Goal: Task Accomplishment & Management: Manage account settings

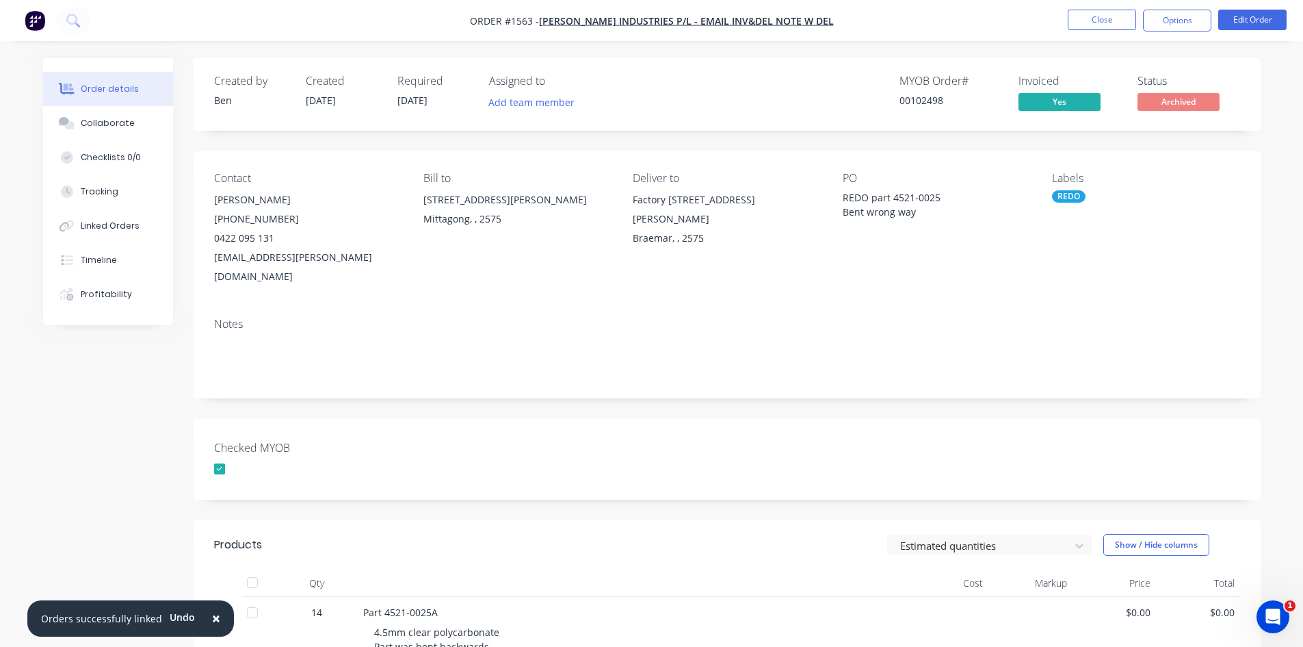
click at [40, 21] on img "button" at bounding box center [35, 20] width 21 height 21
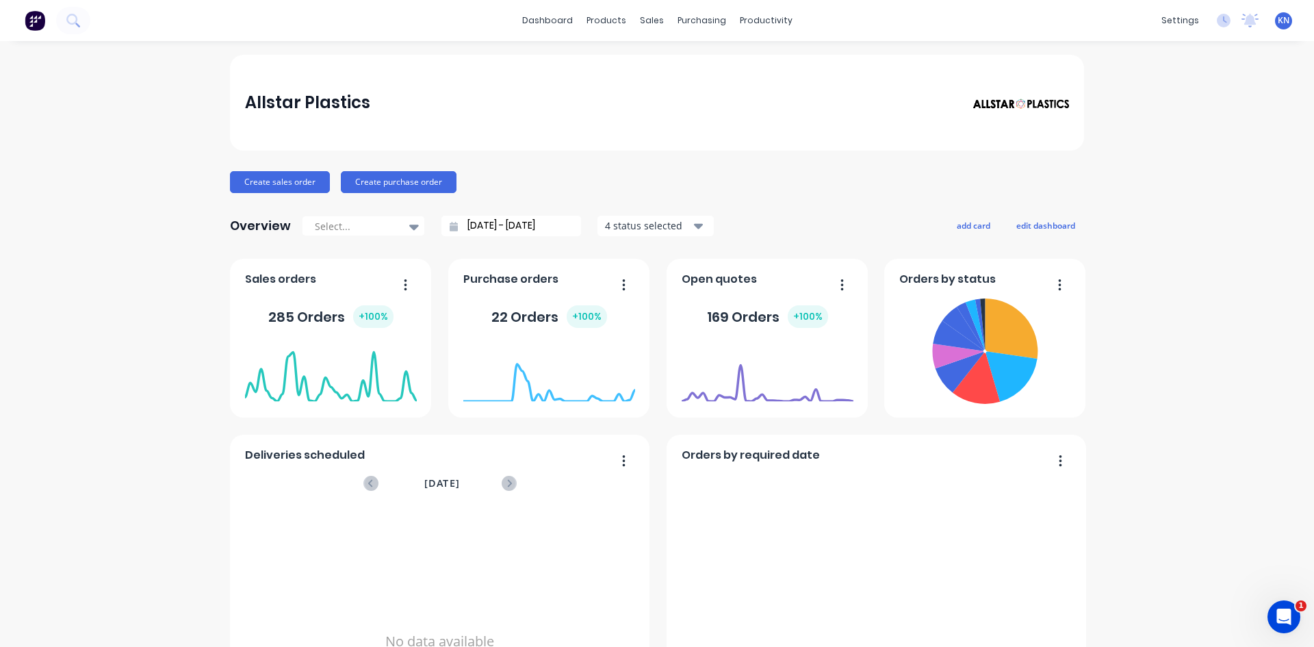
click at [1230, 26] on div "settings No new notifications Mark all as read Ben mentioned you in a message L…" at bounding box center [1233, 20] width 159 height 21
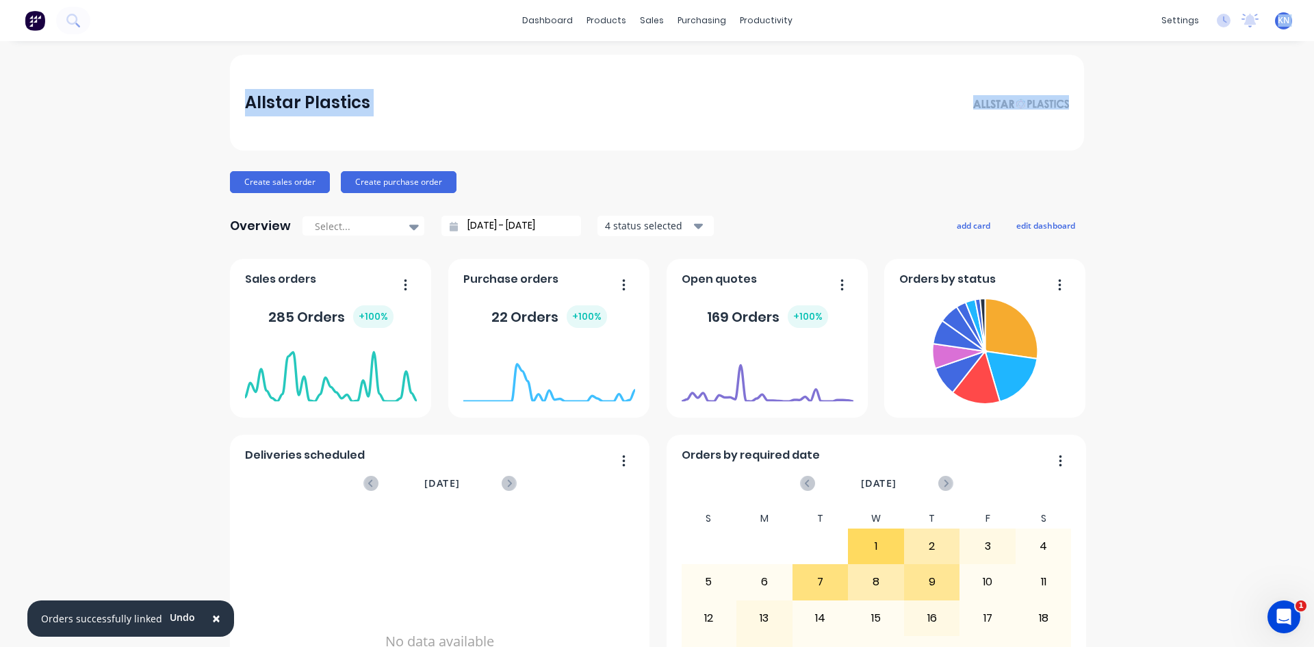
drag, startPoint x: 1241, startPoint y: 22, endPoint x: 1228, endPoint y: 92, distance: 71.0
click at [1228, 92] on div "× Orders successfully linked Undo dashboard products sales purchasing productiv…" at bounding box center [657, 323] width 1314 height 647
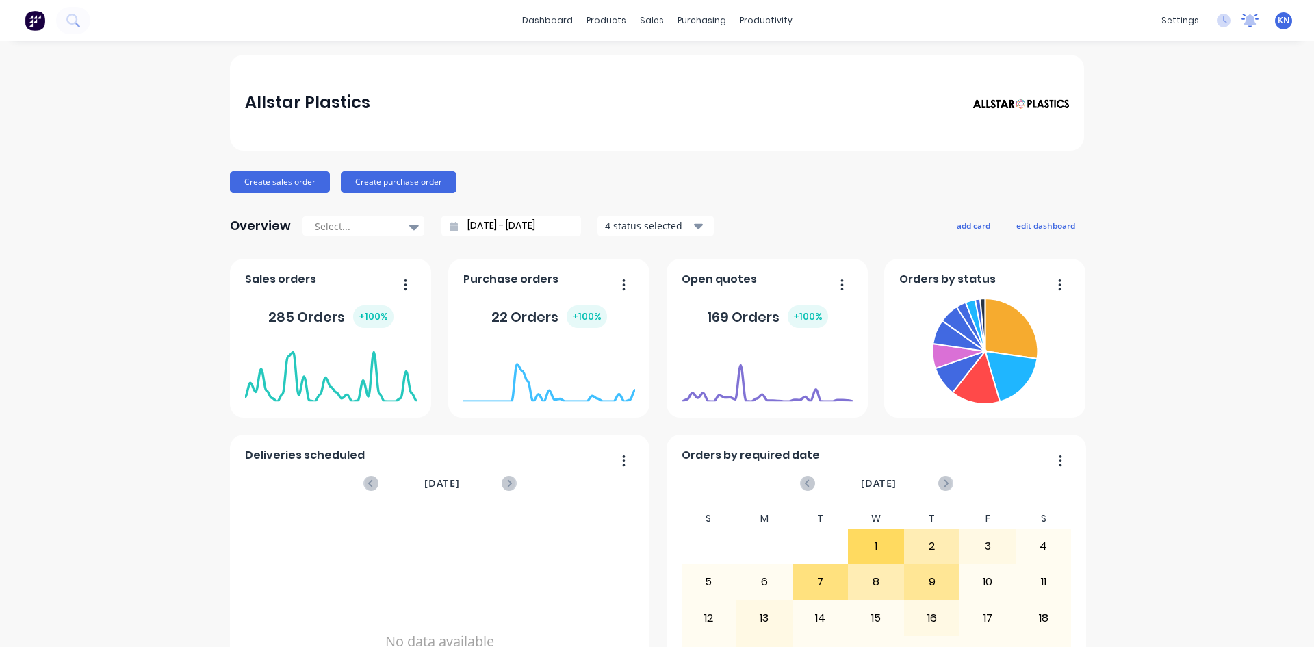
click at [1241, 21] on icon at bounding box center [1249, 21] width 17 height 14
click at [1241, 25] on icon at bounding box center [1249, 21] width 17 height 14
click at [1244, 23] on icon at bounding box center [1250, 19] width 12 height 11
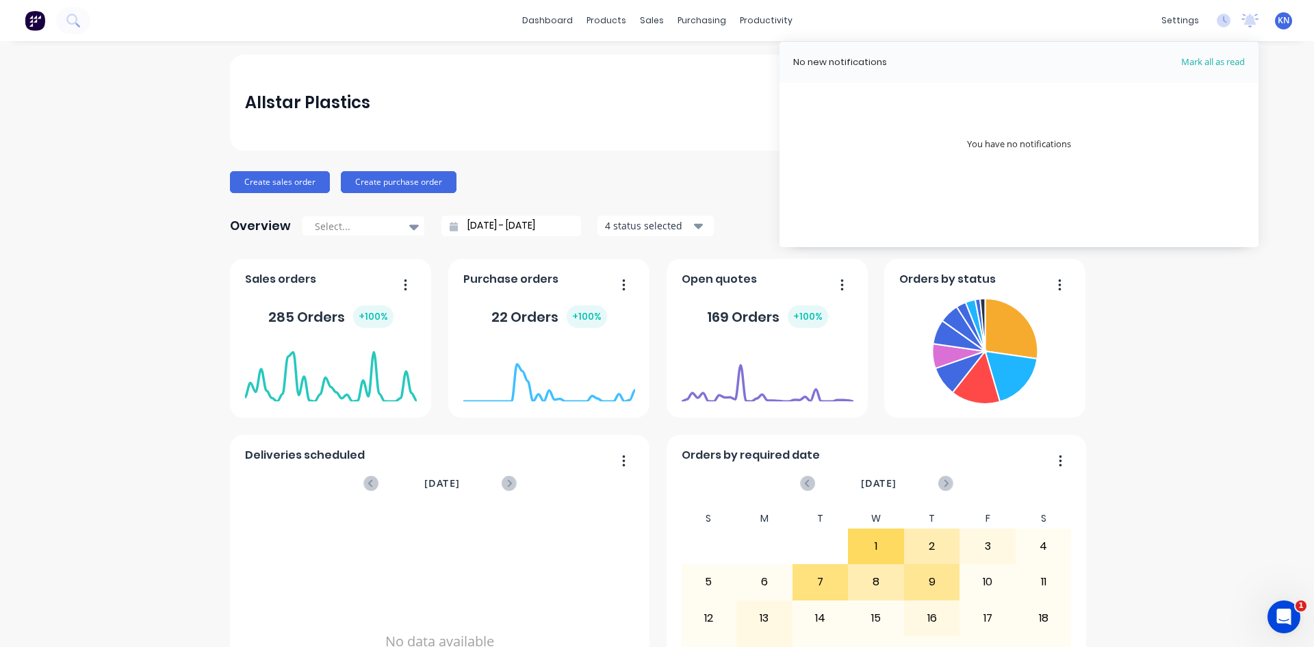
click at [1170, 321] on div "Allstar Plastics Create sales order Create purchase order Overview Select... [D…" at bounding box center [657, 412] width 1314 height 714
click at [1245, 16] on icon at bounding box center [1249, 21] width 17 height 14
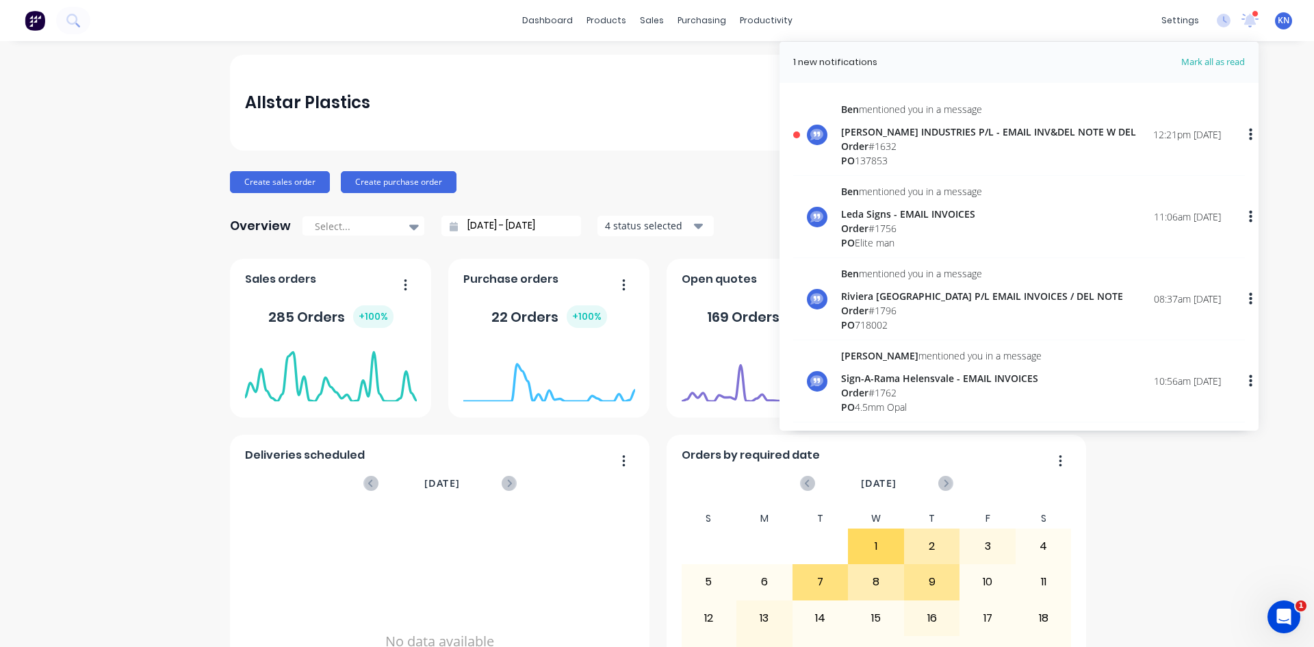
click at [1034, 143] on div "Order # 1632" at bounding box center [988, 146] width 295 height 14
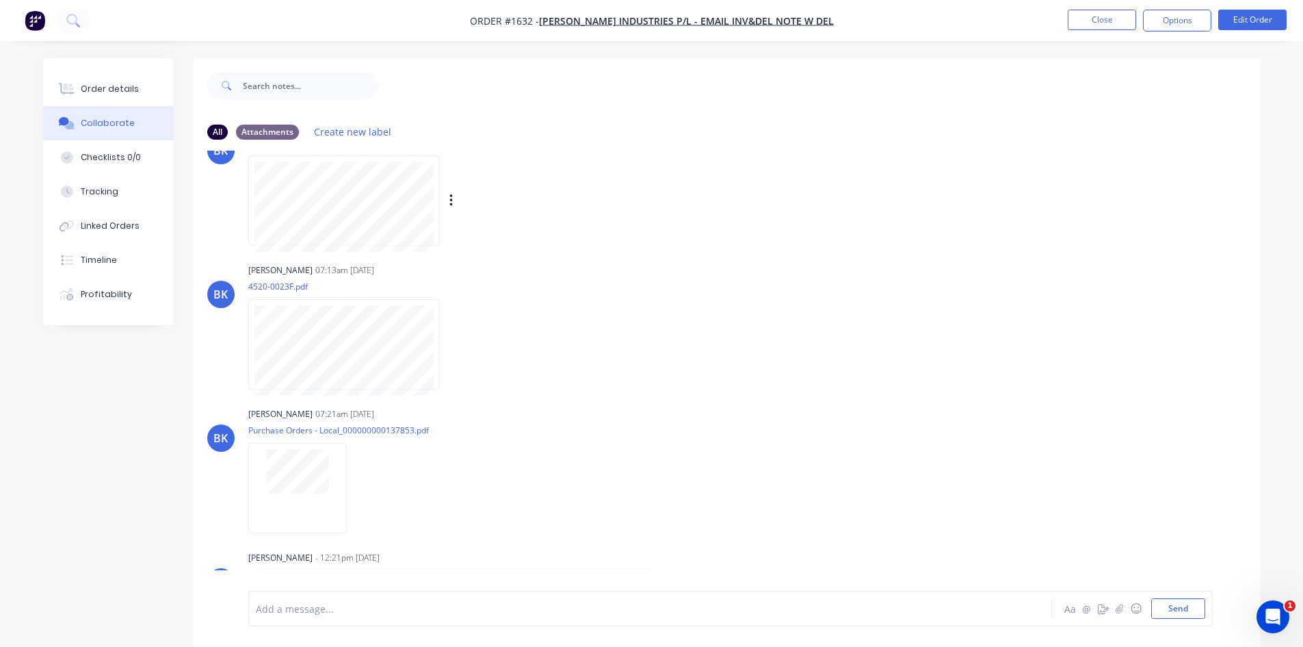
scroll to position [361, 0]
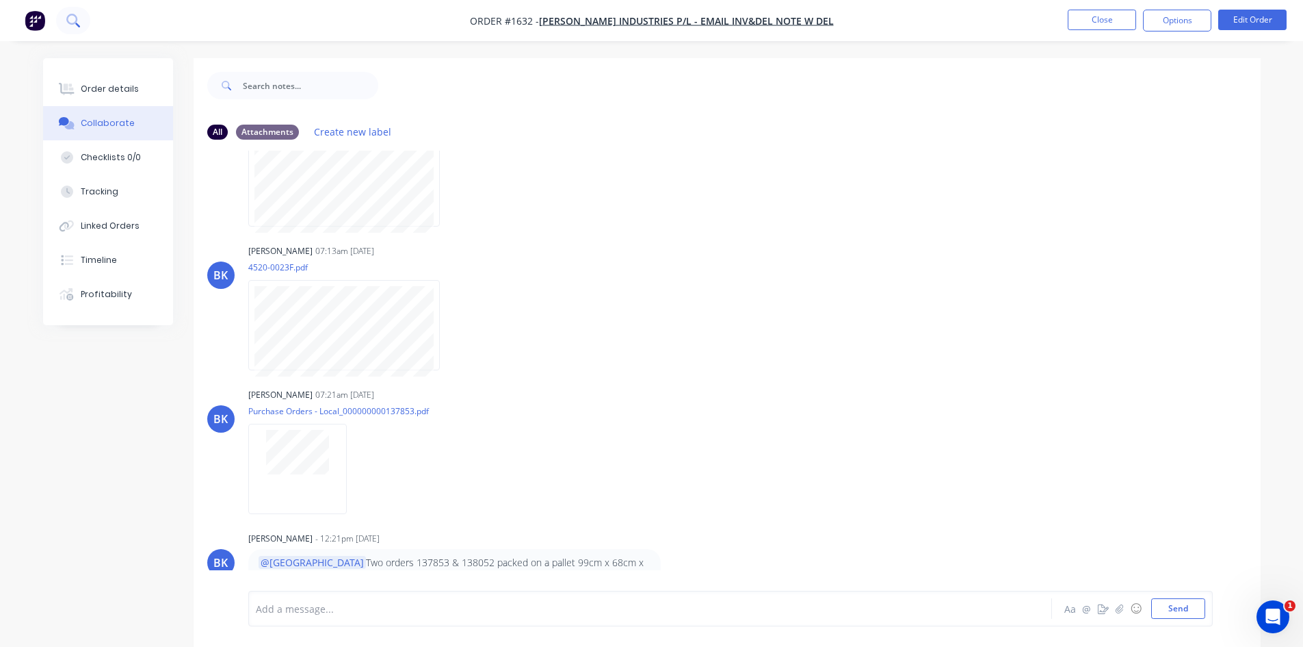
click at [73, 21] on icon at bounding box center [72, 20] width 13 height 13
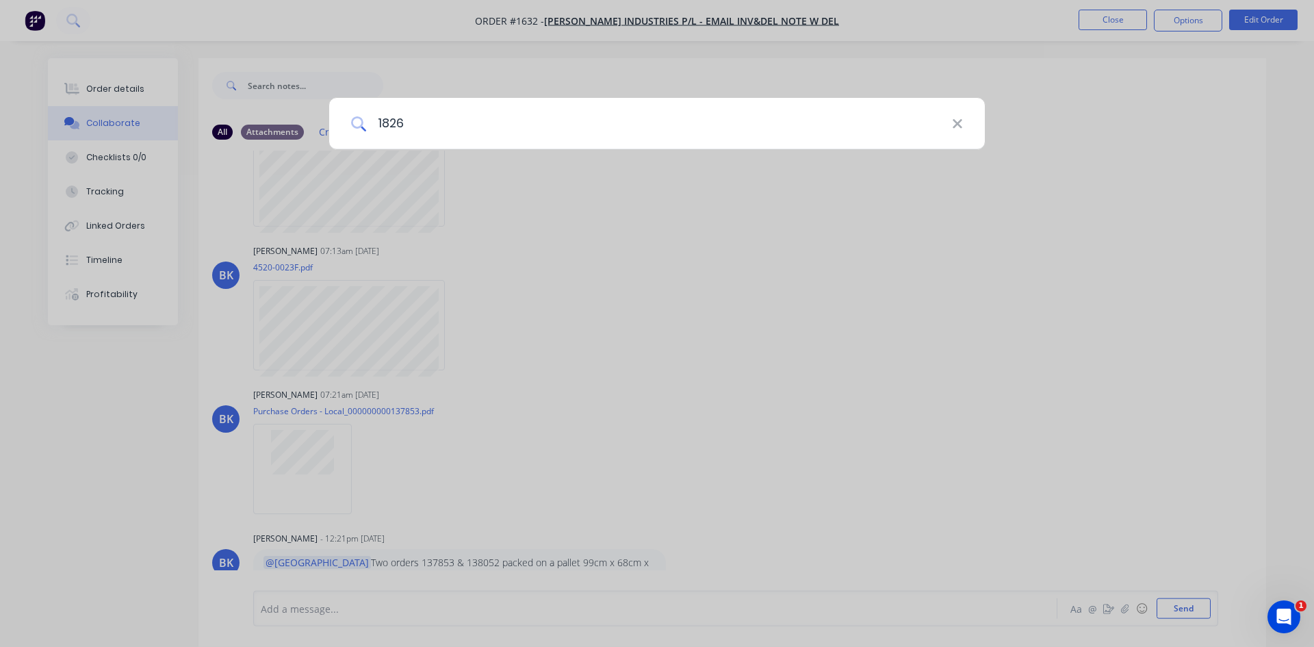
type input "1826"
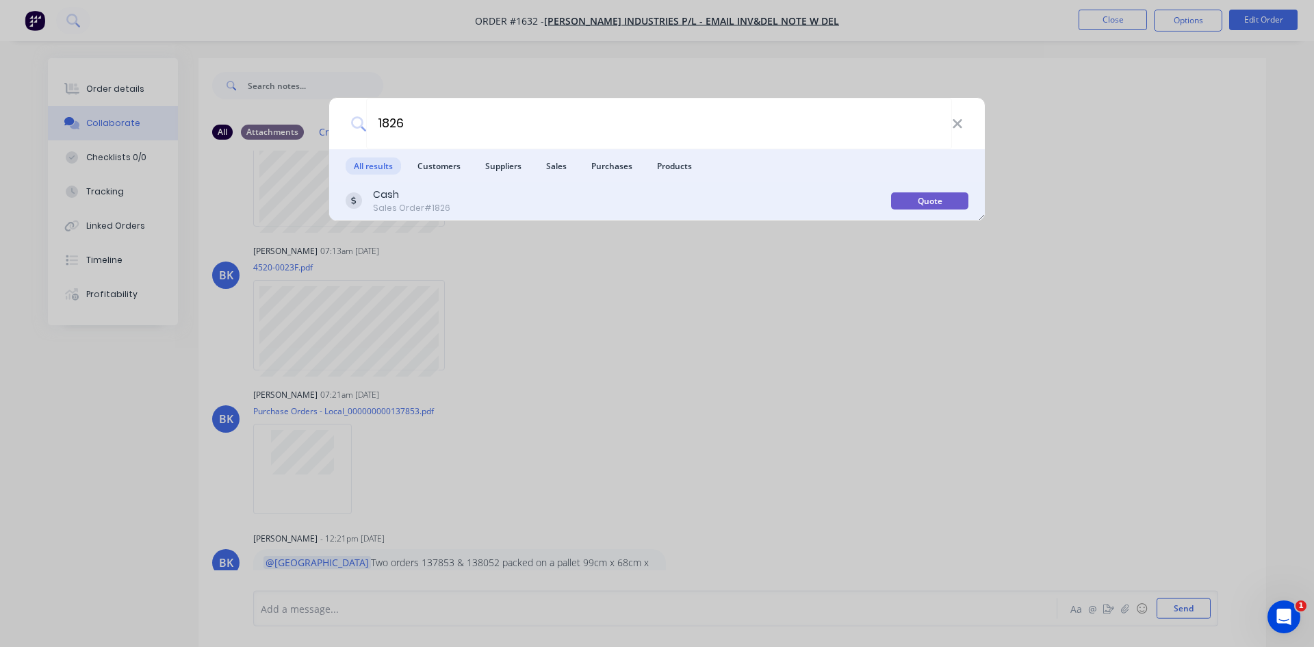
click at [591, 198] on div "Cash Sales Order #1826" at bounding box center [617, 200] width 545 height 27
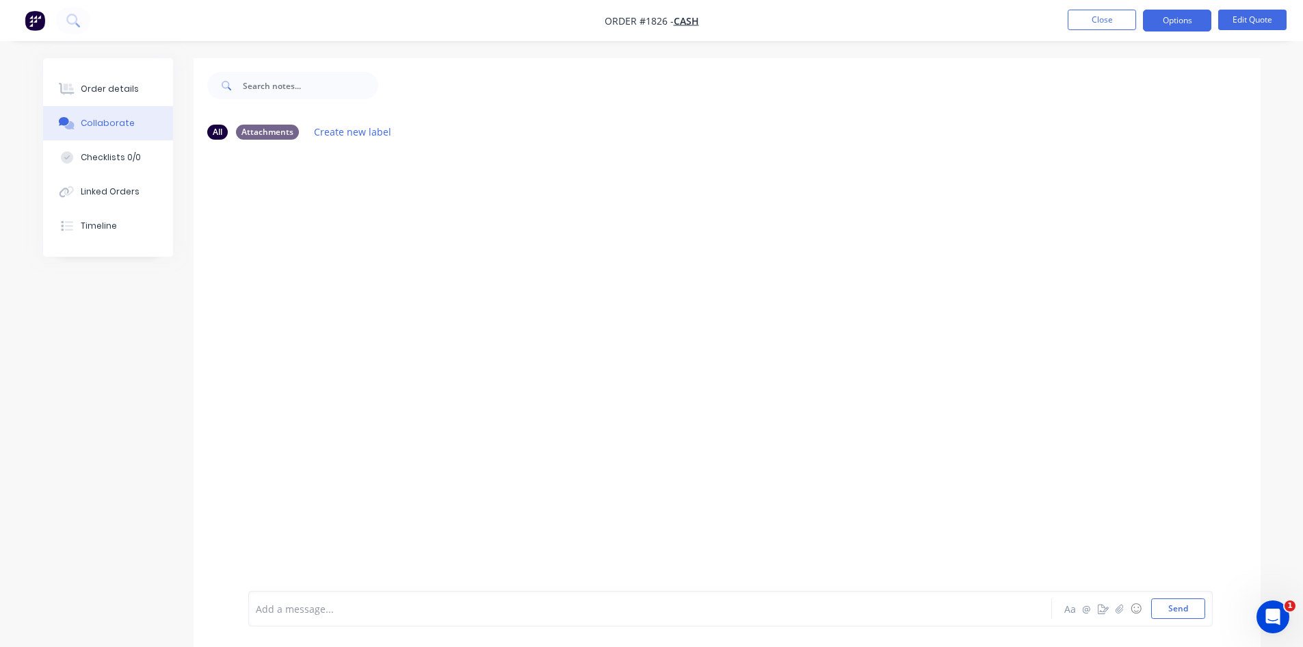
click at [632, 14] on span "Order #1826 -" at bounding box center [639, 20] width 69 height 13
click at [92, 94] on div "Order details" at bounding box center [110, 89] width 58 height 12
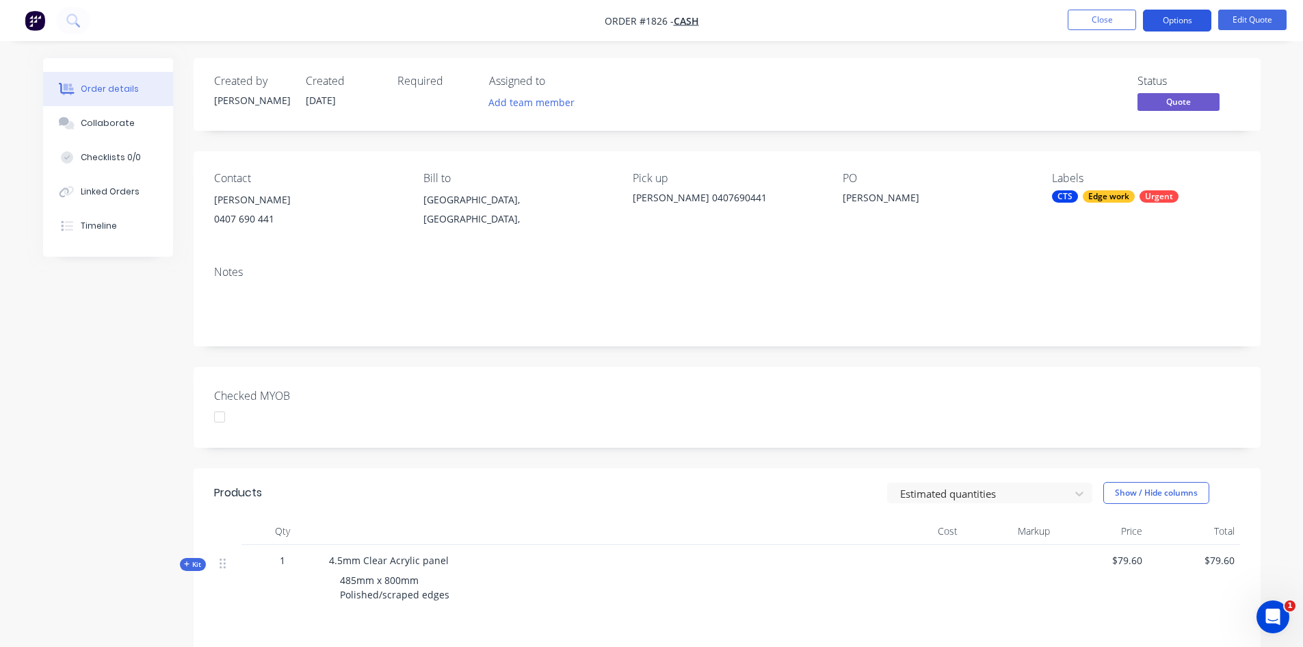
click at [1185, 26] on button "Options" at bounding box center [1177, 21] width 68 height 22
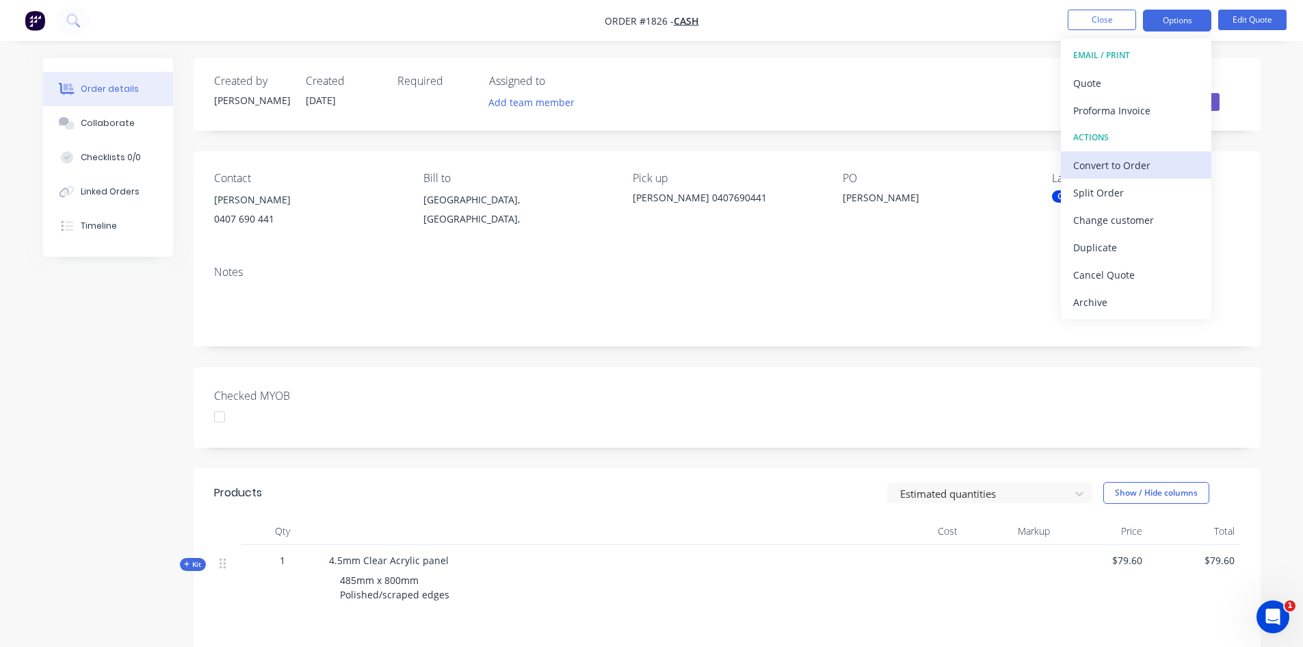
click at [1120, 168] on div "Convert to Order" at bounding box center [1136, 165] width 126 height 20
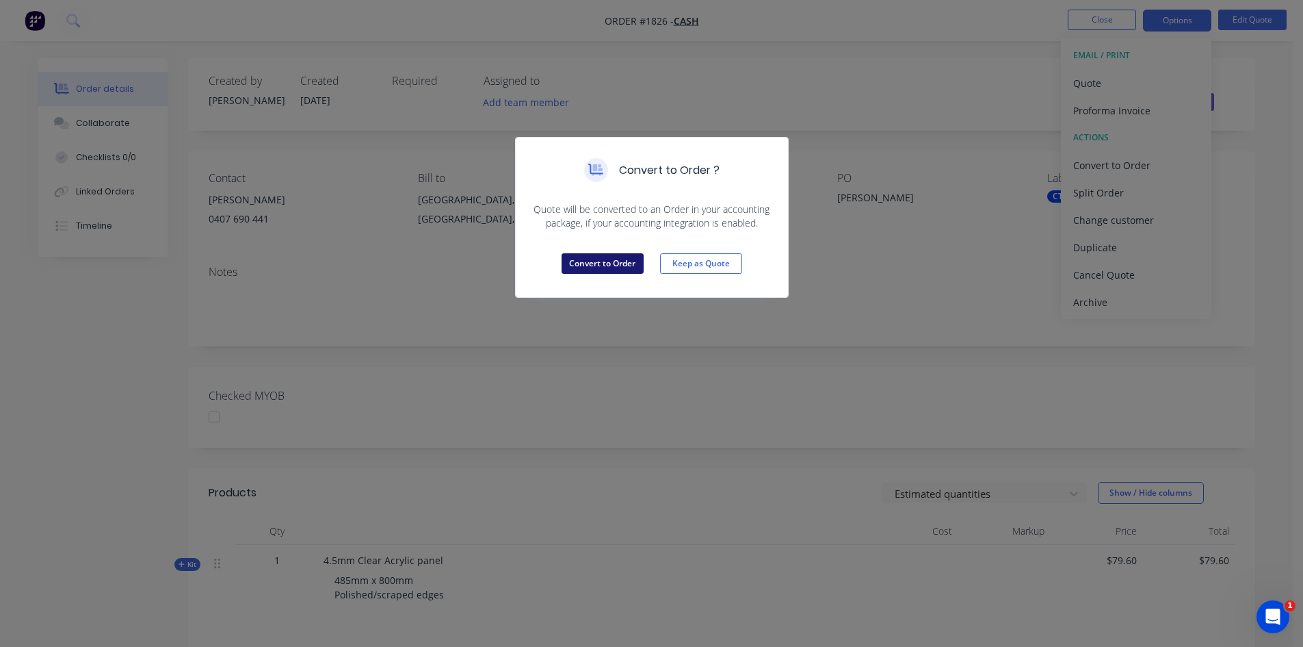
click at [582, 266] on button "Convert to Order" at bounding box center [603, 263] width 82 height 21
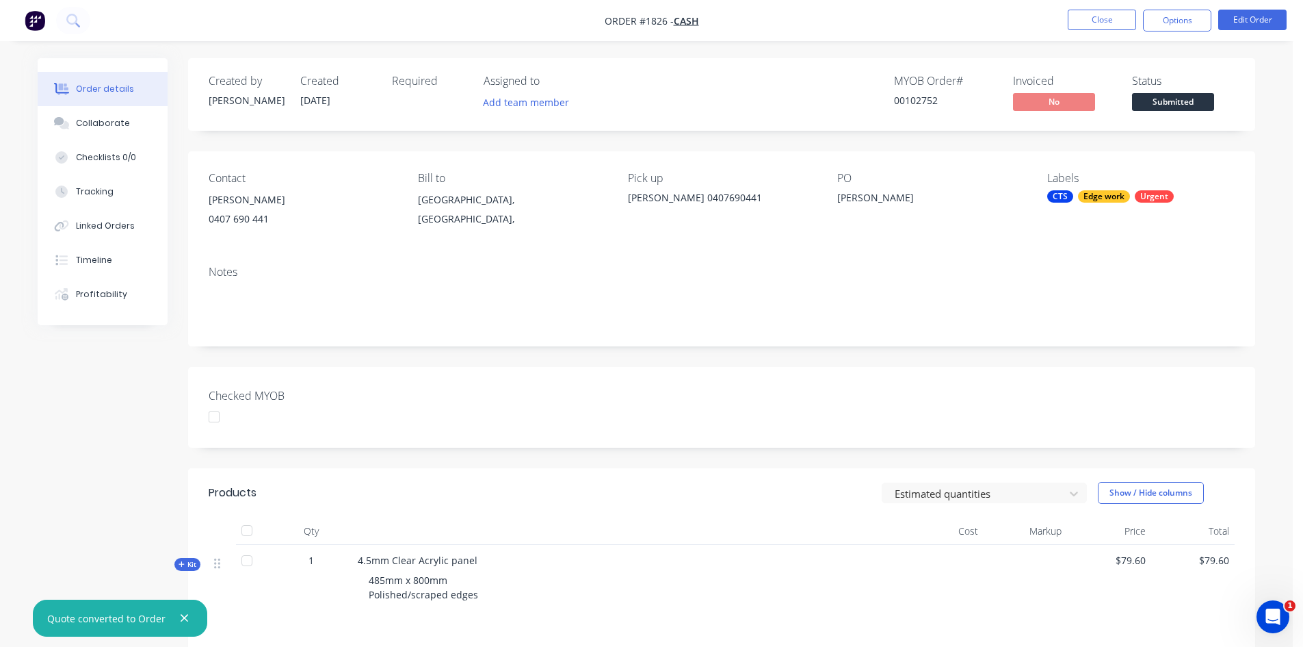
click at [1078, 202] on div "CTS Edge work Urgent" at bounding box center [1140, 196] width 187 height 12
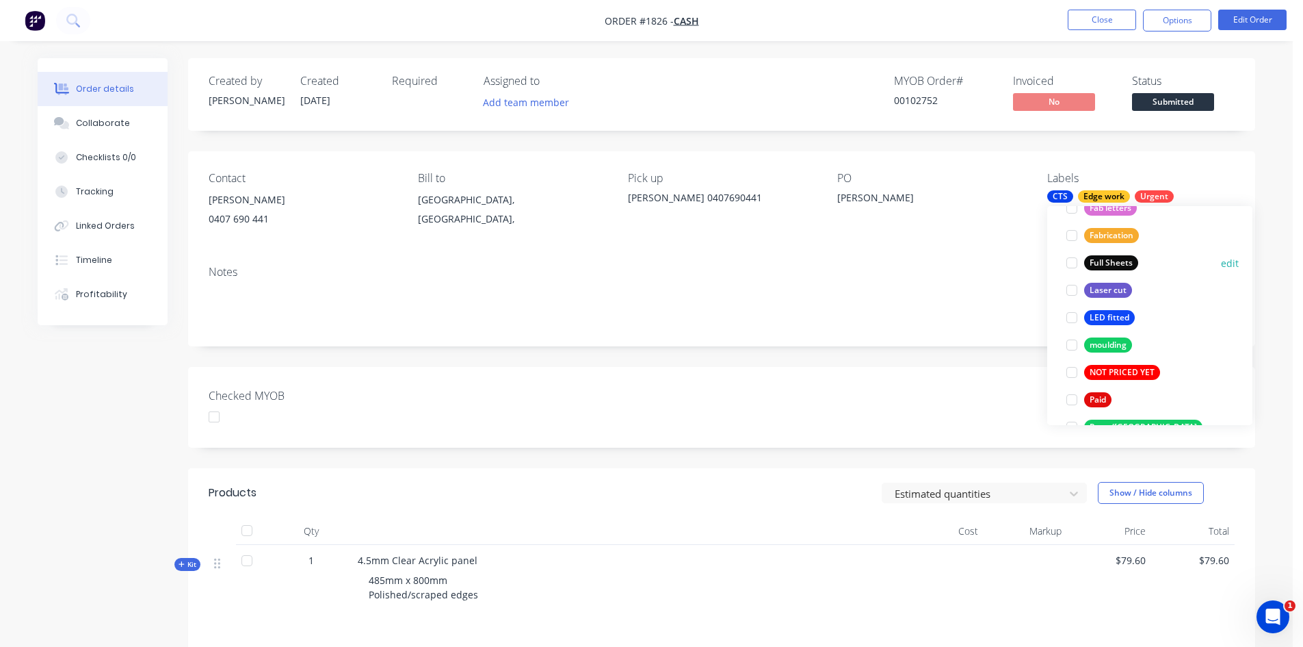
scroll to position [369, 0]
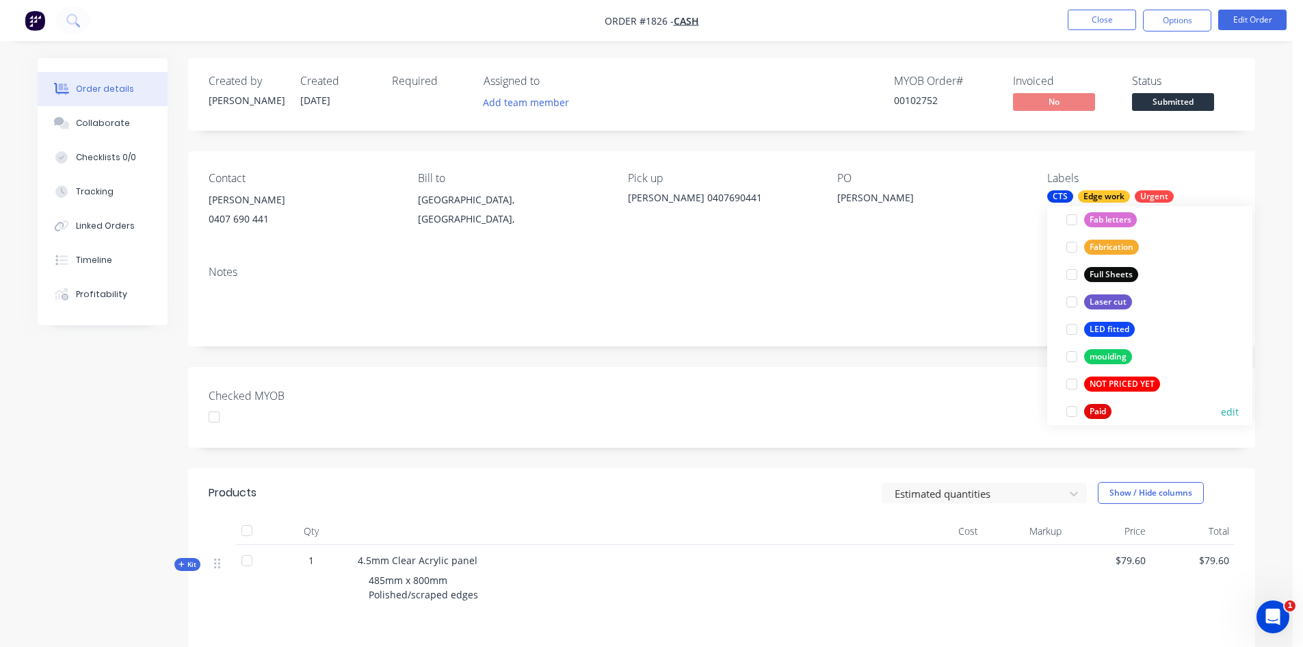
click at [1079, 406] on div at bounding box center [1071, 410] width 27 height 27
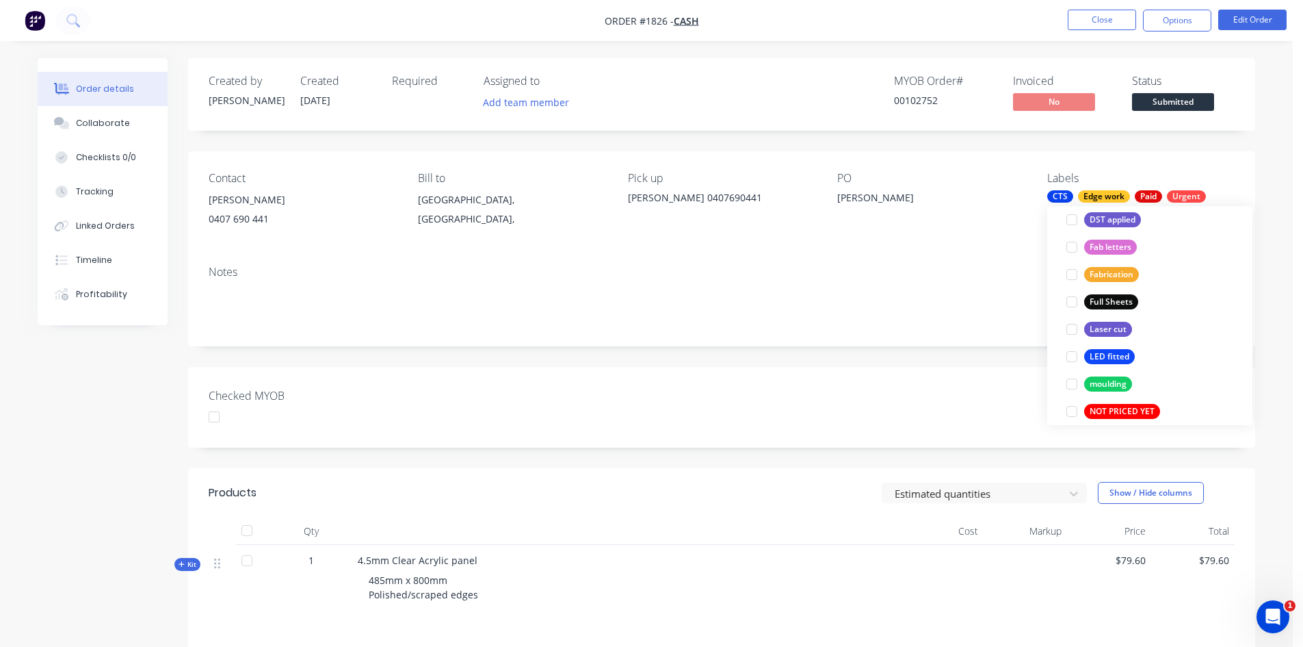
scroll to position [0, 0]
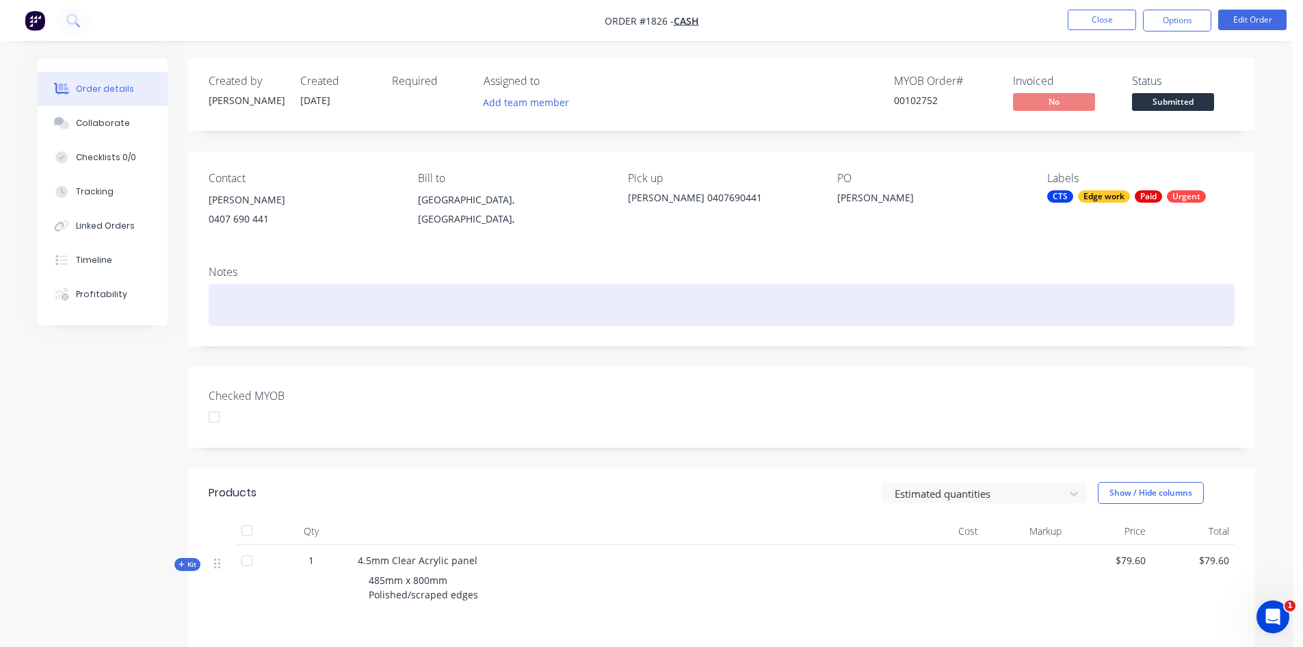
click at [977, 294] on div at bounding box center [722, 305] width 1026 height 42
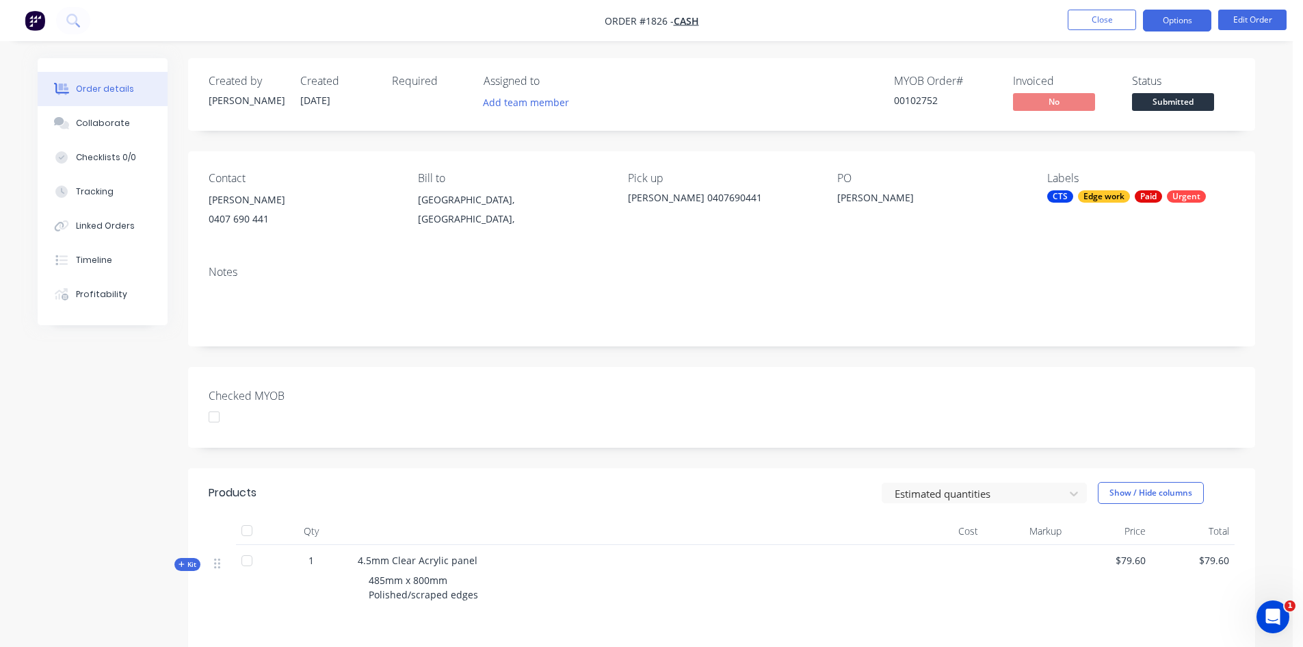
click at [1178, 17] on button "Options" at bounding box center [1177, 21] width 68 height 22
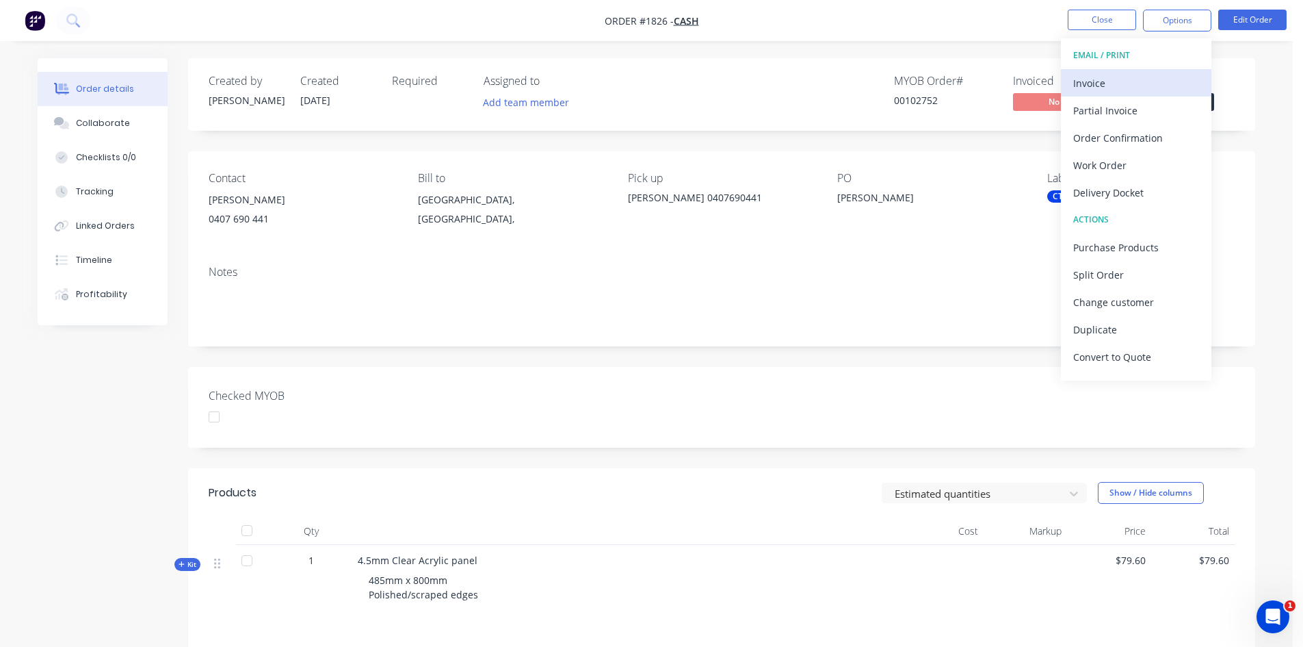
click at [1125, 88] on div "Invoice" at bounding box center [1136, 83] width 126 height 20
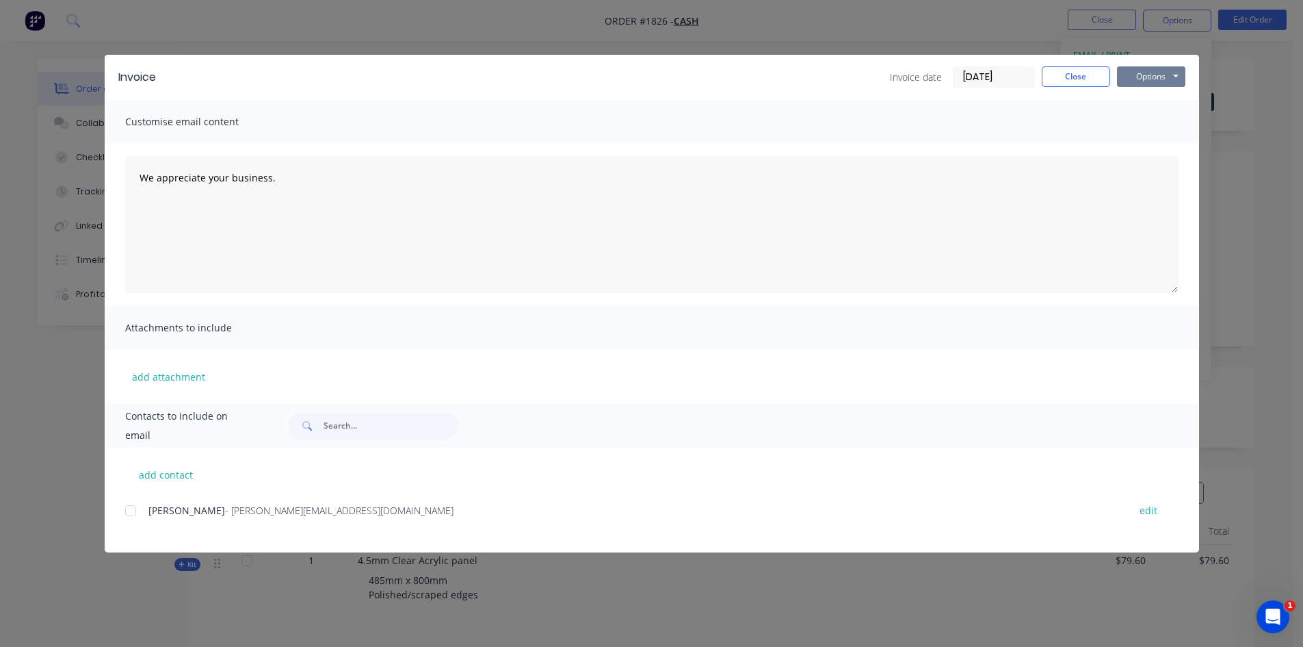
click at [1136, 73] on button "Options" at bounding box center [1151, 76] width 68 height 21
click at [1148, 115] on button "Print" at bounding box center [1161, 123] width 88 height 23
drag, startPoint x: 1060, startPoint y: 82, endPoint x: 1026, endPoint y: 75, distance: 34.9
click at [1060, 82] on button "Close" at bounding box center [1076, 76] width 68 height 21
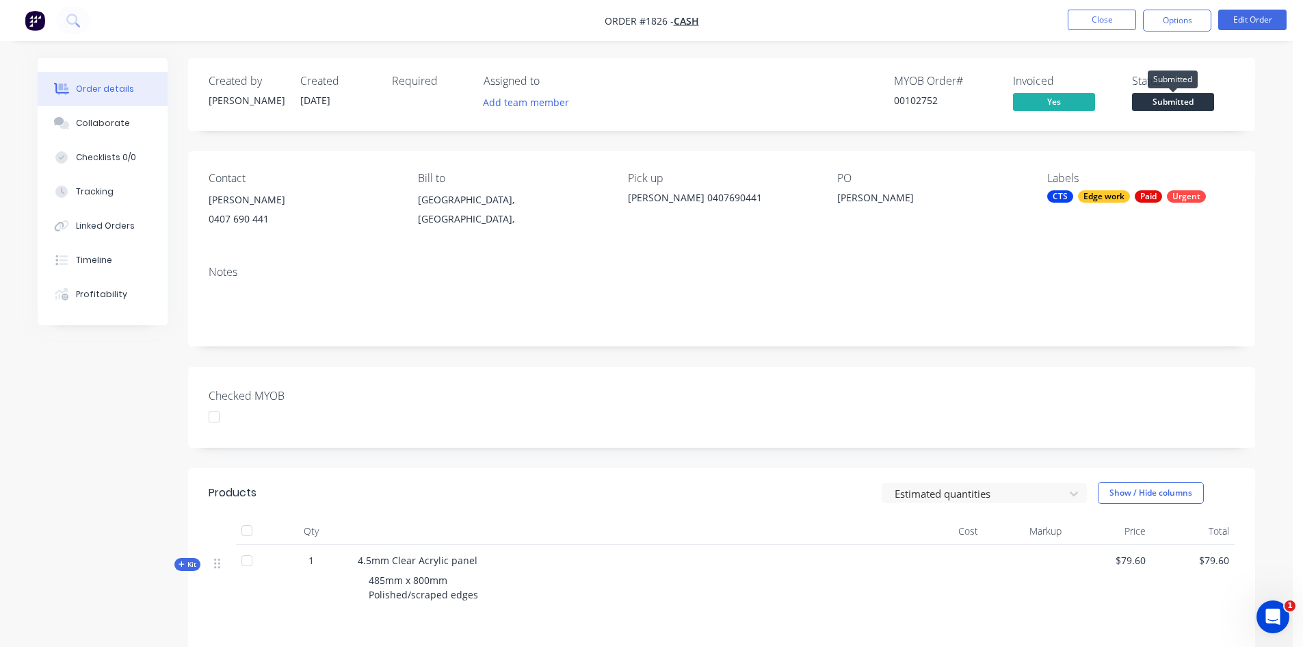
click at [1198, 104] on span "Submitted" at bounding box center [1173, 101] width 82 height 17
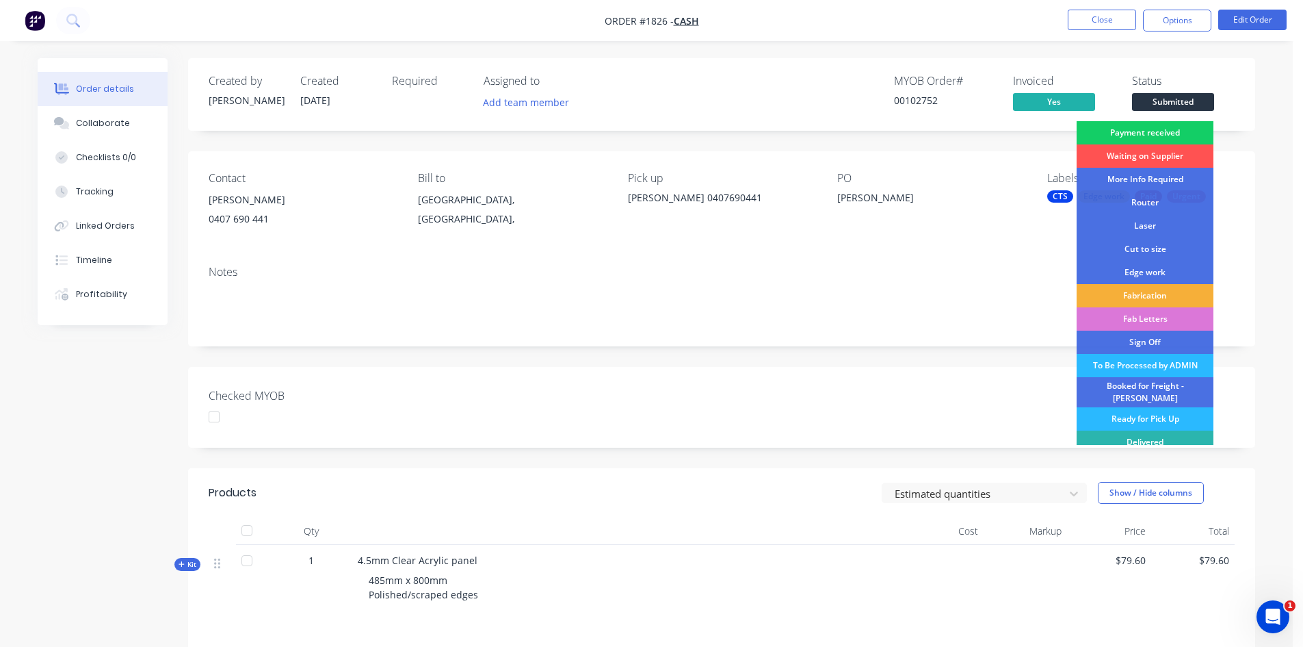
click at [1138, 135] on div "Payment received" at bounding box center [1145, 132] width 137 height 23
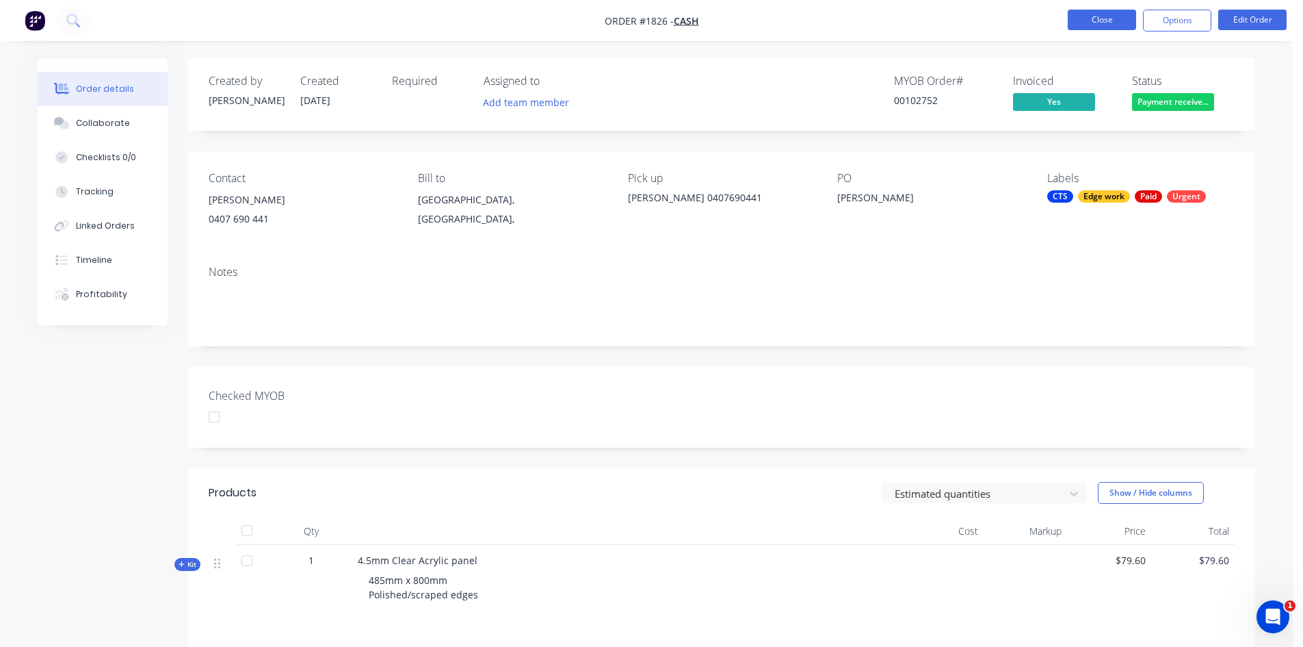
click at [1119, 18] on button "Close" at bounding box center [1102, 20] width 68 height 21
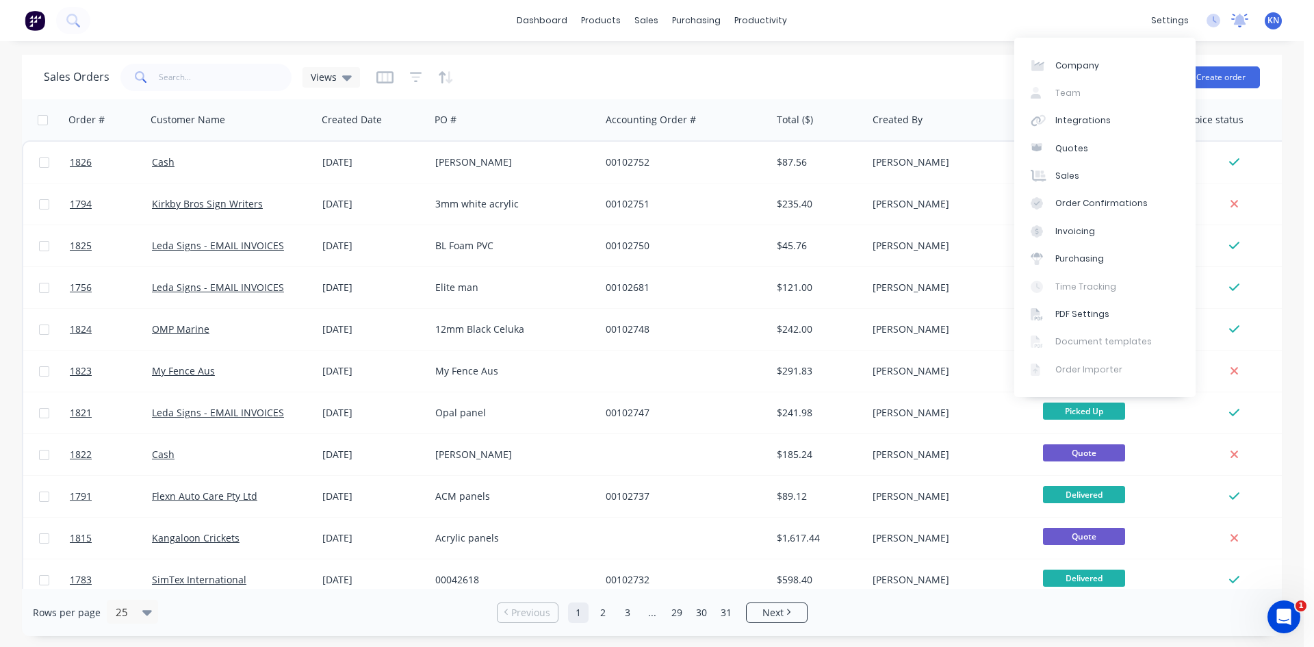
click at [1231, 25] on icon at bounding box center [1239, 21] width 17 height 14
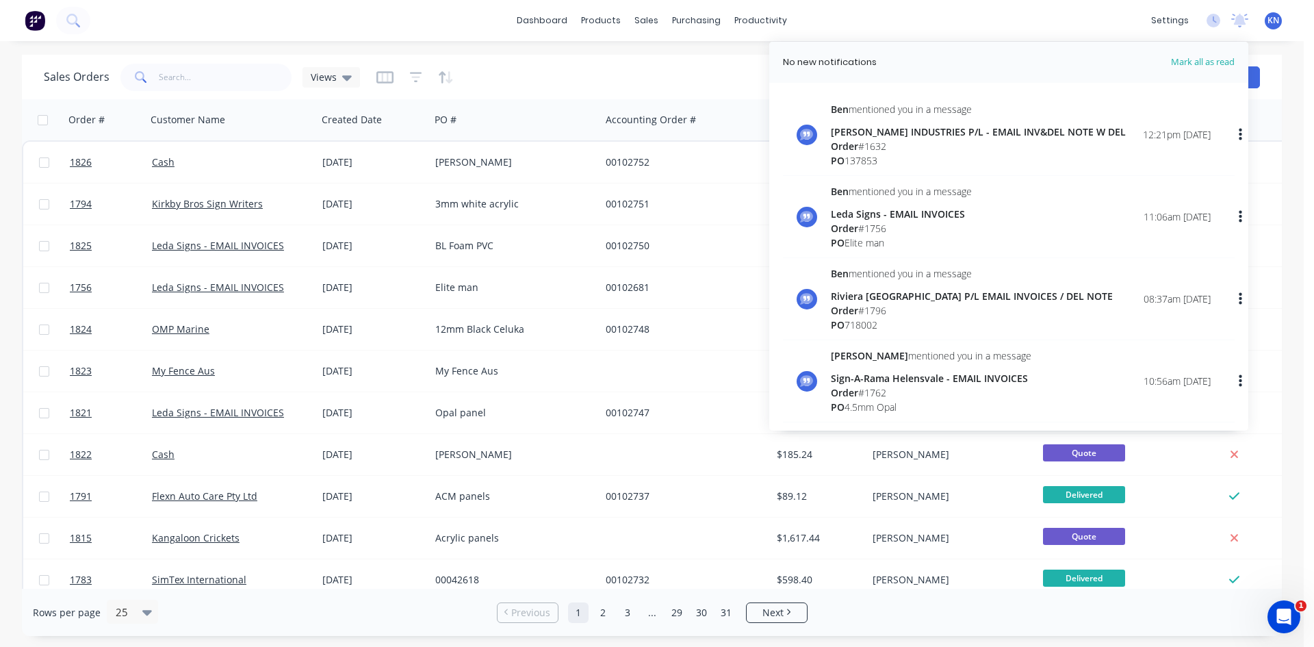
click at [894, 139] on div "Order # 1632" at bounding box center [978, 146] width 295 height 14
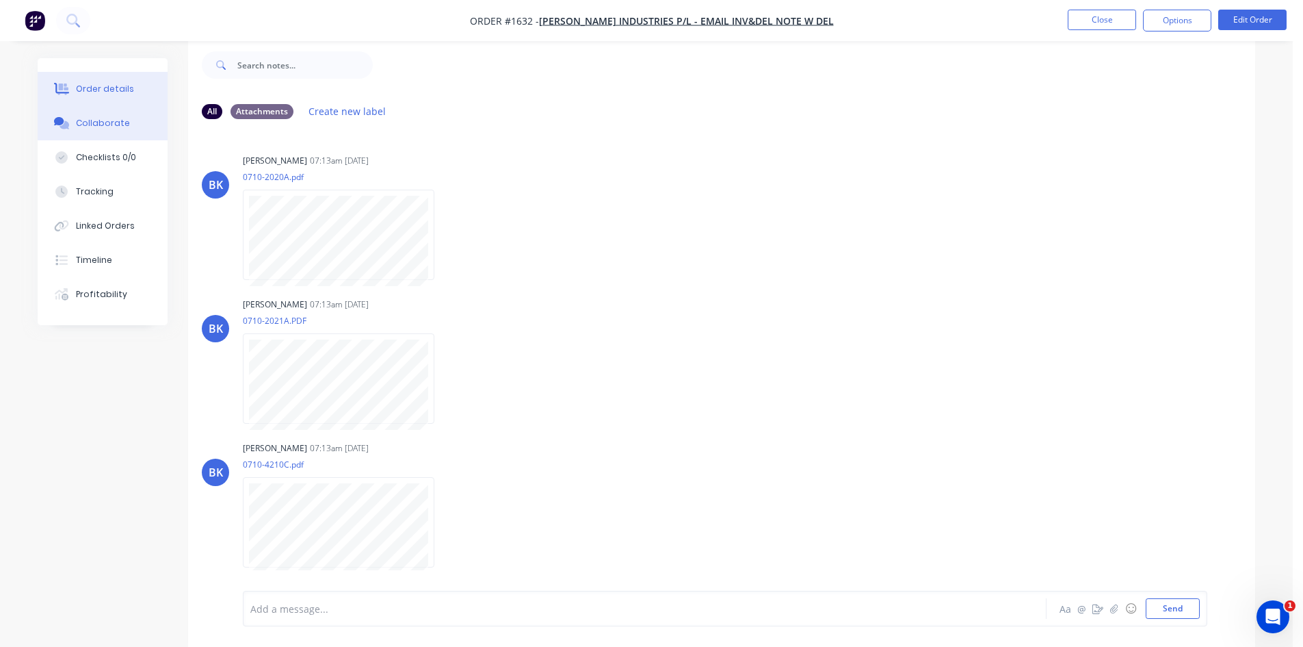
click at [120, 90] on div "Order details" at bounding box center [105, 89] width 58 height 12
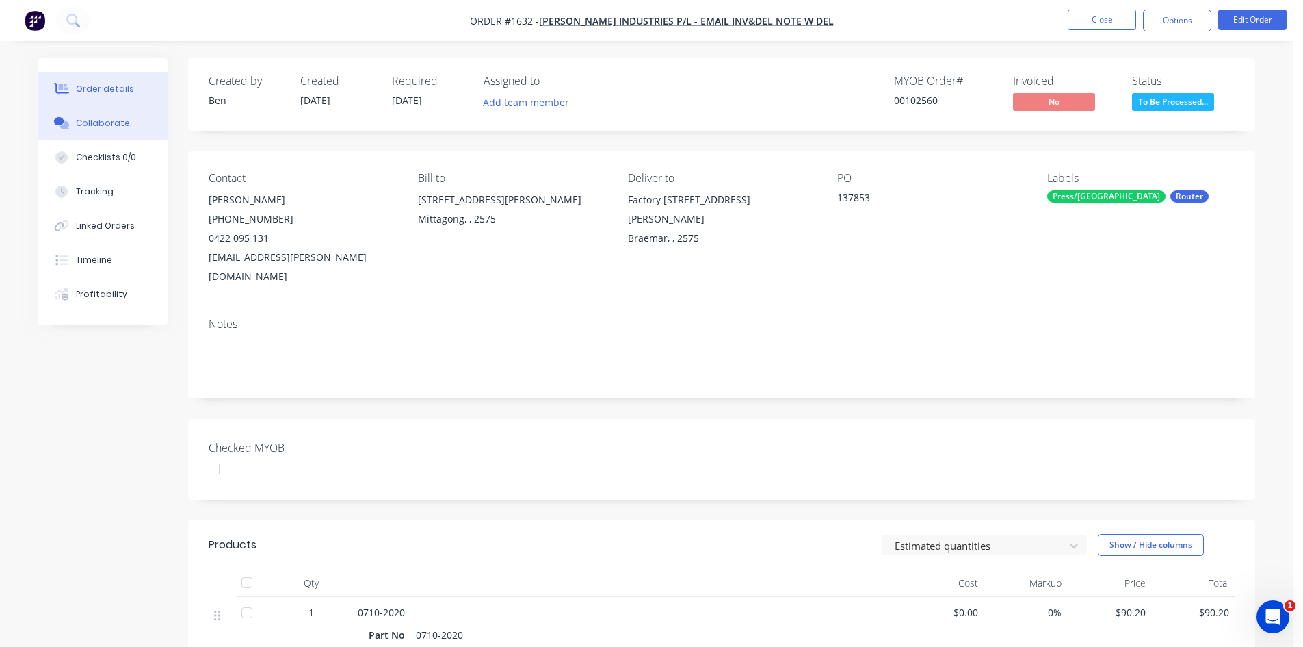
click at [96, 127] on div "Collaborate" at bounding box center [103, 123] width 54 height 12
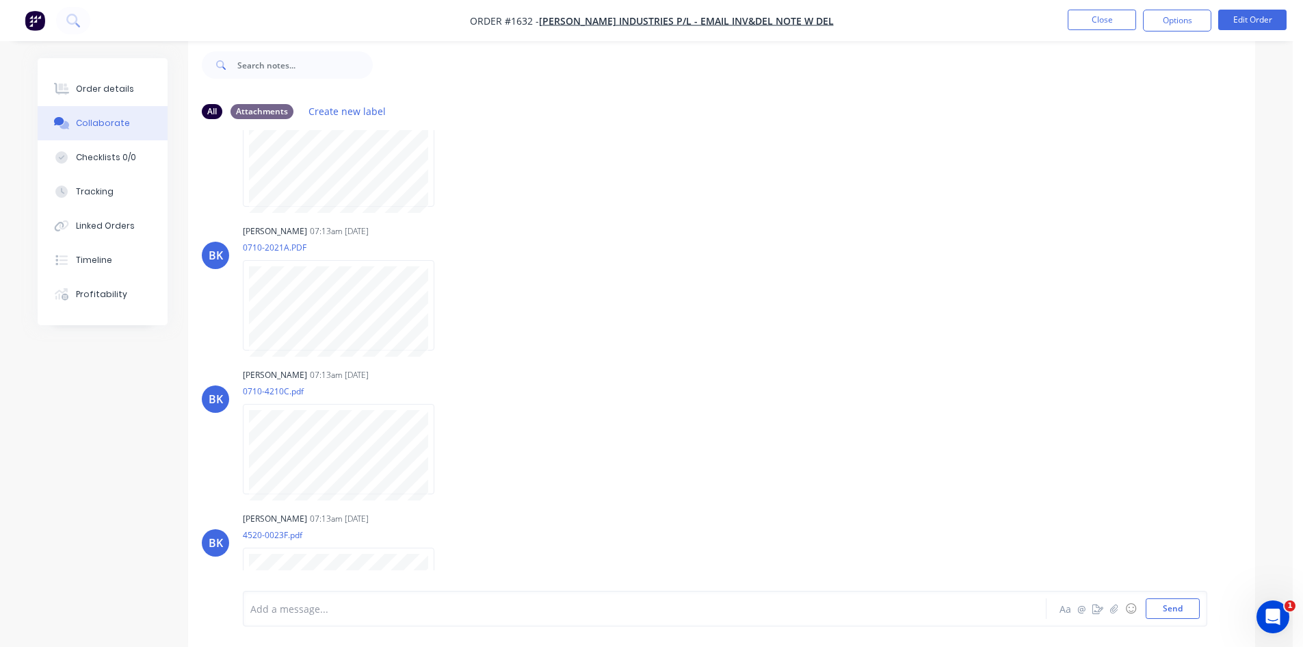
scroll to position [19, 0]
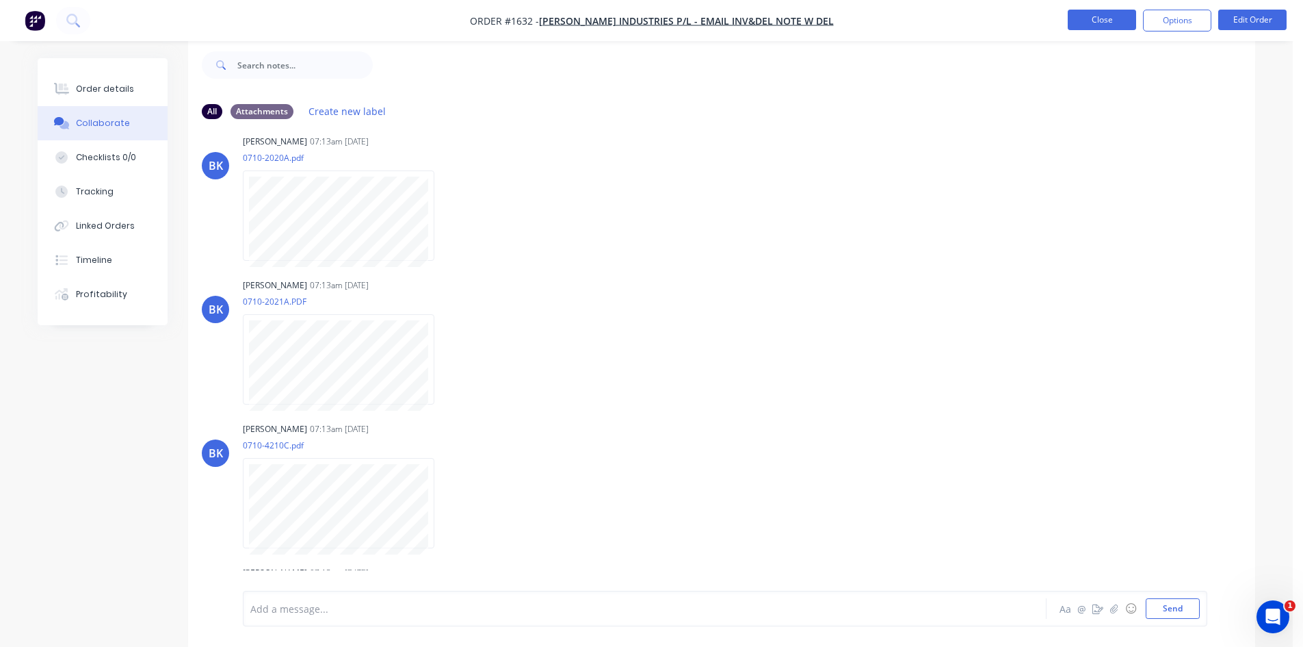
click at [1121, 18] on button "Close" at bounding box center [1102, 20] width 68 height 21
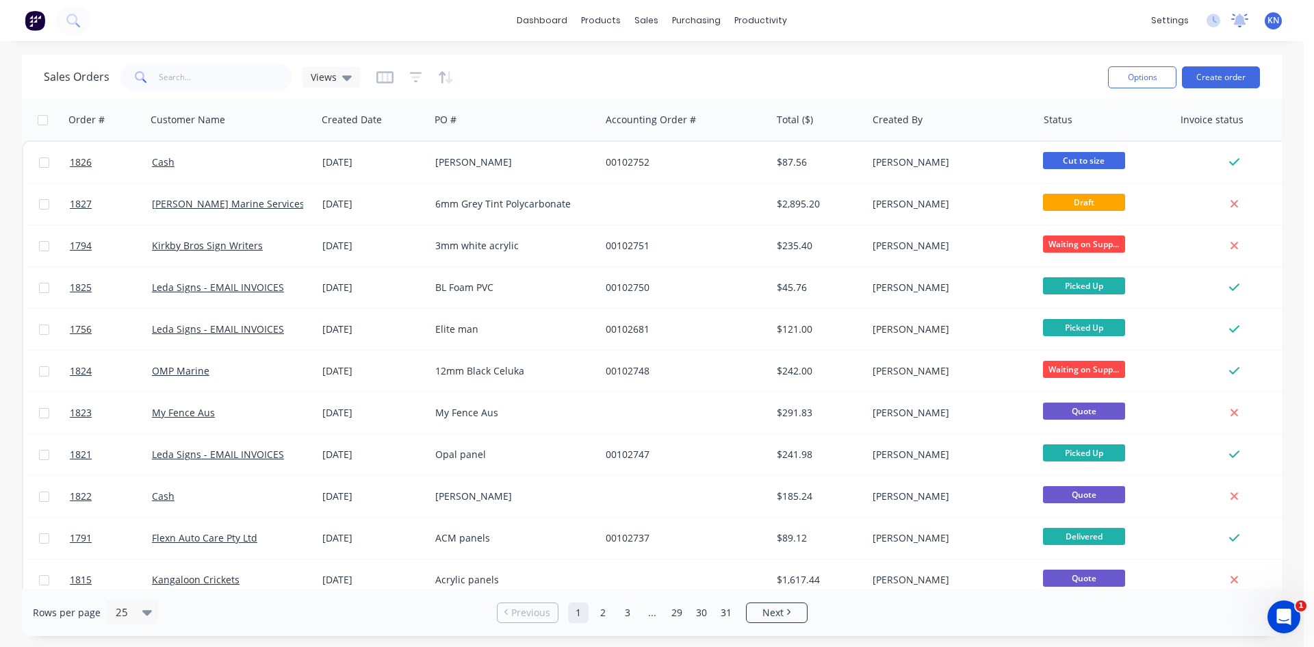
click at [1241, 18] on icon at bounding box center [1240, 19] width 12 height 11
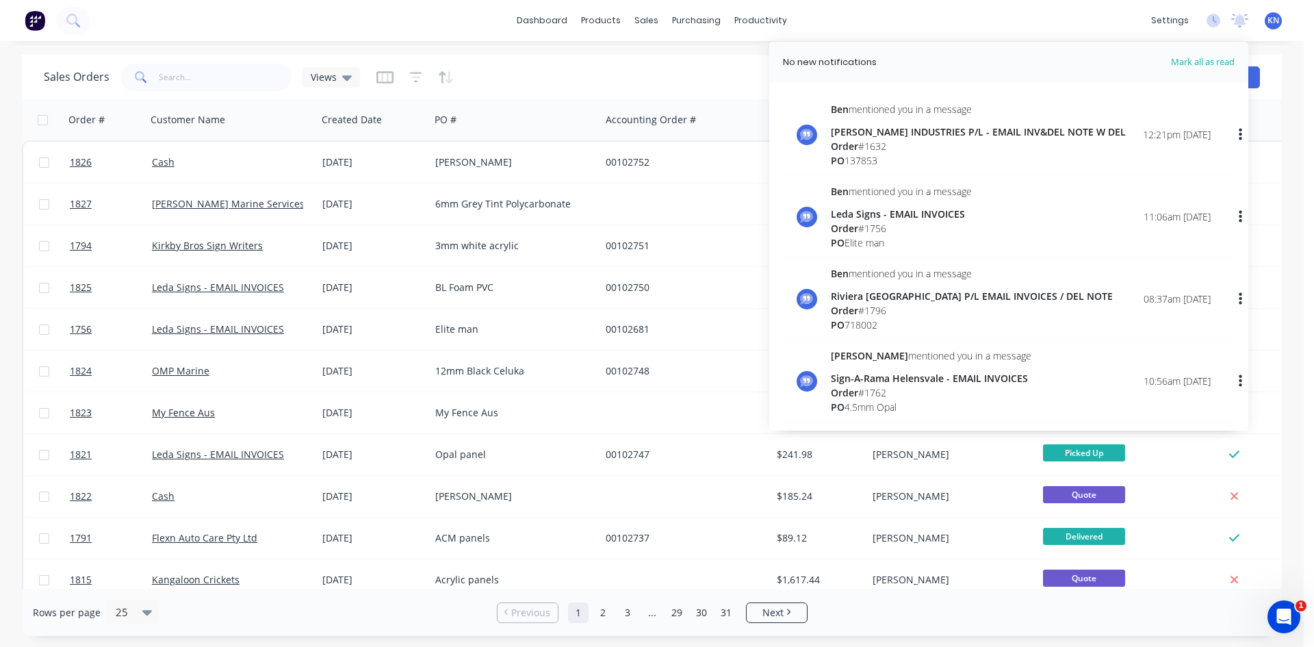
click at [961, 126] on div "[PERSON_NAME] INDUSTRIES P/L - EMAIL INV&DEL NOTE W DEL" at bounding box center [978, 132] width 295 height 14
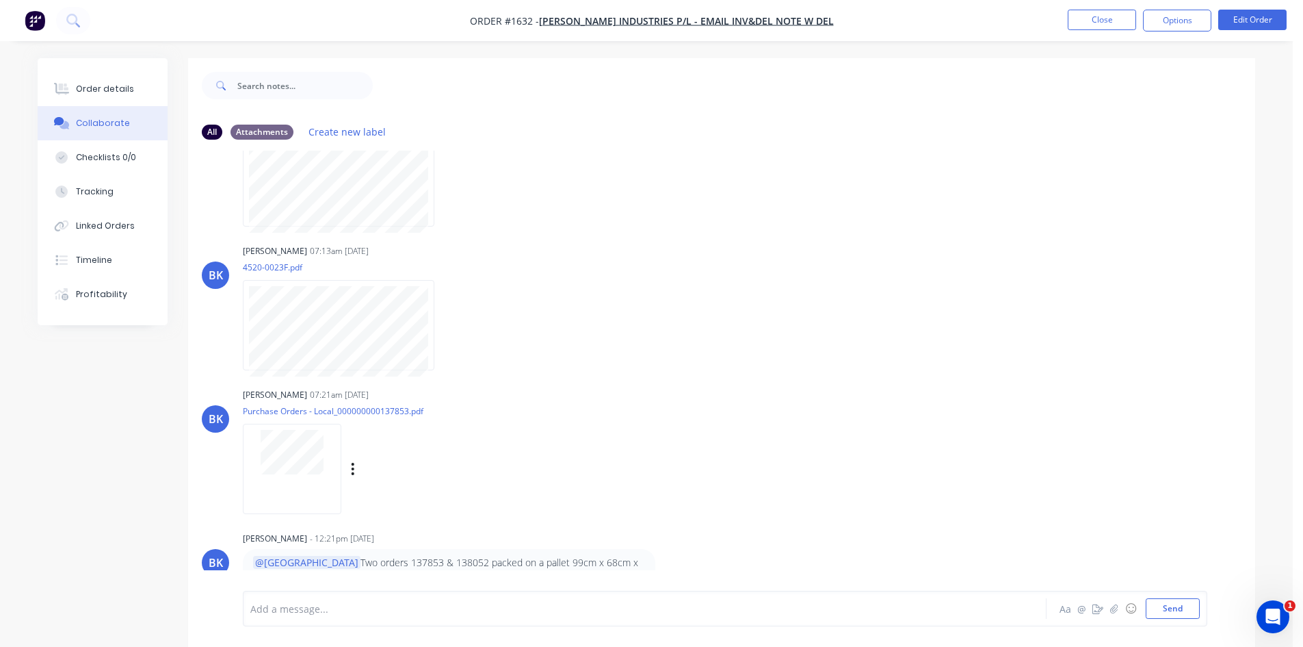
scroll to position [21, 0]
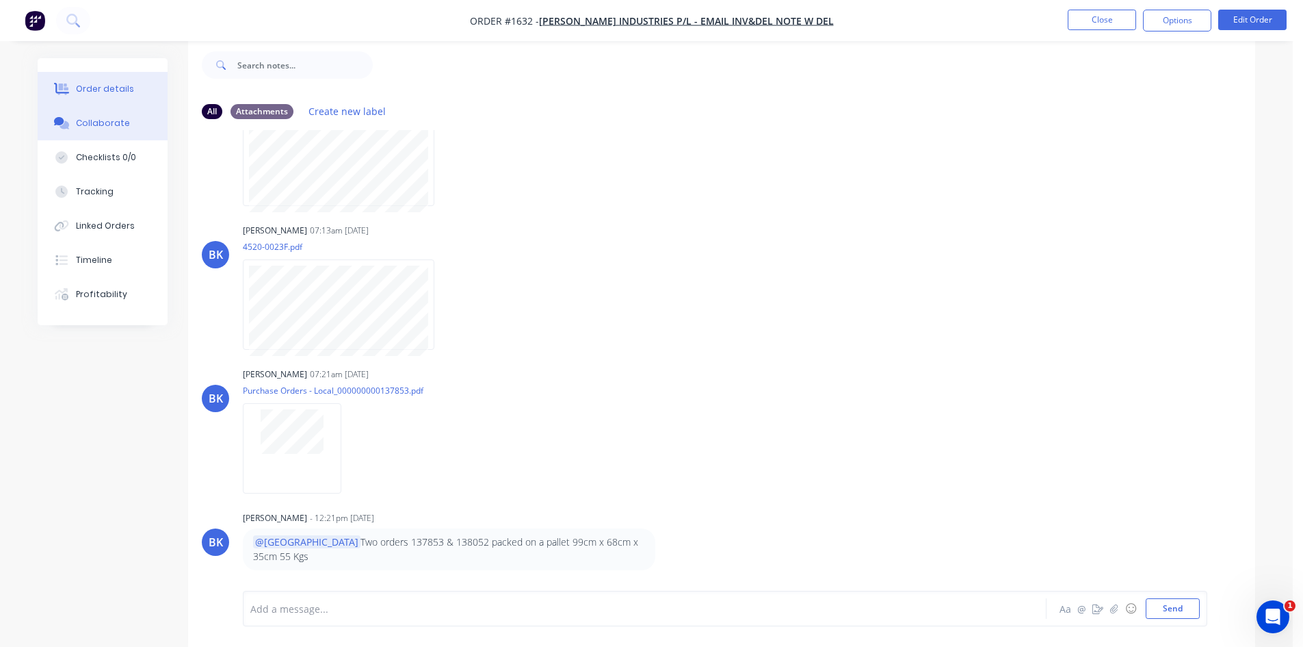
click at [124, 92] on div "Order details" at bounding box center [105, 89] width 58 height 12
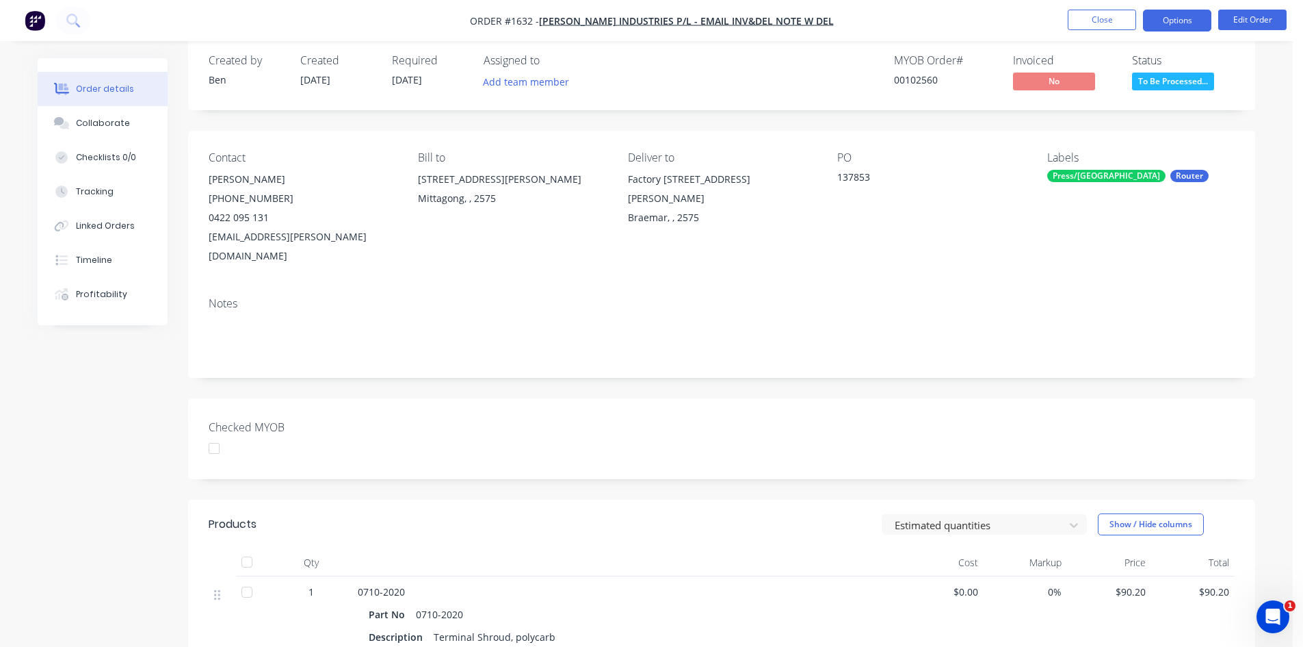
click at [1161, 22] on button "Options" at bounding box center [1177, 21] width 68 height 22
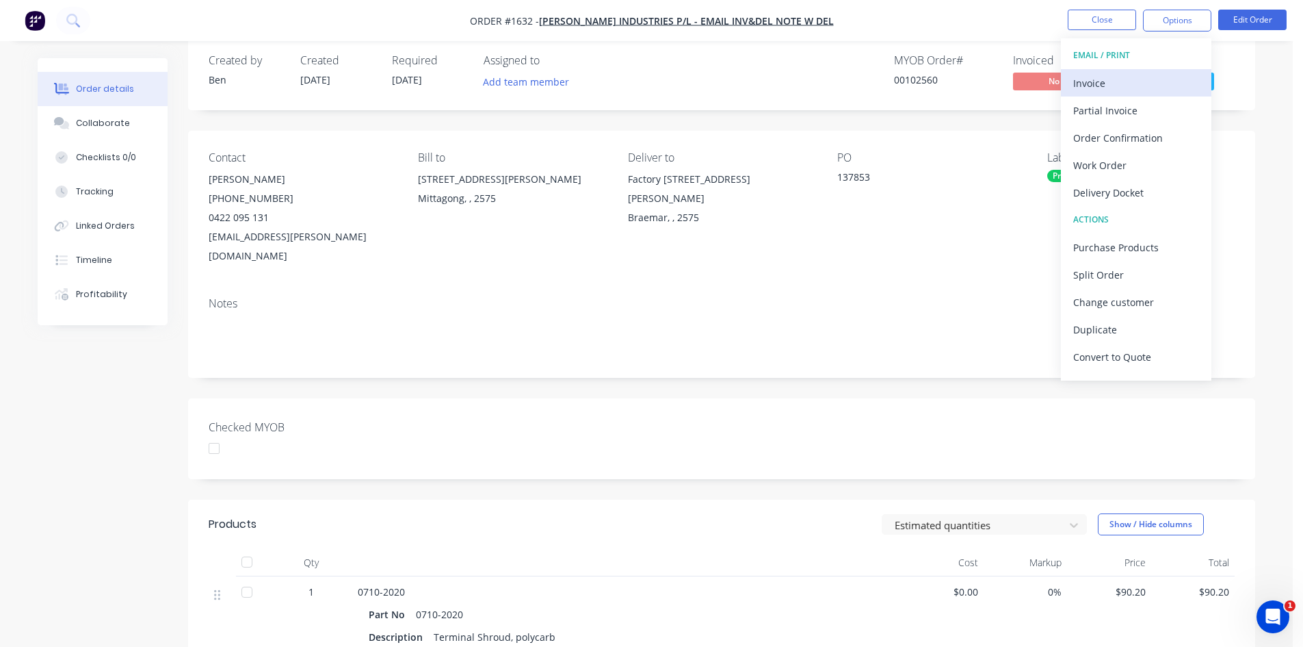
click at [1128, 75] on div "Invoice" at bounding box center [1136, 83] width 126 height 20
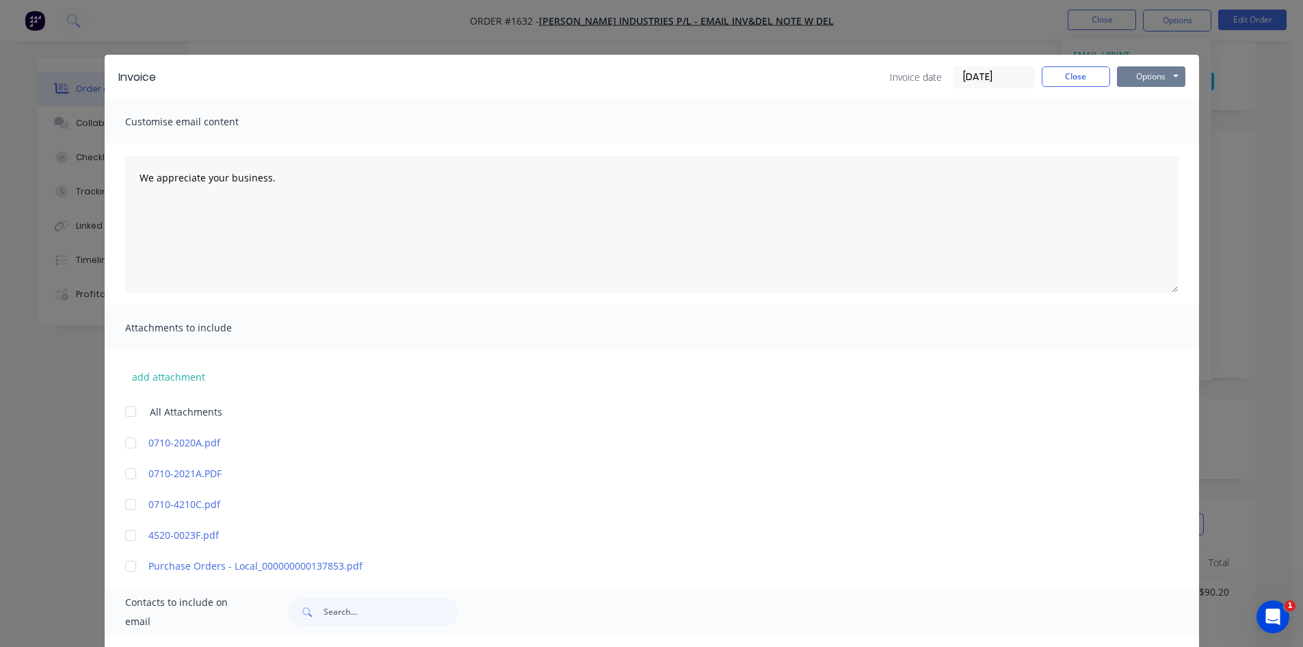
click at [1123, 77] on button "Options" at bounding box center [1151, 76] width 68 height 21
click at [1156, 121] on button "Print" at bounding box center [1161, 123] width 88 height 23
click at [1075, 73] on button "Close" at bounding box center [1076, 76] width 68 height 21
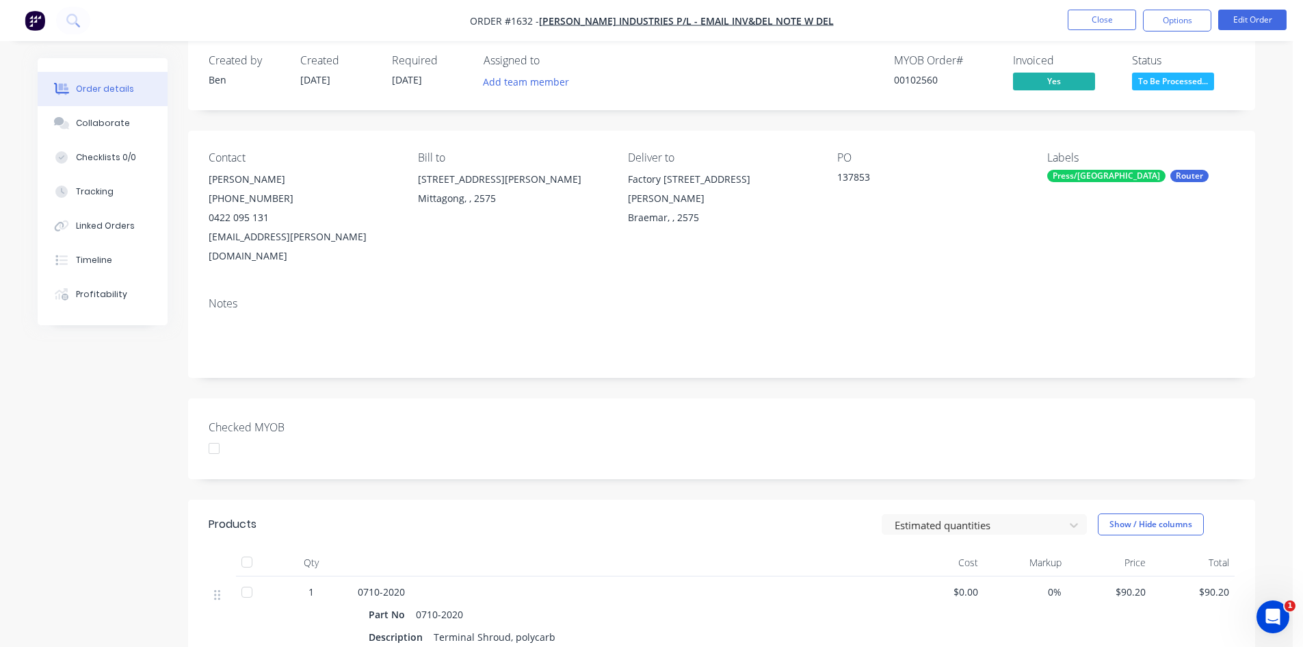
click at [1103, 188] on div "Labels Press/bend Router" at bounding box center [1140, 208] width 187 height 114
click at [1085, 177] on div "Press/bend" at bounding box center [1106, 176] width 118 height 12
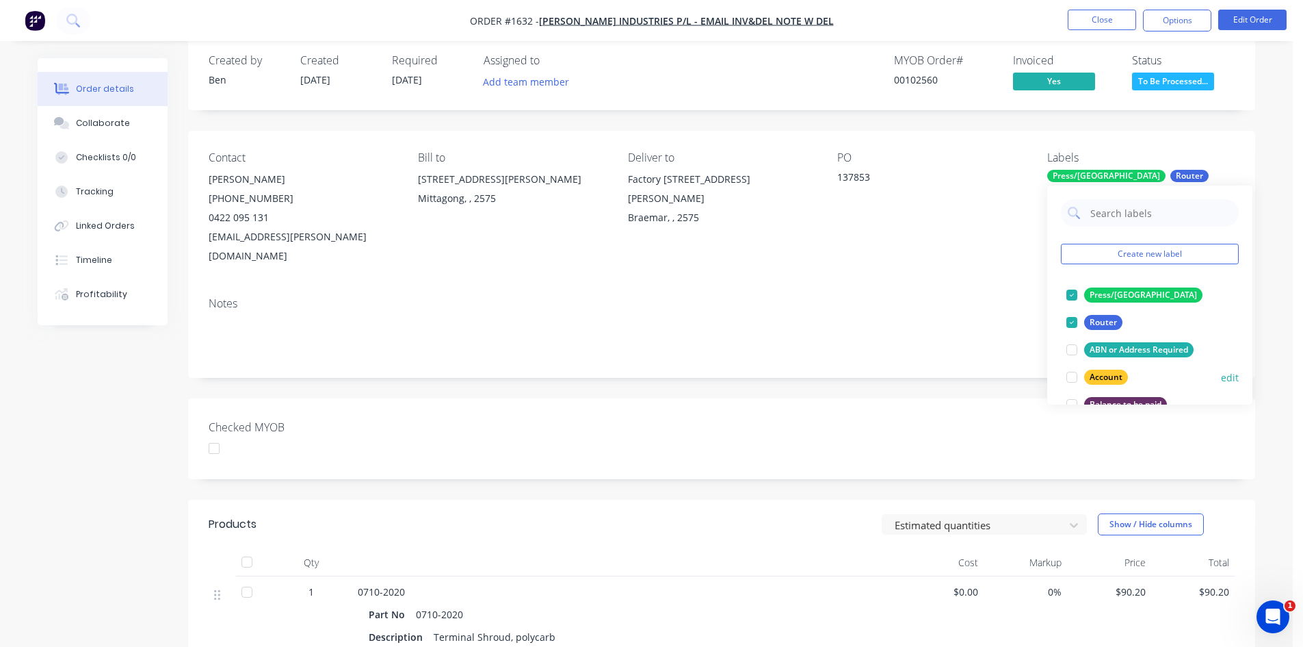
click at [1085, 372] on div at bounding box center [1071, 376] width 27 height 27
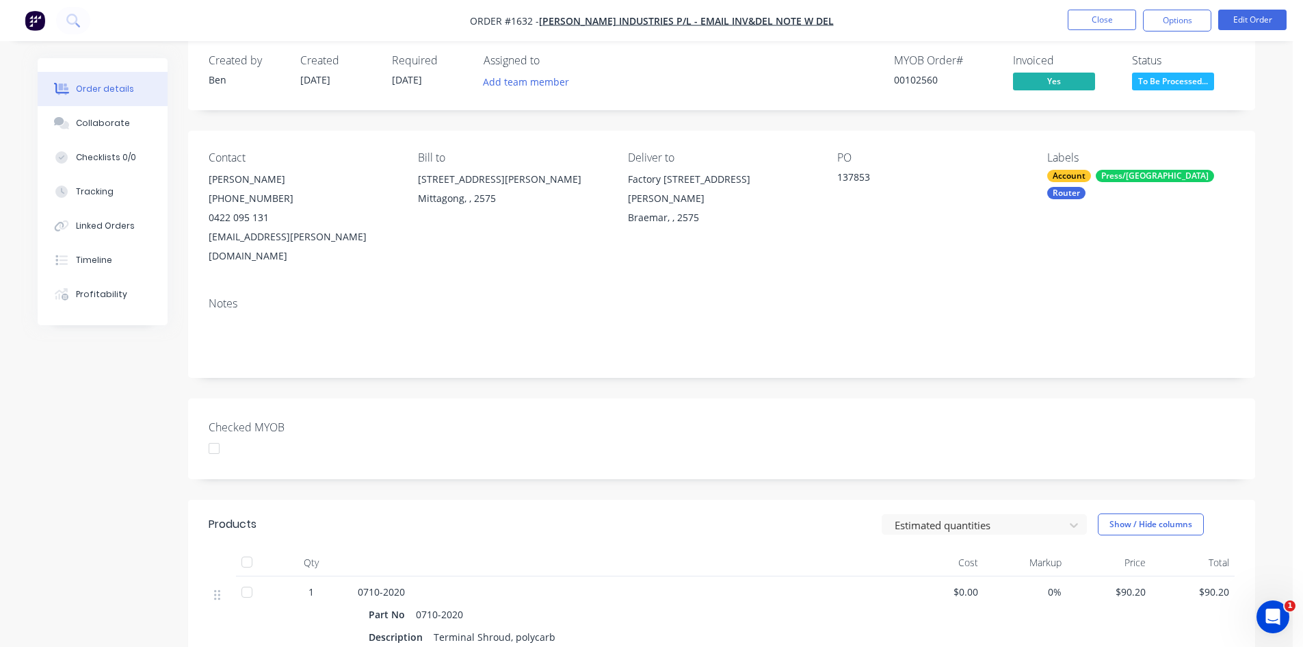
click at [971, 297] on div "Notes" at bounding box center [722, 303] width 1026 height 13
click at [1082, 27] on button "Close" at bounding box center [1102, 20] width 68 height 21
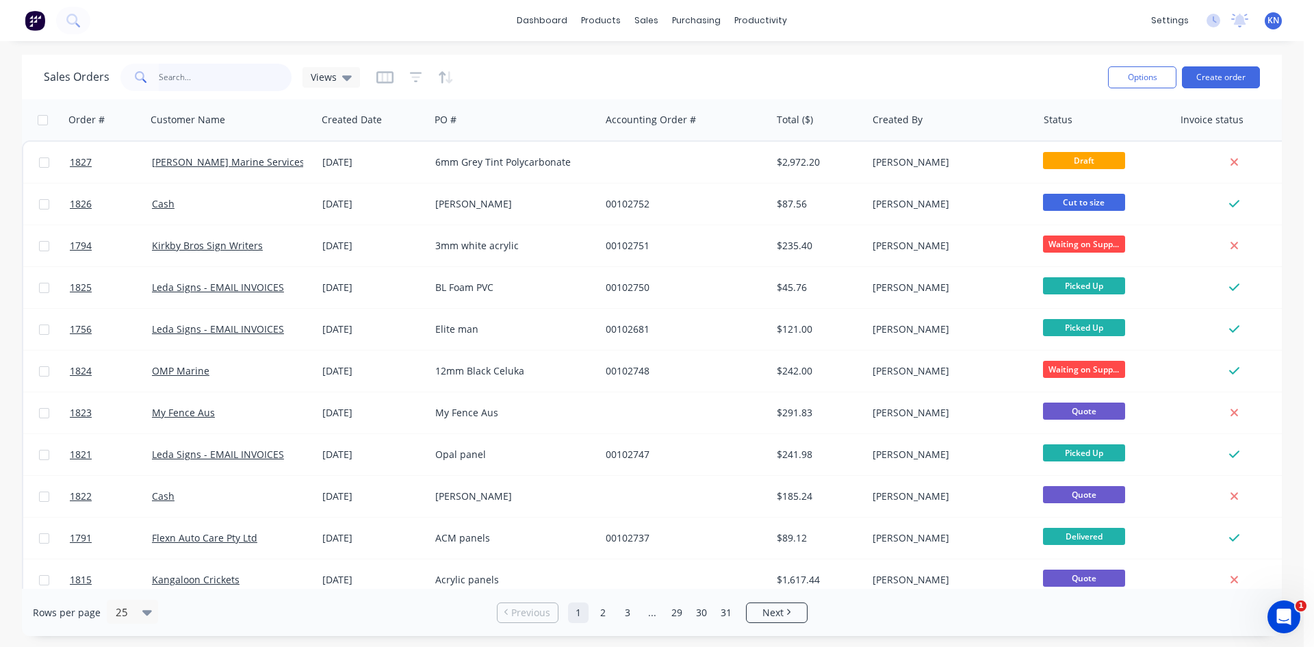
click at [161, 88] on input "text" at bounding box center [225, 77] width 133 height 27
type input "tyree"
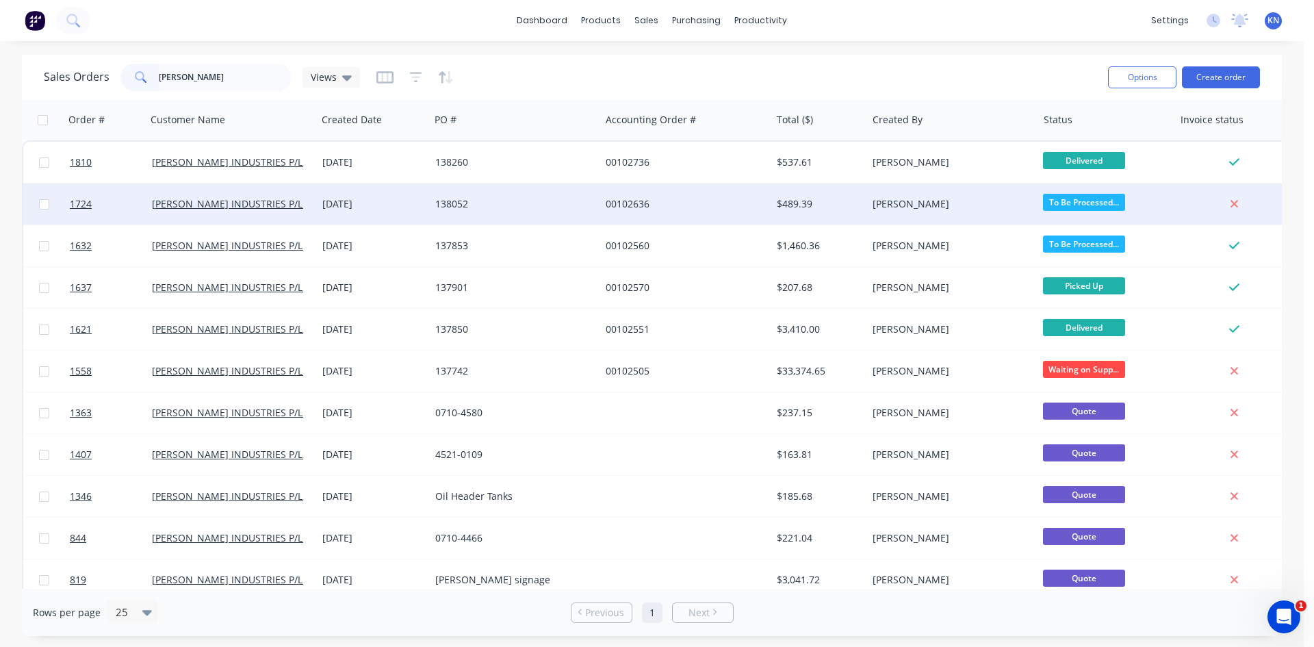
click at [488, 203] on div "138052" at bounding box center [511, 204] width 152 height 14
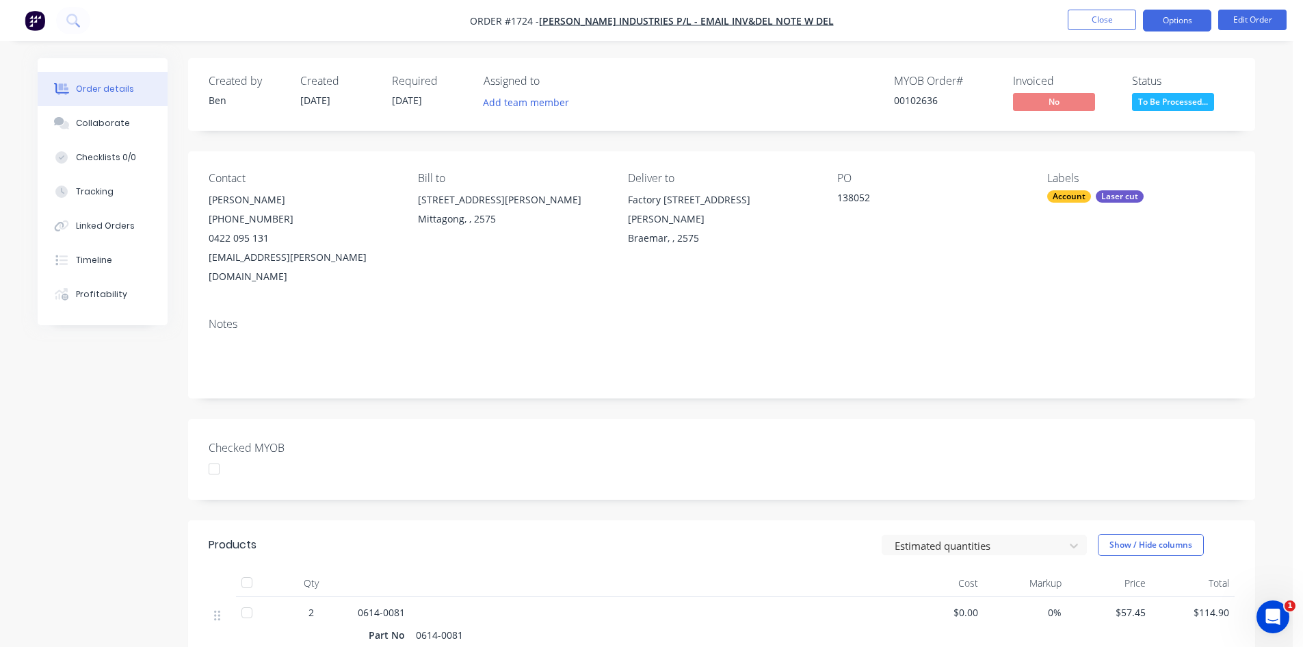
click at [1160, 12] on button "Options" at bounding box center [1177, 21] width 68 height 22
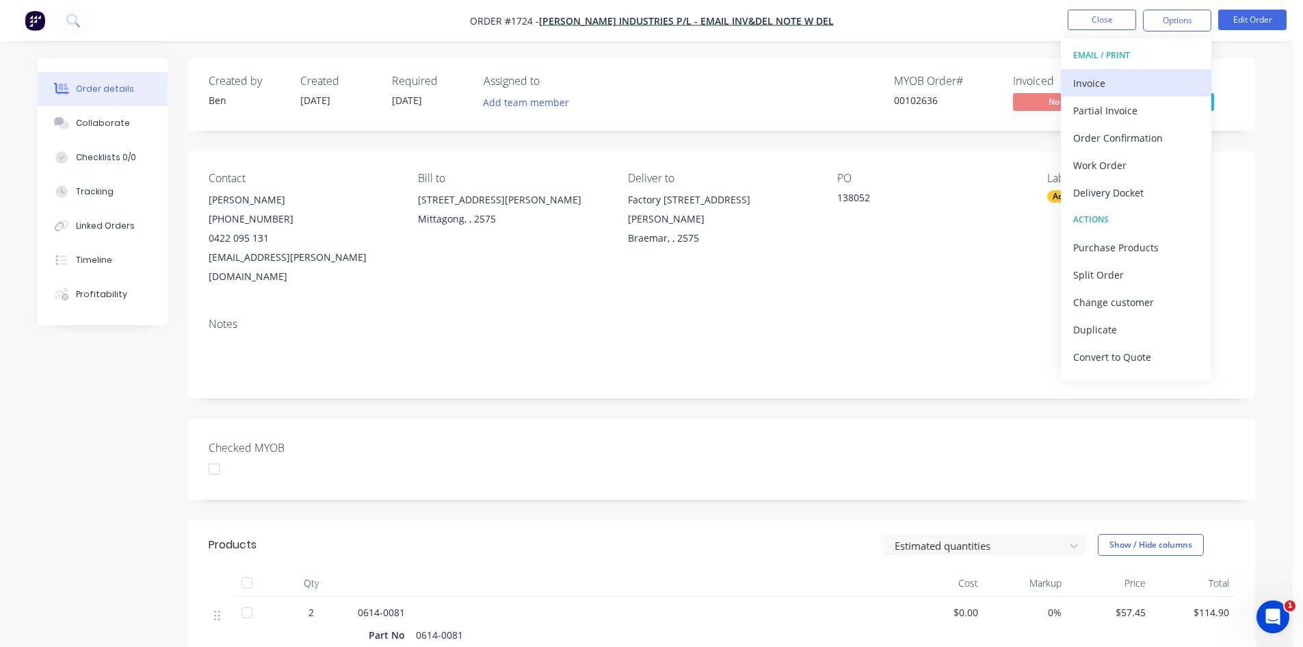
click at [1101, 85] on div "Invoice" at bounding box center [1136, 83] width 126 height 20
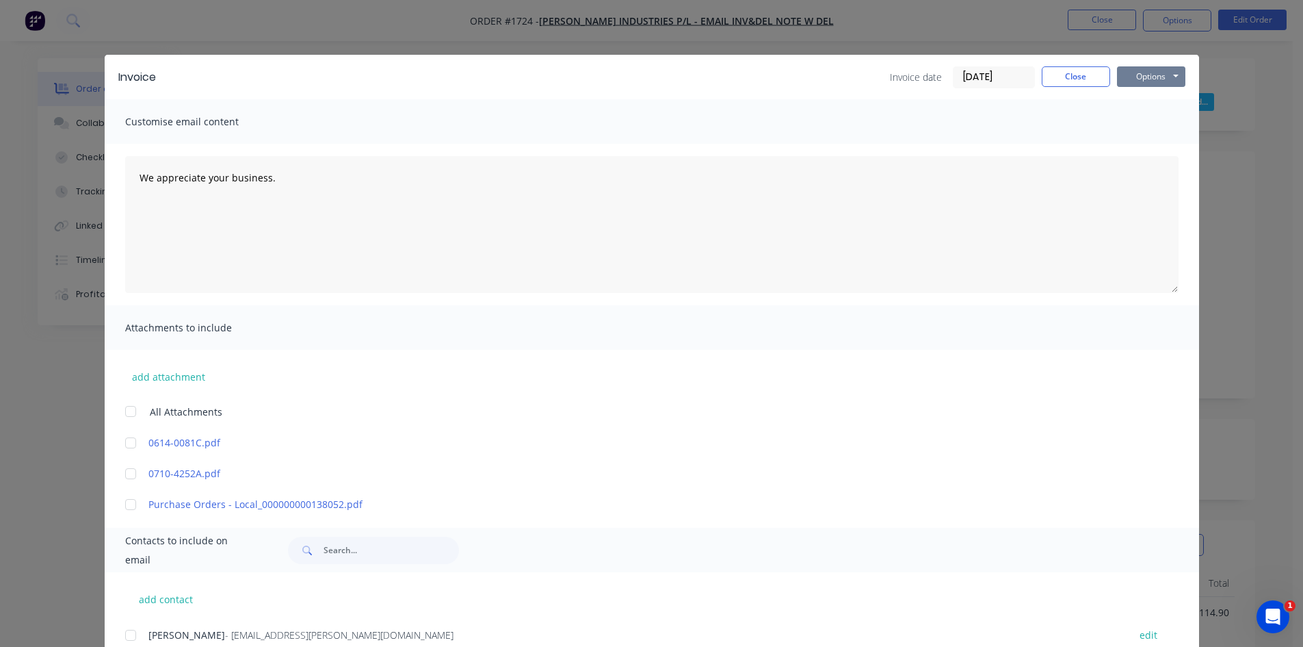
click at [1138, 79] on button "Options" at bounding box center [1151, 76] width 68 height 21
click at [1148, 118] on button "Print" at bounding box center [1161, 123] width 88 height 23
click at [1090, 80] on button "Close" at bounding box center [1076, 76] width 68 height 21
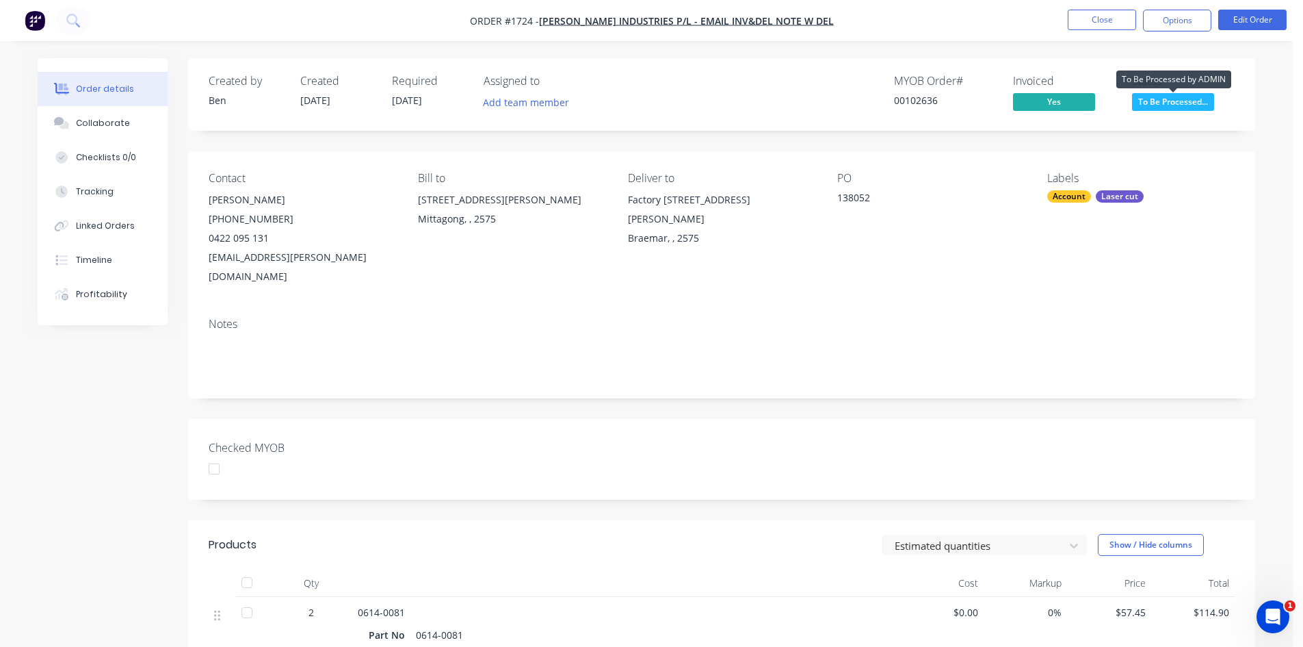
click at [1186, 97] on span "To Be Processed..." at bounding box center [1173, 101] width 82 height 17
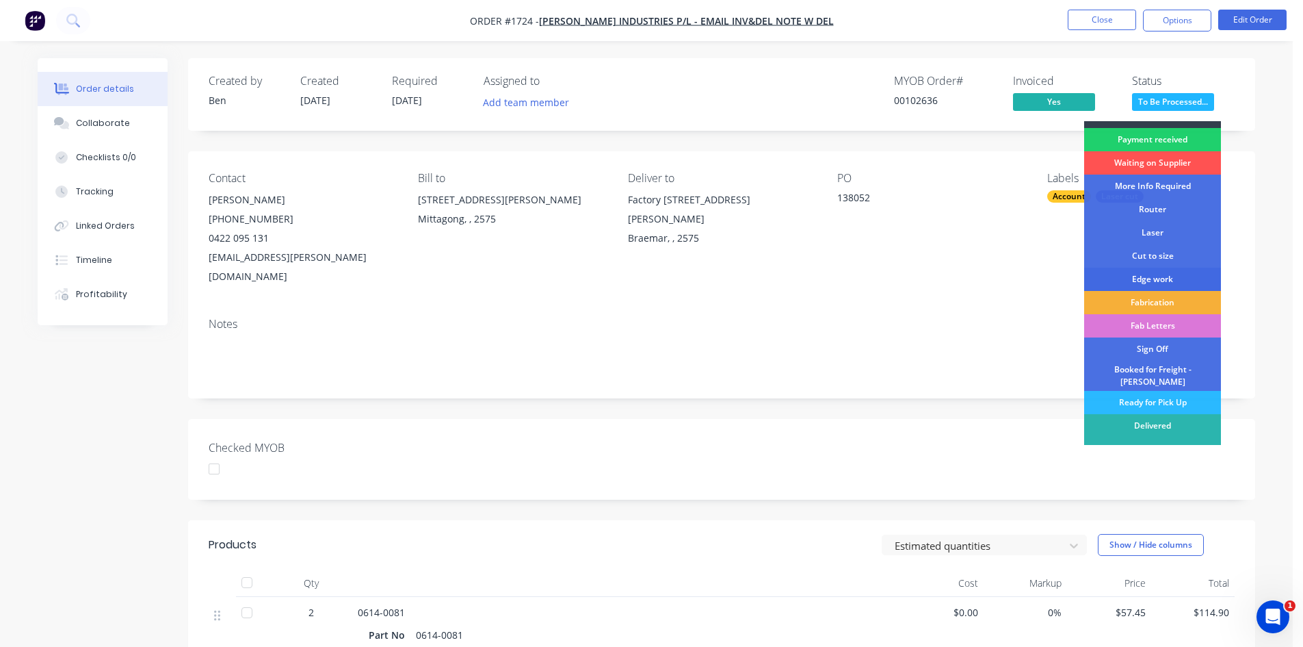
scroll to position [25, 0]
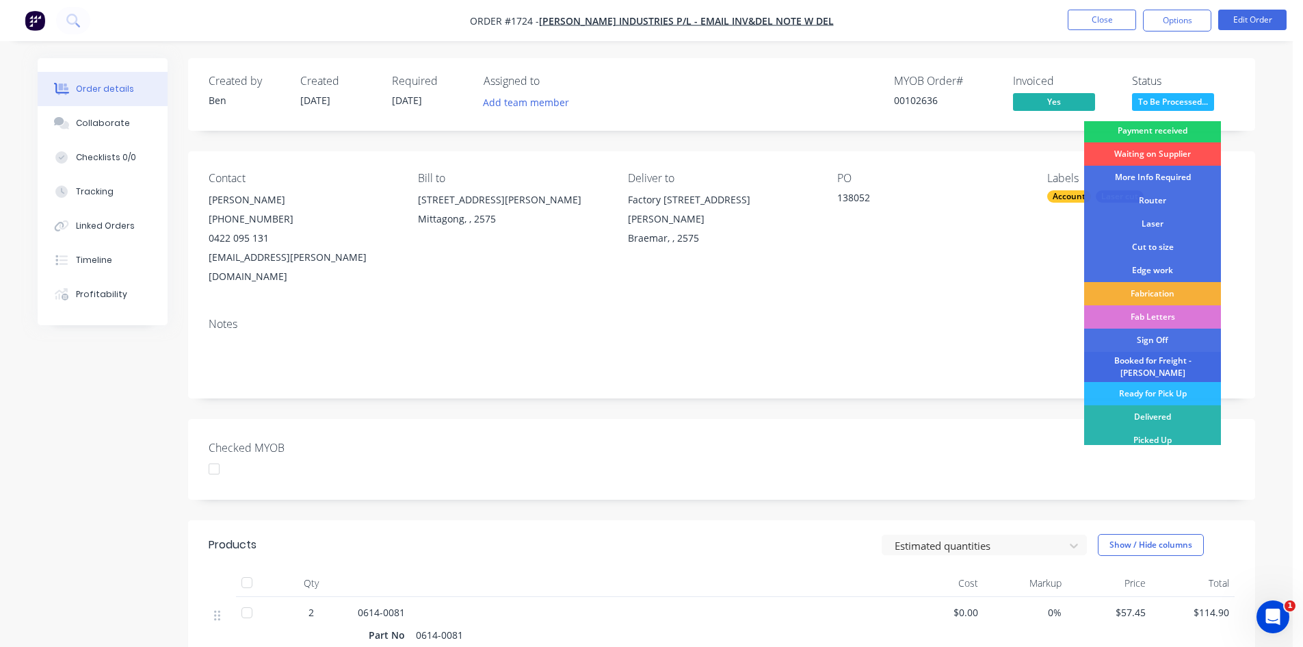
click at [1149, 363] on div "Booked for Freight - KIM" at bounding box center [1152, 367] width 137 height 30
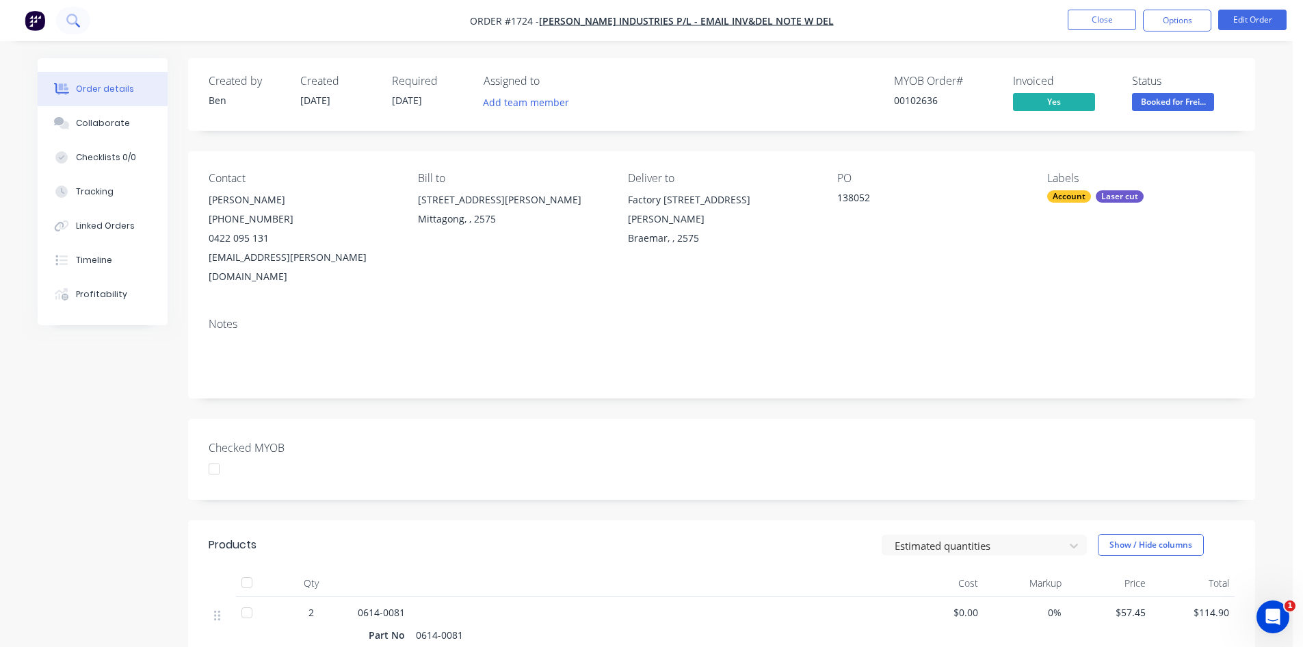
click at [68, 16] on icon at bounding box center [71, 19] width 11 height 11
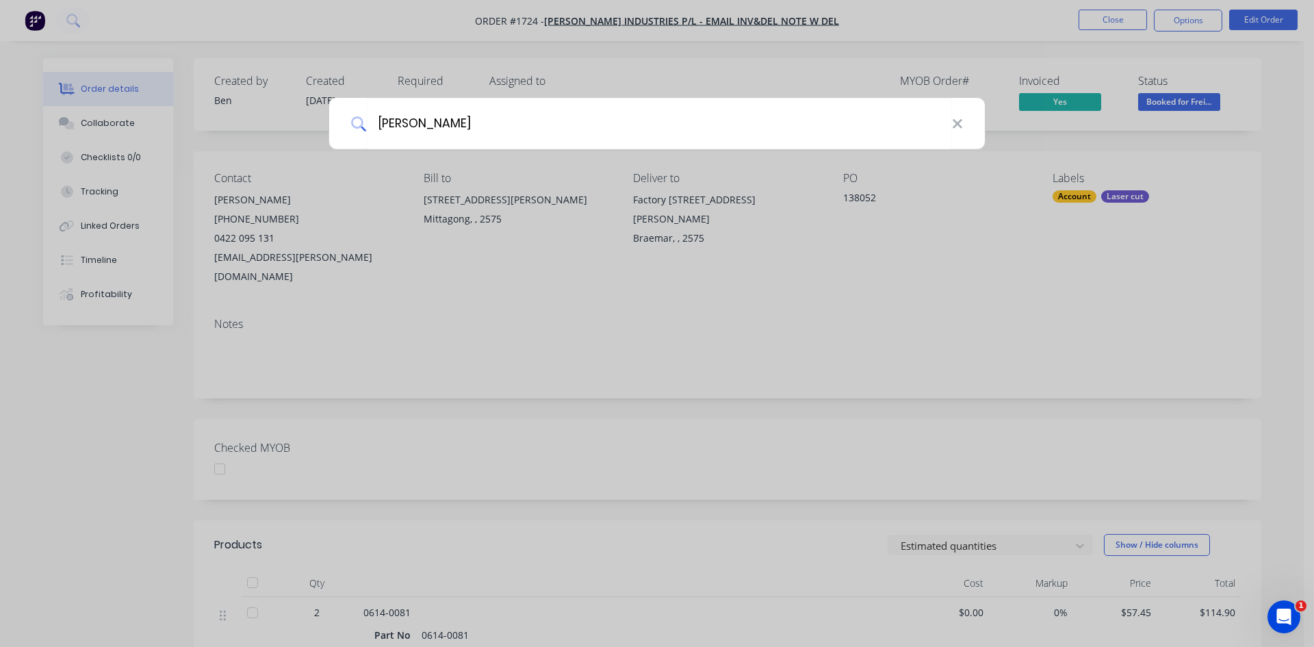
type input "tyree"
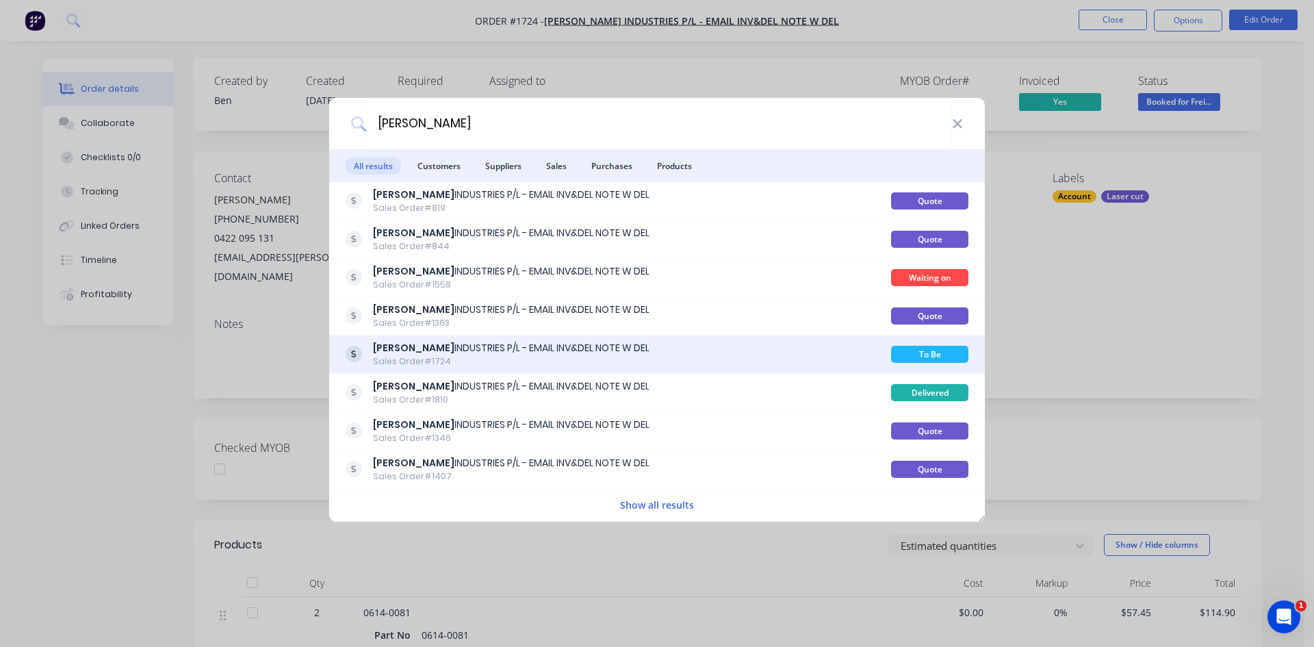
click at [697, 354] on div "TYREE INDUSTRIES P/L - EMAIL INV&DEL NOTE W DEL Sales Order #1724" at bounding box center [617, 354] width 545 height 27
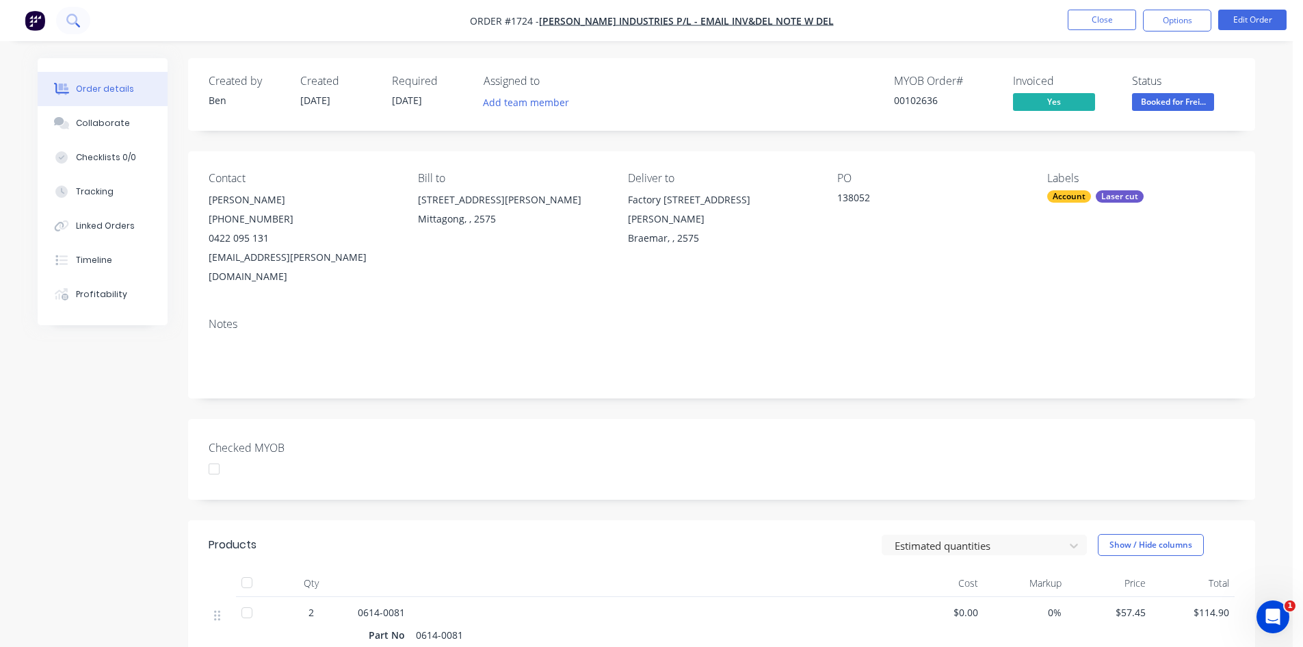
click at [67, 22] on icon at bounding box center [72, 20] width 13 height 13
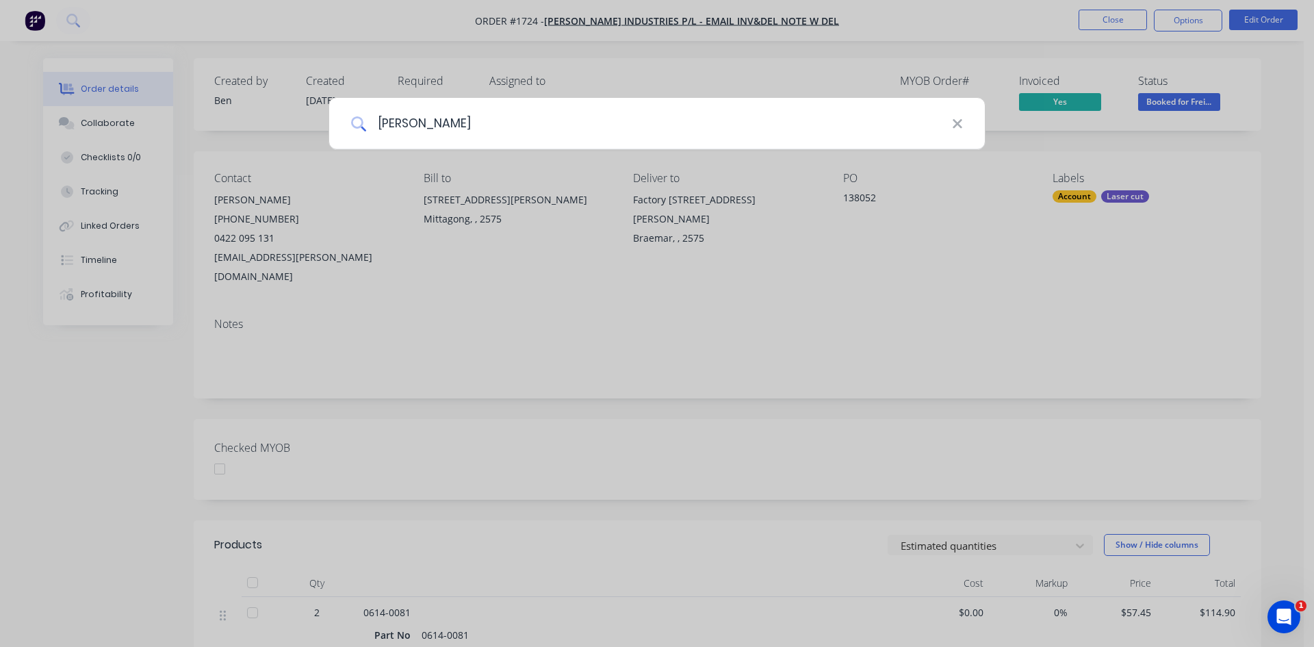
type input "tyree"
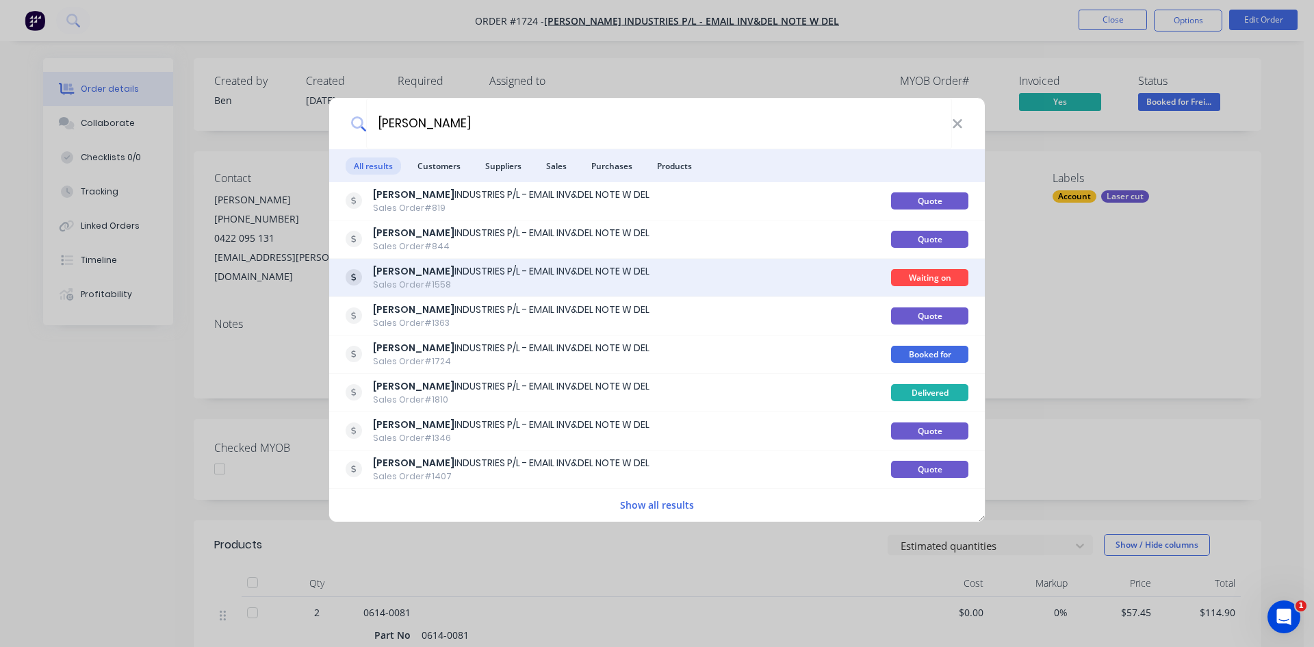
click at [511, 271] on div "TYREE INDUSTRIES P/L - EMAIL INV&DEL NOTE W DEL" at bounding box center [511, 271] width 276 height 14
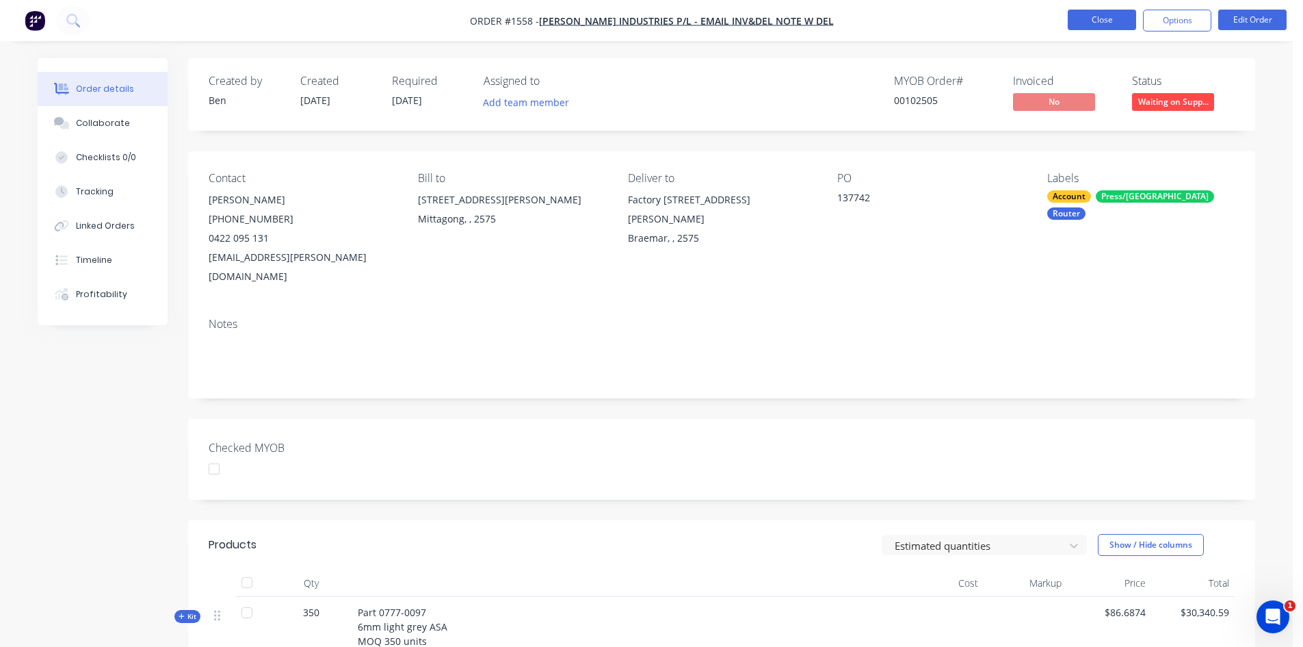
click at [1119, 17] on button "Close" at bounding box center [1102, 20] width 68 height 21
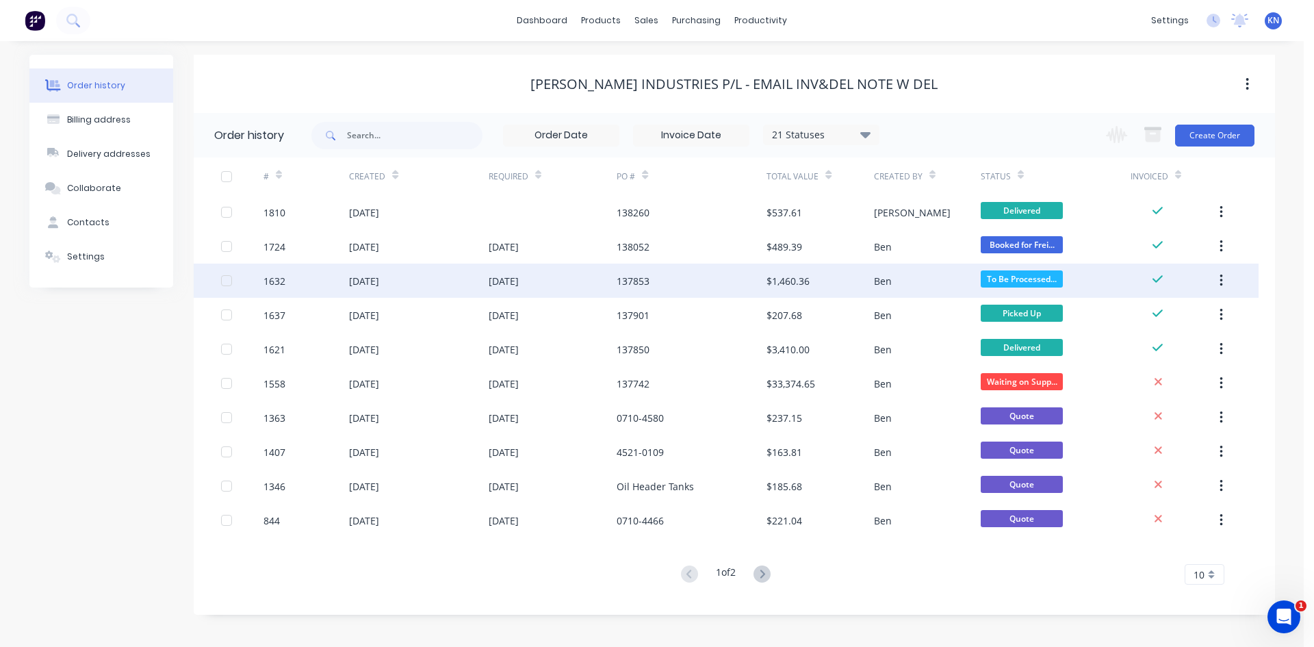
click at [497, 281] on div "23 Sep 2025" at bounding box center [503, 281] width 30 height 14
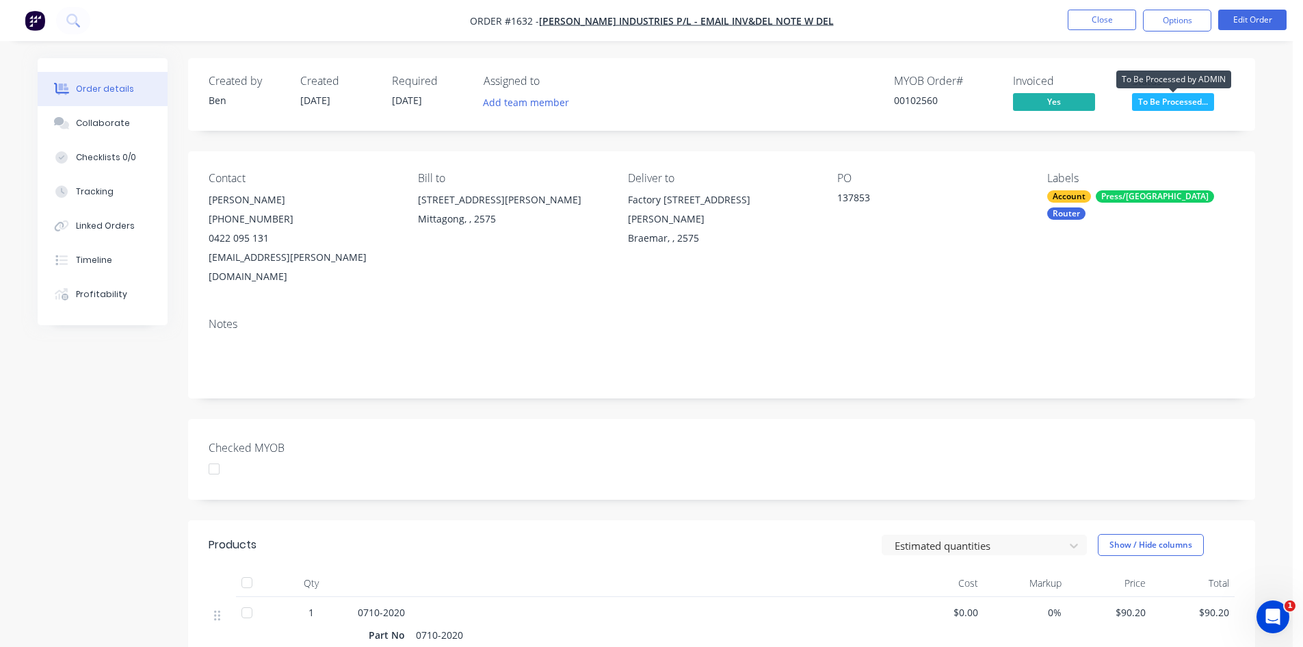
click at [1188, 101] on span "To Be Processed..." at bounding box center [1173, 101] width 82 height 17
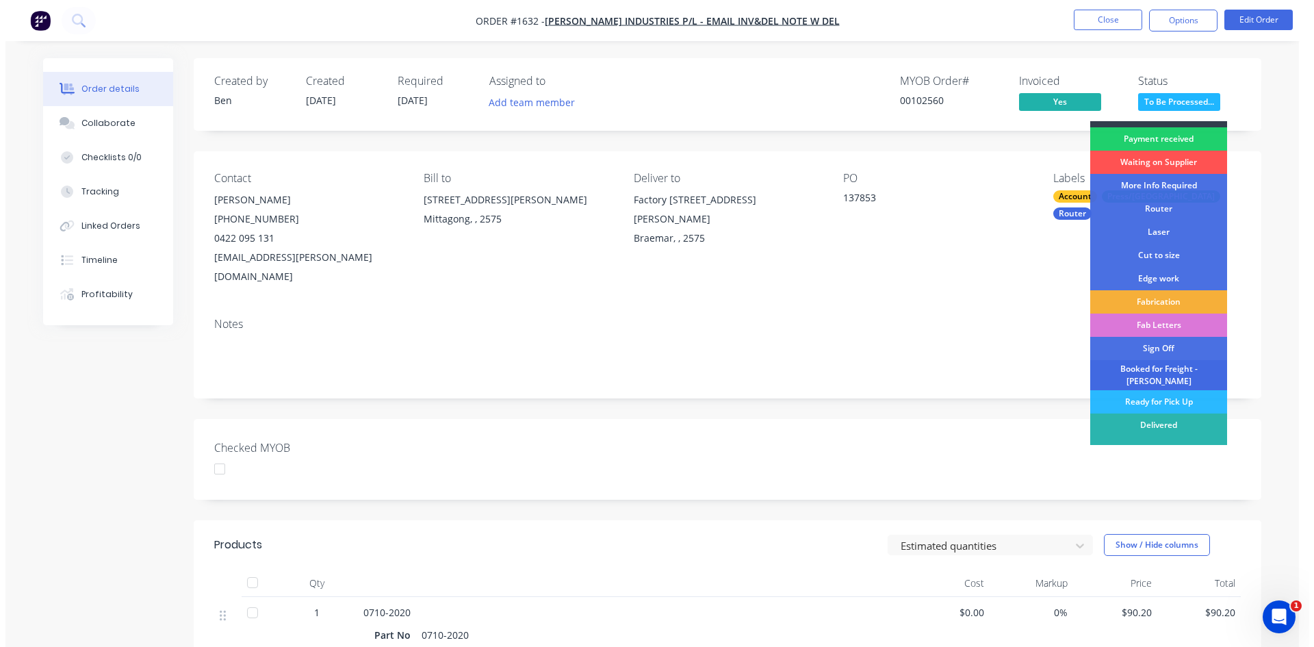
scroll to position [25, 0]
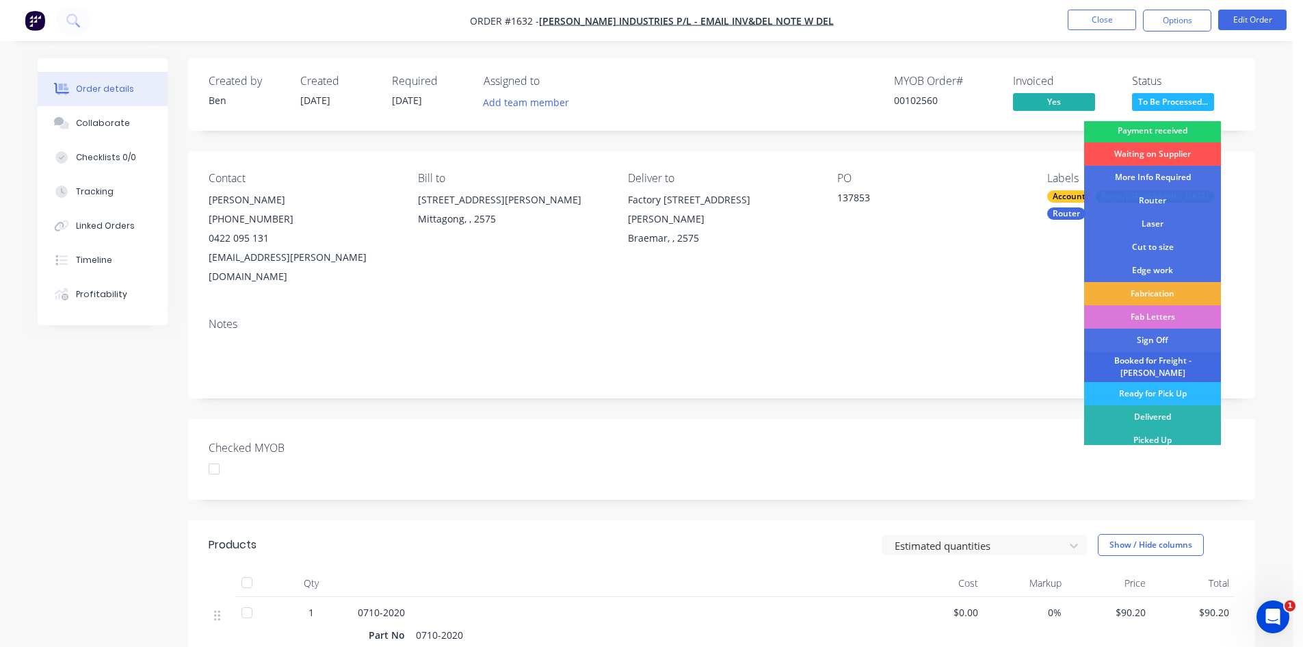
click at [1138, 358] on div "Booked for Freight - KIM" at bounding box center [1152, 367] width 137 height 30
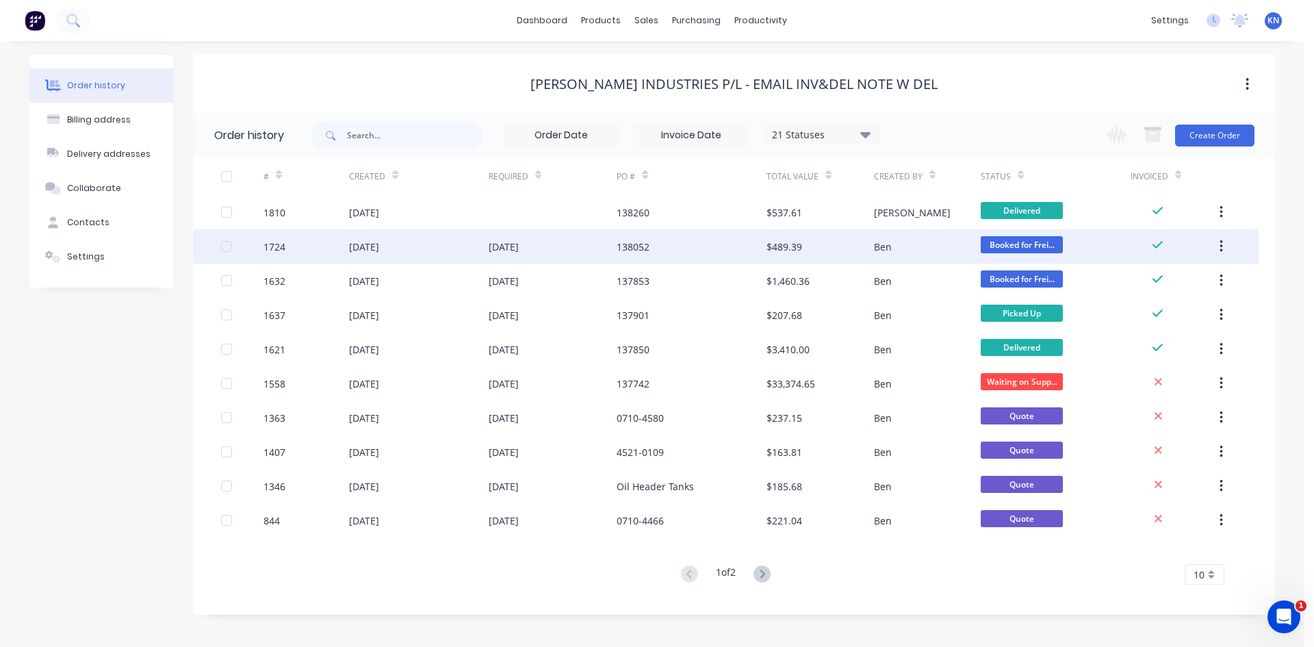
click at [748, 246] on div "138052" at bounding box center [691, 246] width 150 height 34
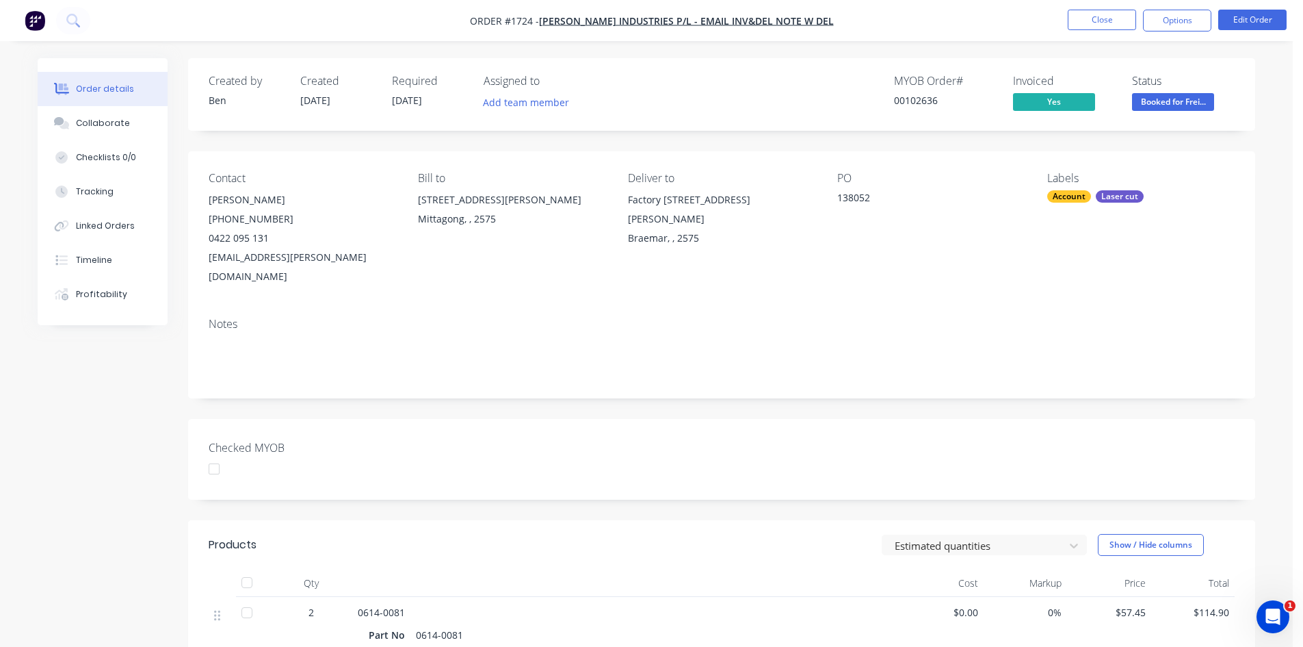
click at [218, 455] on div at bounding box center [213, 468] width 27 height 27
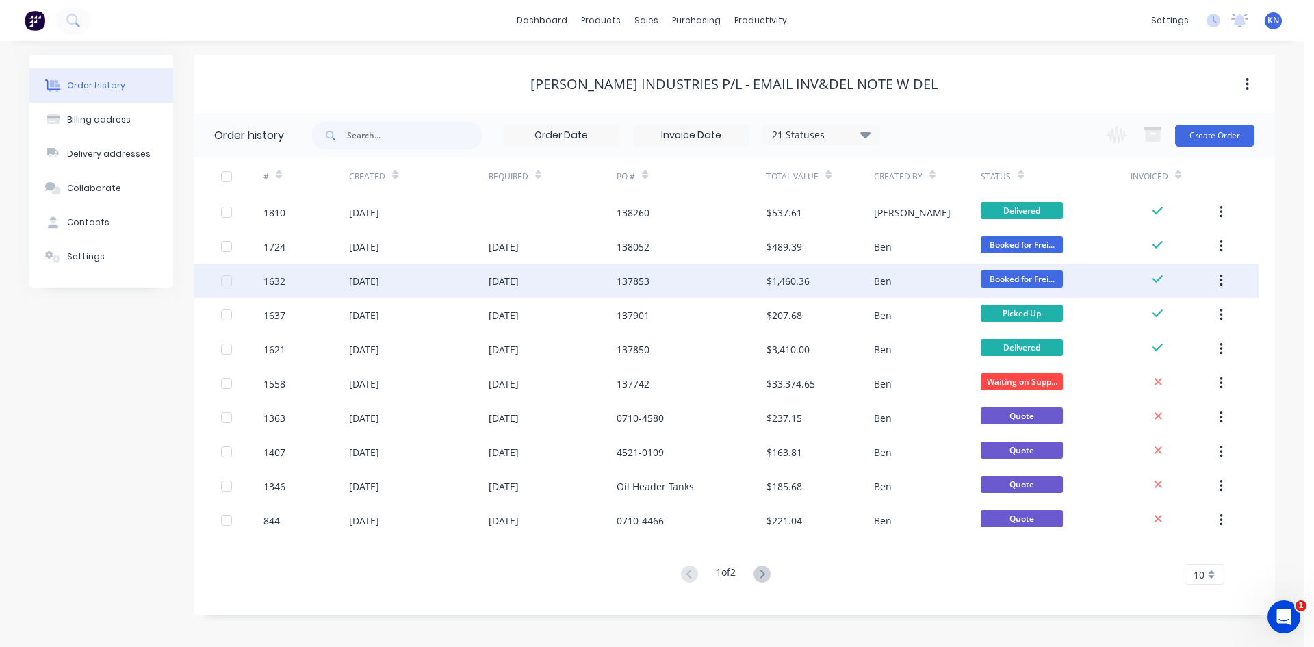
click at [876, 292] on div "Ben" at bounding box center [927, 280] width 107 height 34
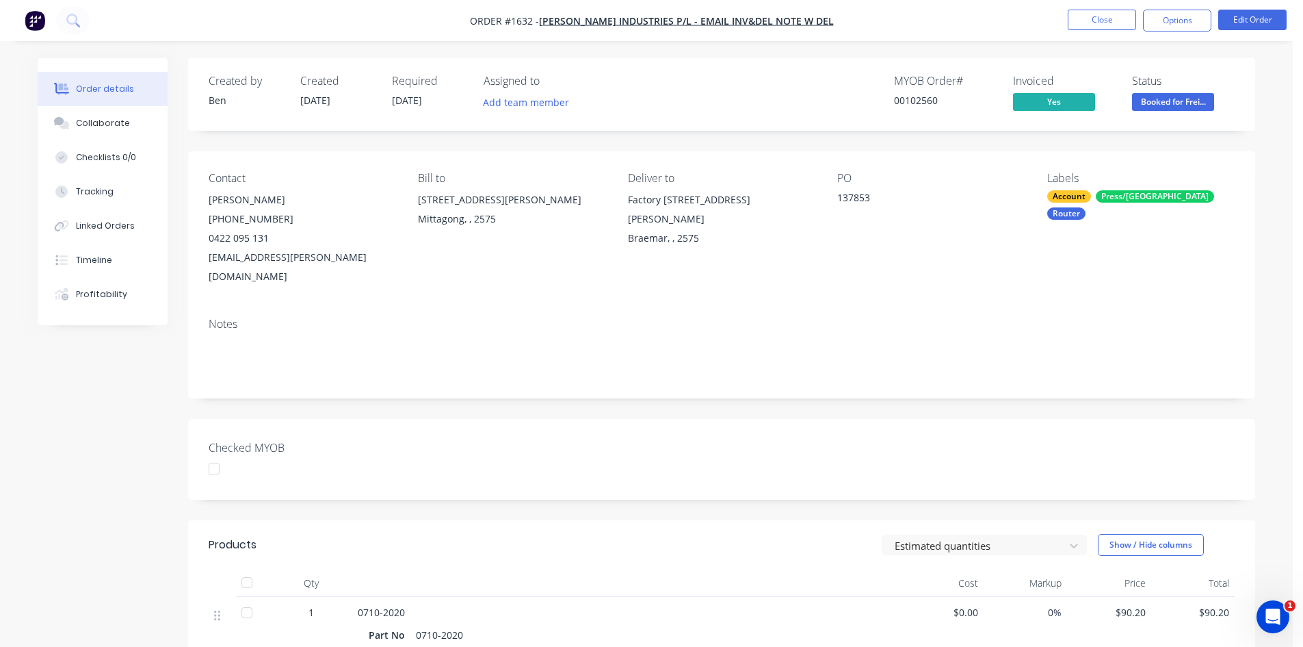
click at [220, 455] on div at bounding box center [213, 468] width 27 height 27
click at [113, 85] on div "Order details" at bounding box center [105, 89] width 58 height 12
click at [46, 19] on button "button" at bounding box center [35, 21] width 29 height 22
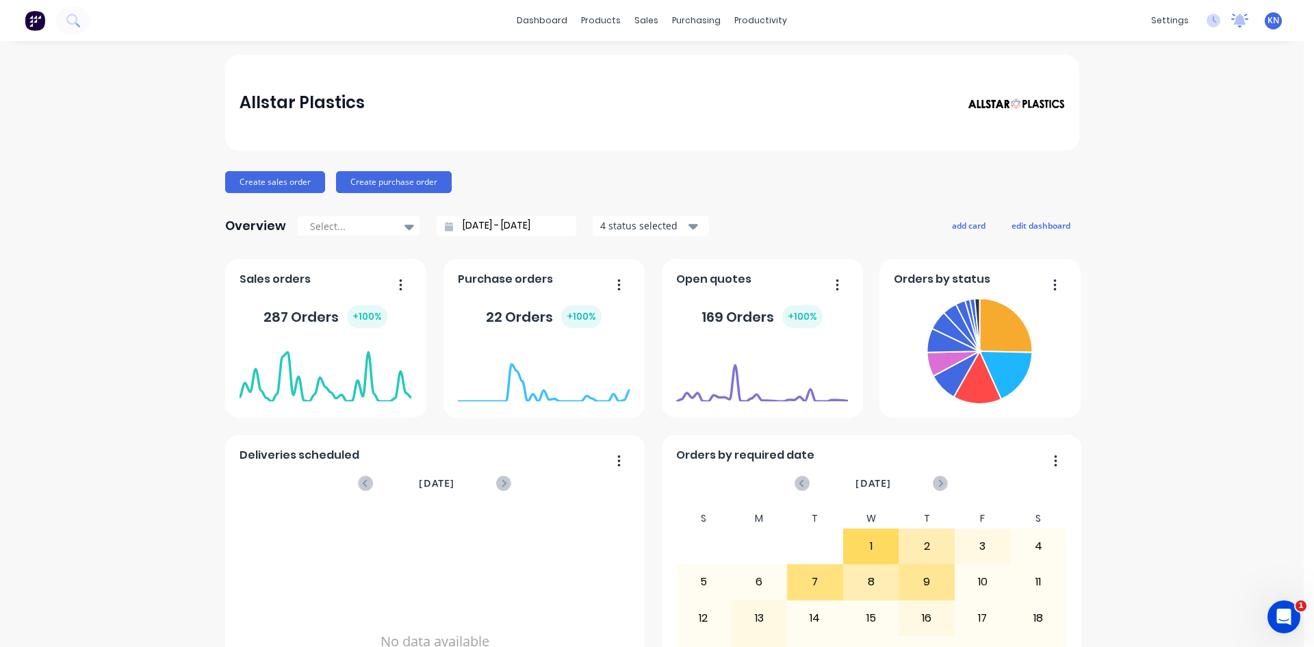
click at [1234, 21] on icon at bounding box center [1240, 19] width 12 height 11
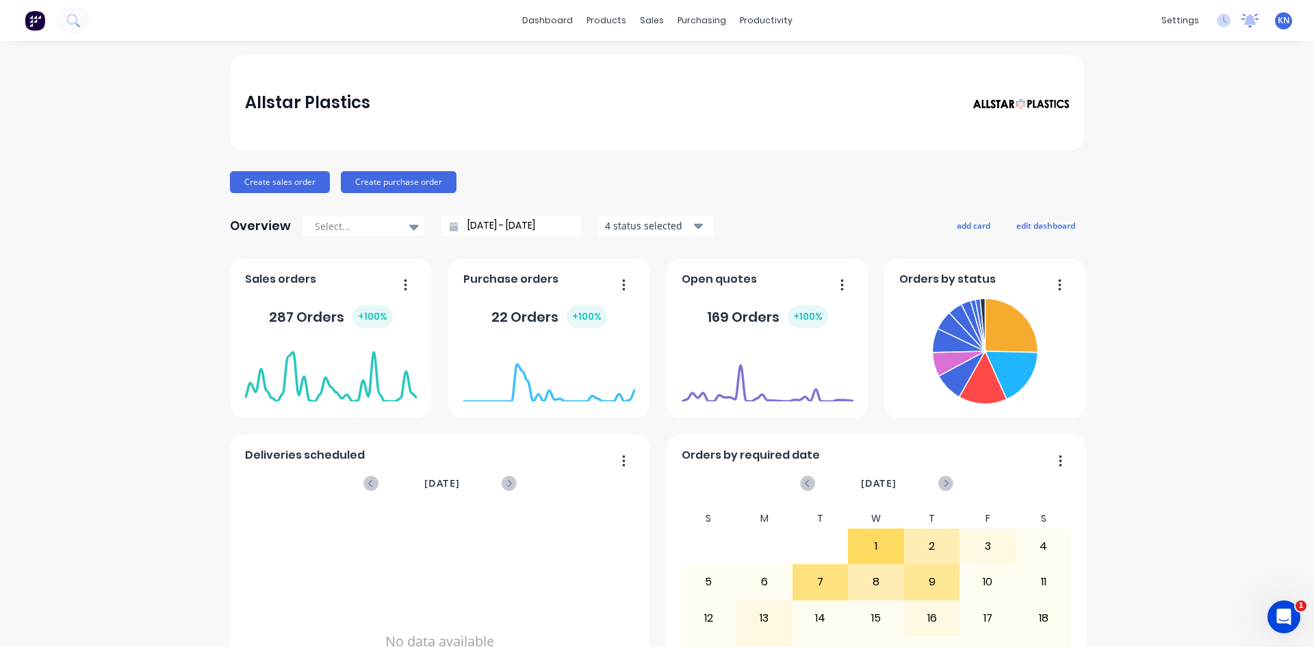
click at [1244, 24] on icon at bounding box center [1250, 19] width 12 height 11
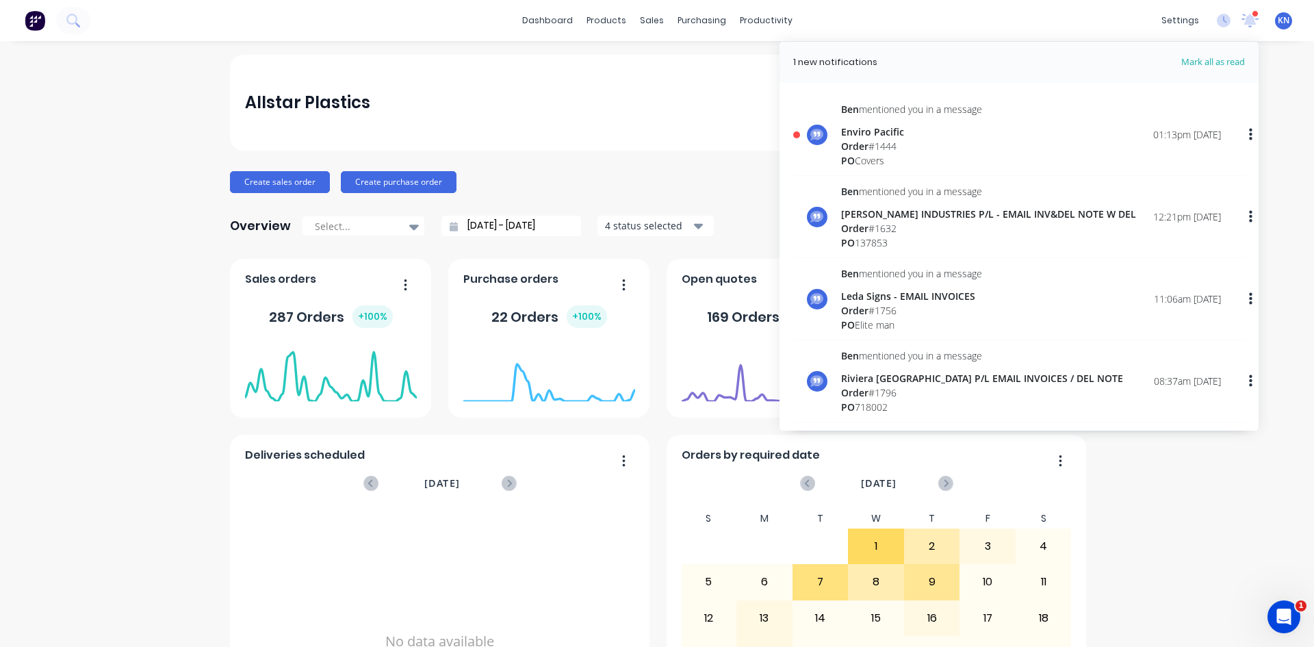
click at [937, 150] on div "Order # 1444" at bounding box center [911, 146] width 141 height 14
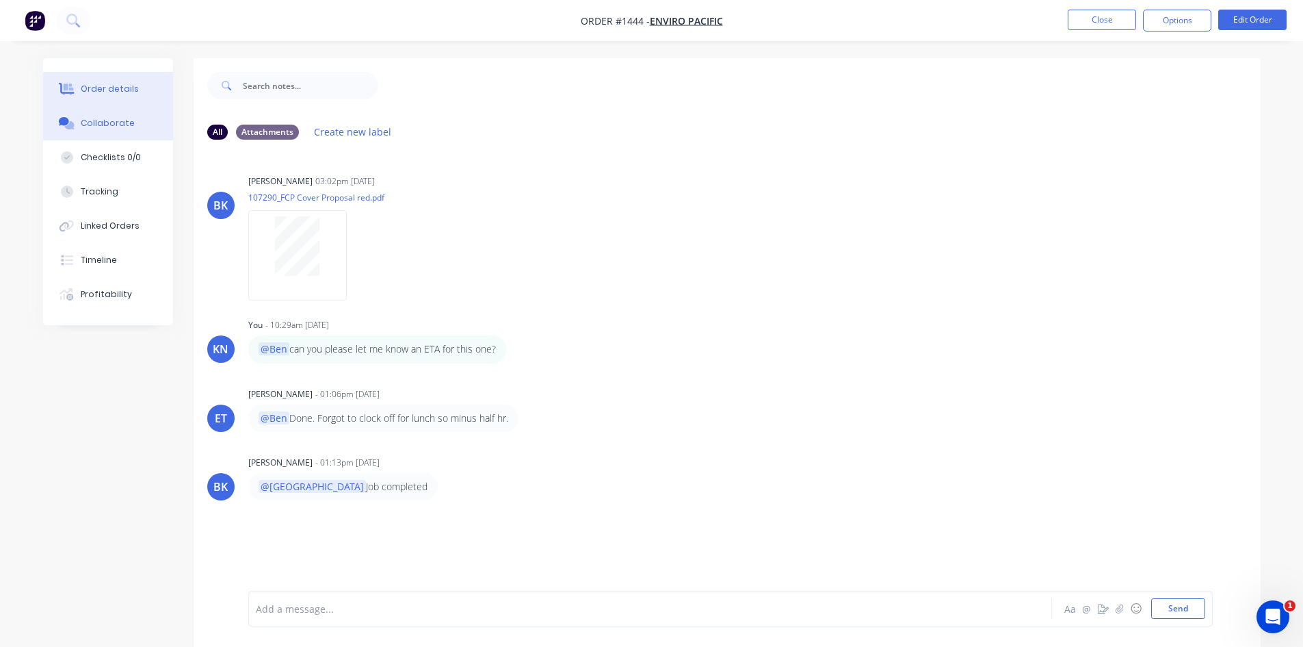
click at [112, 89] on div "Order details" at bounding box center [110, 89] width 58 height 12
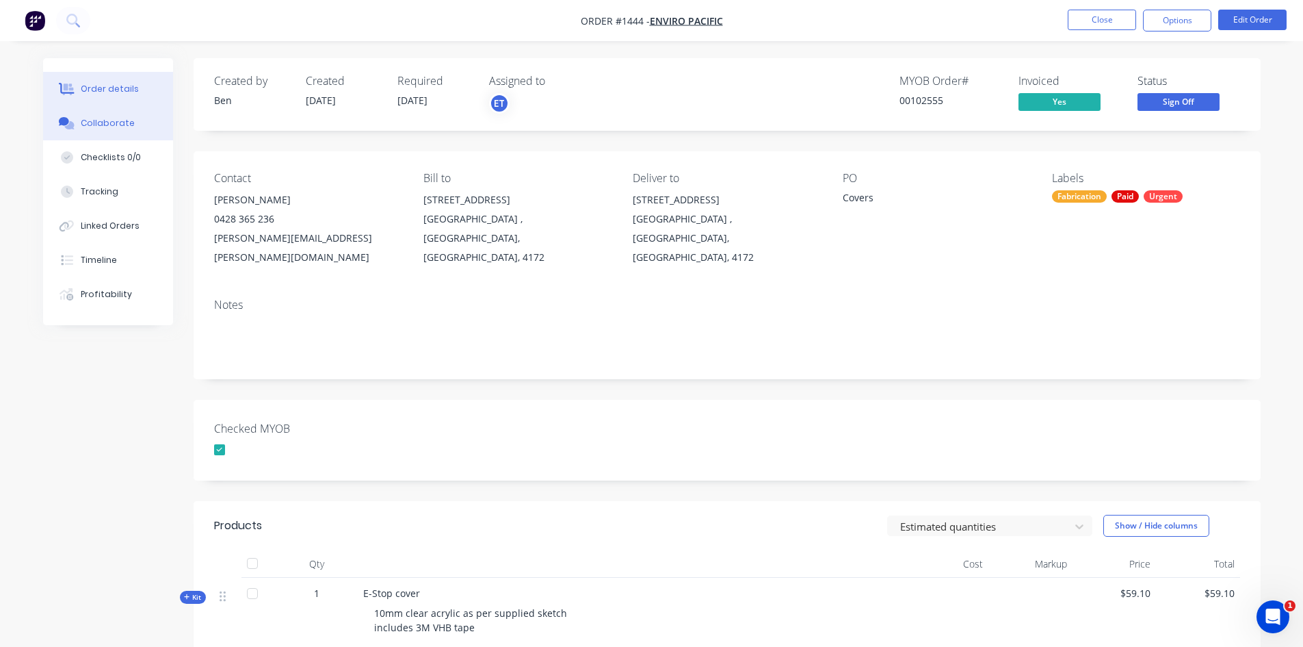
click at [107, 129] on div "Collaborate" at bounding box center [108, 123] width 54 height 12
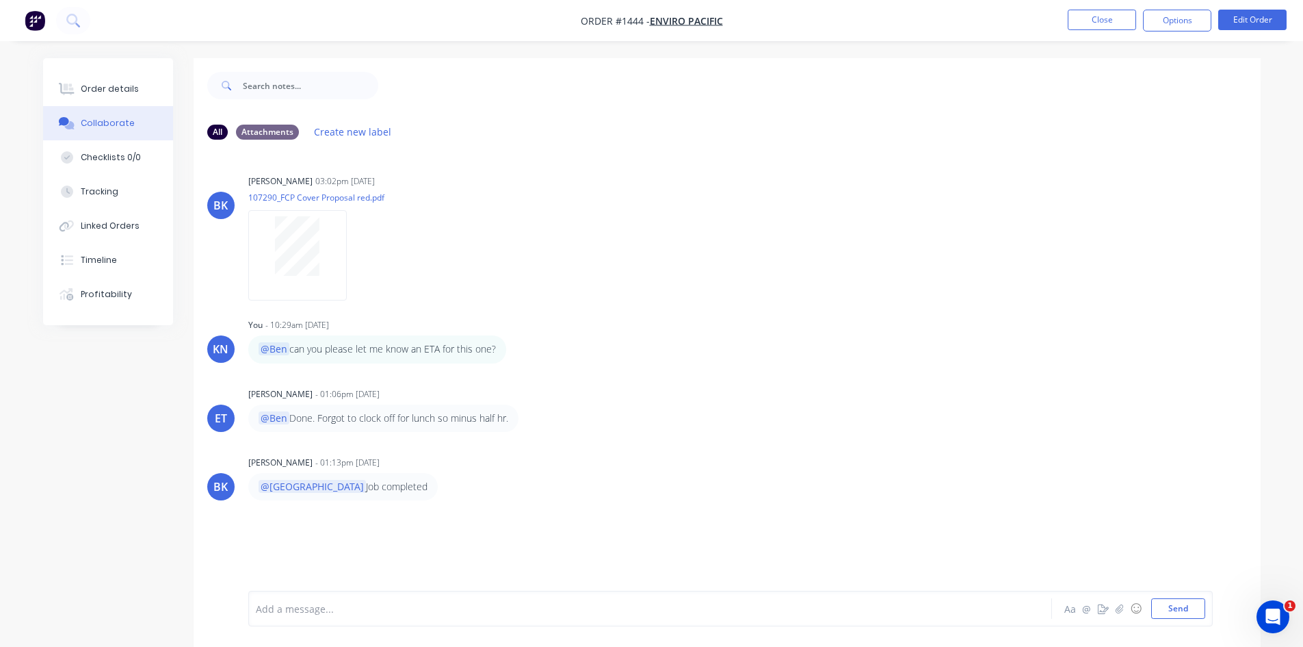
click at [1114, 9] on nav "Order #1444 - Enviro Pacific Close Options Edit Order" at bounding box center [651, 20] width 1303 height 41
click at [1121, 22] on button "Close" at bounding box center [1102, 20] width 68 height 21
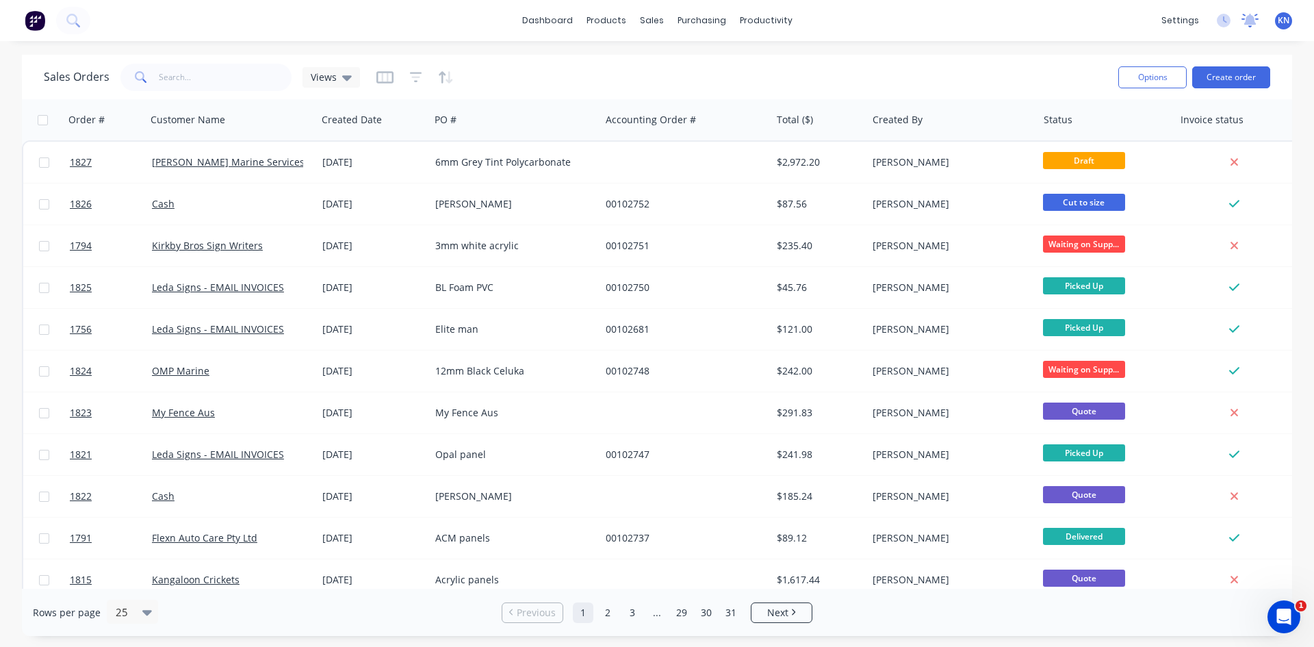
click at [1255, 22] on icon at bounding box center [1249, 21] width 17 height 14
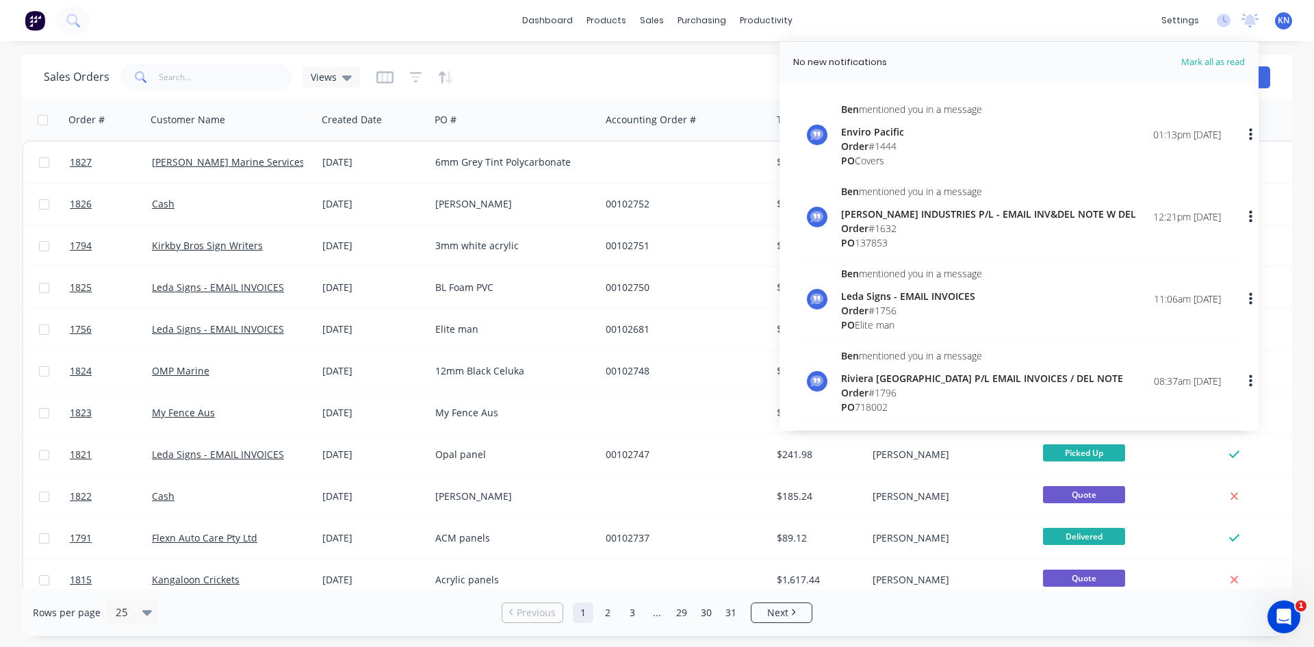
click at [922, 219] on div "[PERSON_NAME] INDUSTRIES P/L - EMAIL INV&DEL NOTE W DEL" at bounding box center [988, 214] width 295 height 14
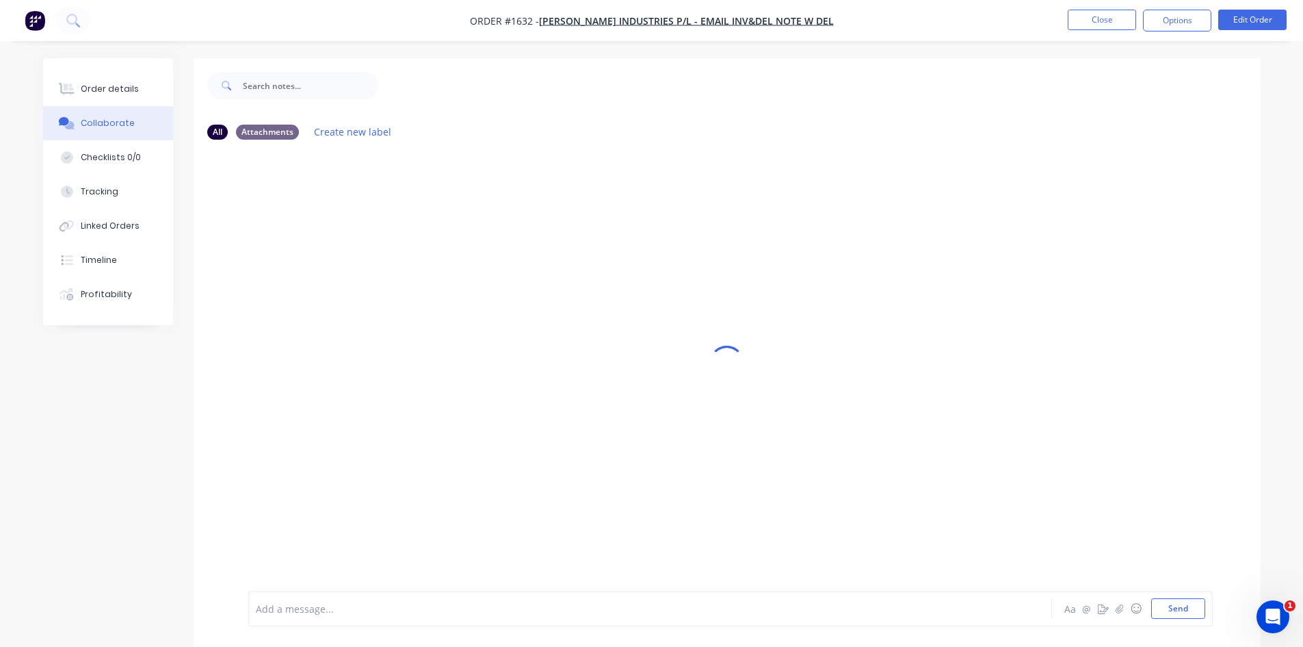
click at [359, 619] on div "Add a message... Aa @ ☺ Send" at bounding box center [730, 608] width 965 height 36
click at [342, 611] on div at bounding box center [613, 608] width 712 height 14
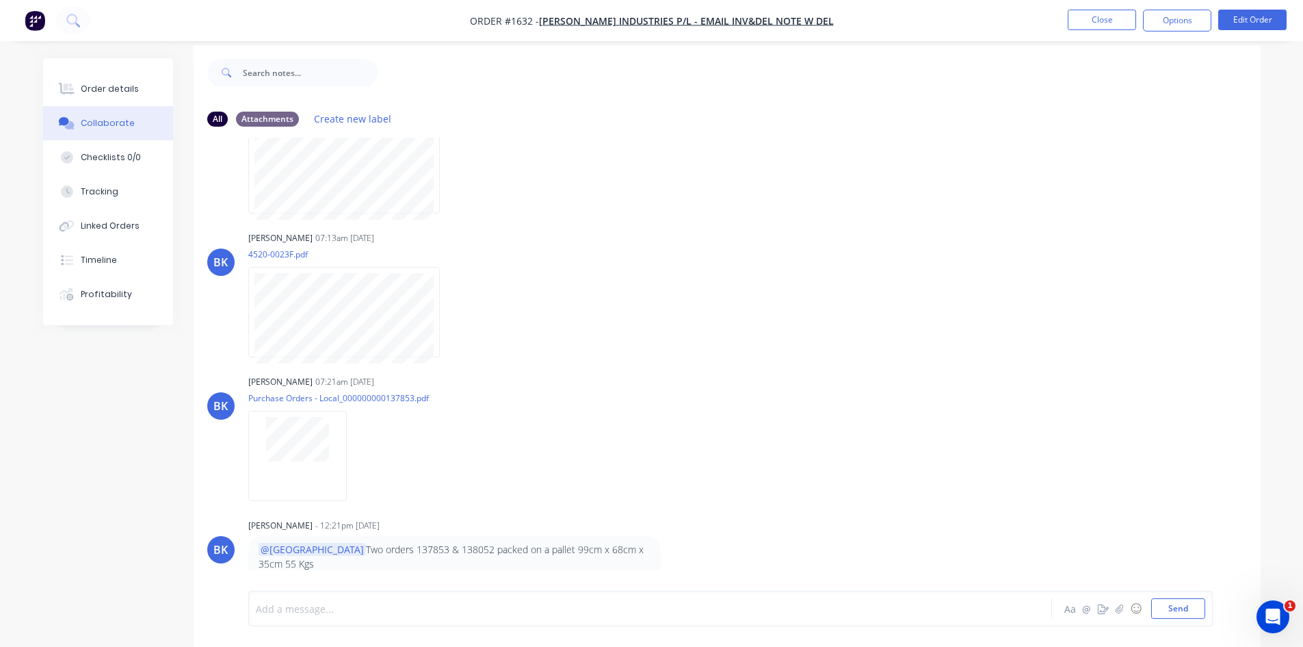
scroll to position [21, 0]
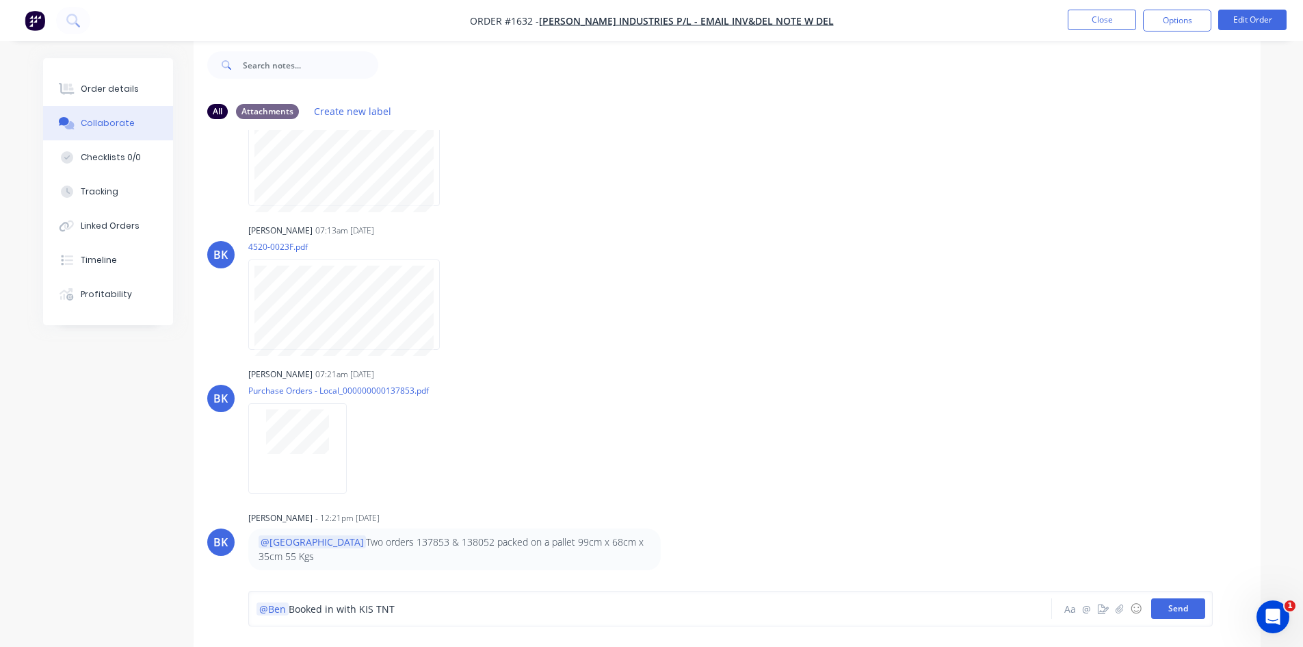
click at [1169, 610] on button "Send" at bounding box center [1178, 608] width 54 height 21
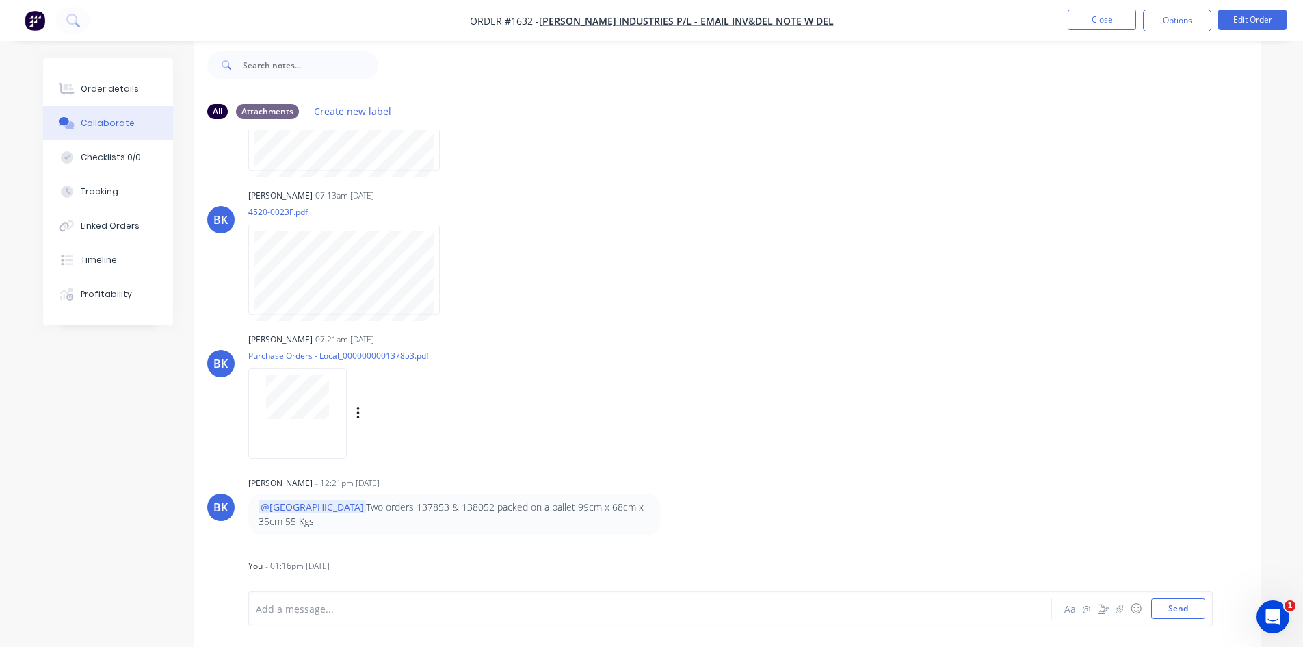
scroll to position [430, 0]
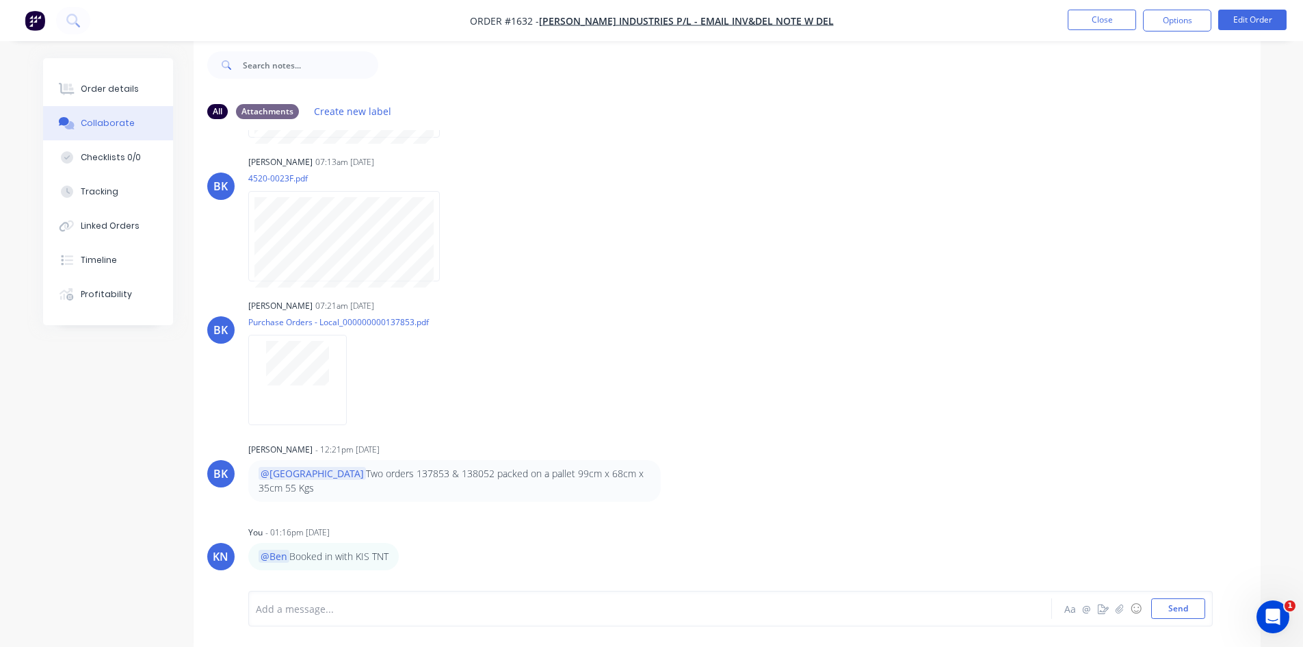
click at [33, 18] on img "button" at bounding box center [35, 20] width 21 height 21
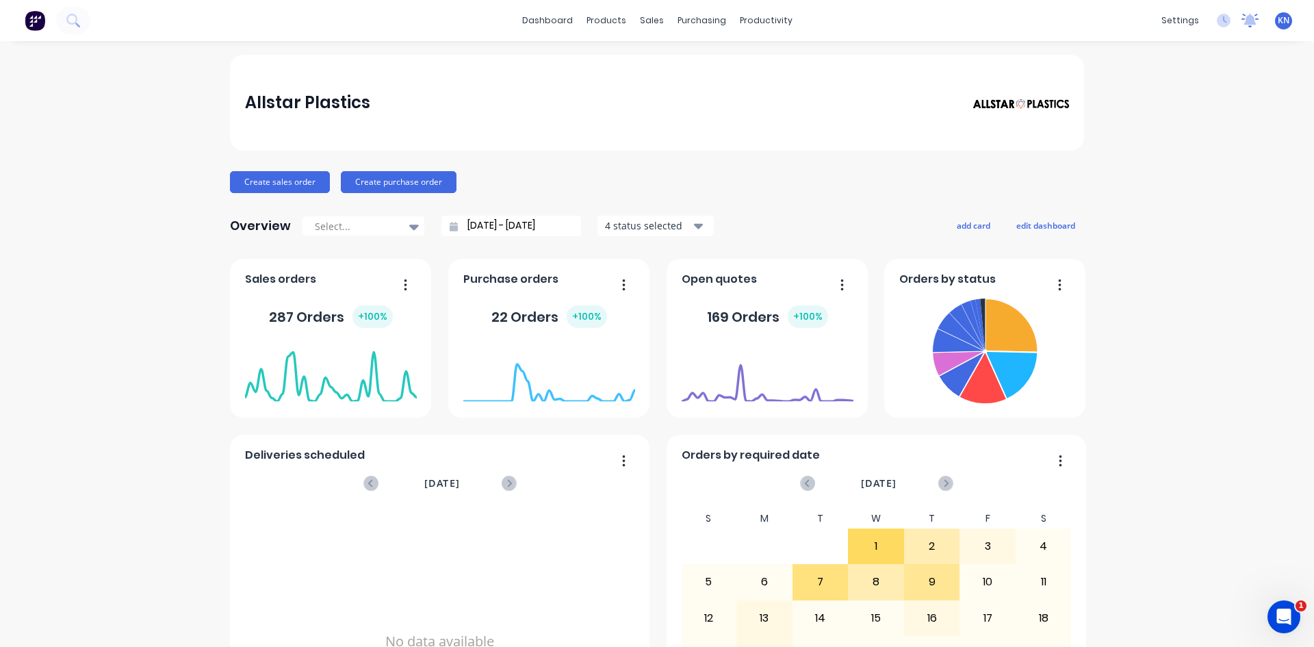
click at [1244, 24] on icon at bounding box center [1250, 19] width 12 height 11
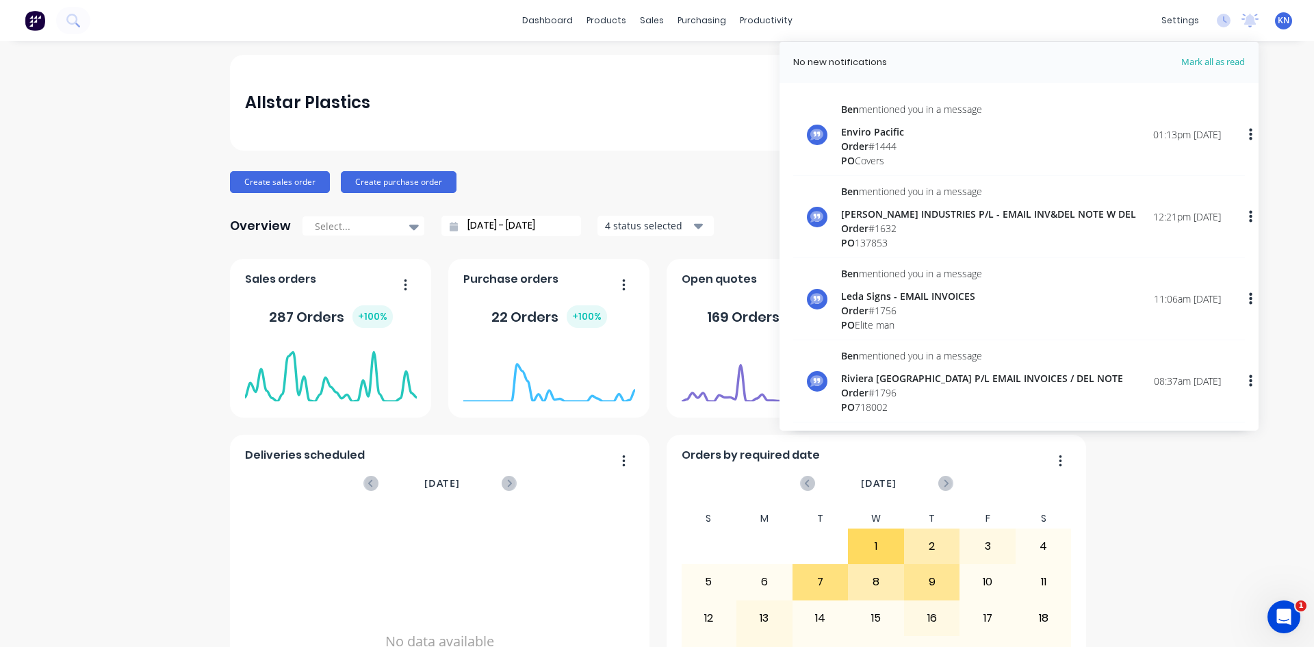
click at [959, 125] on div "Enviro Pacific" at bounding box center [911, 132] width 141 height 14
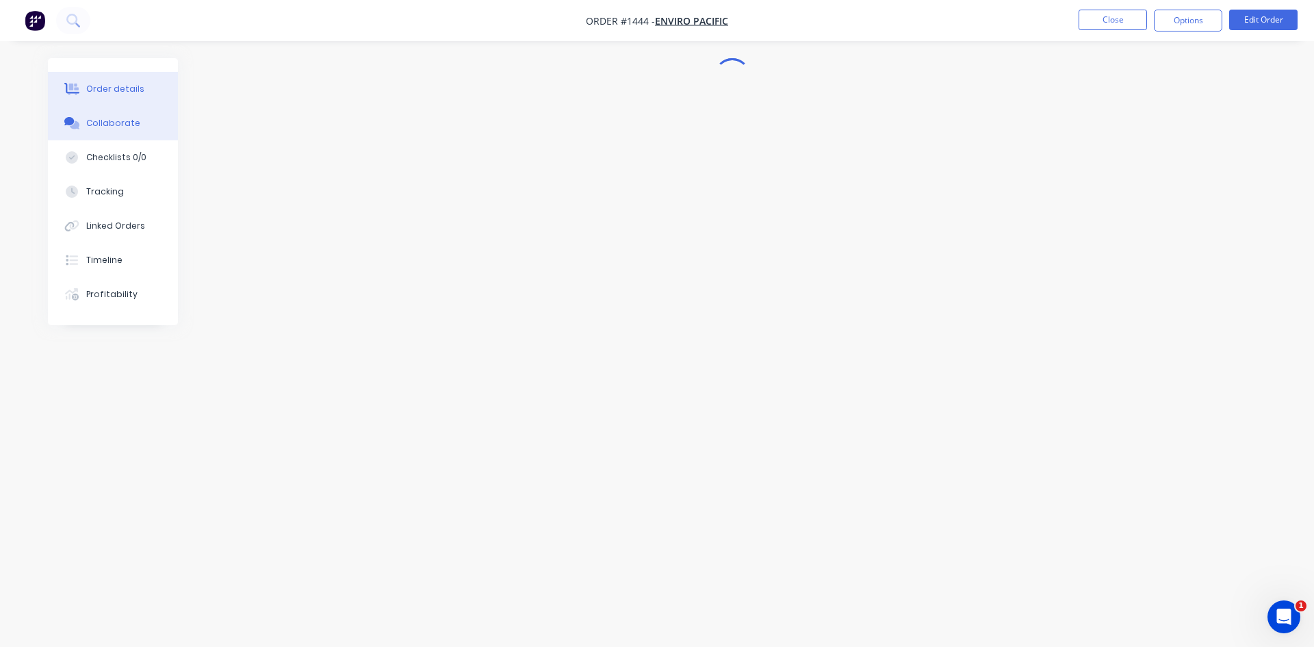
click at [120, 88] on div "Order details" at bounding box center [115, 89] width 58 height 12
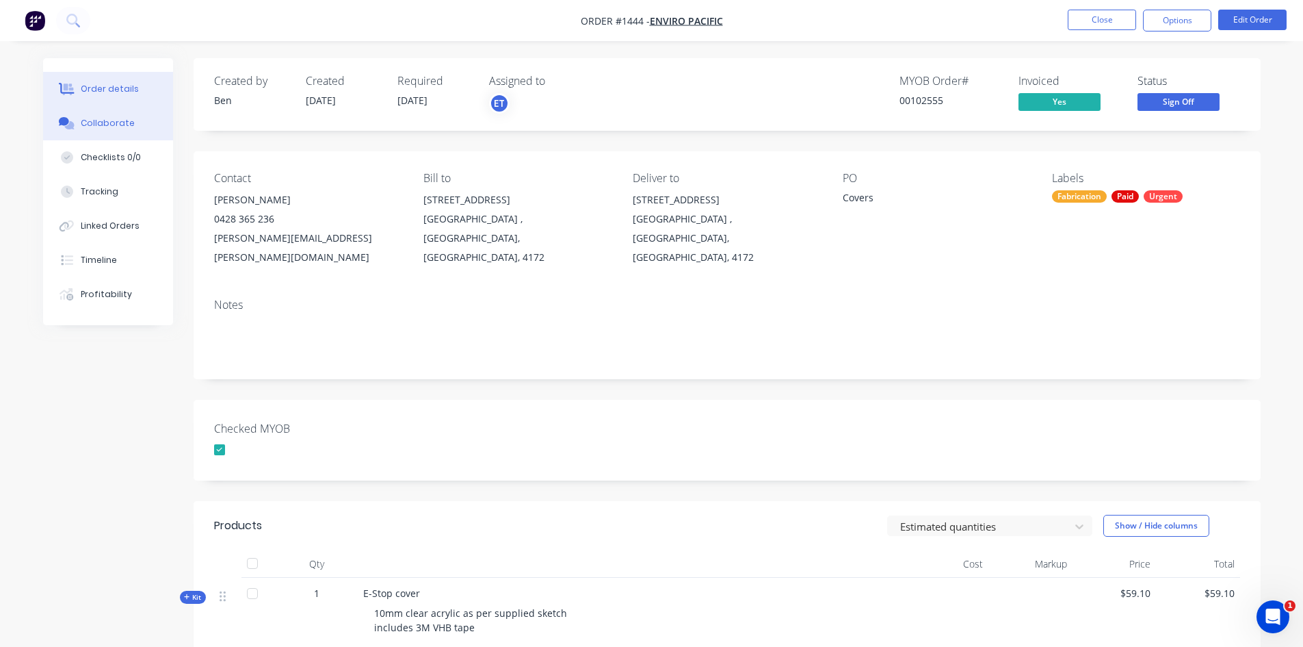
click at [129, 118] on div "Collaborate" at bounding box center [108, 123] width 54 height 12
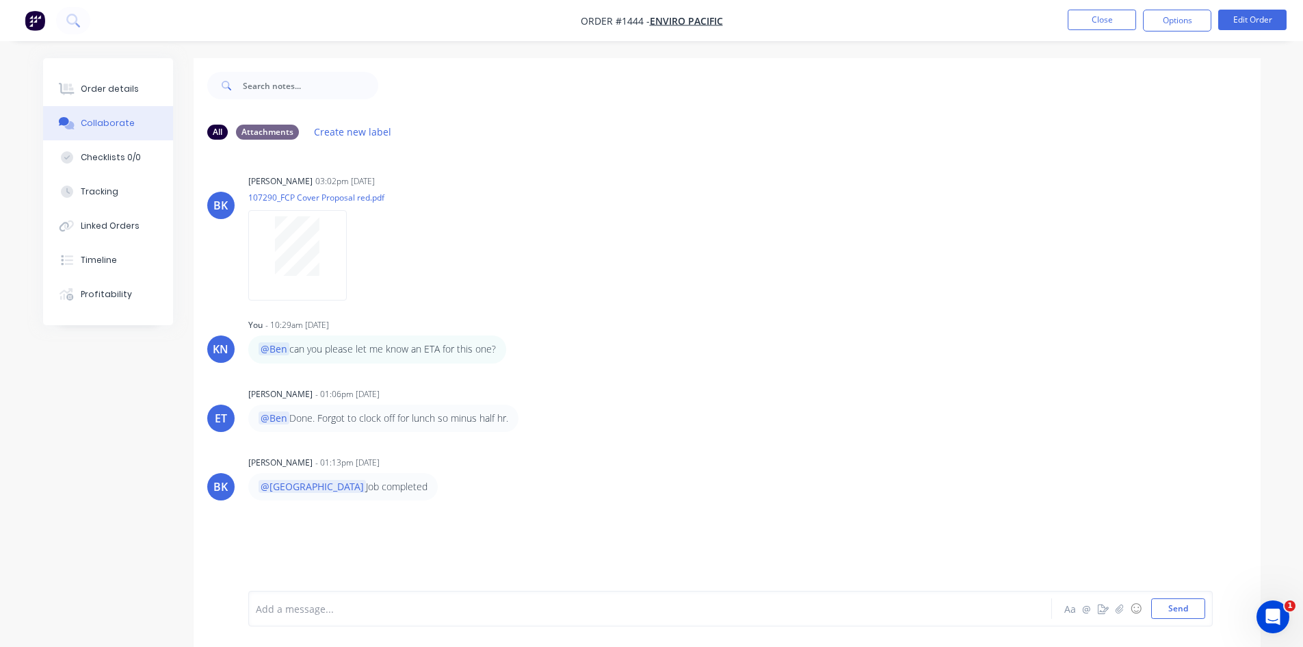
click at [448, 612] on div at bounding box center [613, 608] width 712 height 14
click at [253, 614] on div "Booking in with FR Aa @ ☺ Send" at bounding box center [730, 608] width 965 height 36
click at [262, 610] on span "Booking in with FR" at bounding box center [299, 608] width 84 height 13
click at [1189, 612] on button "Send" at bounding box center [1178, 608] width 54 height 21
click at [1078, 14] on button "Close" at bounding box center [1102, 20] width 68 height 21
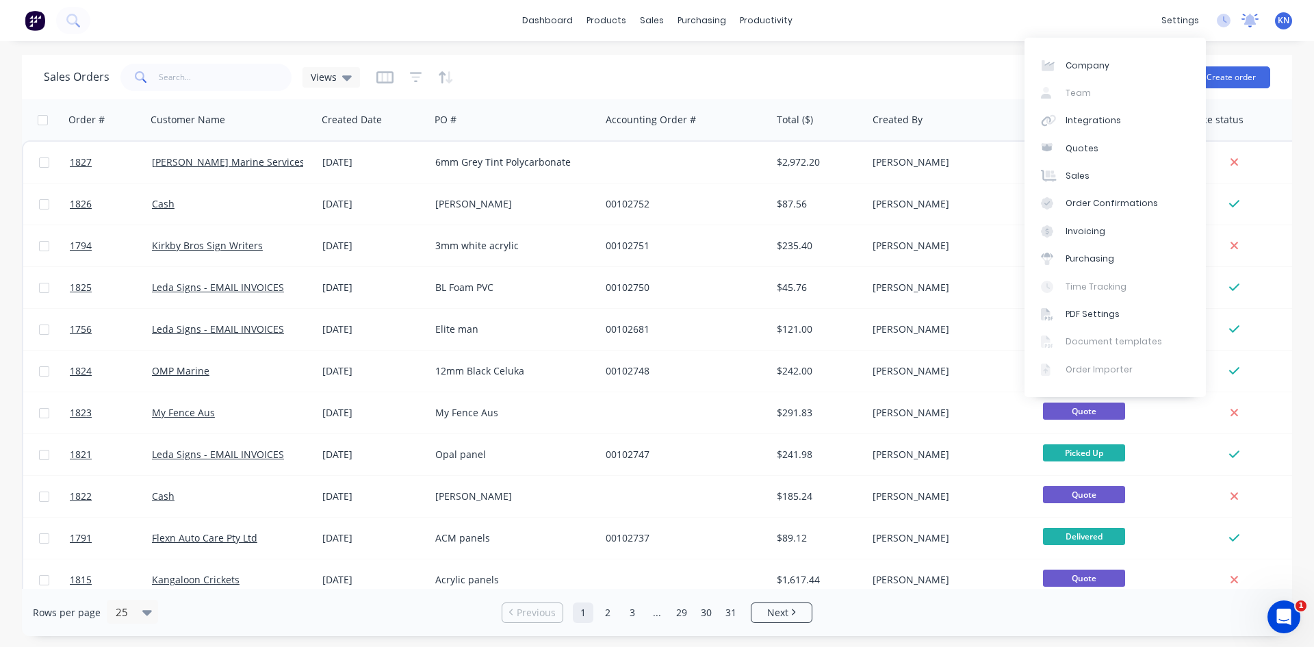
click at [1246, 21] on icon at bounding box center [1250, 19] width 12 height 11
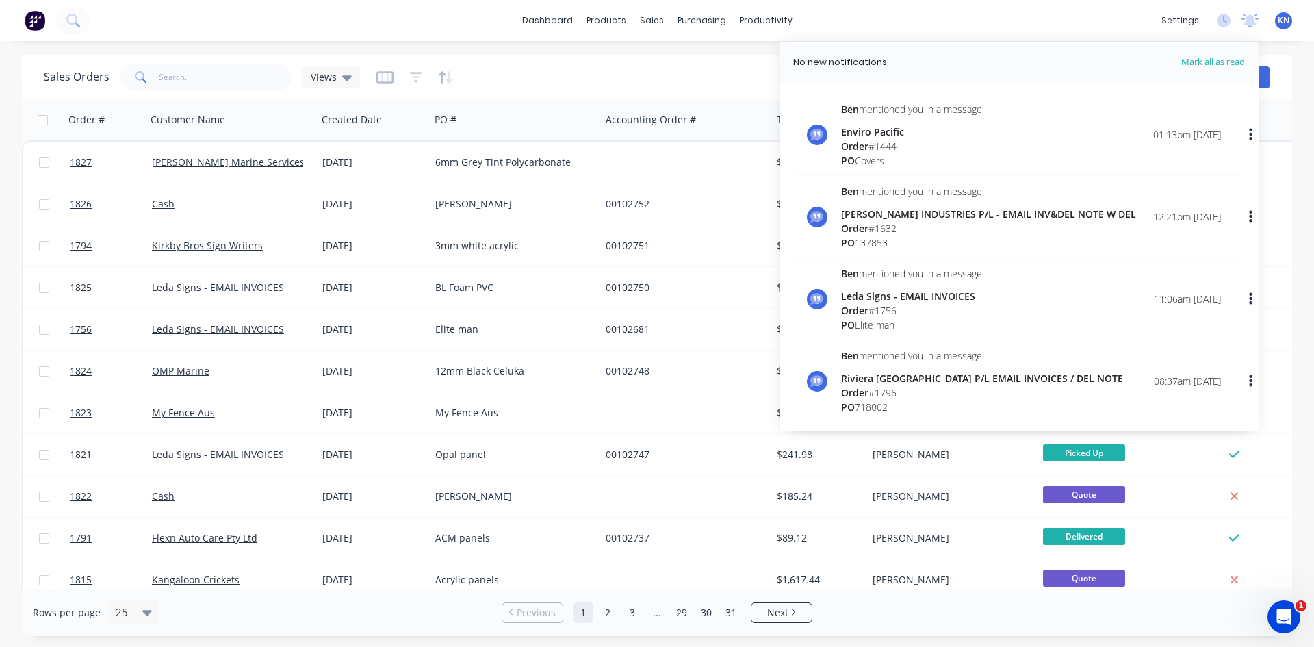
click at [934, 143] on div "Order # 1444" at bounding box center [911, 146] width 141 height 14
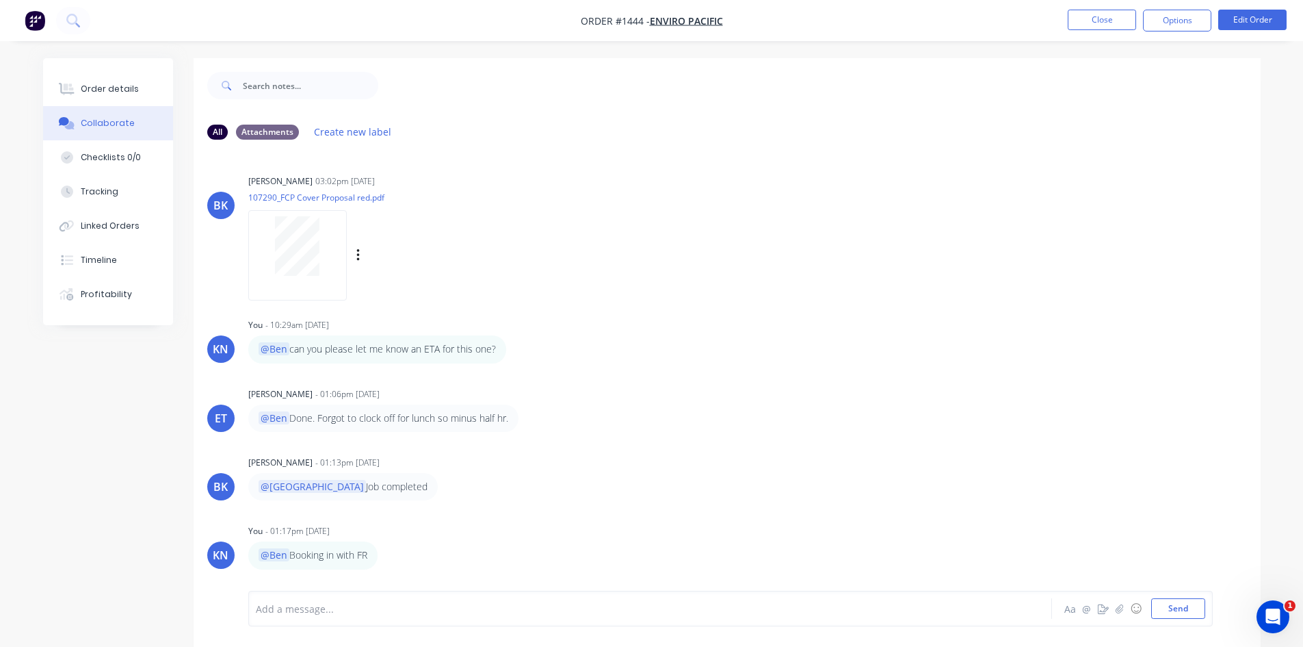
scroll to position [21, 0]
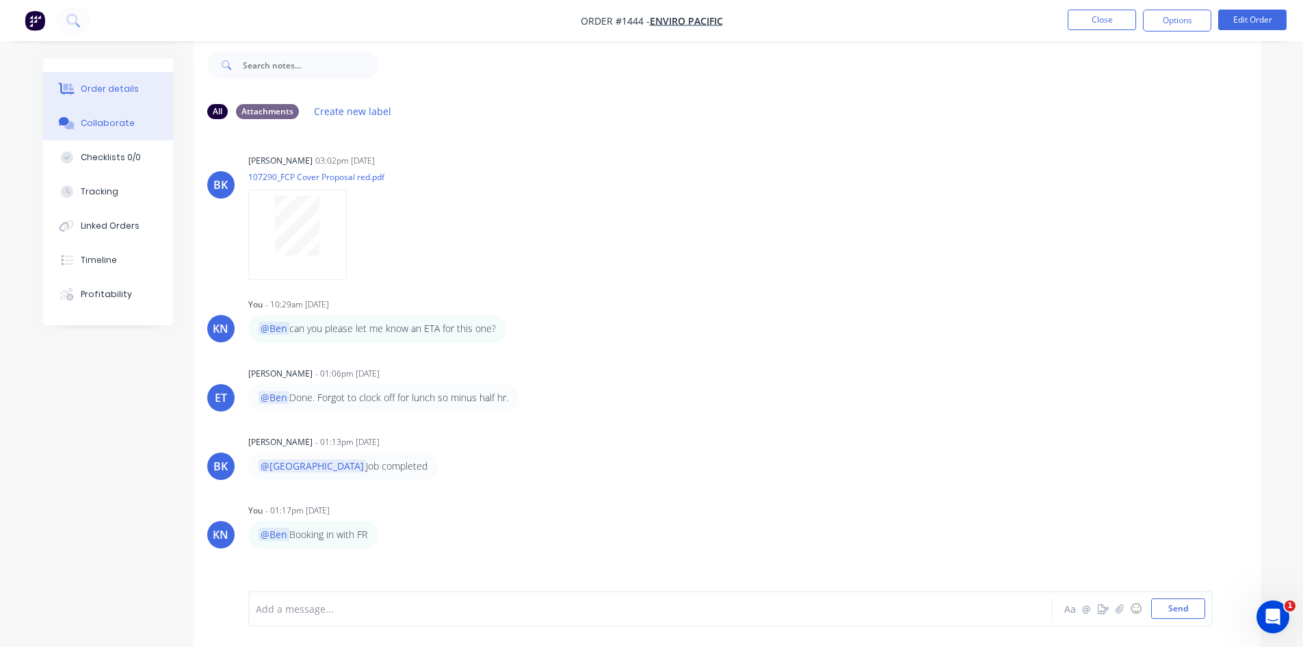
click at [114, 83] on div "Order details" at bounding box center [110, 89] width 58 height 12
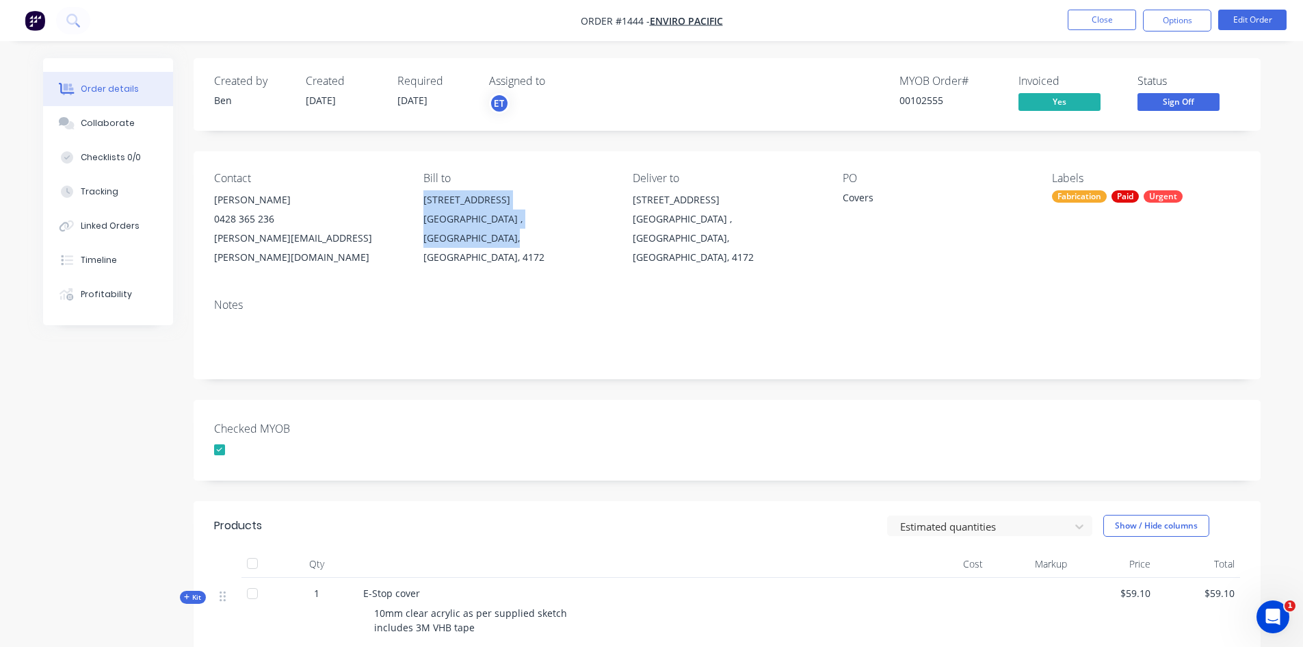
drag, startPoint x: 590, startPoint y: 222, endPoint x: 421, endPoint y: 205, distance: 169.8
click at [421, 205] on div "Contact Joseph Cabonce 0428 365 236 joseph.cabonce@enviropacific.com.au Bill to…" at bounding box center [727, 219] width 1067 height 136
click at [38, 24] on img "button" at bounding box center [35, 20] width 21 height 21
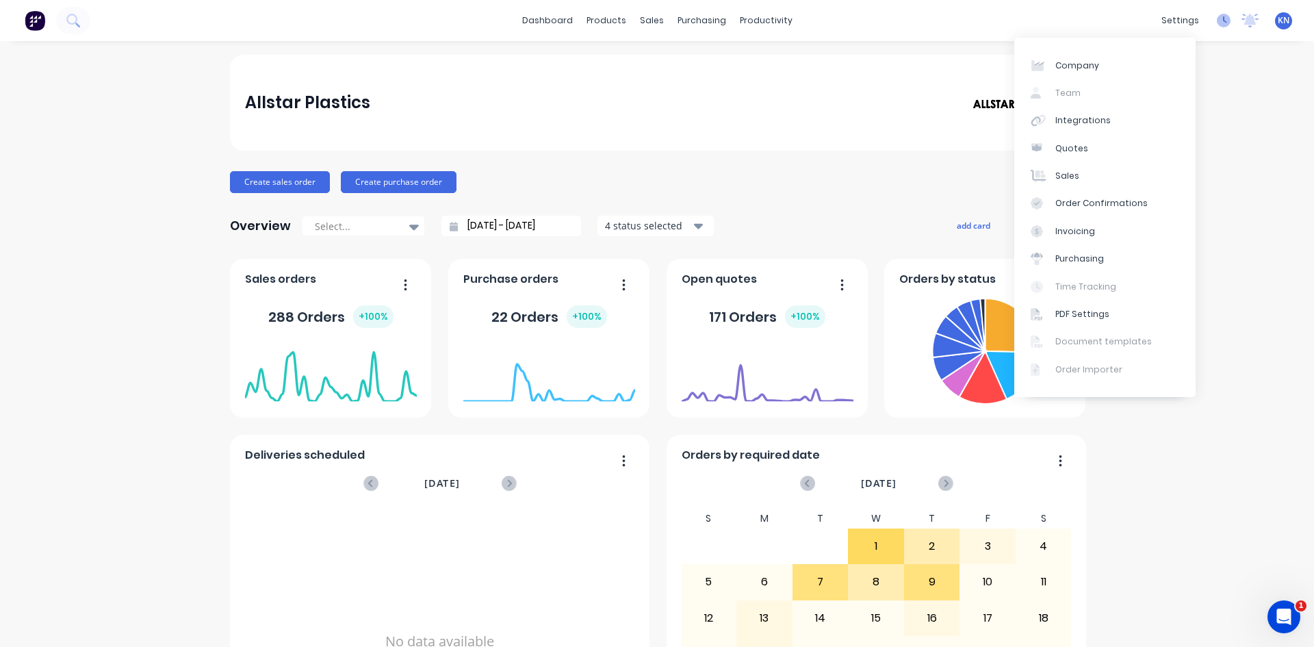
click at [1216, 27] on icon at bounding box center [1223, 21] width 14 height 14
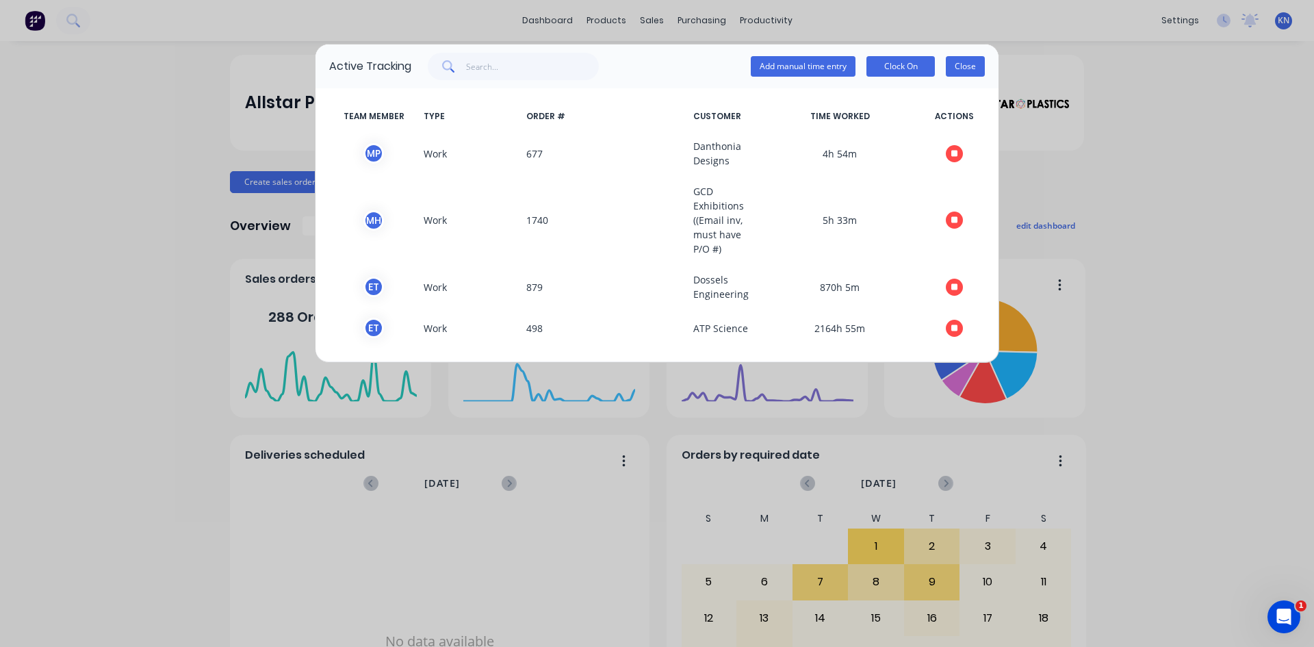
click at [967, 75] on button "Close" at bounding box center [965, 66] width 39 height 21
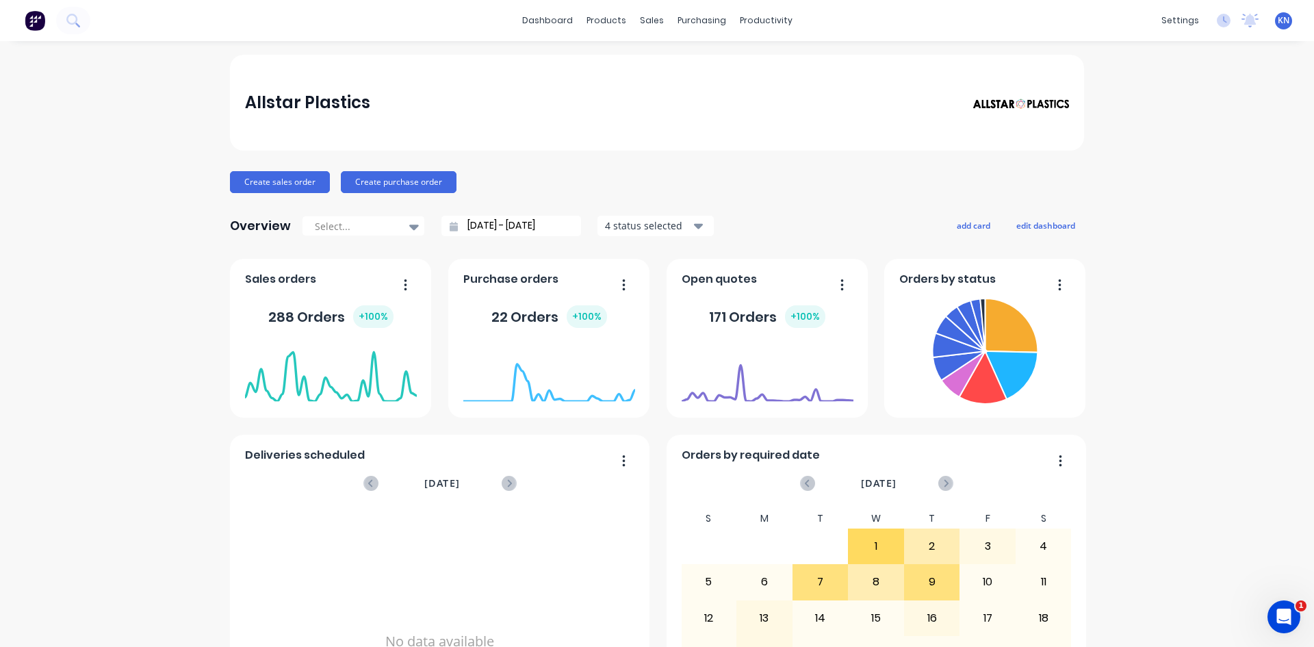
click at [1248, 12] on div "settings No new notifications Mark all as read Ben mentioned you in a message E…" at bounding box center [1233, 20] width 159 height 21
click at [1244, 15] on icon at bounding box center [1249, 21] width 17 height 14
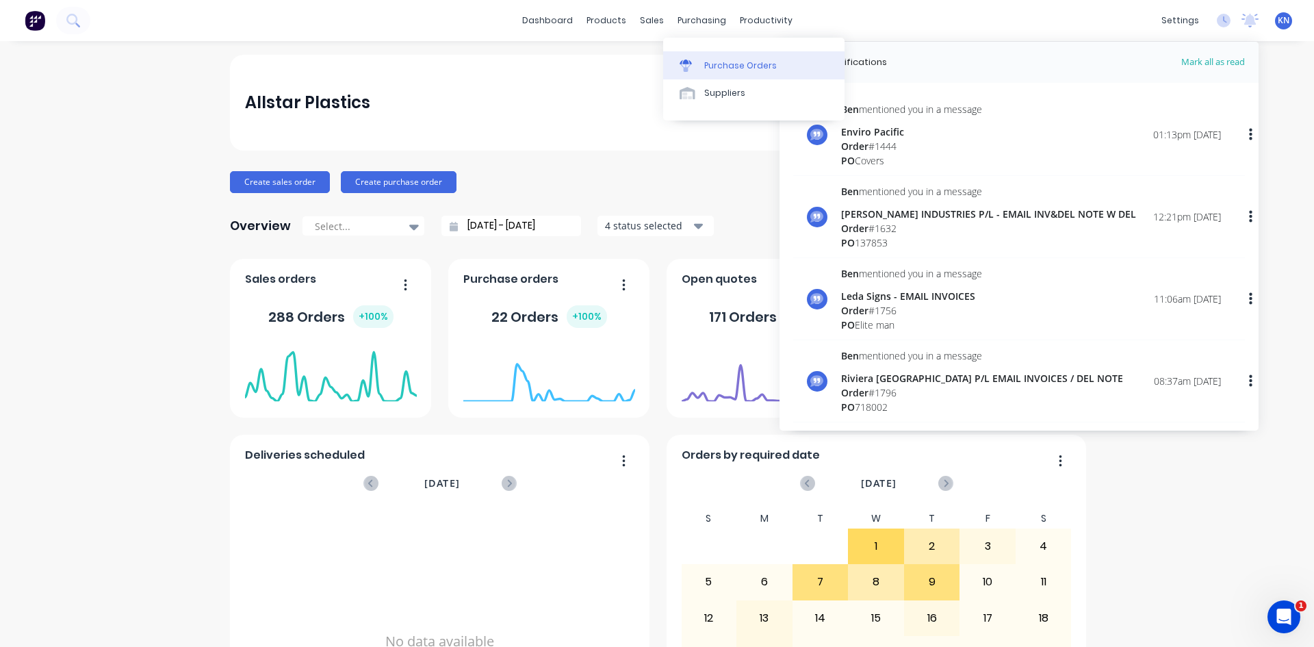
click at [729, 60] on div "Purchase Orders" at bounding box center [740, 66] width 73 height 12
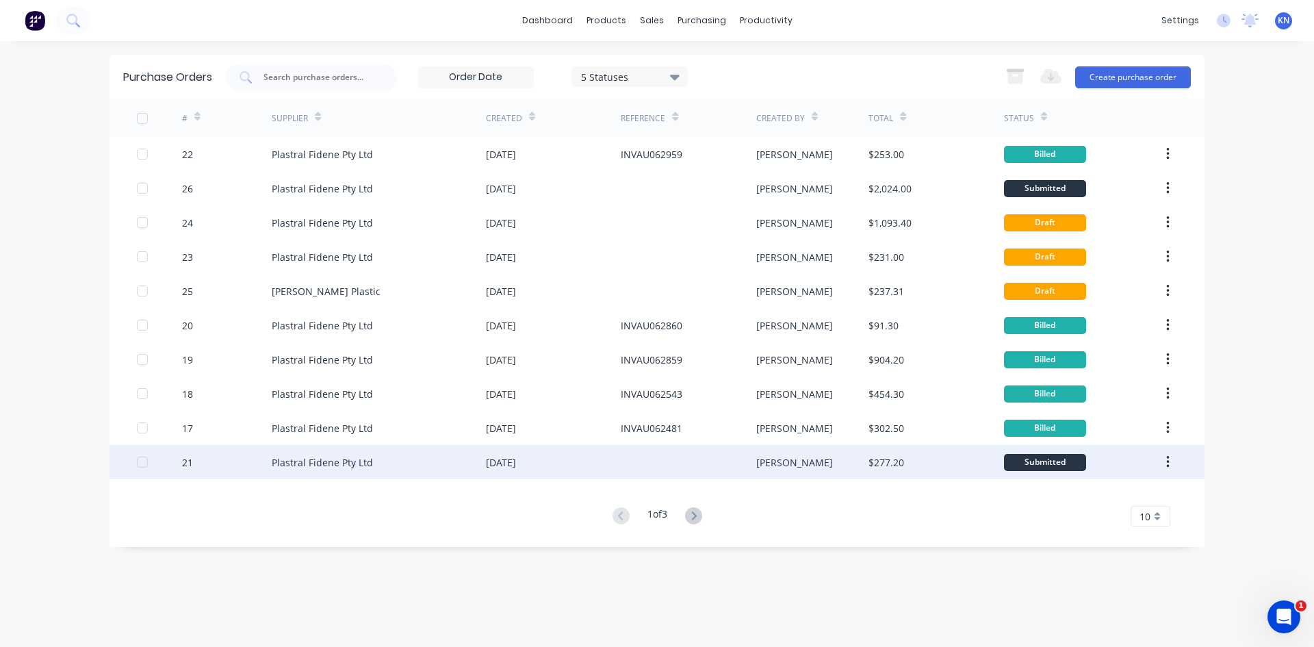
click at [185, 460] on div "21" at bounding box center [187, 462] width 11 height 14
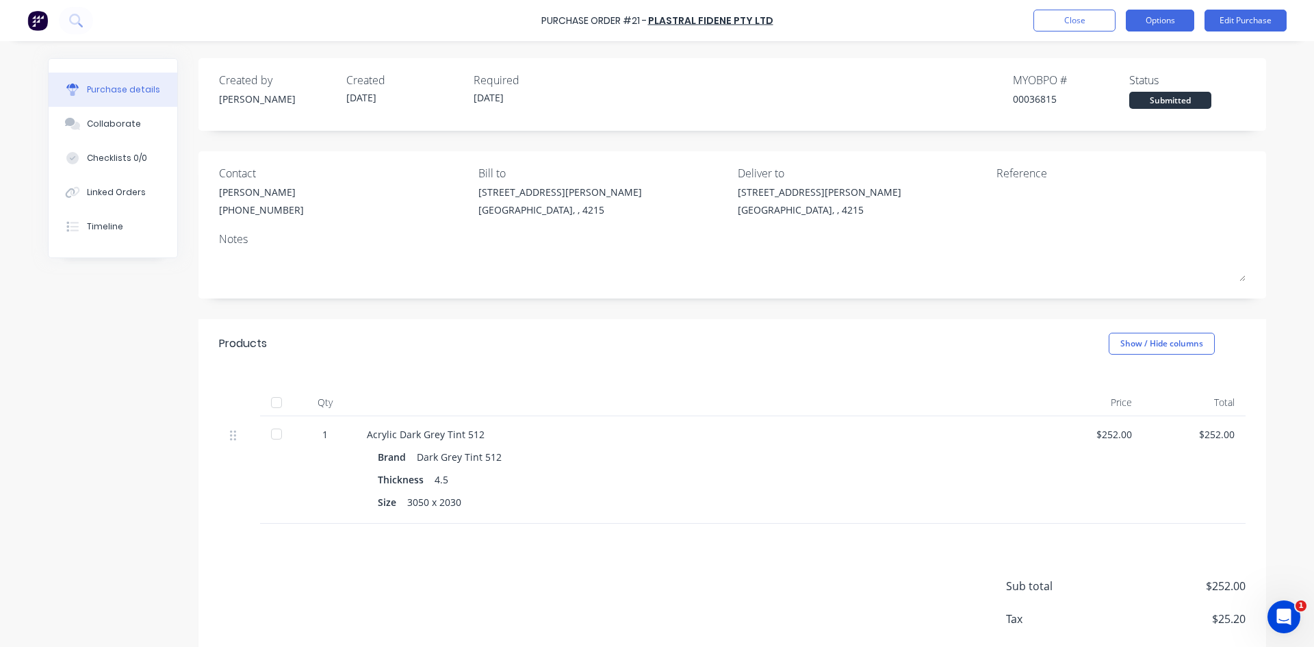
click at [1165, 18] on button "Options" at bounding box center [1159, 21] width 68 height 22
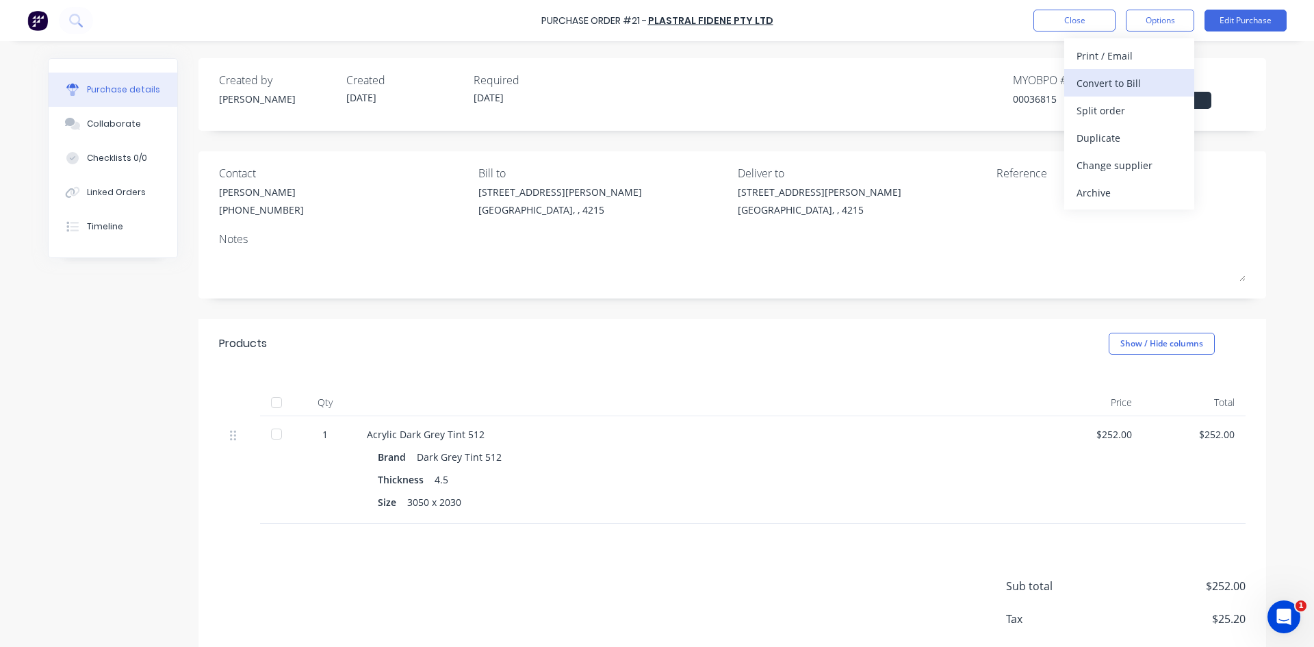
click at [1123, 77] on div "Convert to Bill" at bounding box center [1128, 83] width 105 height 20
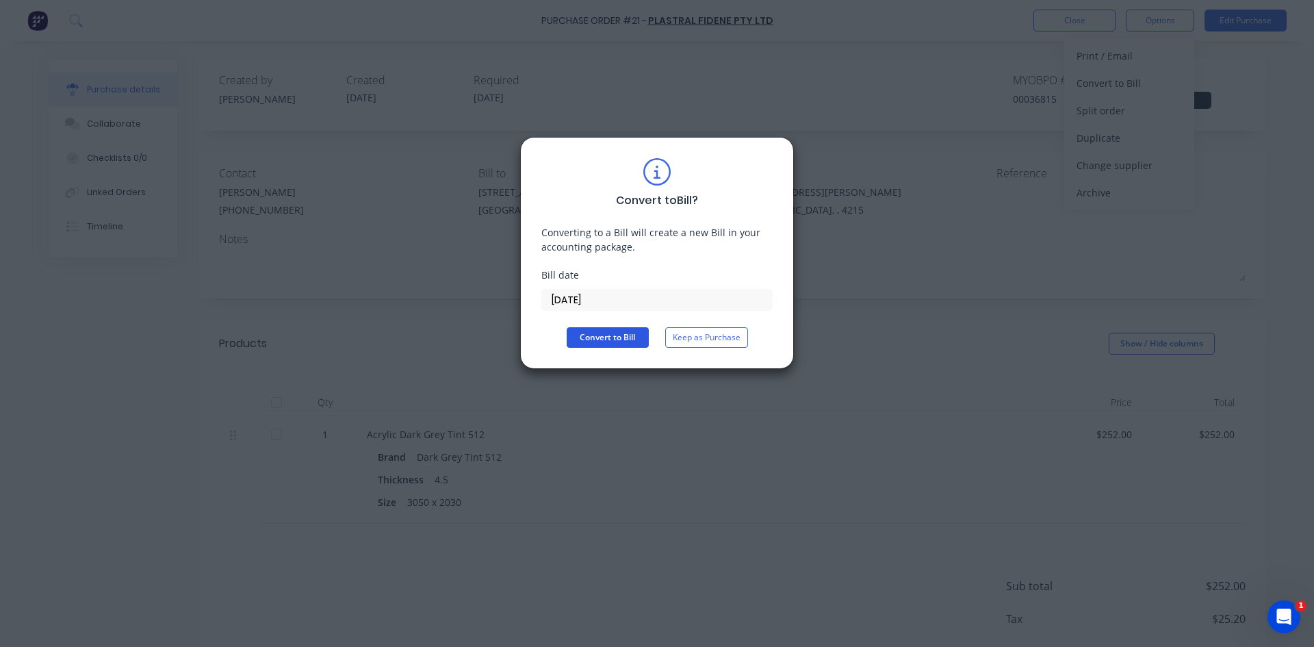
click at [629, 342] on button "Convert to Bill" at bounding box center [607, 337] width 82 height 21
click at [578, 303] on input "09/10/25" at bounding box center [657, 299] width 230 height 21
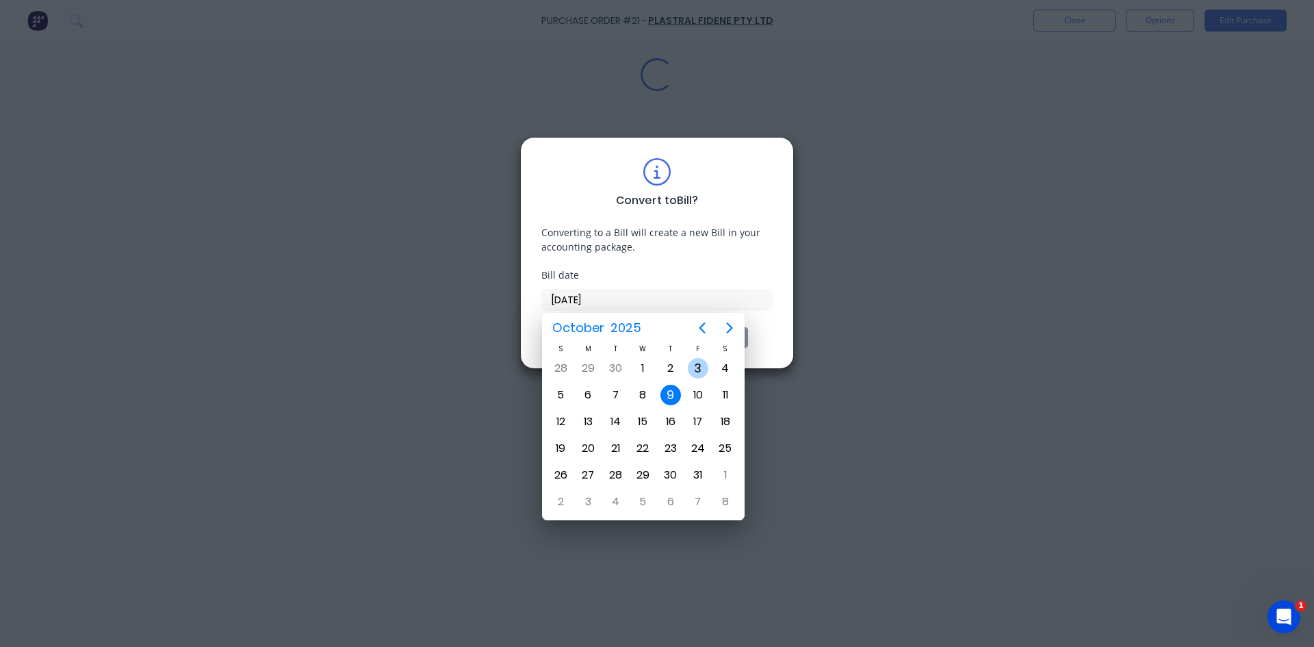
click at [708, 360] on div "3" at bounding box center [697, 368] width 27 height 26
type input "03/10/25"
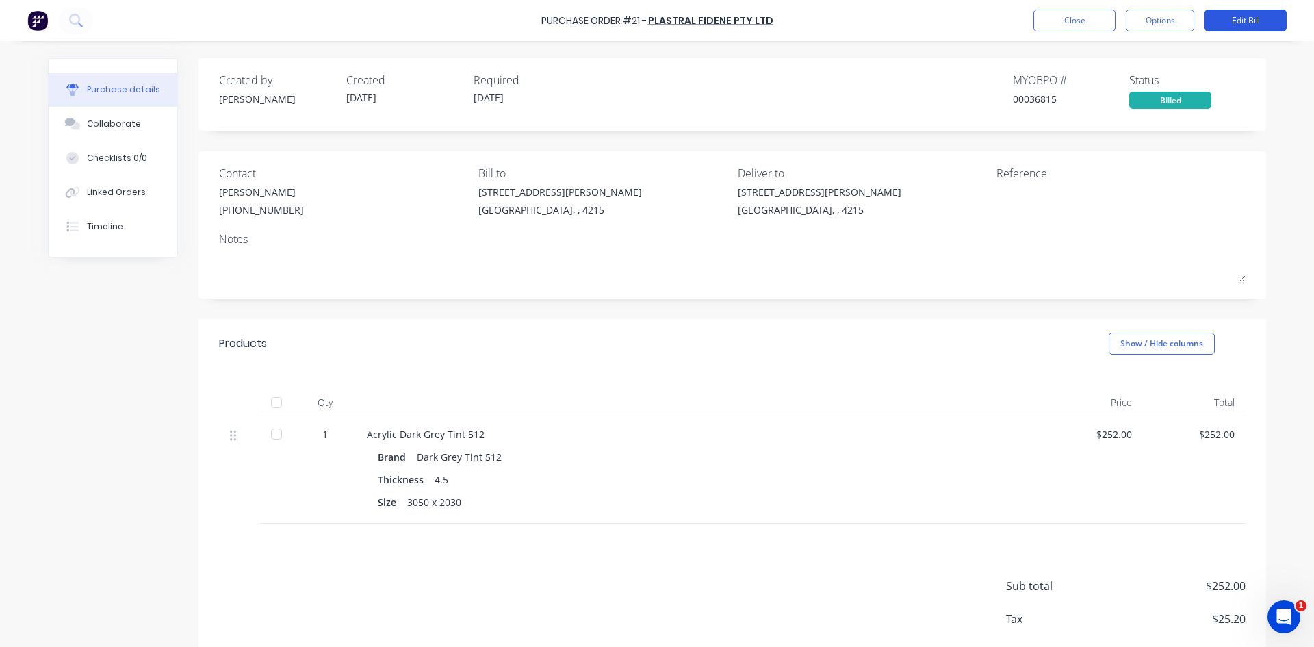
click at [1229, 11] on button "Edit Bill" at bounding box center [1245, 21] width 82 height 22
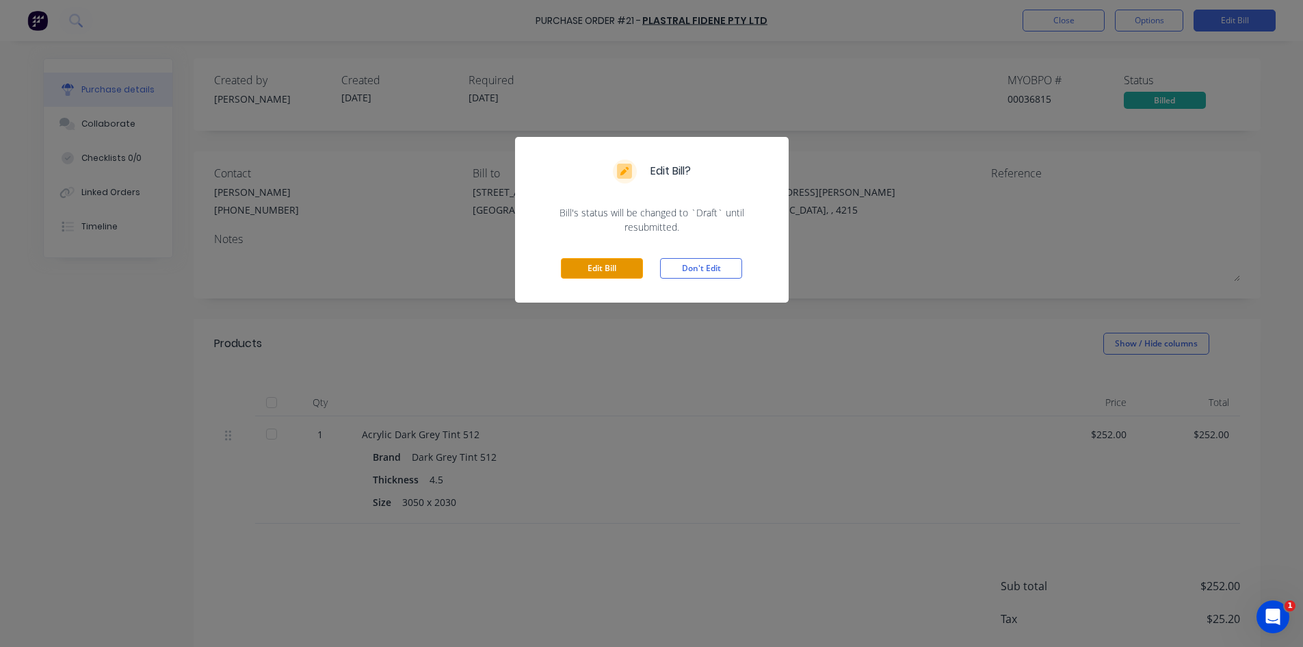
click at [621, 273] on button "Edit Bill" at bounding box center [602, 268] width 82 height 21
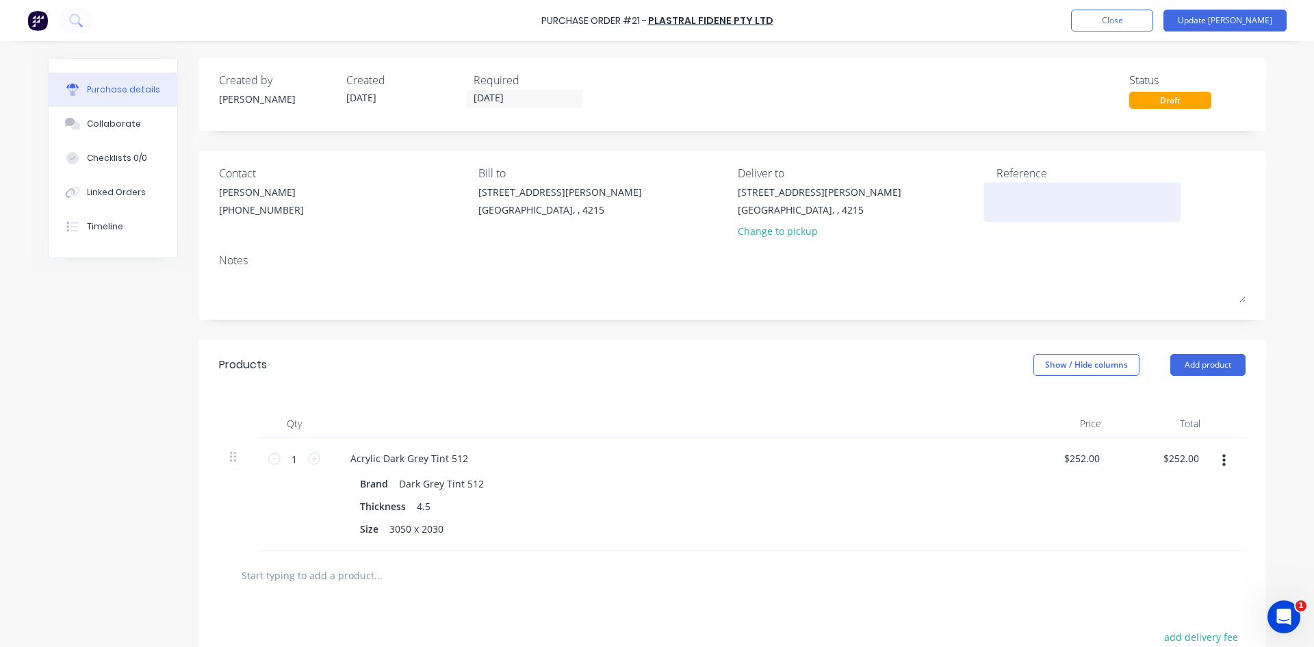
click at [1043, 185] on div at bounding box center [1081, 202] width 171 height 34
click at [1044, 196] on textarea at bounding box center [1081, 200] width 171 height 31
type textarea "INVAU062960"
type textarea "x"
type textarea "INVAU062960"
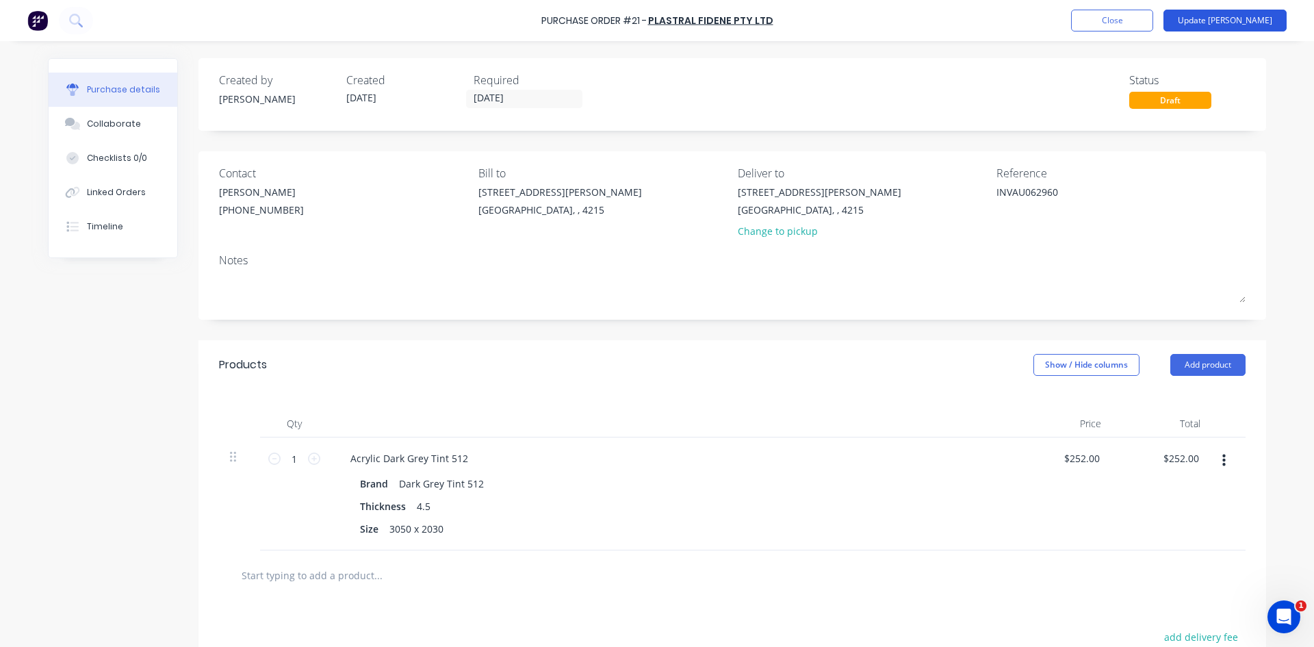
click at [1261, 18] on button "Update Bill" at bounding box center [1224, 21] width 123 height 22
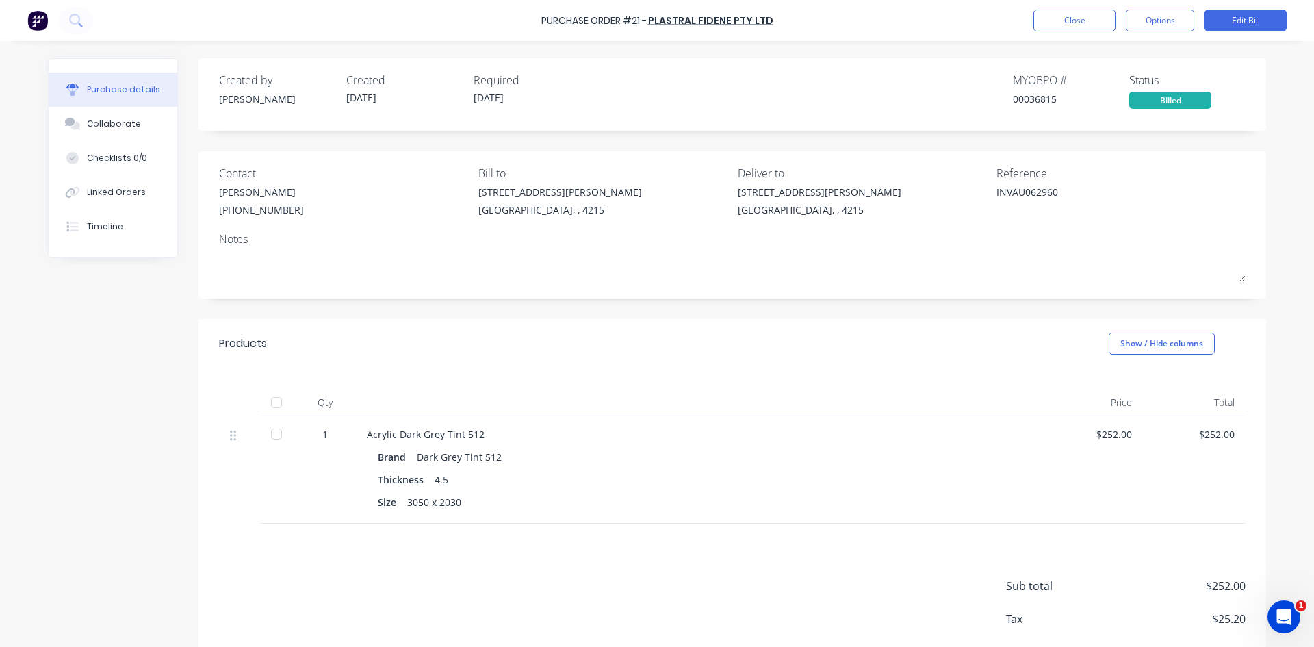
click at [889, 116] on div "Created by Kimberley Created 02/10/25 Required 02/10/25 MYOB PO # 00036815 Stat…" at bounding box center [731, 94] width 1067 height 73
click at [120, 84] on div "Purchase details" at bounding box center [123, 89] width 73 height 12
type textarea "x"
click at [570, 18] on div "Purchase Order #21 -" at bounding box center [593, 21] width 105 height 14
click at [1048, 20] on button "Close" at bounding box center [1074, 21] width 82 height 22
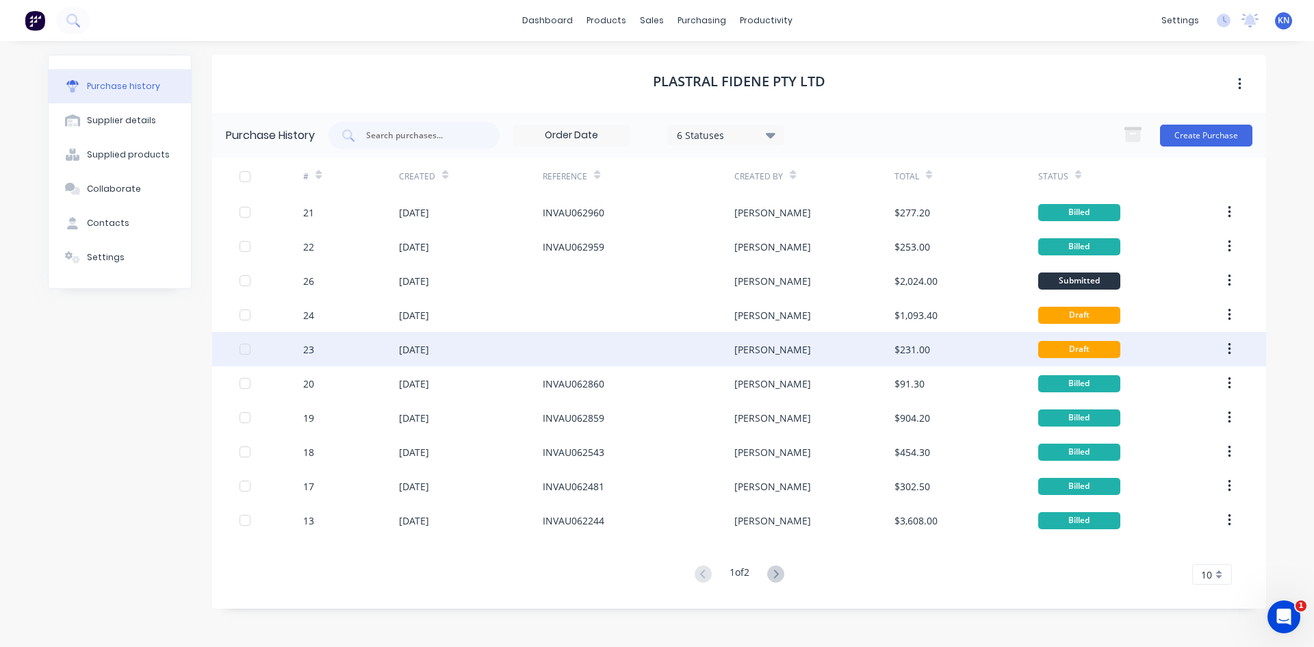
click at [514, 341] on div "07 Oct 2025" at bounding box center [471, 349] width 144 height 34
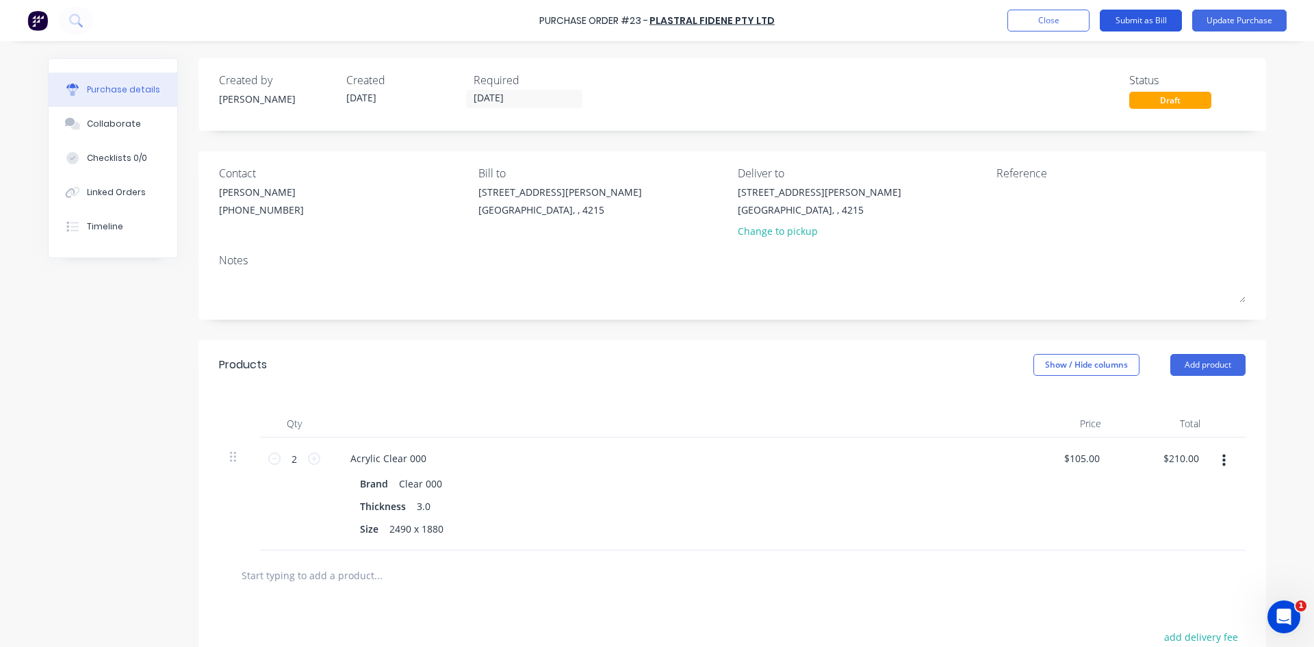
click at [1130, 28] on button "Submit as Bill" at bounding box center [1140, 21] width 82 height 22
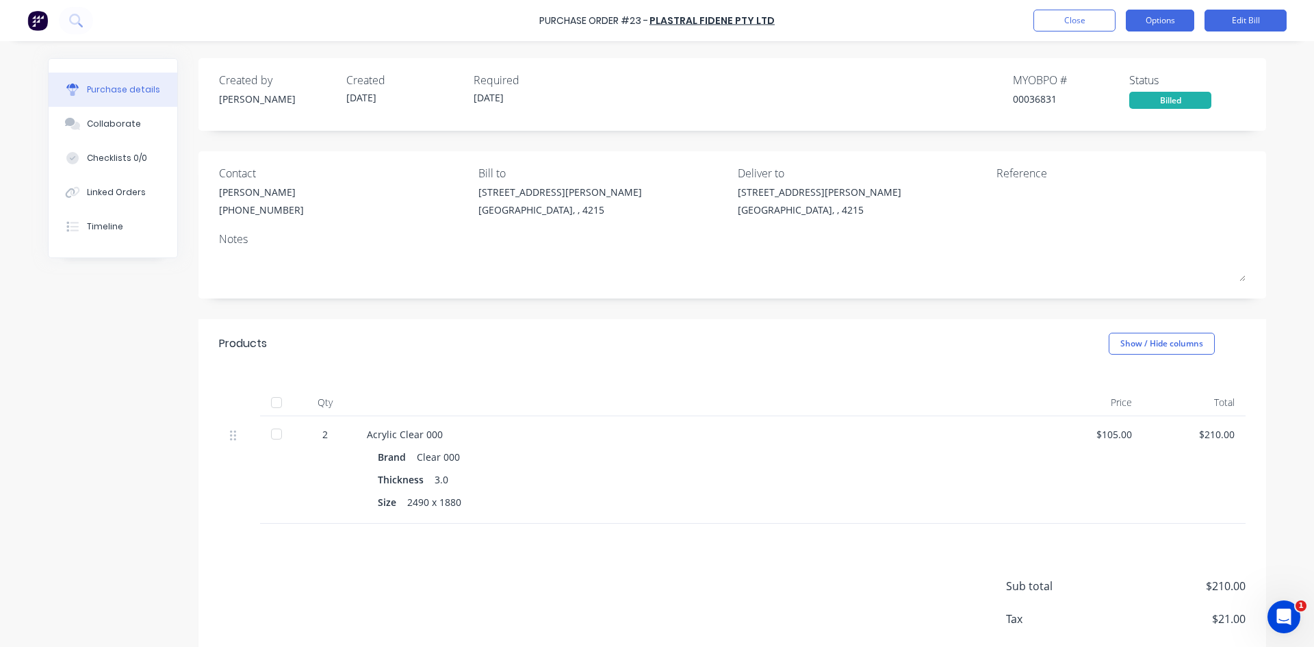
click at [1125, 15] on button "Options" at bounding box center [1159, 21] width 68 height 22
click at [891, 302] on div "Created by Kimberley Created 07/10/25 Required 07/10/25 MYOB PO # 00036831 Stat…" at bounding box center [731, 381] width 1067 height 647
click at [1226, 27] on button "Edit Bill" at bounding box center [1245, 21] width 82 height 22
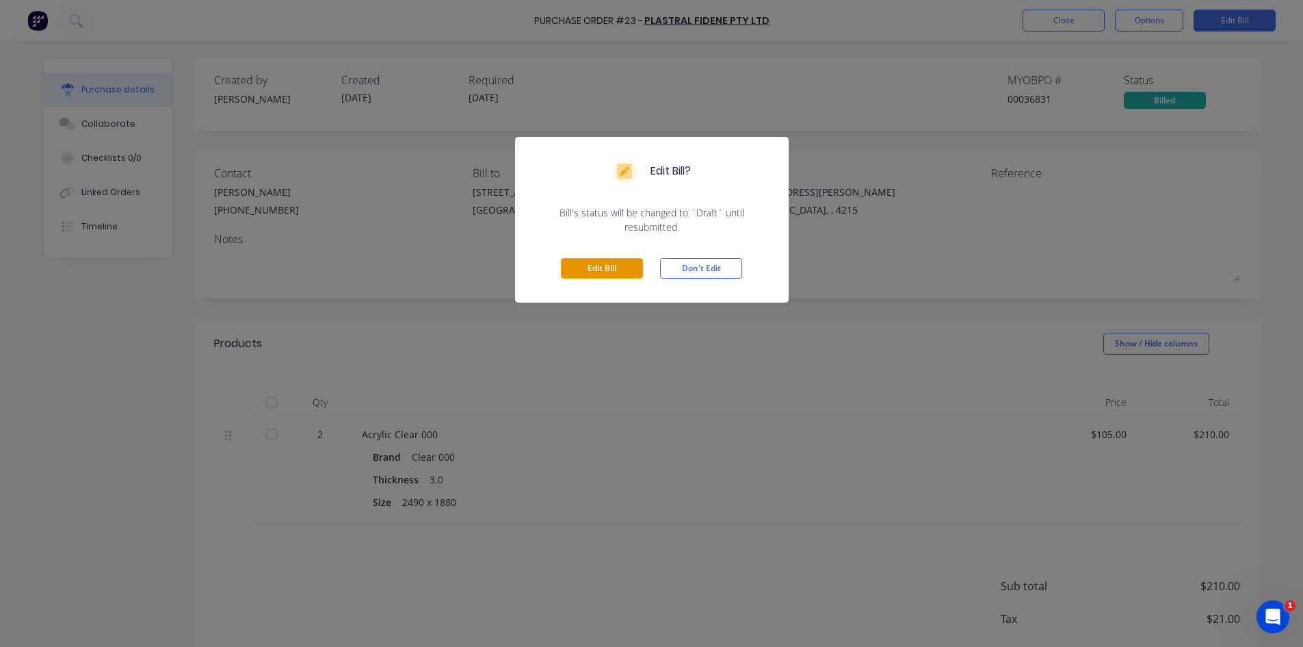
click at [597, 266] on button "Edit Bill" at bounding box center [602, 268] width 82 height 21
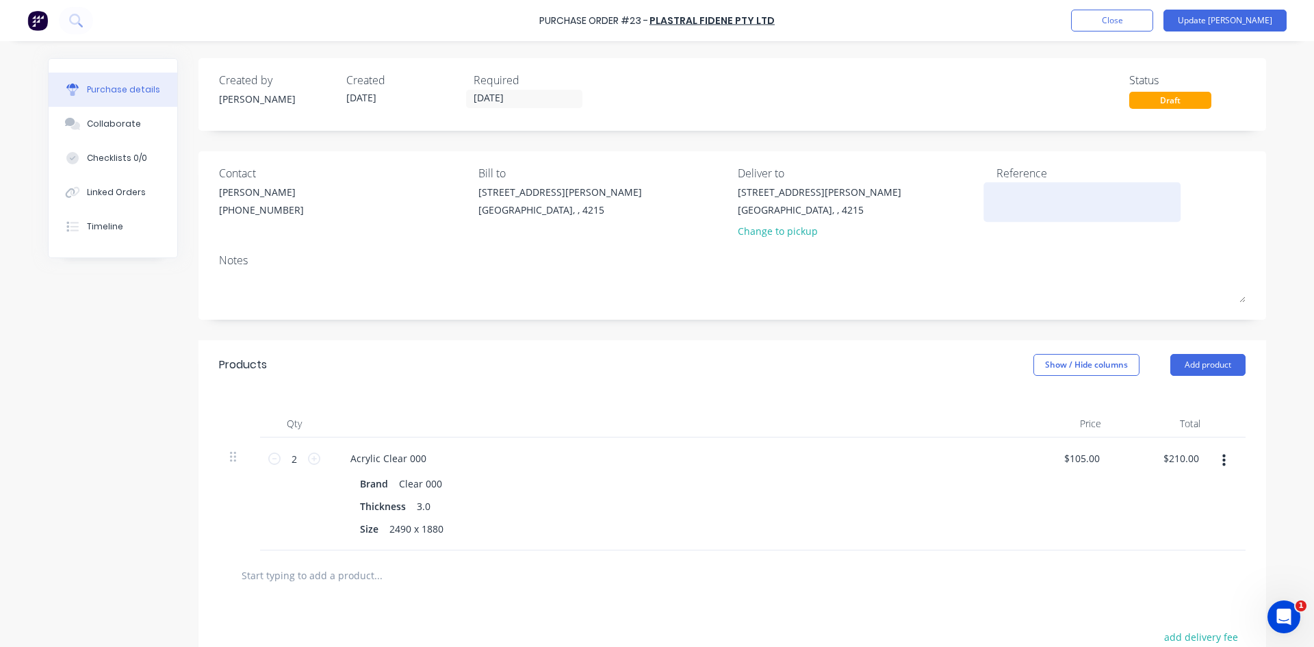
click at [1049, 194] on textarea at bounding box center [1081, 200] width 171 height 31
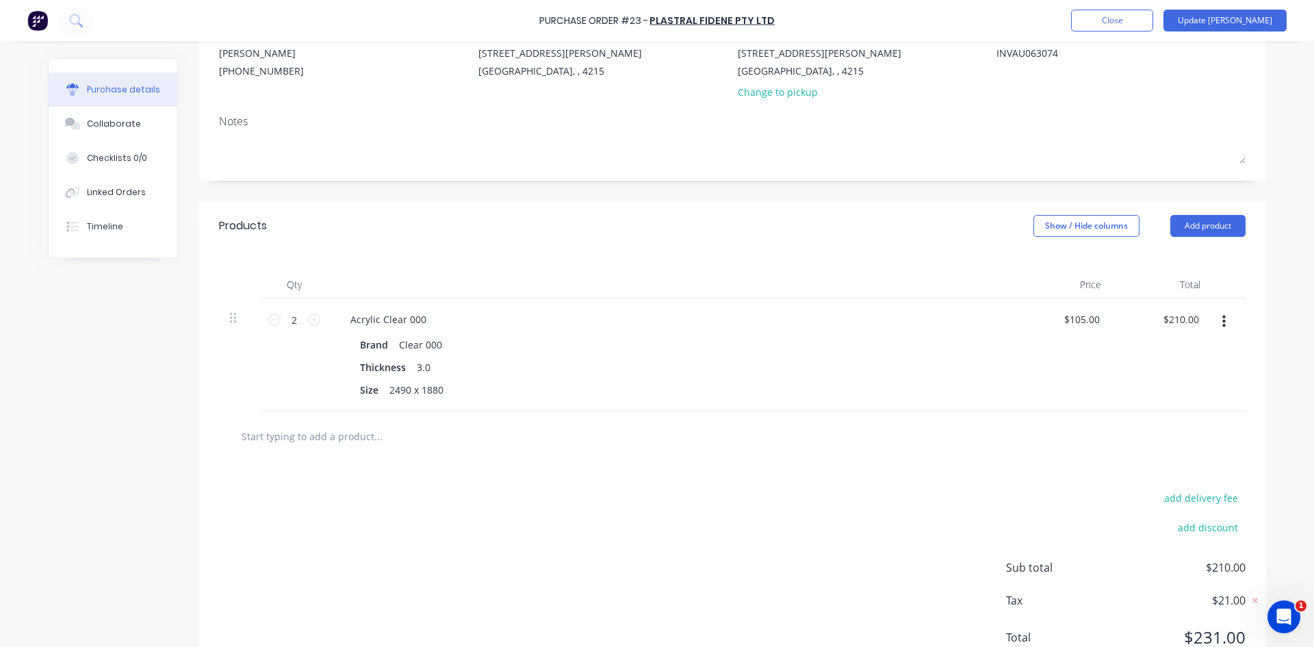
scroll to position [192, 0]
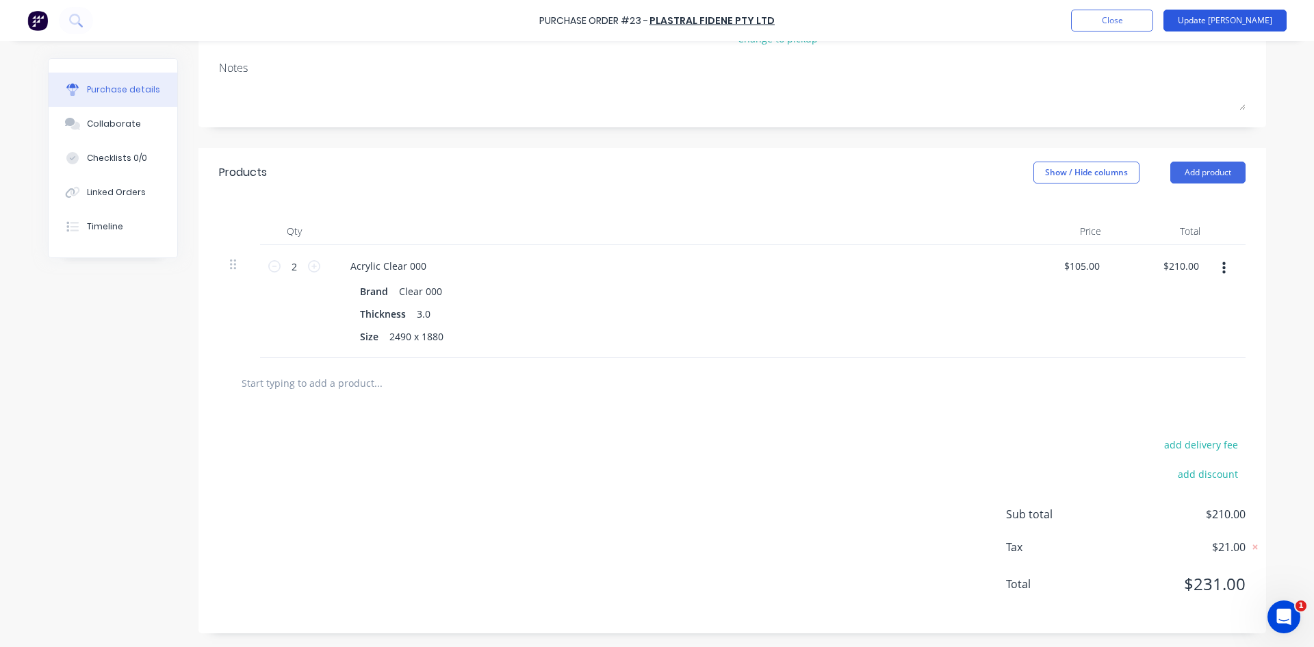
type textarea "INVAU063074"
type textarea "x"
type textarea "INVAU063074"
click at [1261, 14] on button "Update Bill" at bounding box center [1224, 21] width 123 height 22
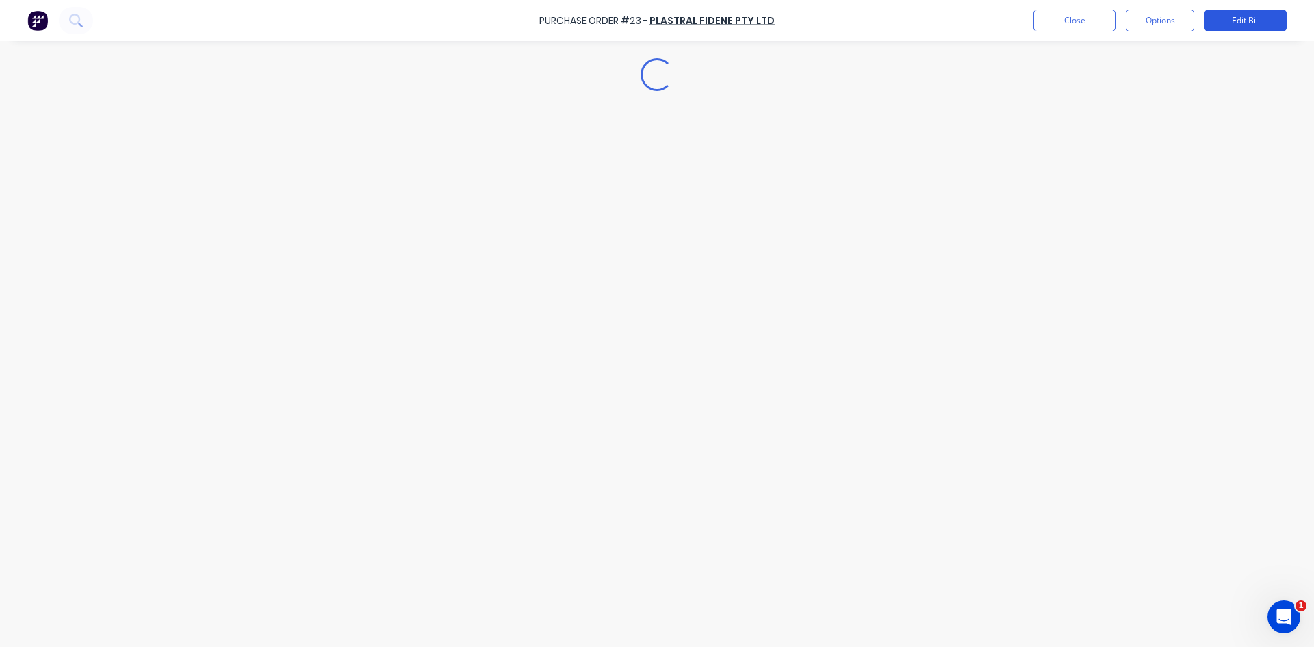
type textarea "x"
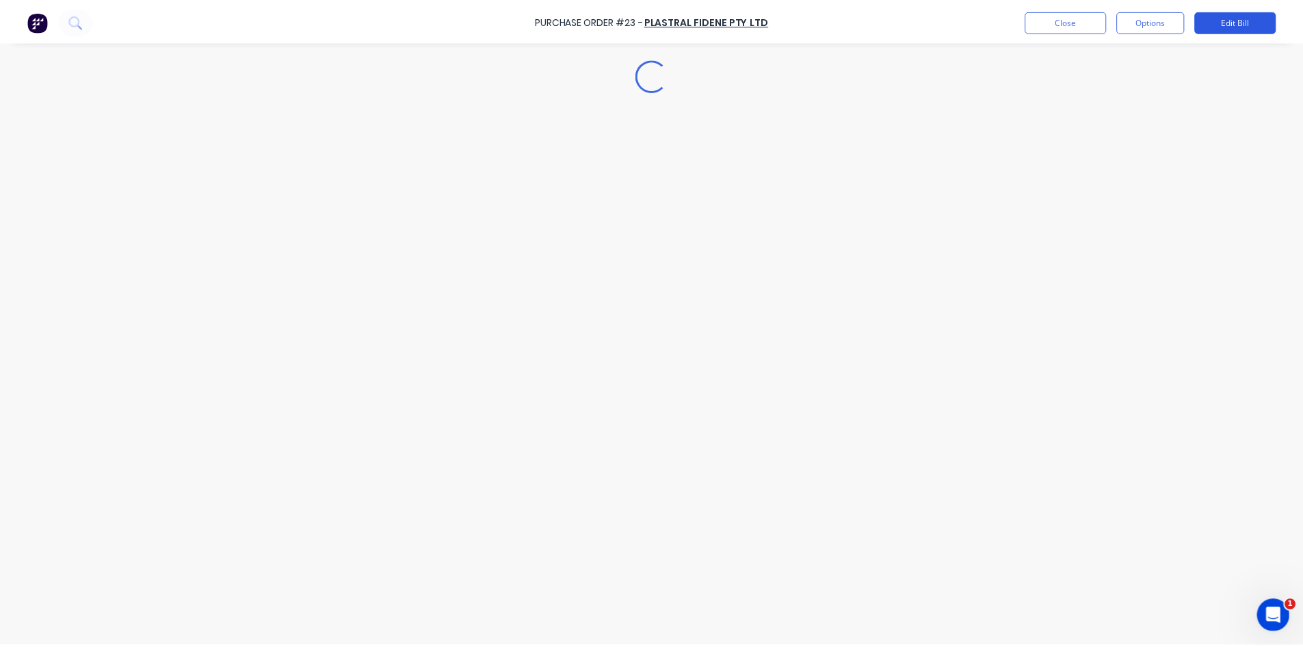
scroll to position [0, 0]
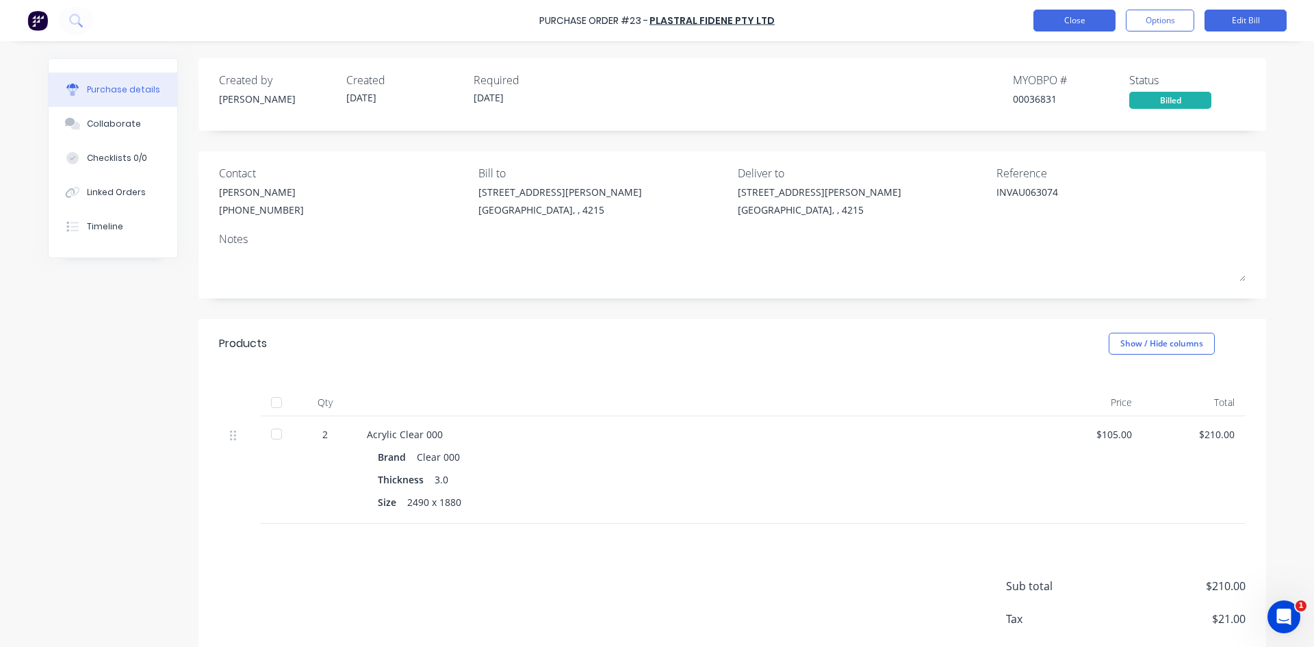
click at [1055, 20] on button "Close" at bounding box center [1074, 21] width 82 height 22
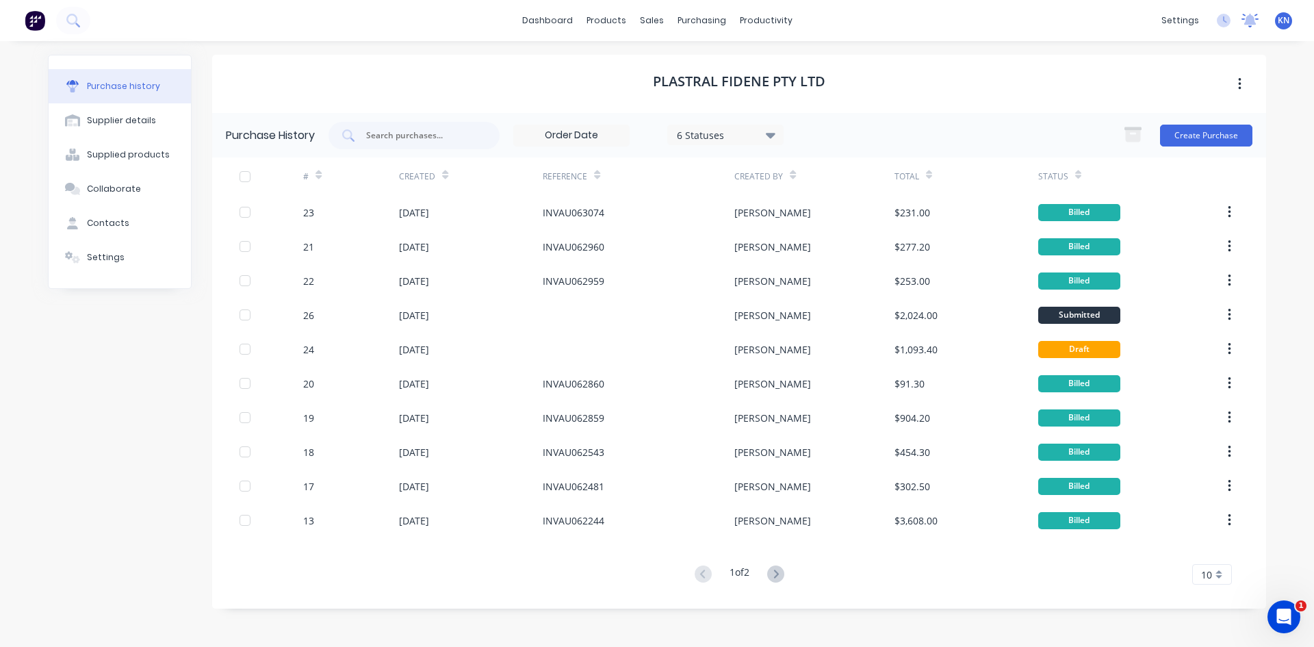
click at [1249, 25] on icon at bounding box center [1249, 21] width 17 height 14
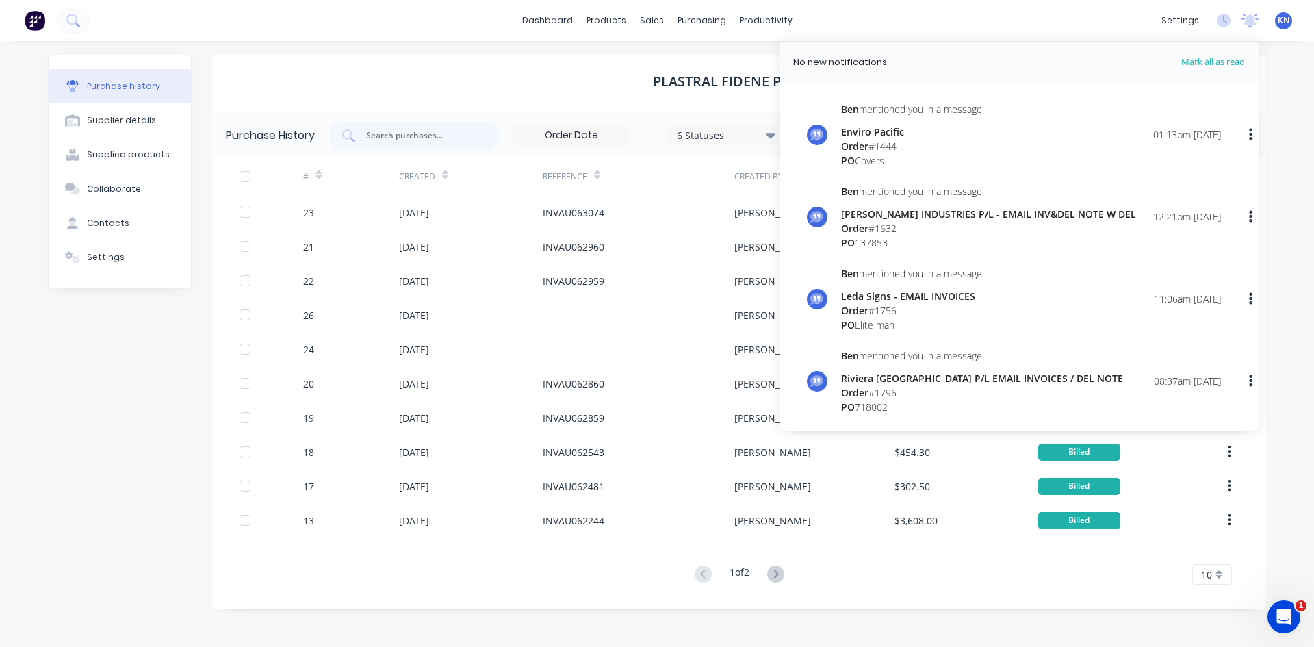
click at [890, 147] on div "Order # 1444" at bounding box center [911, 146] width 141 height 14
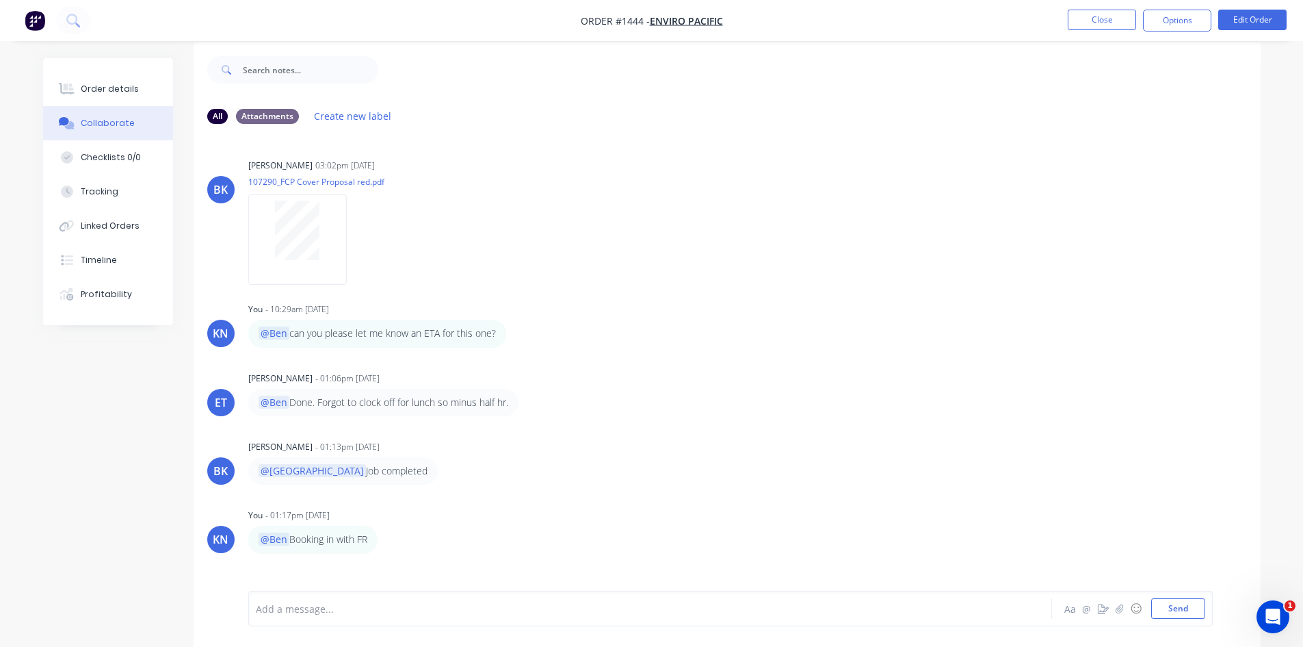
scroll to position [21, 0]
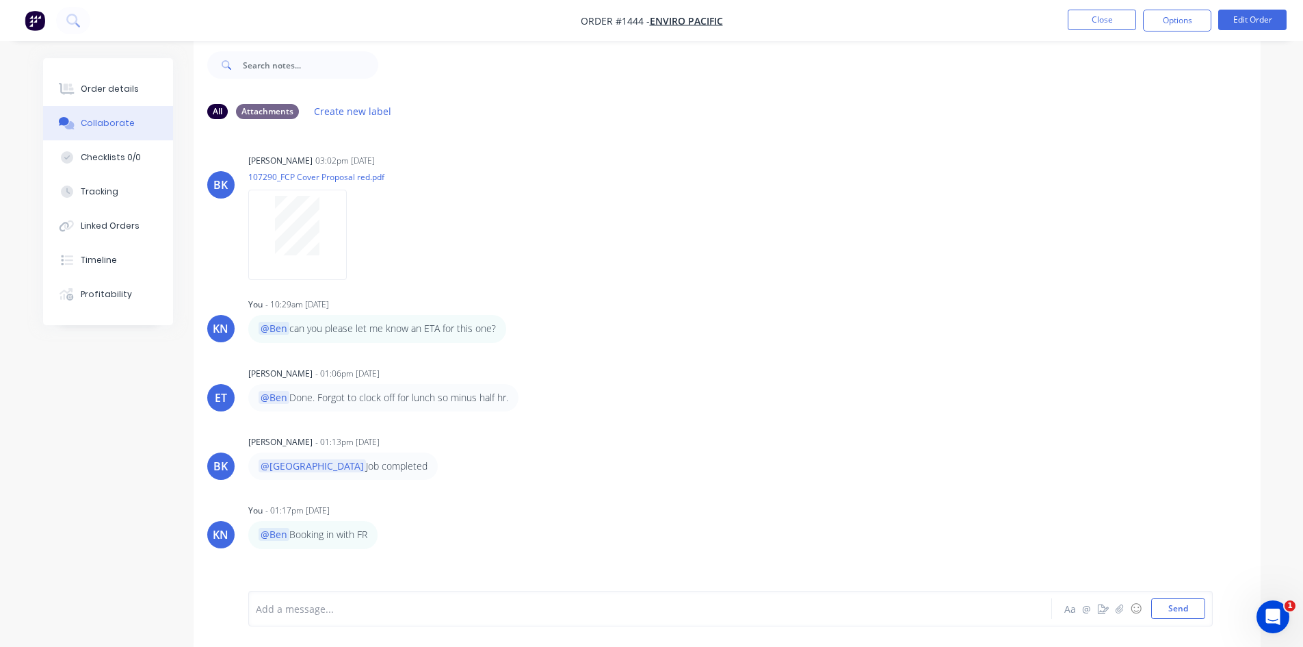
click at [1065, 23] on ul "Close Options Edit Order" at bounding box center [1178, 21] width 252 height 22
click at [1080, 25] on button "Close" at bounding box center [1102, 20] width 68 height 21
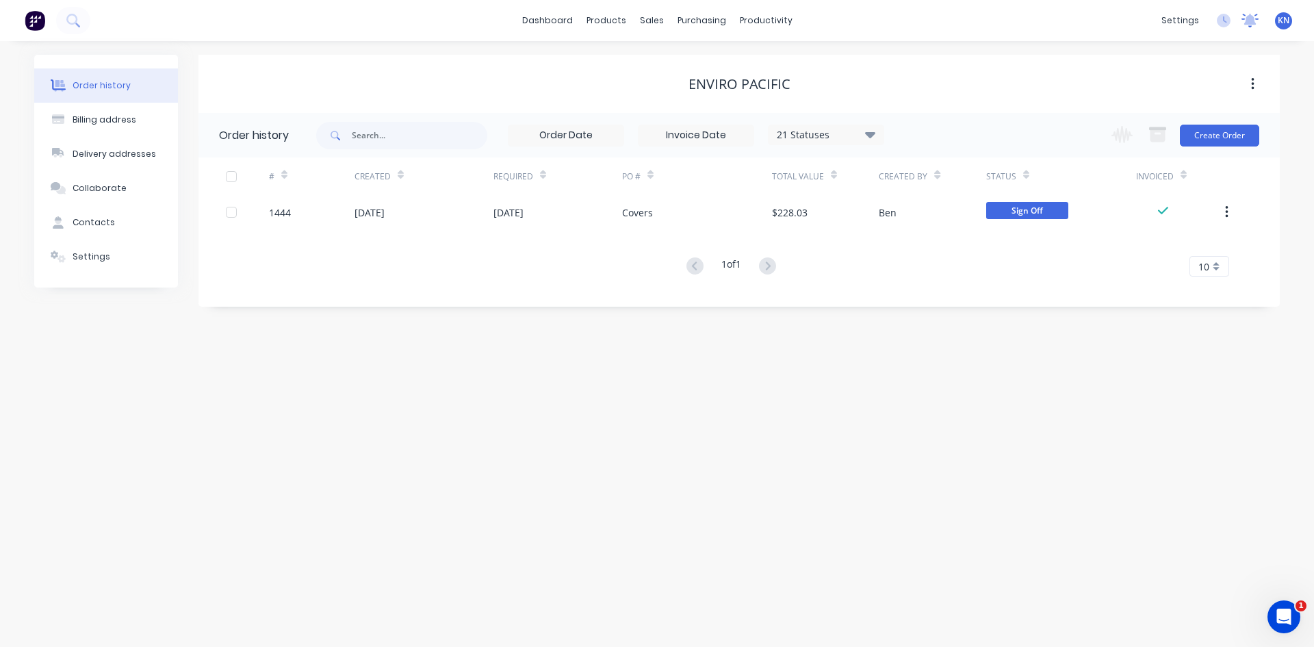
click at [1253, 16] on icon at bounding box center [1249, 21] width 17 height 14
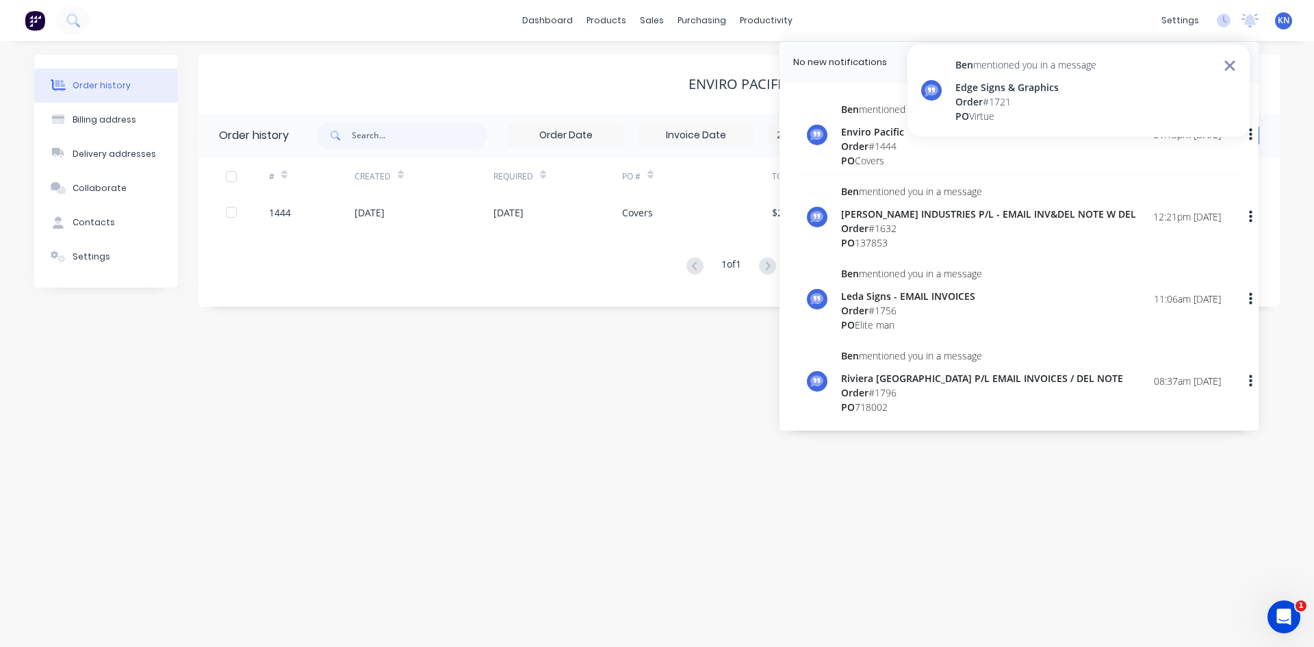
click at [1130, 467] on div "Order history Billing address Delivery addresses Collaborate Contacts Settings …" at bounding box center [657, 343] width 1314 height 605
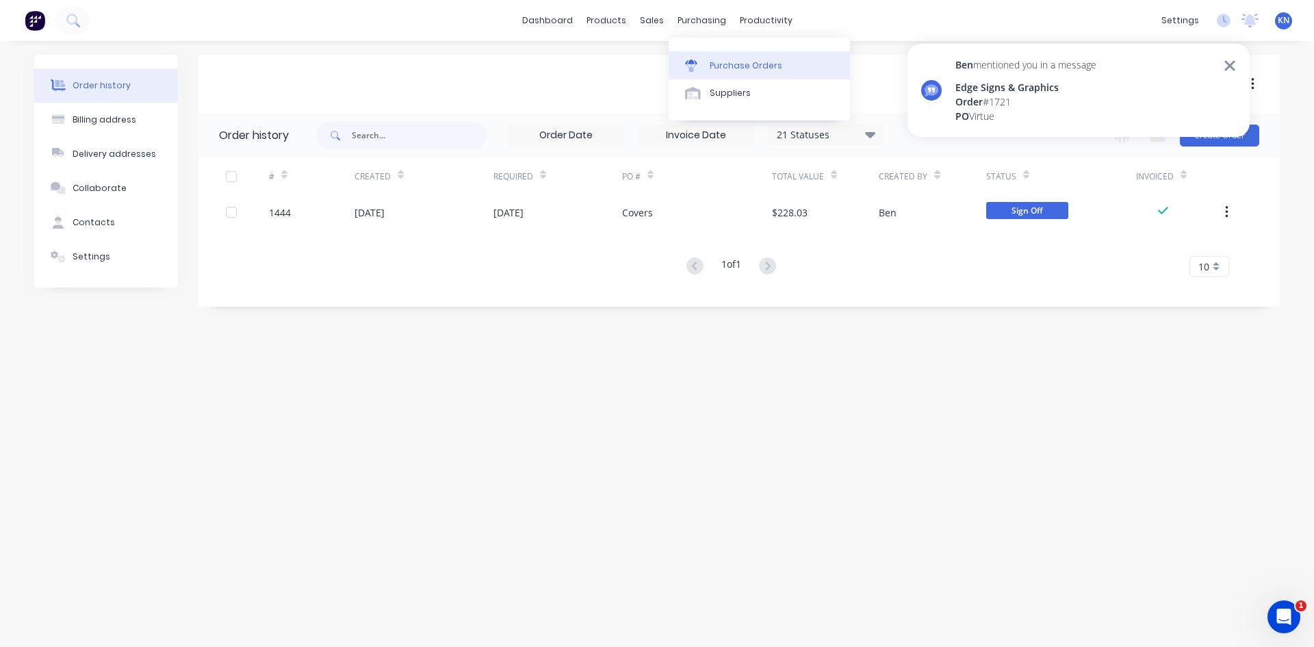
click at [730, 57] on link "Purchase Orders" at bounding box center [758, 64] width 181 height 27
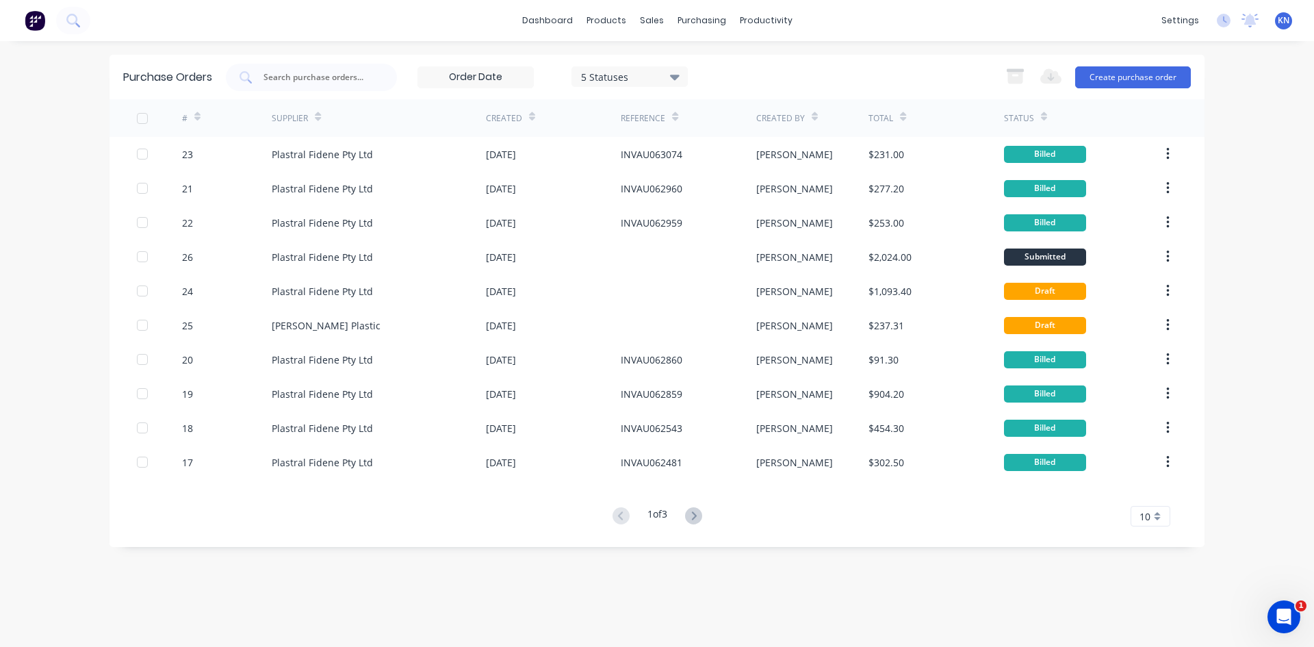
click at [1253, 22] on icon at bounding box center [1250, 19] width 12 height 11
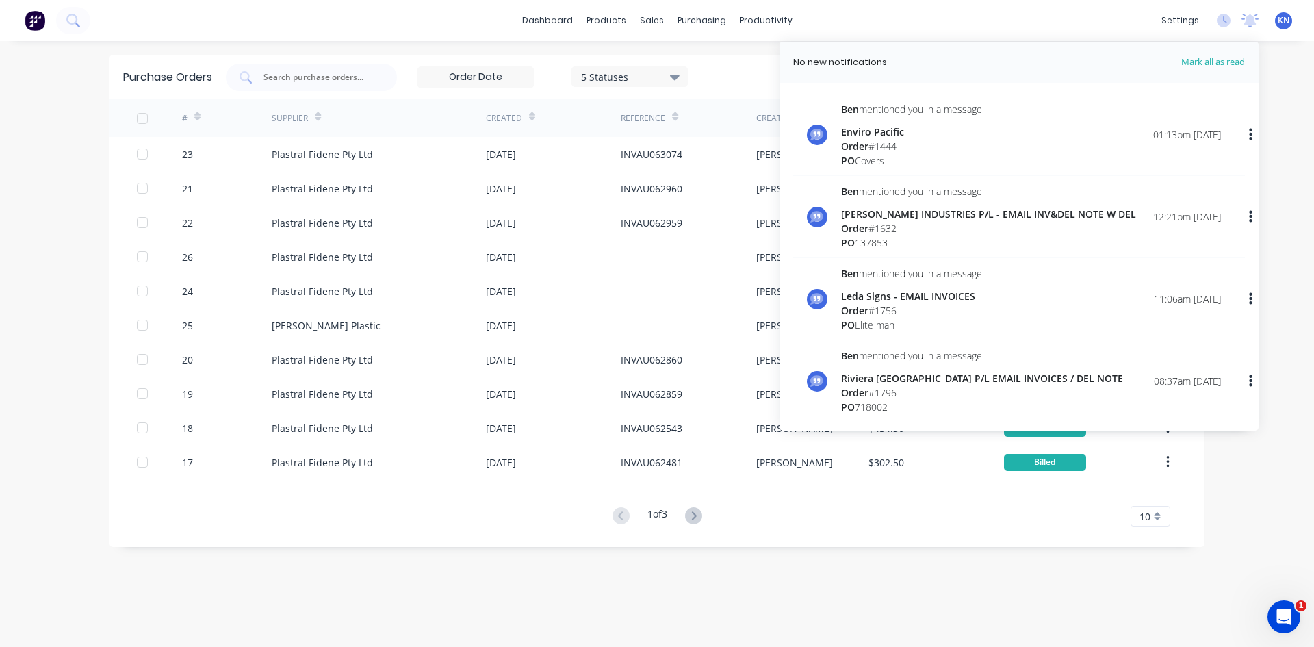
click at [958, 131] on div "Enviro Pacific" at bounding box center [911, 132] width 141 height 14
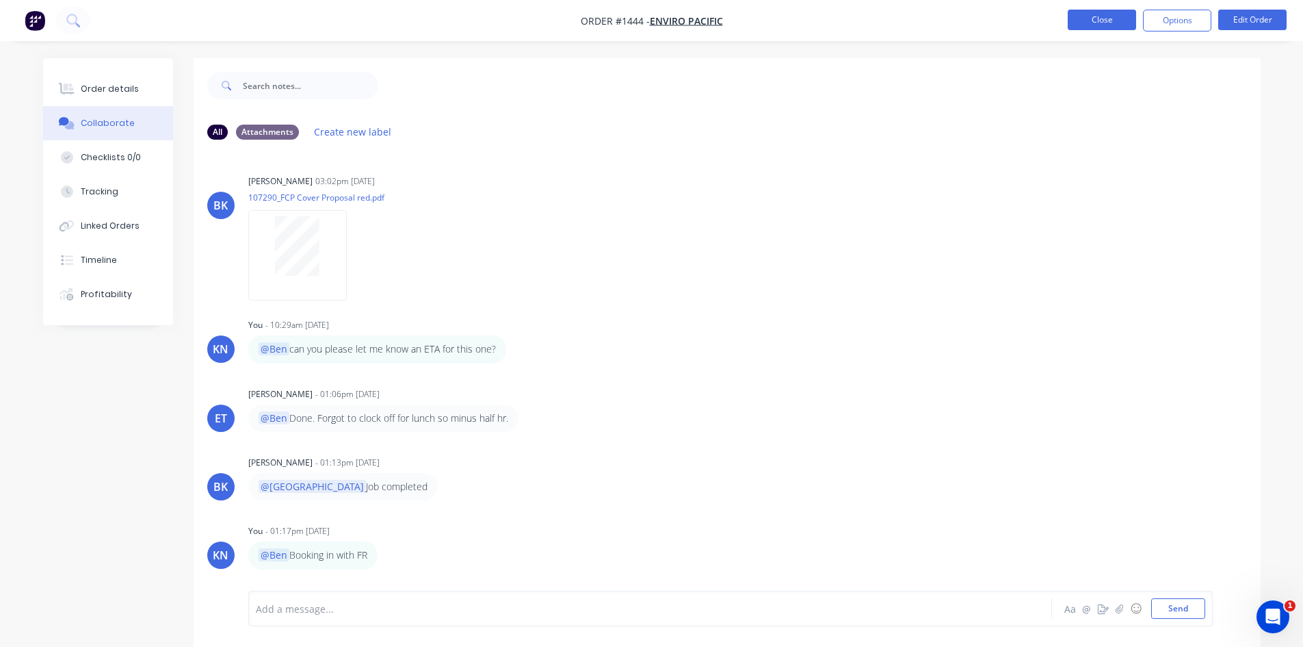
click at [1095, 19] on button "Close" at bounding box center [1102, 20] width 68 height 21
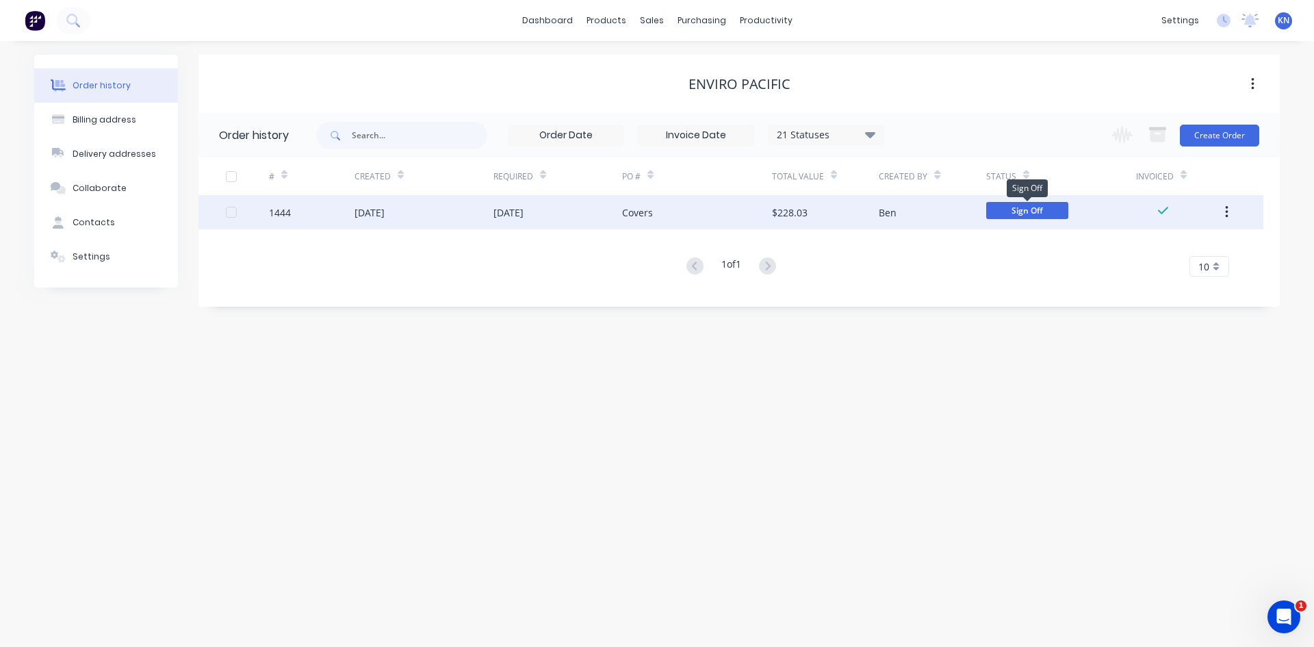
click at [1048, 211] on span "Sign Off" at bounding box center [1027, 210] width 82 height 17
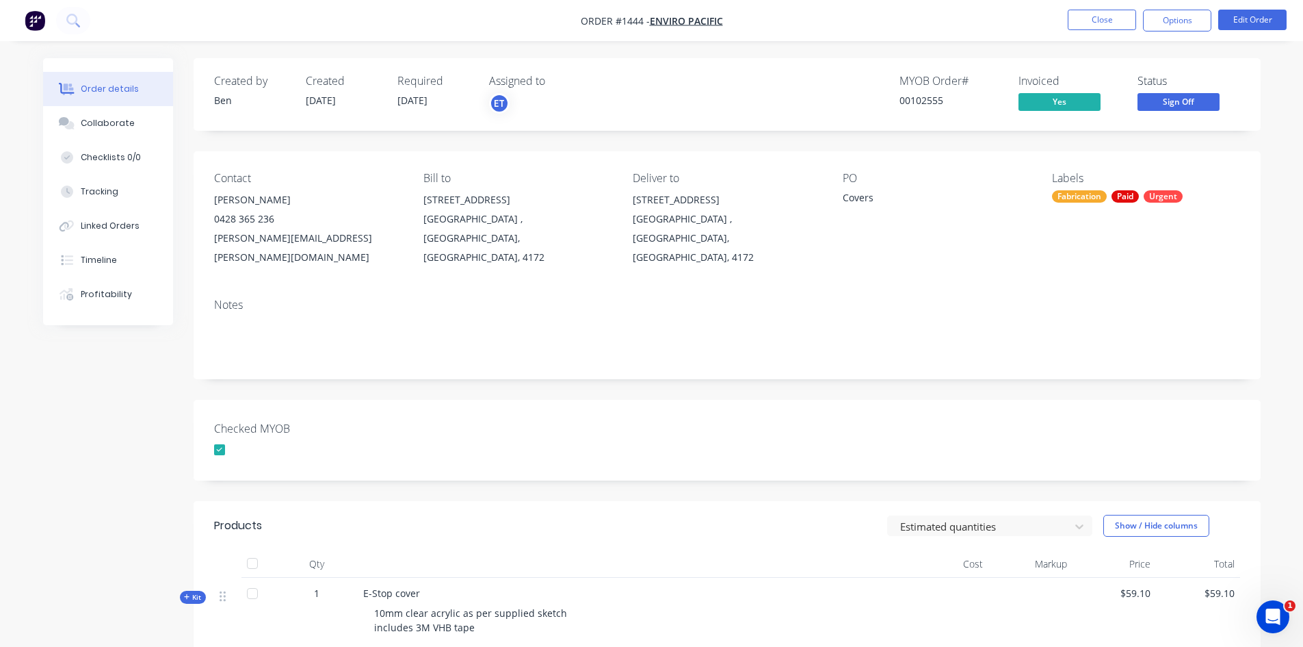
click at [1224, 106] on div "Status Sign Off" at bounding box center [1189, 95] width 103 height 40
click at [1195, 99] on span "Sign Off" at bounding box center [1179, 101] width 82 height 17
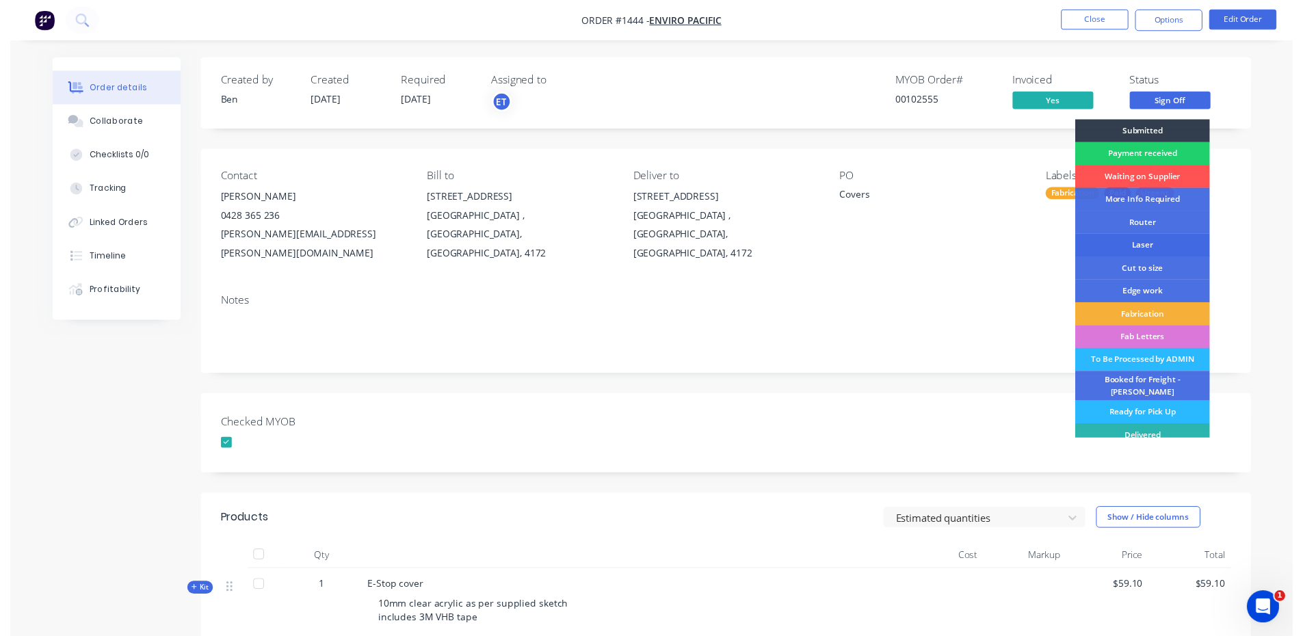
scroll to position [25, 0]
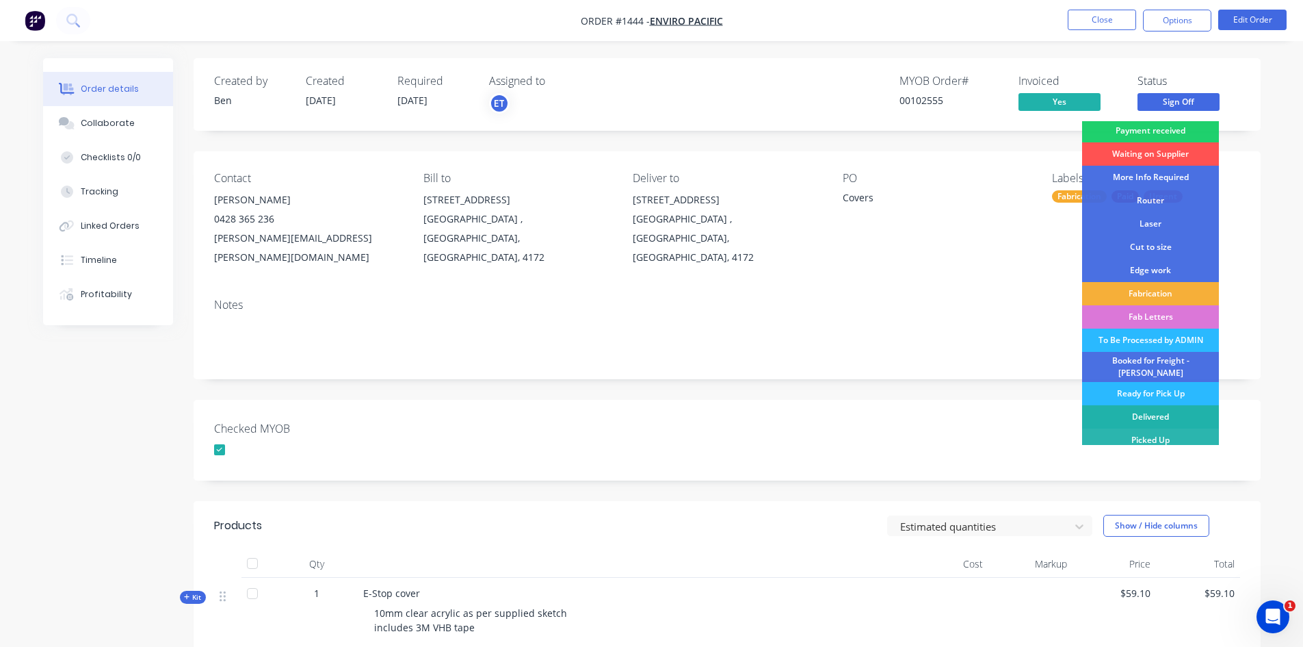
click at [1158, 405] on div "Delivered" at bounding box center [1150, 416] width 137 height 23
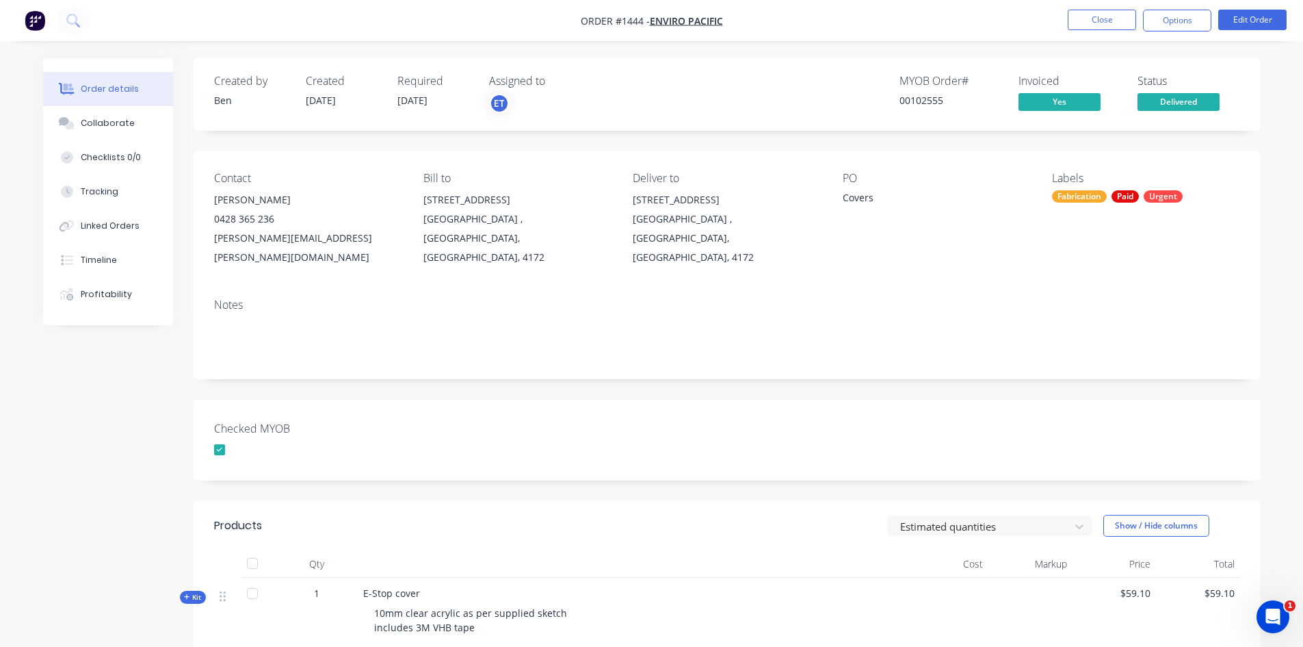
click at [40, 20] on img "button" at bounding box center [35, 20] width 21 height 21
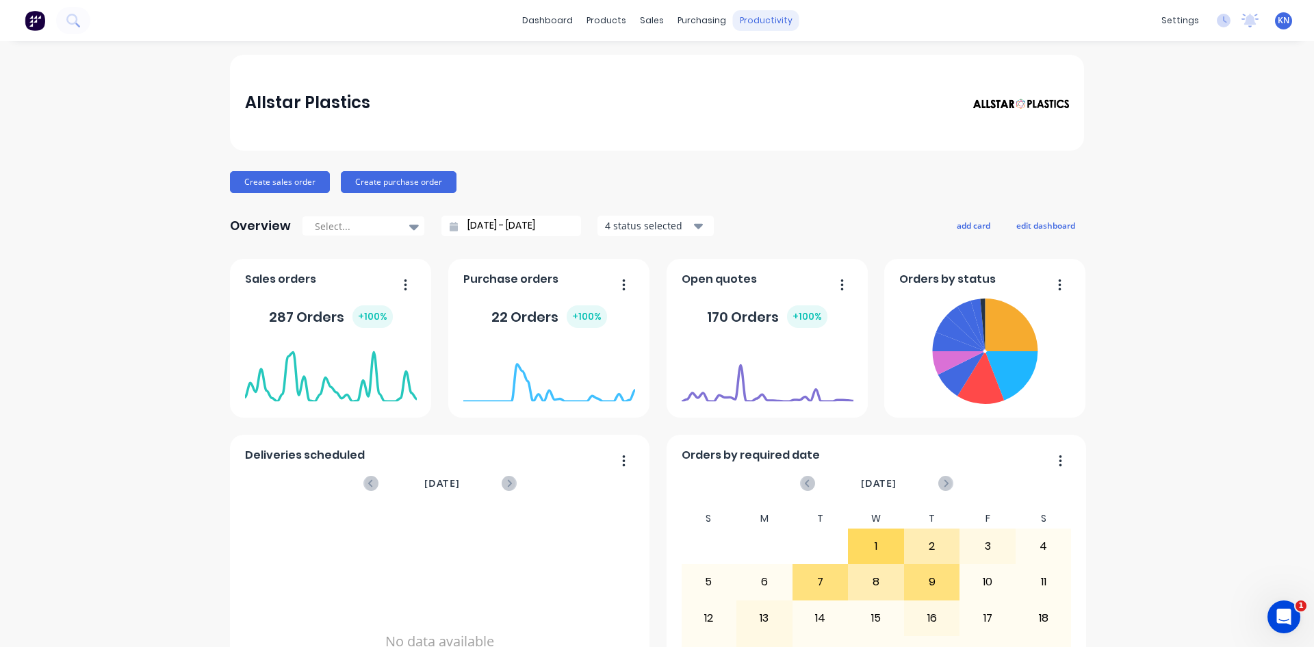
click at [746, 25] on div "productivity" at bounding box center [766, 20] width 66 height 21
click at [753, 55] on link "Workflow" at bounding box center [813, 64] width 181 height 27
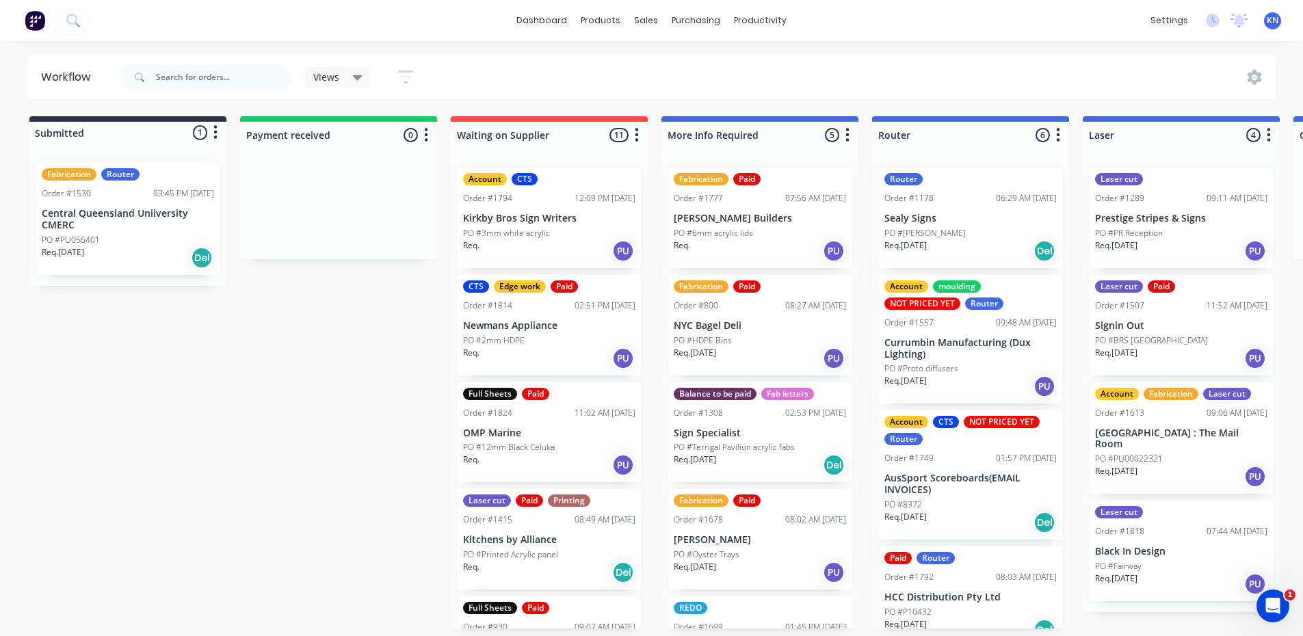
scroll to position [3, 0]
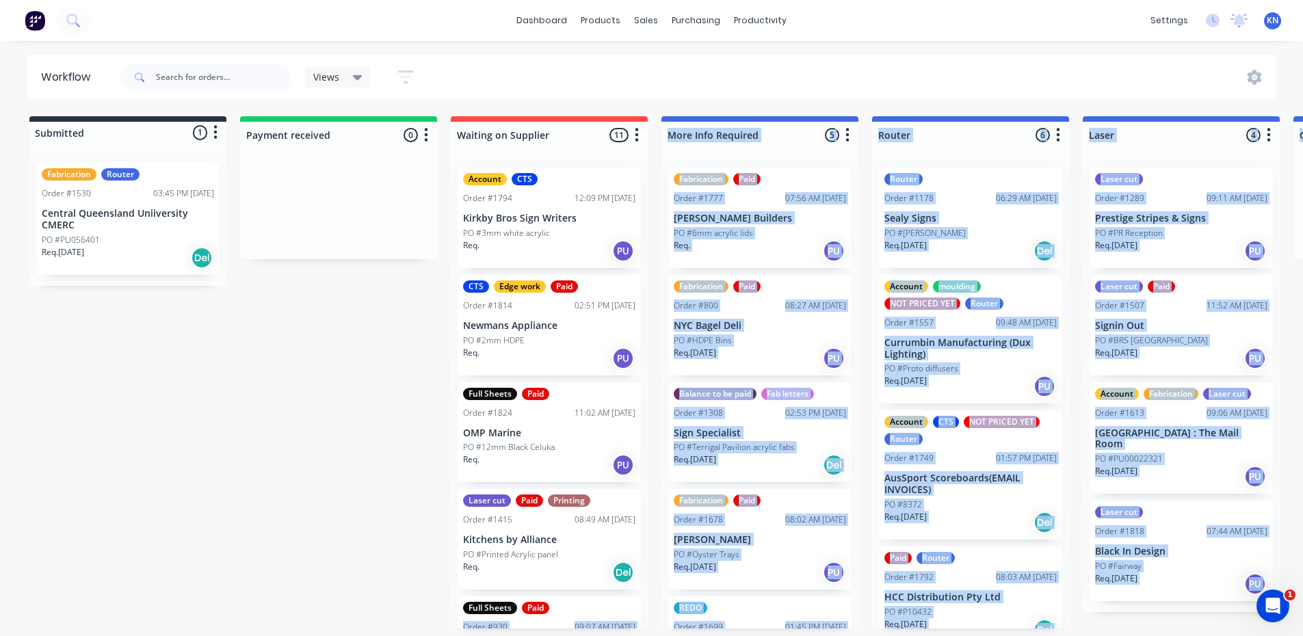
drag, startPoint x: 428, startPoint y: 635, endPoint x: 498, endPoint y: 637, distance: 70.5
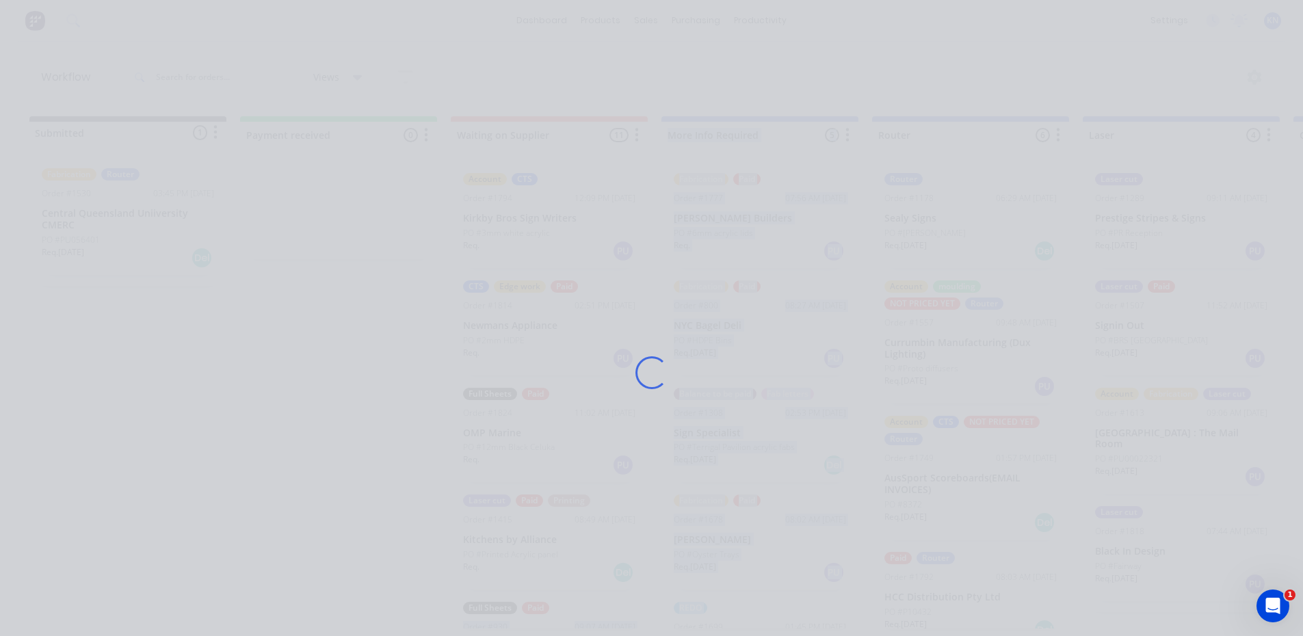
click at [389, 615] on div "Loading..." at bounding box center [652, 373] width 1095 height 636
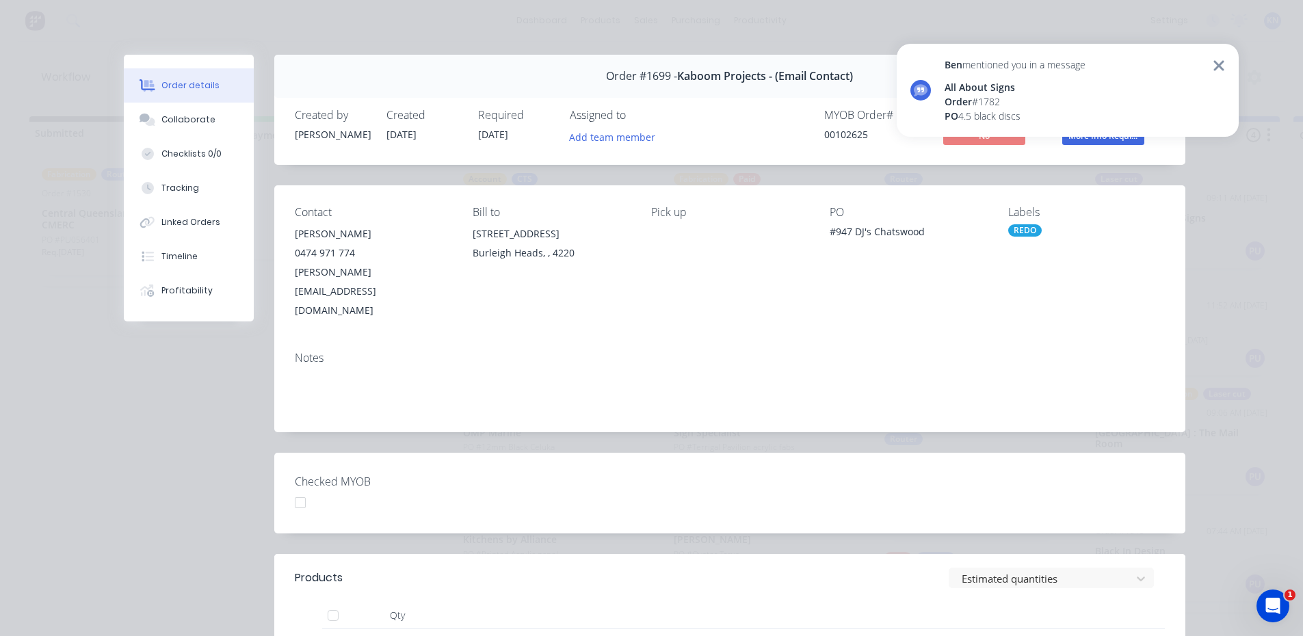
click at [1005, 77] on div "Ben mentioned you in a message All About Signs Order # 1782 PO 4.5 black discs" at bounding box center [1015, 90] width 141 height 66
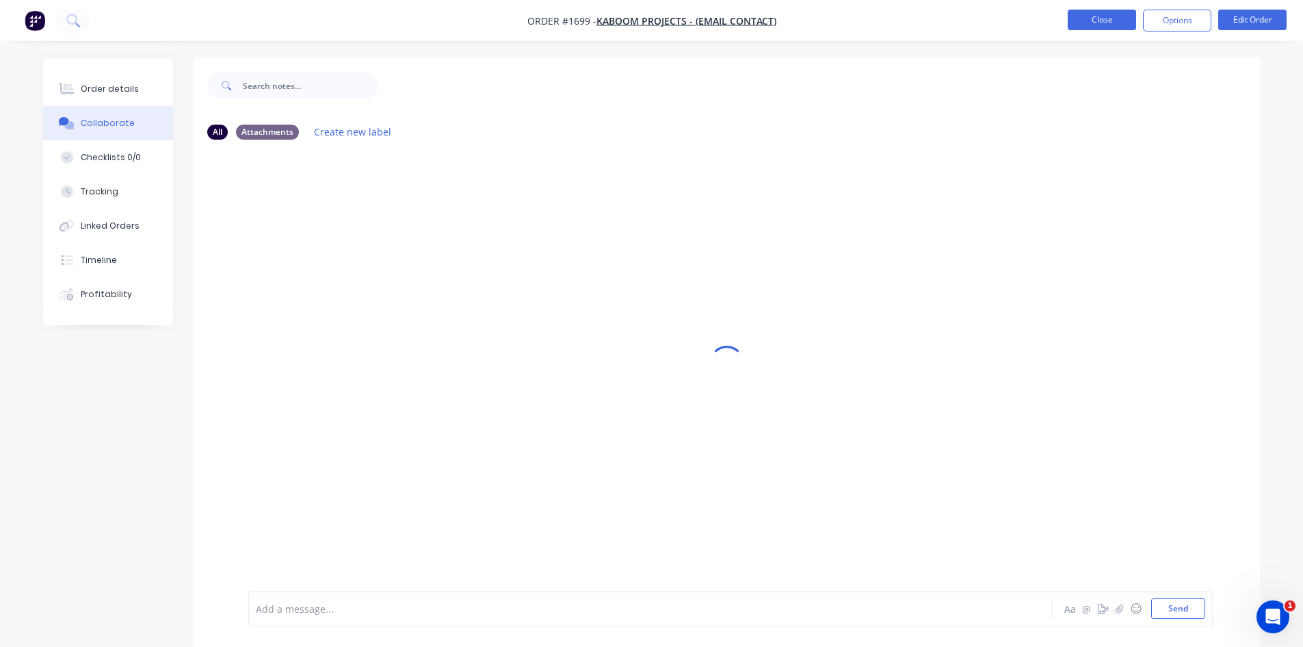
click at [1100, 13] on button "Close" at bounding box center [1102, 20] width 68 height 21
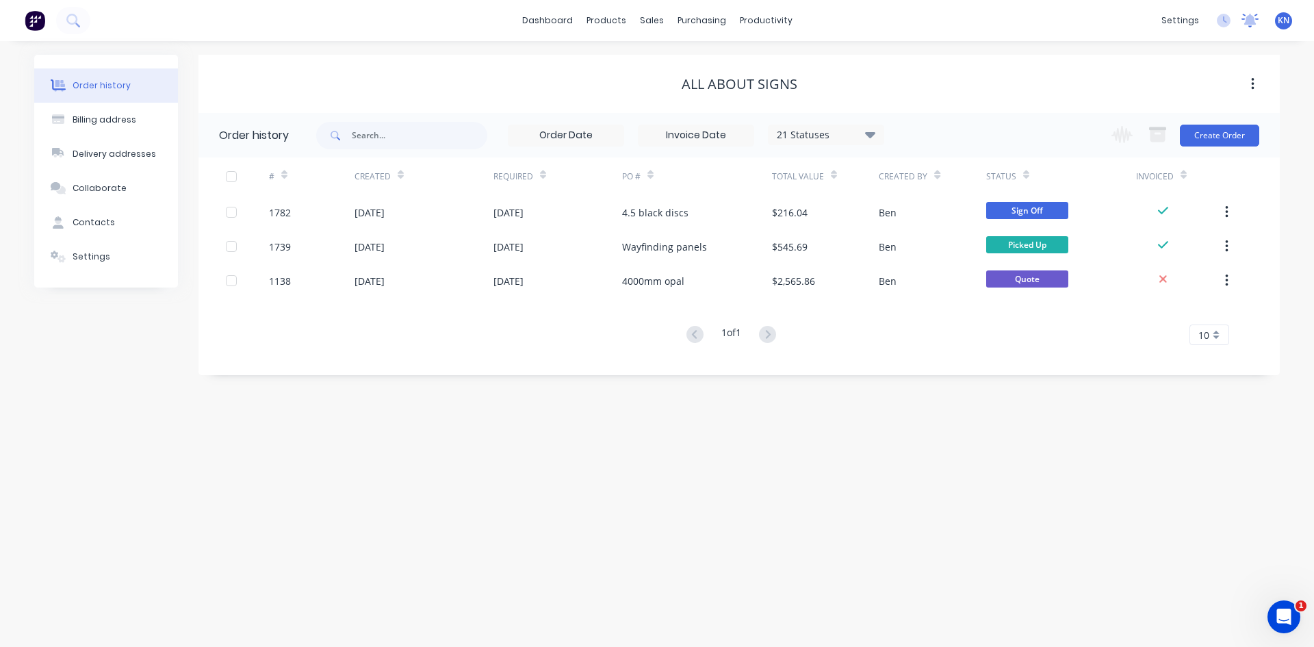
click at [1253, 25] on icon at bounding box center [1249, 21] width 17 height 14
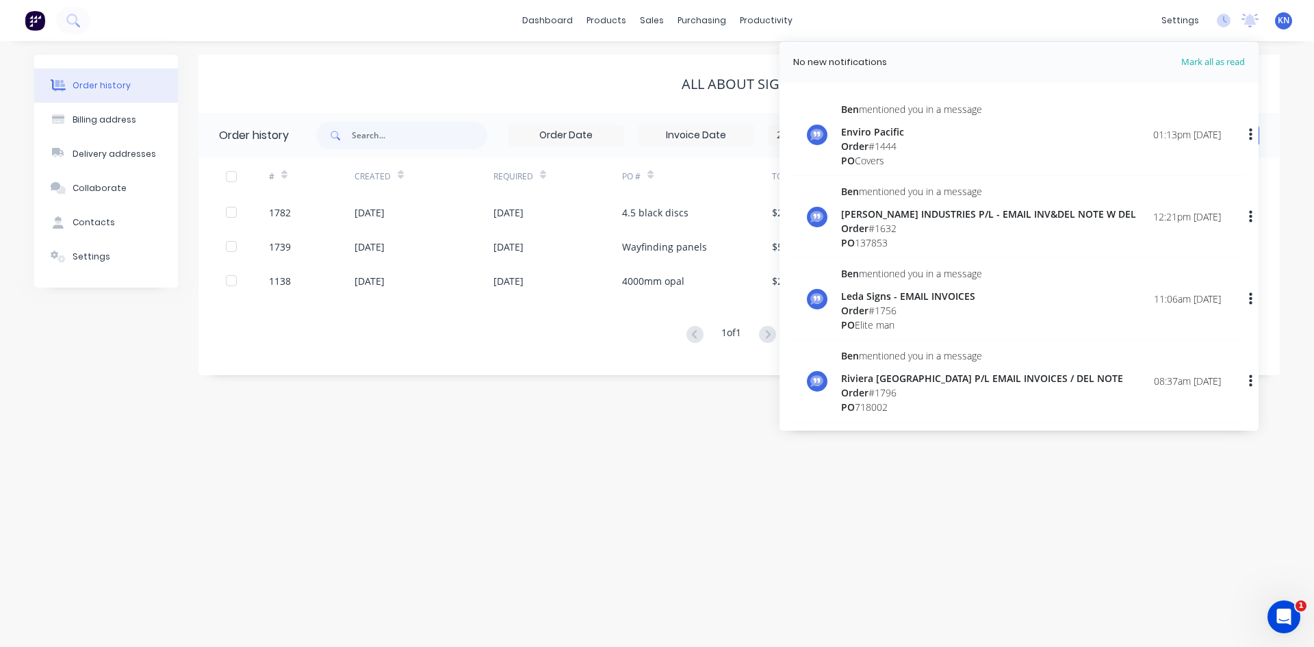
click at [551, 502] on div "Order history Billing address Delivery addresses Collaborate Contacts Settings …" at bounding box center [657, 343] width 1314 height 605
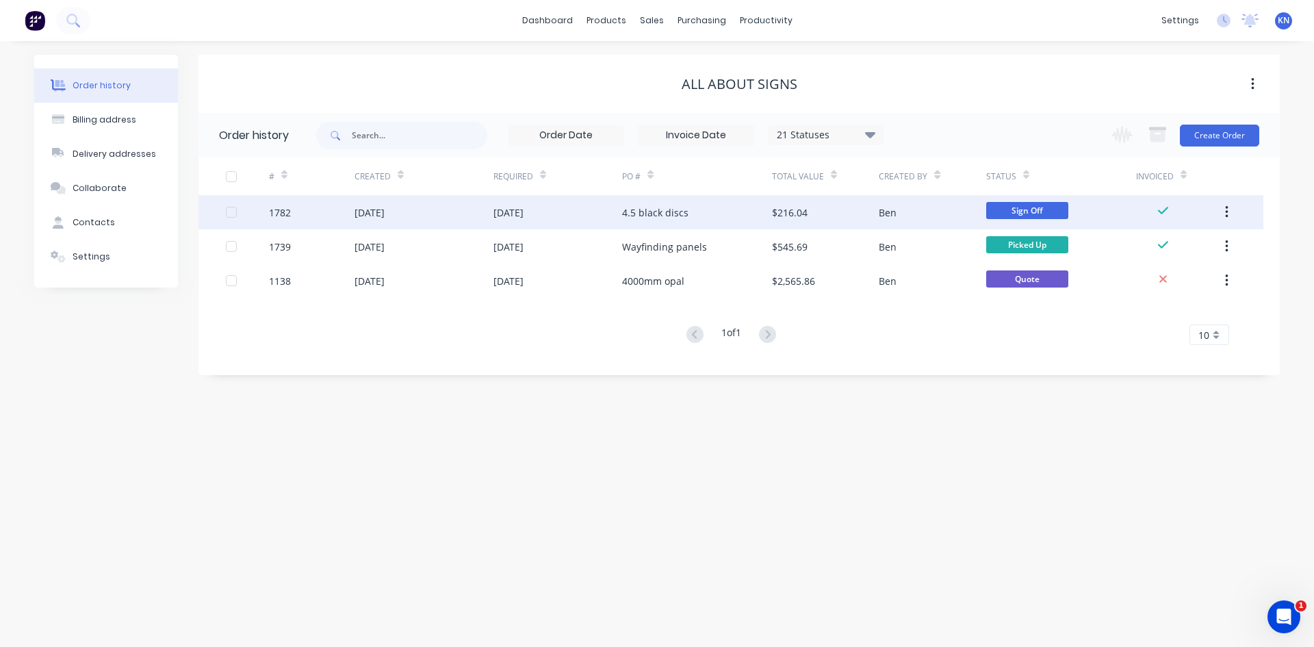
click at [714, 202] on div "4.5 black discs" at bounding box center [697, 212] width 150 height 34
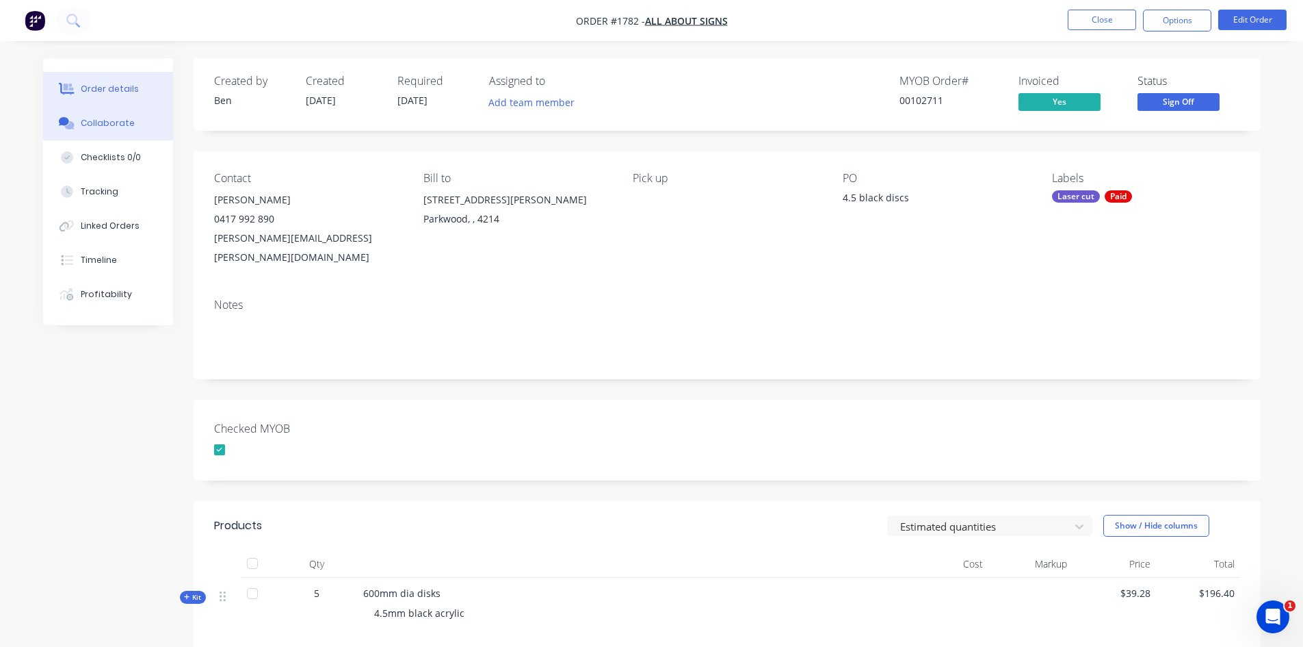
click at [129, 118] on div "Collaborate" at bounding box center [108, 123] width 54 height 12
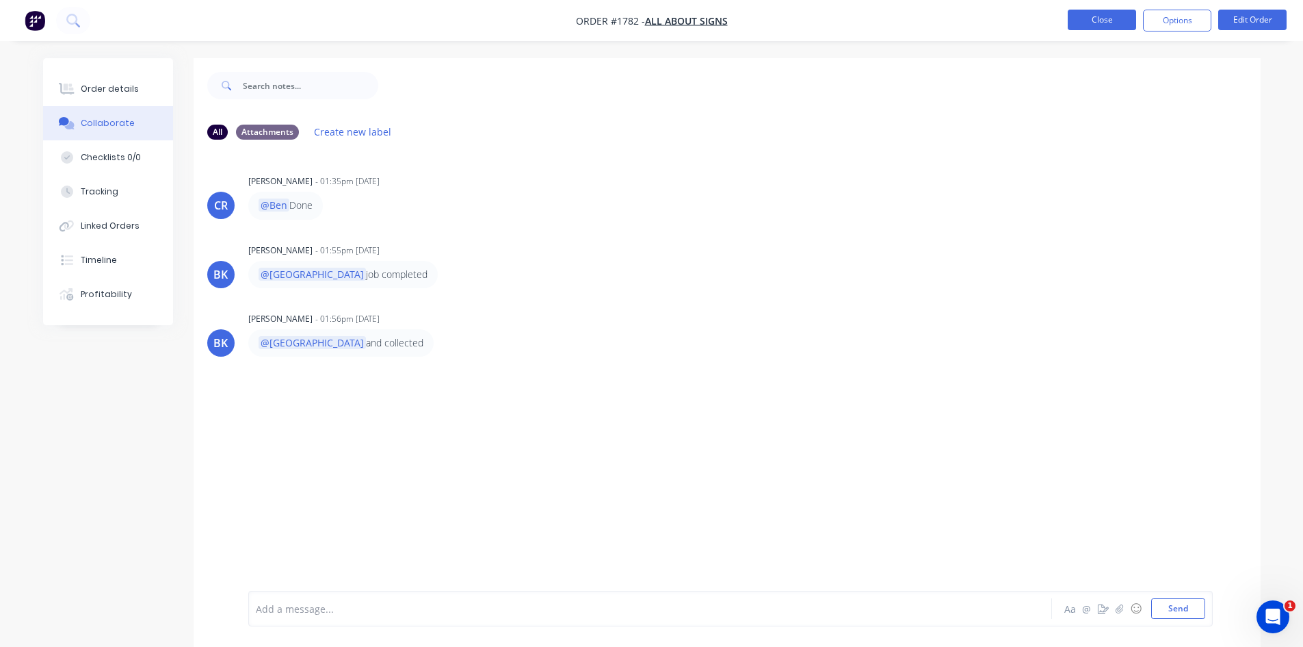
click at [1101, 17] on button "Close" at bounding box center [1102, 20] width 68 height 21
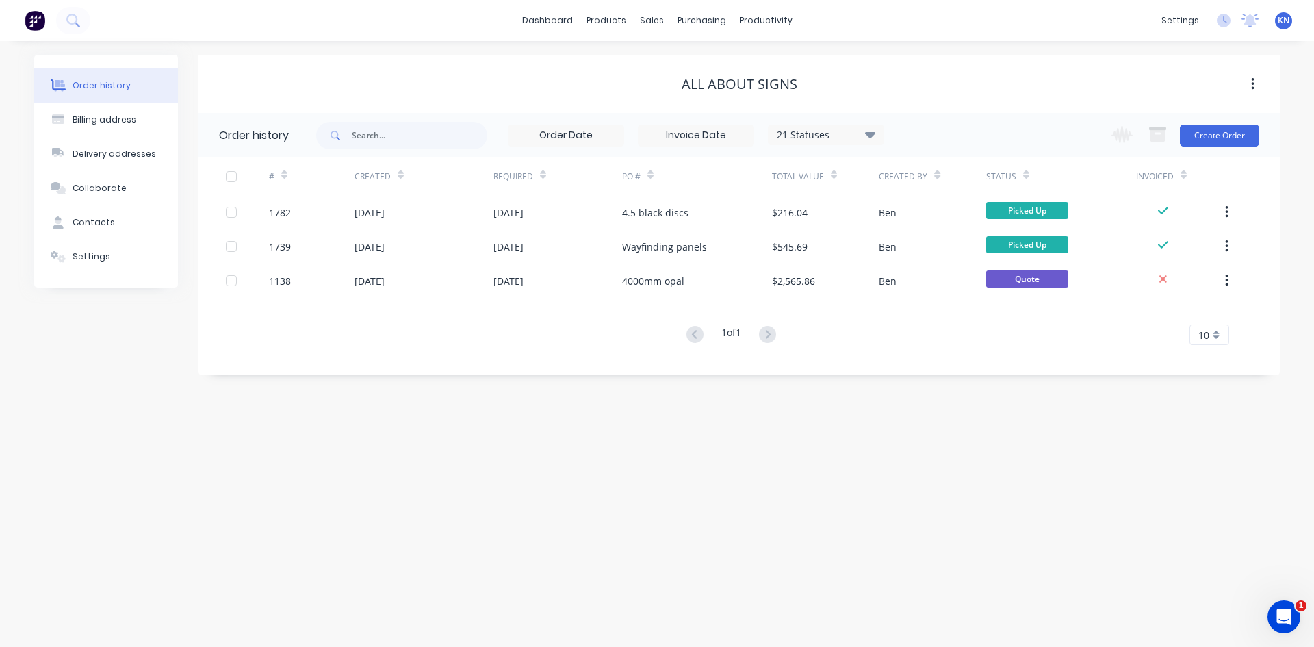
click at [1213, 24] on div "settings No new notifications Mark all as read Ben mentioned you in a message E…" at bounding box center [1233, 20] width 159 height 21
click at [1223, 24] on icon at bounding box center [1223, 21] width 14 height 14
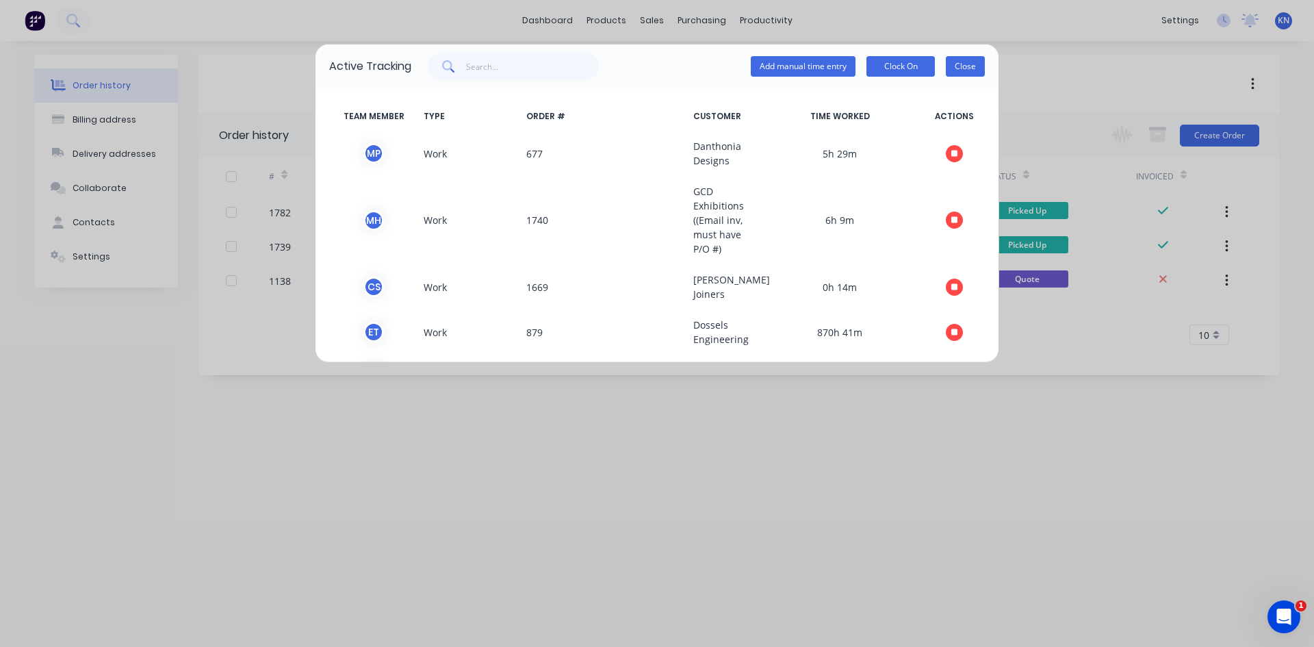
click at [959, 64] on button "Close" at bounding box center [965, 66] width 39 height 21
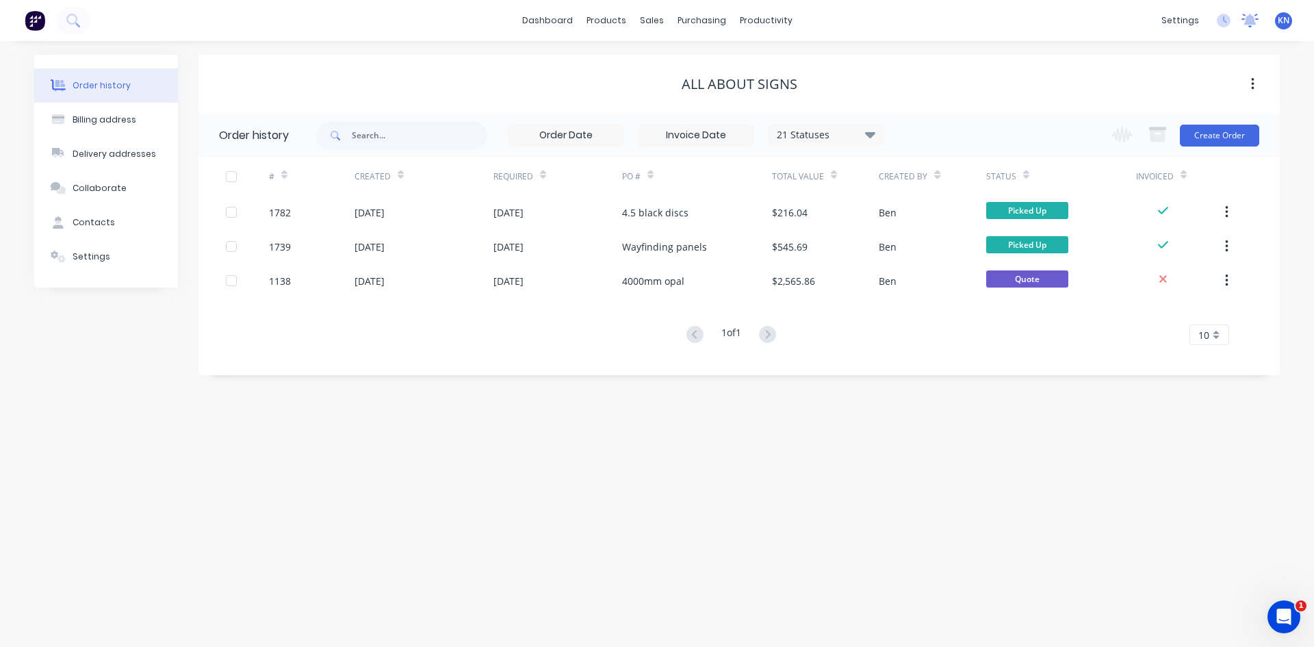
click at [1246, 23] on icon at bounding box center [1250, 19] width 12 height 11
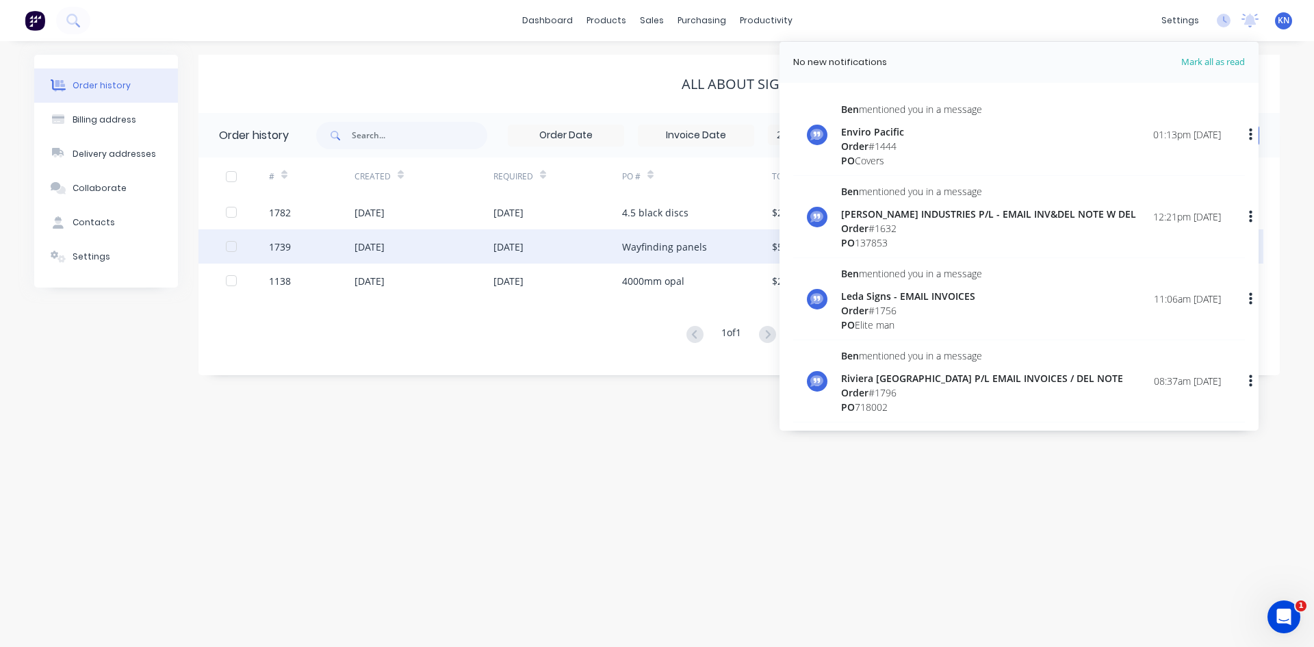
click at [844, 484] on div "Order history Billing address Delivery addresses Collaborate Contacts Settings …" at bounding box center [657, 343] width 1314 height 605
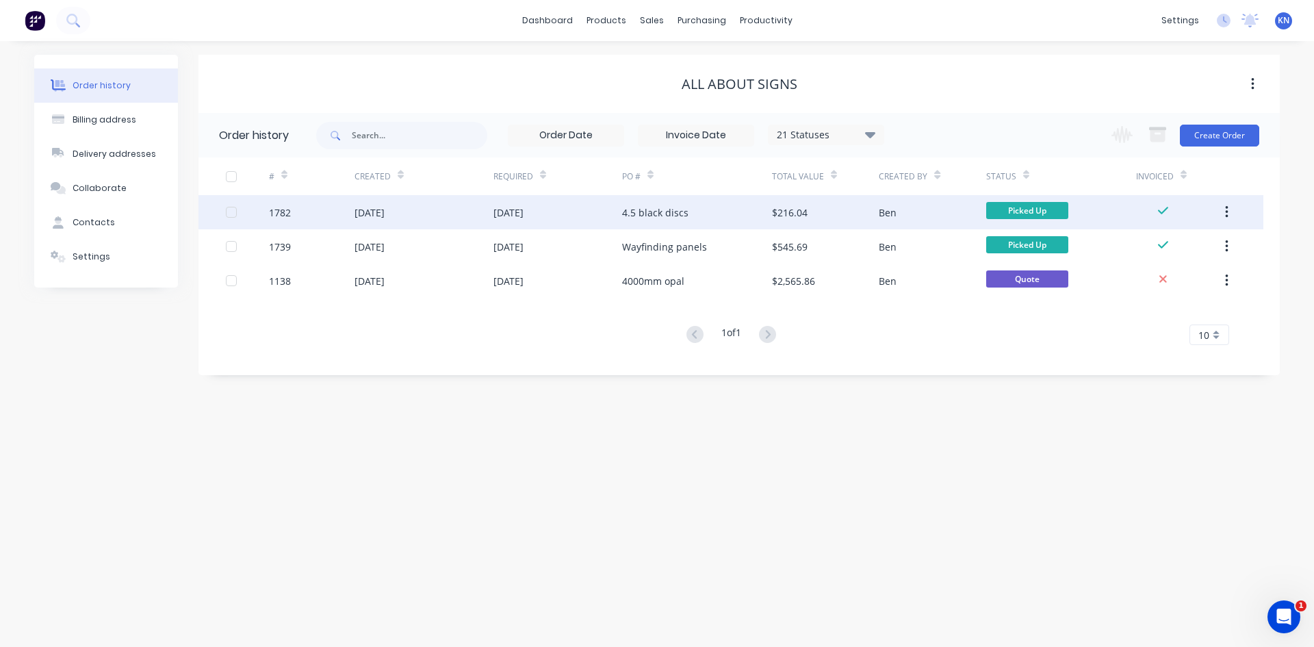
click at [634, 215] on div "4.5 black discs" at bounding box center [655, 212] width 66 height 14
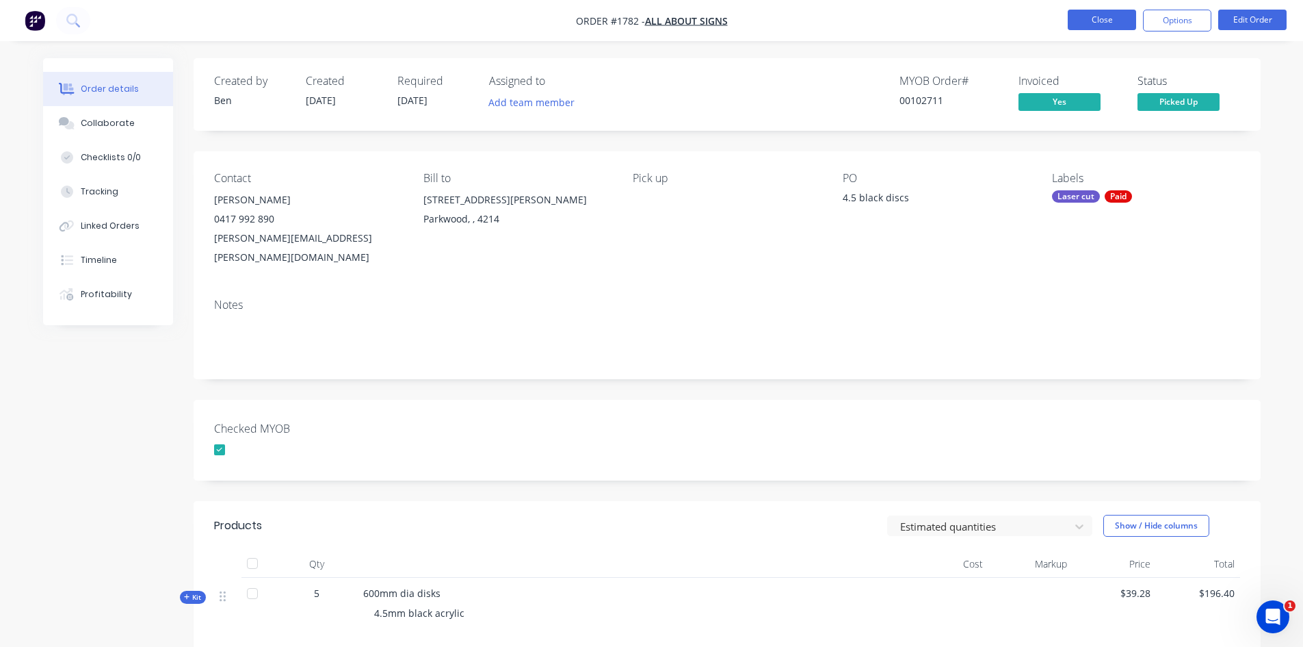
click at [1073, 14] on button "Close" at bounding box center [1102, 20] width 68 height 21
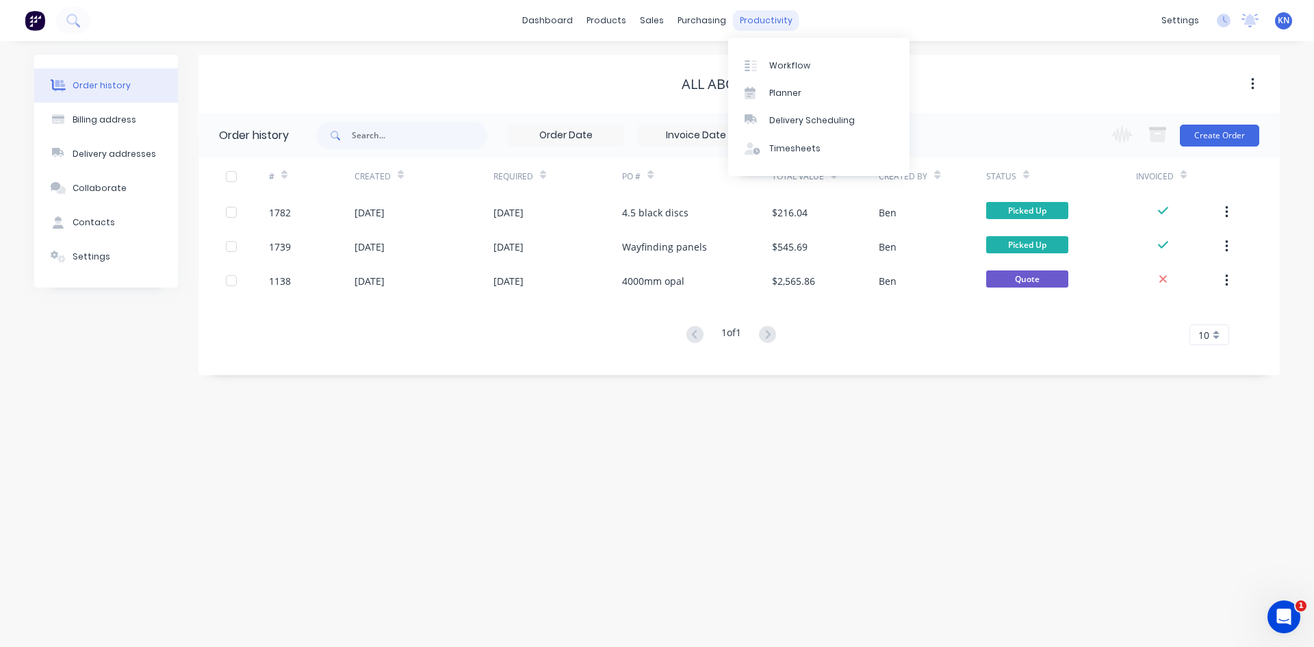
click at [761, 18] on div "productivity" at bounding box center [766, 20] width 66 height 21
click at [782, 62] on div "Workflow" at bounding box center [789, 66] width 41 height 12
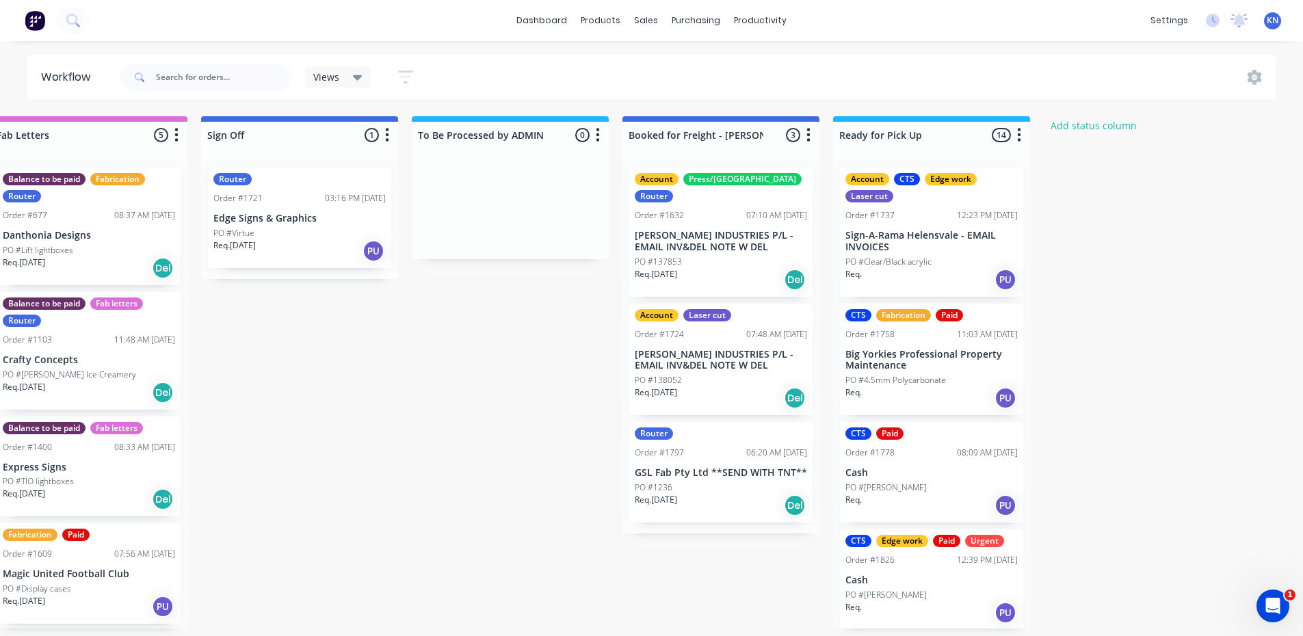
scroll to position [3, 1935]
click at [697, 66] on div at bounding box center [689, 68] width 21 height 12
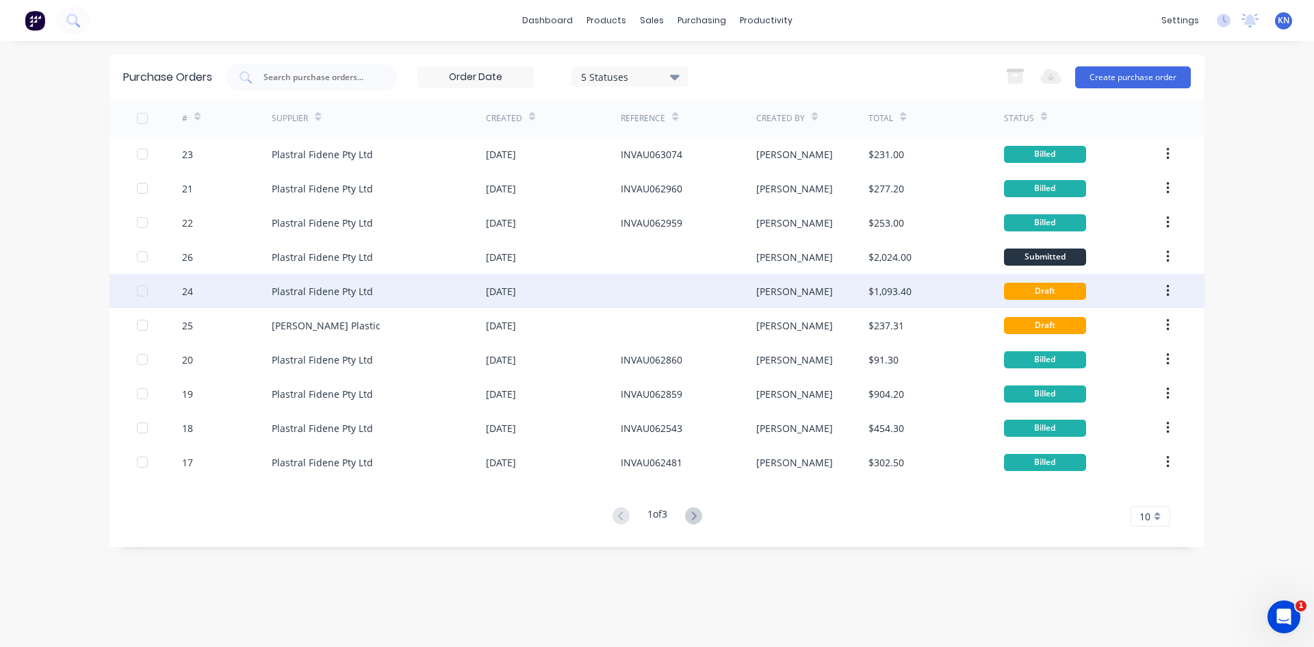
click at [326, 289] on div "Plastral Fidene Pty Ltd" at bounding box center [322, 291] width 101 height 14
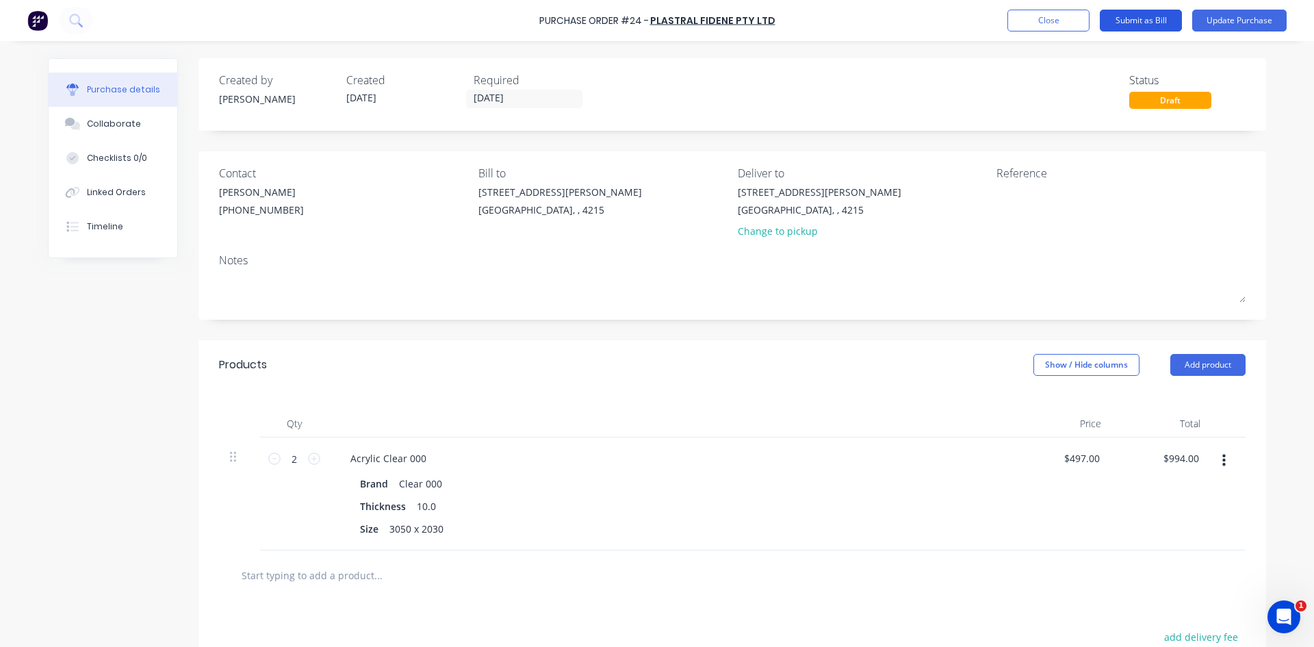
click at [1166, 23] on button "Submit as Bill" at bounding box center [1140, 21] width 82 height 22
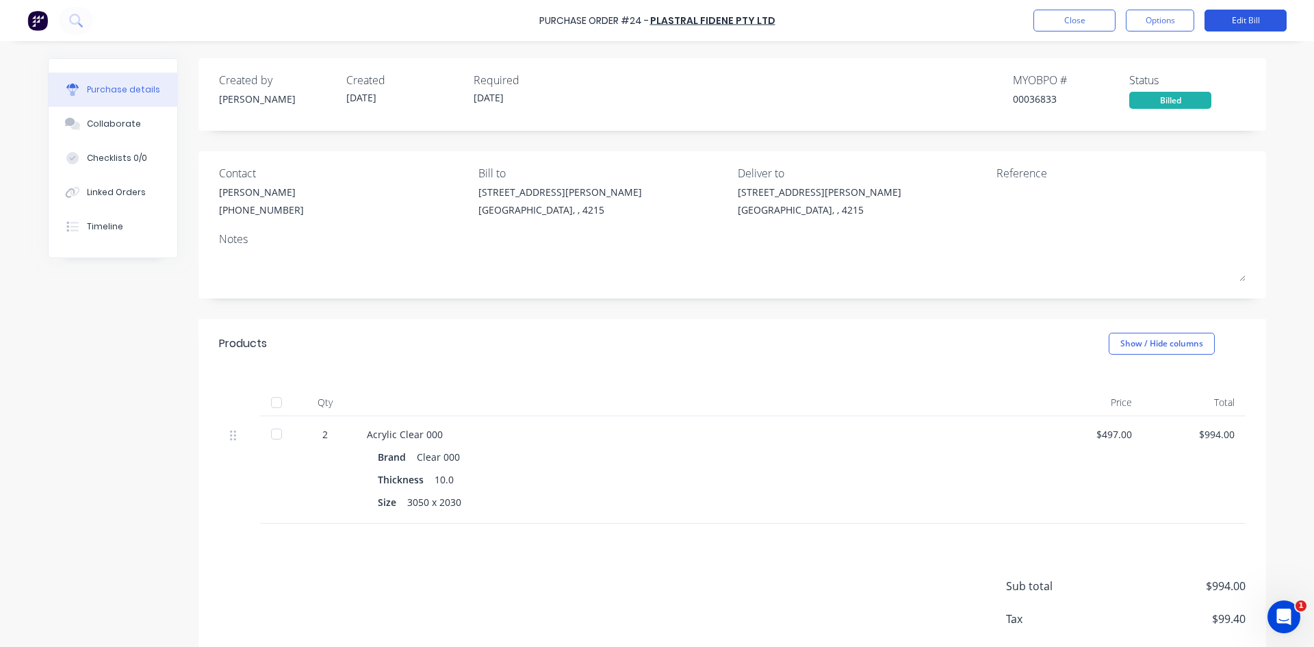
click at [1225, 25] on button "Edit Bill" at bounding box center [1245, 21] width 82 height 22
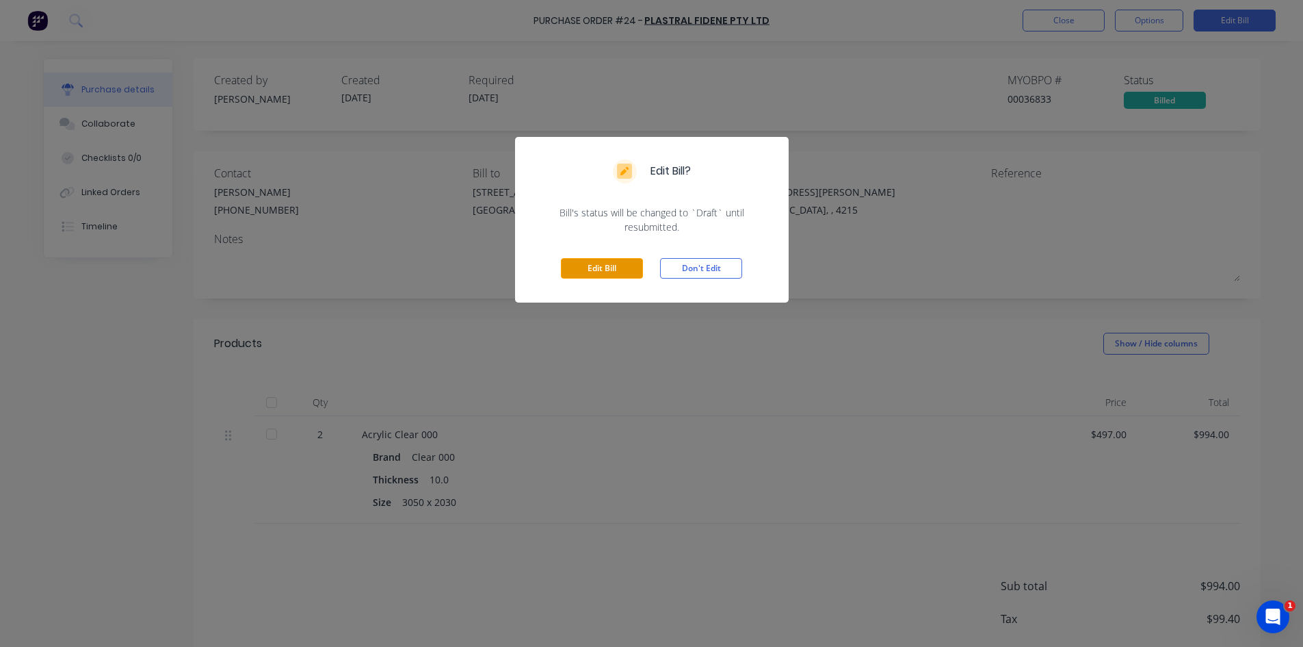
click at [607, 272] on button "Edit Bill" at bounding box center [602, 268] width 82 height 21
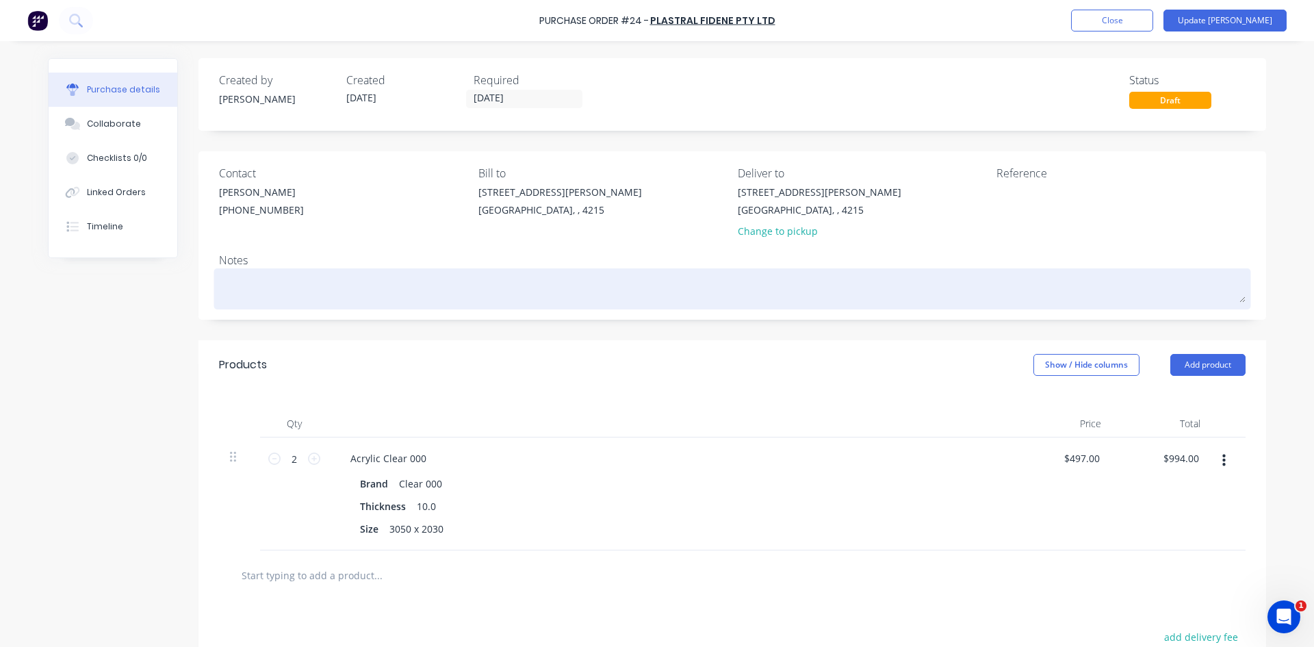
click at [613, 278] on textarea at bounding box center [732, 287] width 1026 height 31
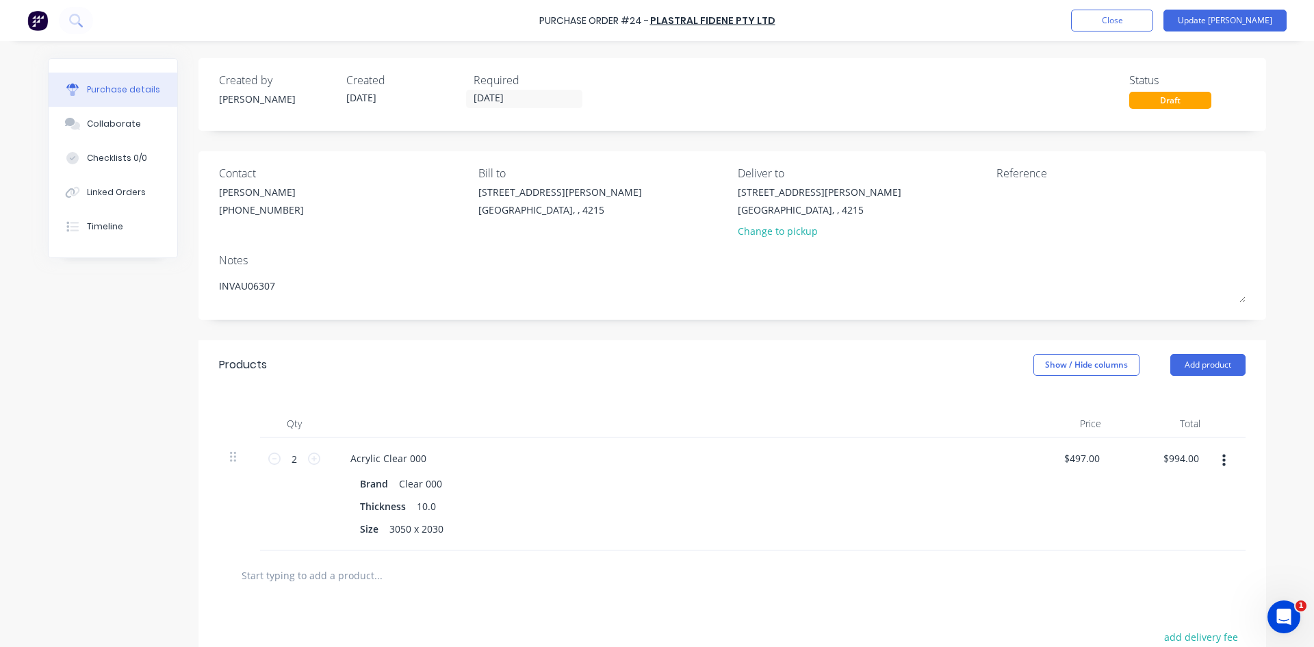
type textarea "INVAU063072"
drag, startPoint x: 334, startPoint y: 290, endPoint x: 95, endPoint y: 363, distance: 249.5
click at [0, 285] on html "Purchase Order #24 - Plastral Fidene Pty Ltd Add product Close Update Bill Purc…" at bounding box center [657, 323] width 1314 height 647
click at [1098, 188] on textarea at bounding box center [1081, 200] width 171 height 31
paste textarea "INVAU063072"
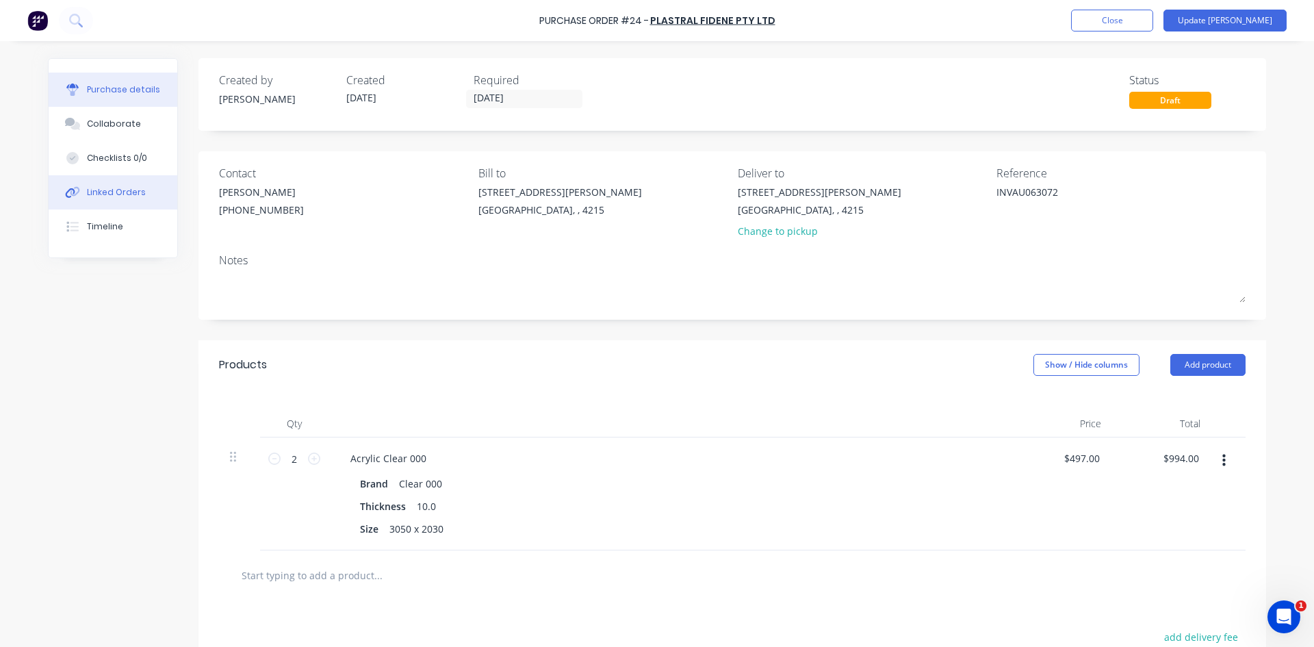
type textarea "INVAU063072"
click at [109, 201] on button "Linked Orders" at bounding box center [113, 192] width 129 height 34
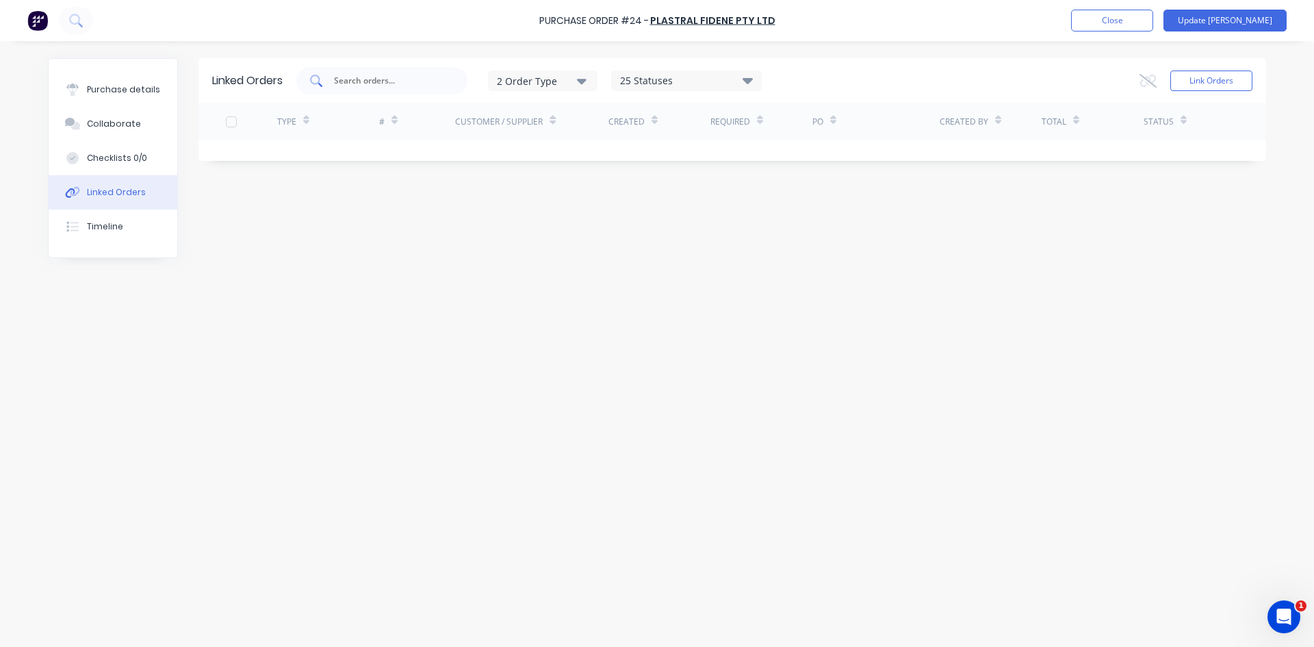
click at [390, 87] on input "text" at bounding box center [389, 81] width 114 height 14
type input "prop"
click at [1192, 78] on button "Link Orders" at bounding box center [1211, 80] width 82 height 21
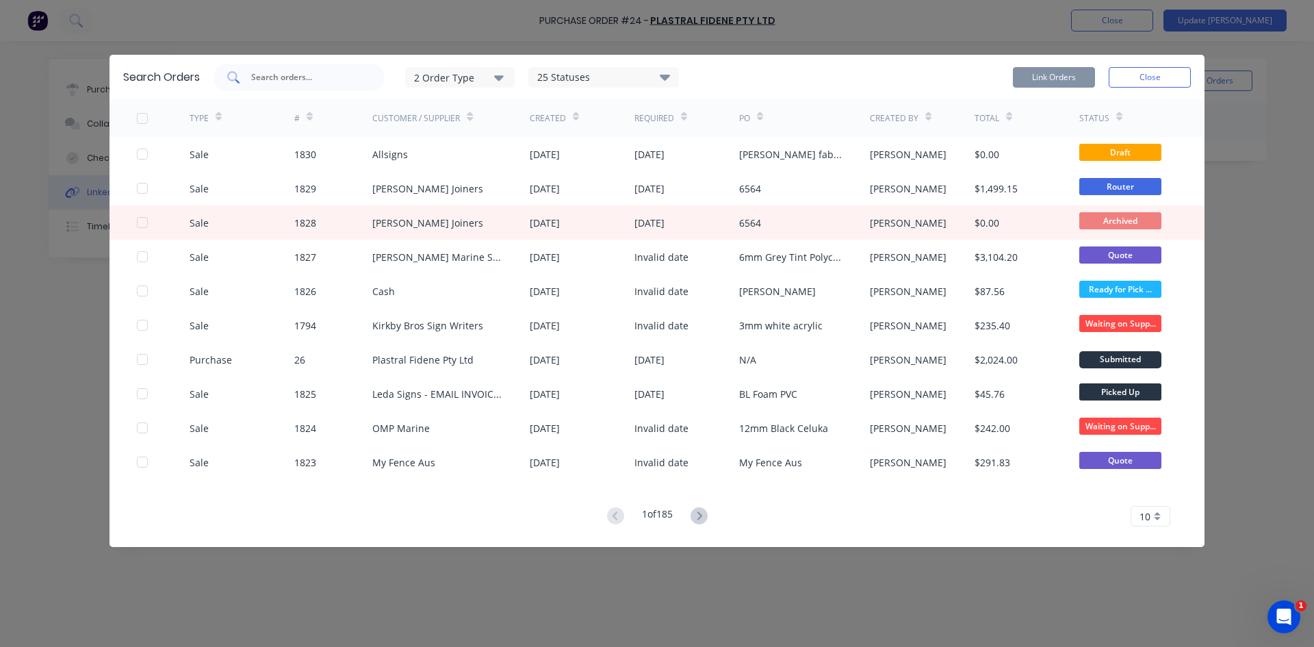
click at [290, 86] on div at bounding box center [298, 77] width 171 height 27
type input "prop"
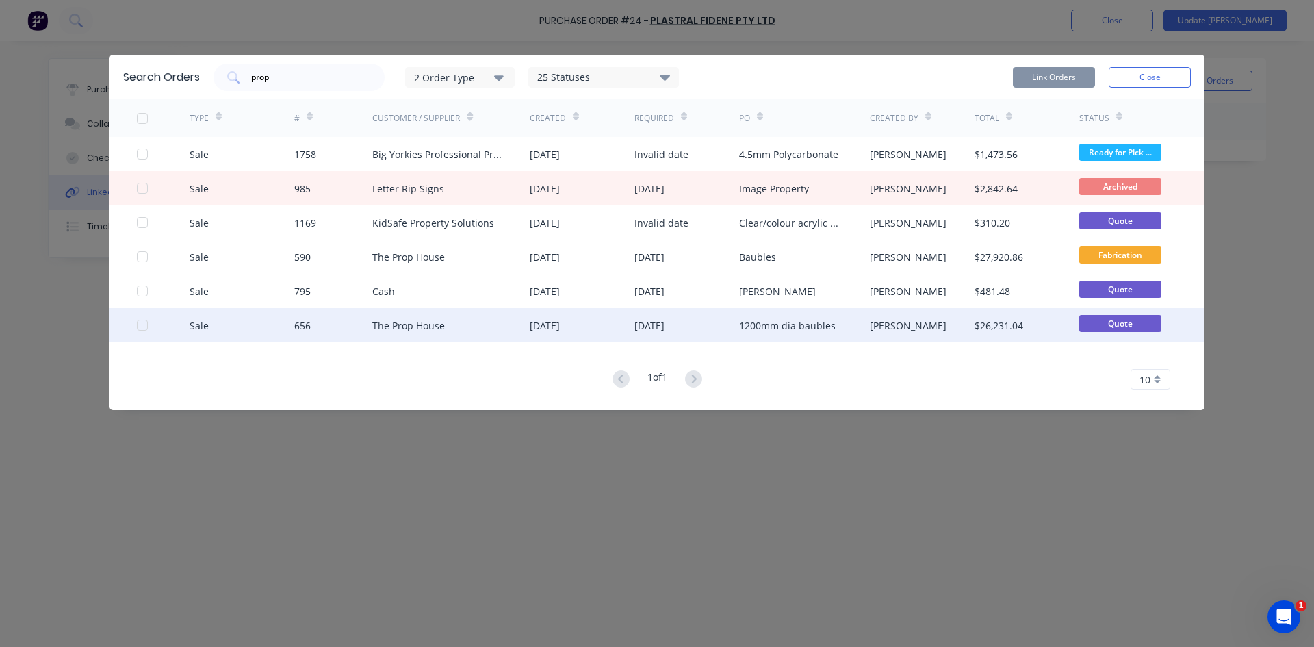
click at [426, 326] on div "The Prop House" at bounding box center [408, 325] width 73 height 14
click at [141, 321] on div at bounding box center [142, 324] width 27 height 27
click at [1064, 86] on button "Link Orders" at bounding box center [1054, 77] width 82 height 21
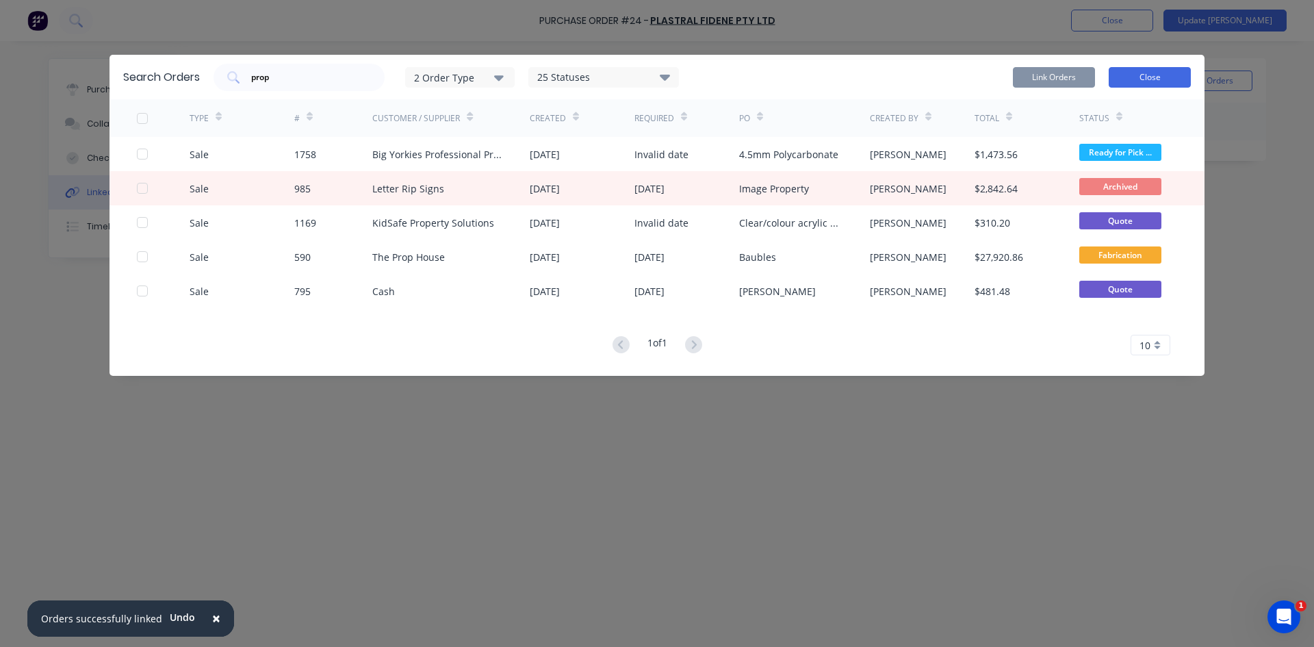
click at [1162, 77] on button "Close" at bounding box center [1149, 77] width 82 height 21
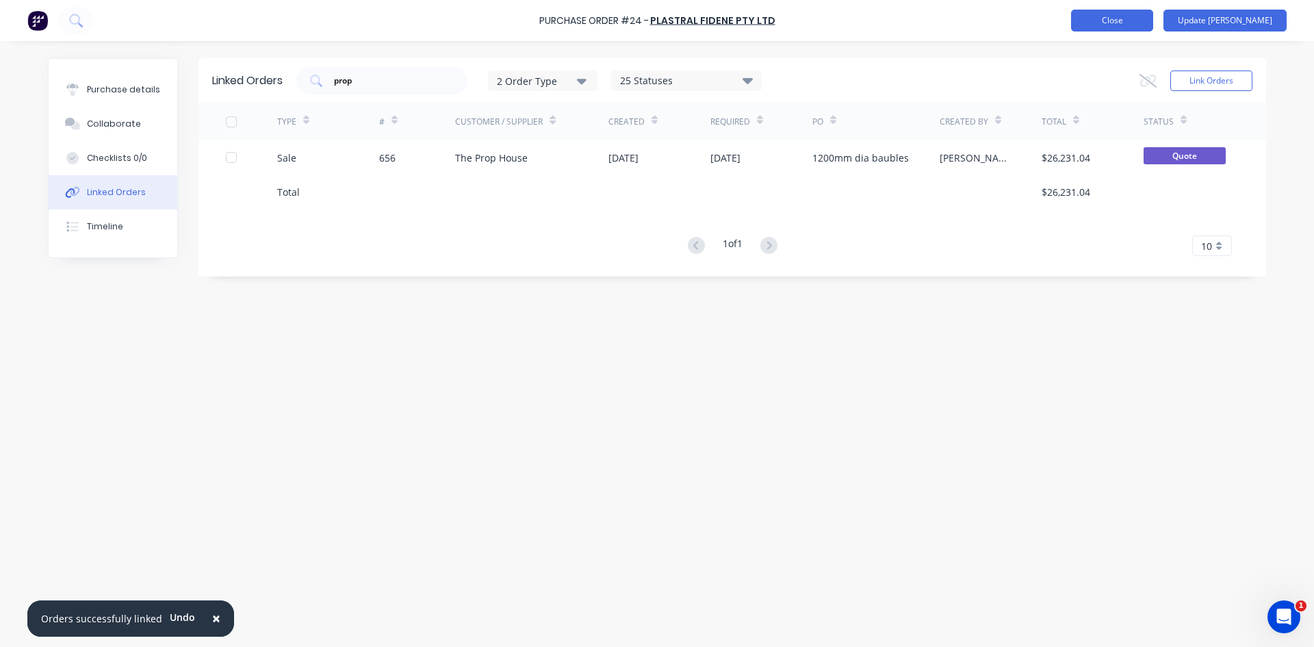
click at [1153, 17] on button "Close" at bounding box center [1112, 21] width 82 height 22
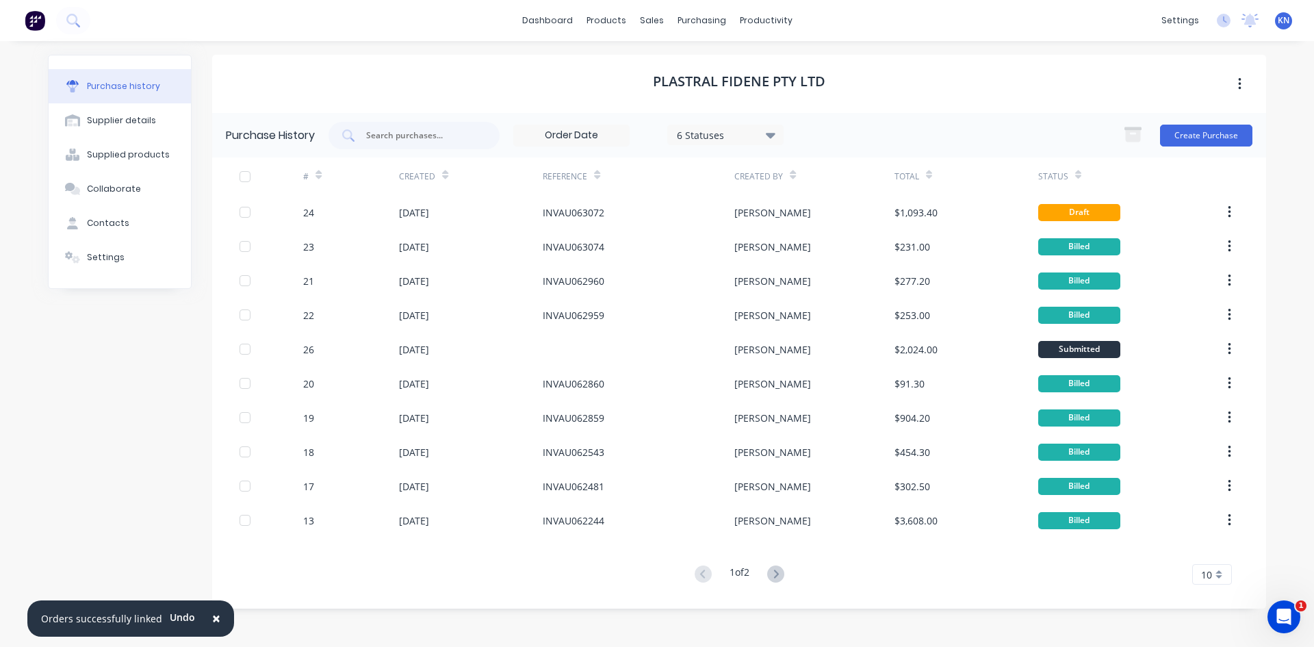
click at [30, 23] on img at bounding box center [35, 20] width 21 height 21
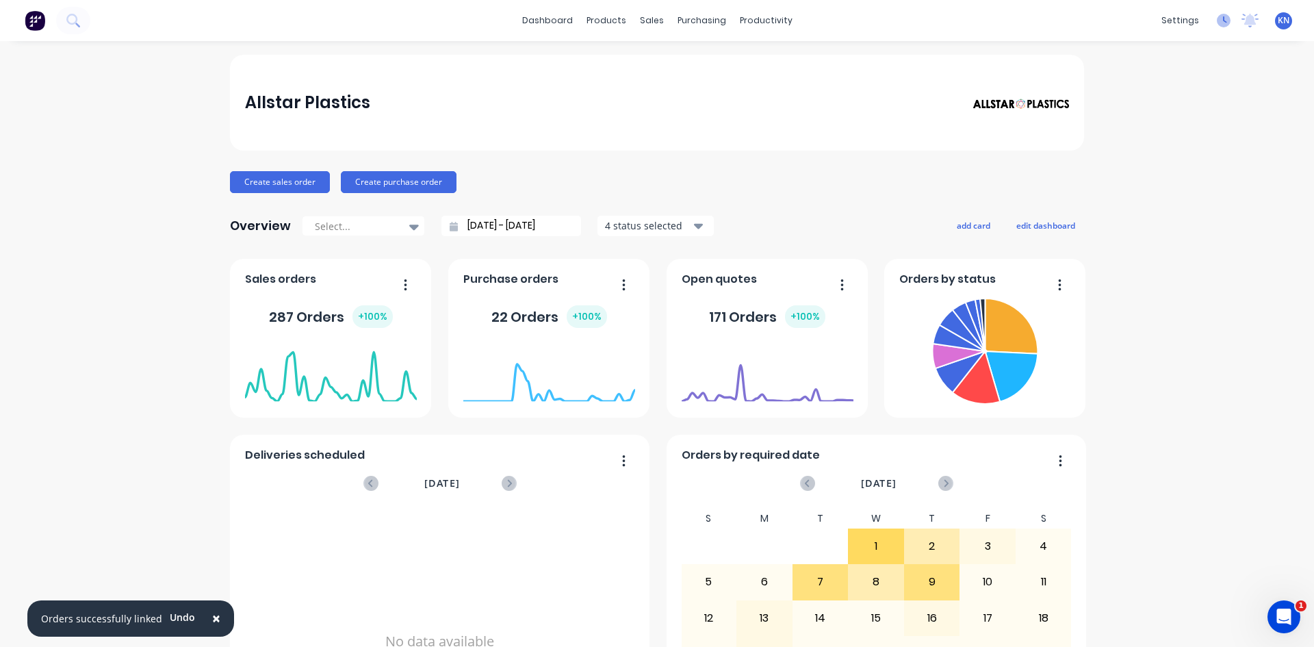
click at [1216, 21] on icon at bounding box center [1223, 21] width 14 height 14
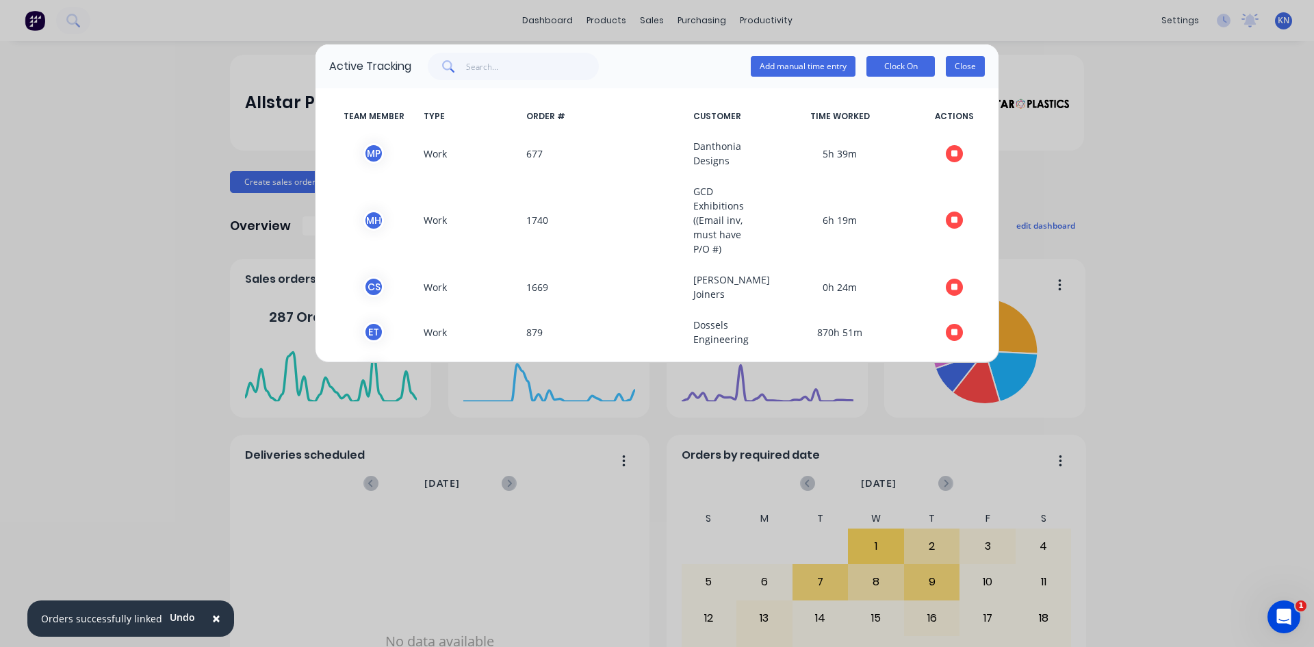
click at [974, 64] on button "Close" at bounding box center [965, 66] width 39 height 21
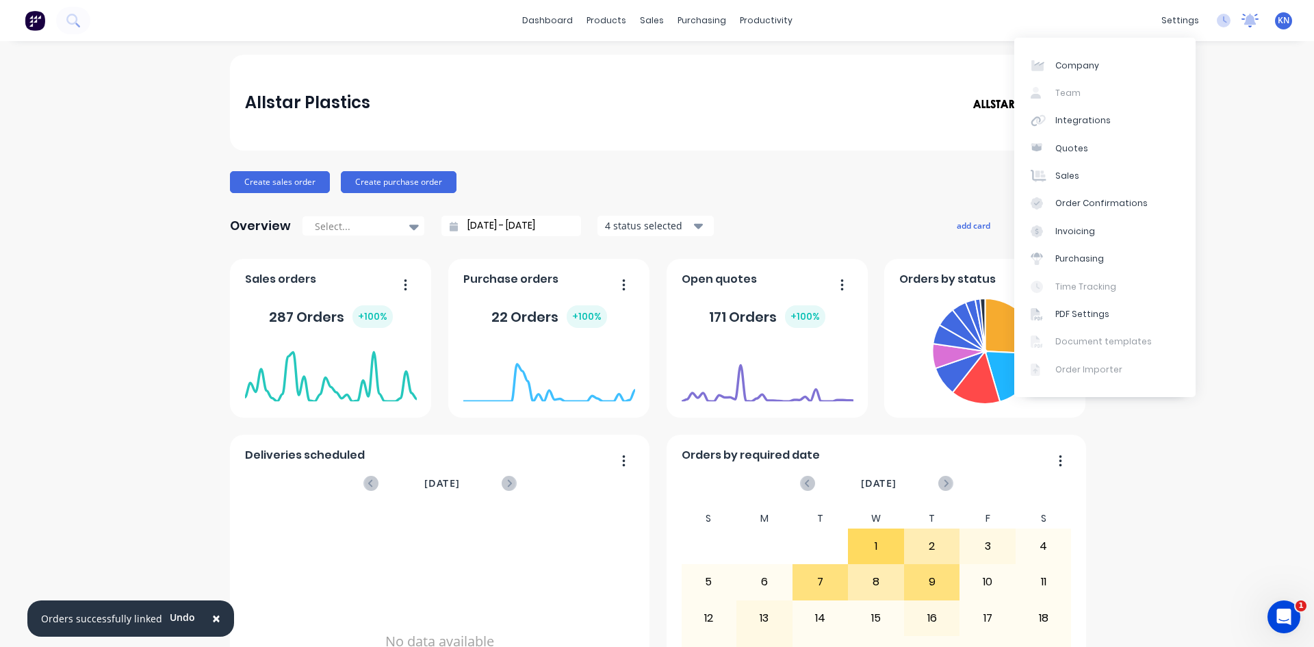
click at [1244, 23] on icon at bounding box center [1250, 19] width 12 height 11
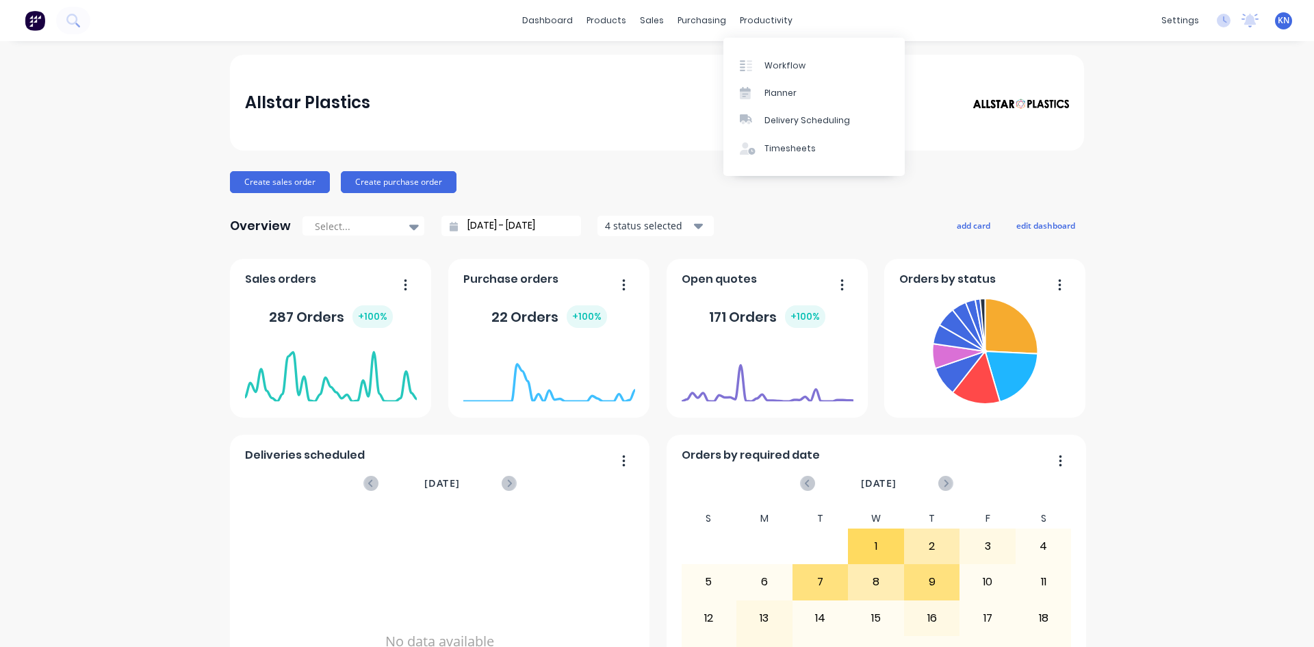
click at [764, 22] on div "productivity" at bounding box center [766, 20] width 66 height 21
click at [787, 62] on div "Workflow" at bounding box center [784, 66] width 41 height 12
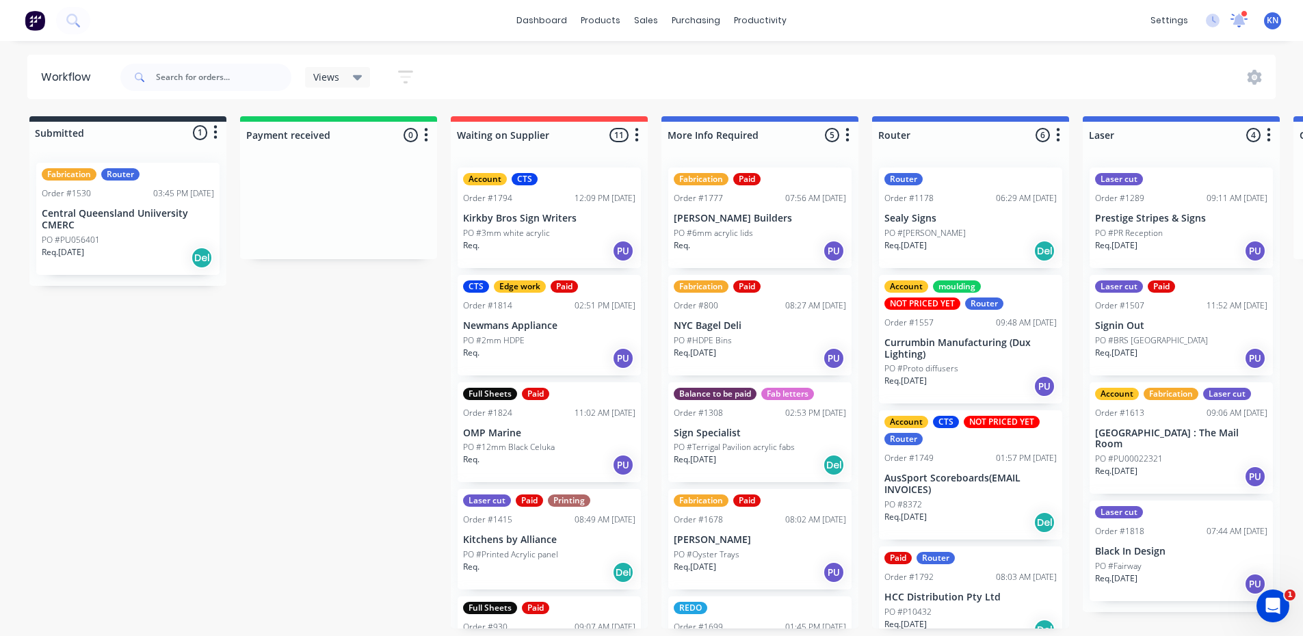
click at [1236, 18] on icon at bounding box center [1240, 18] width 14 height 13
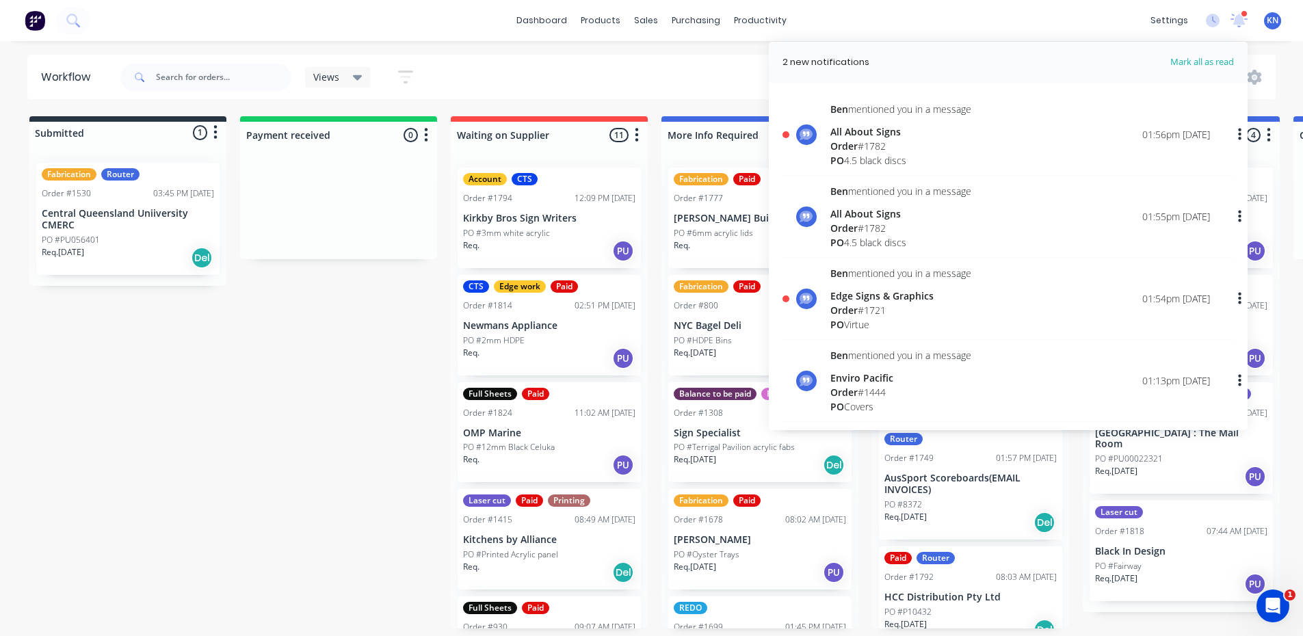
click at [943, 300] on div "Edge Signs & Graphics" at bounding box center [901, 296] width 141 height 14
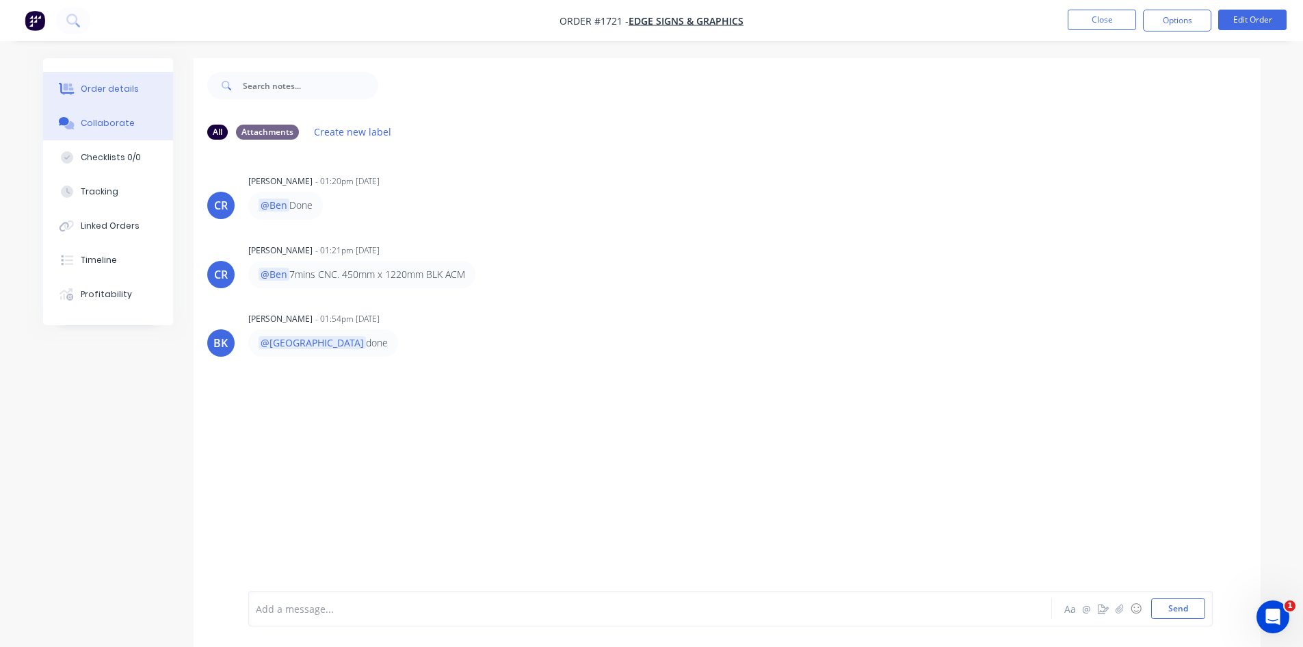
click at [123, 86] on div "Order details" at bounding box center [110, 89] width 58 height 12
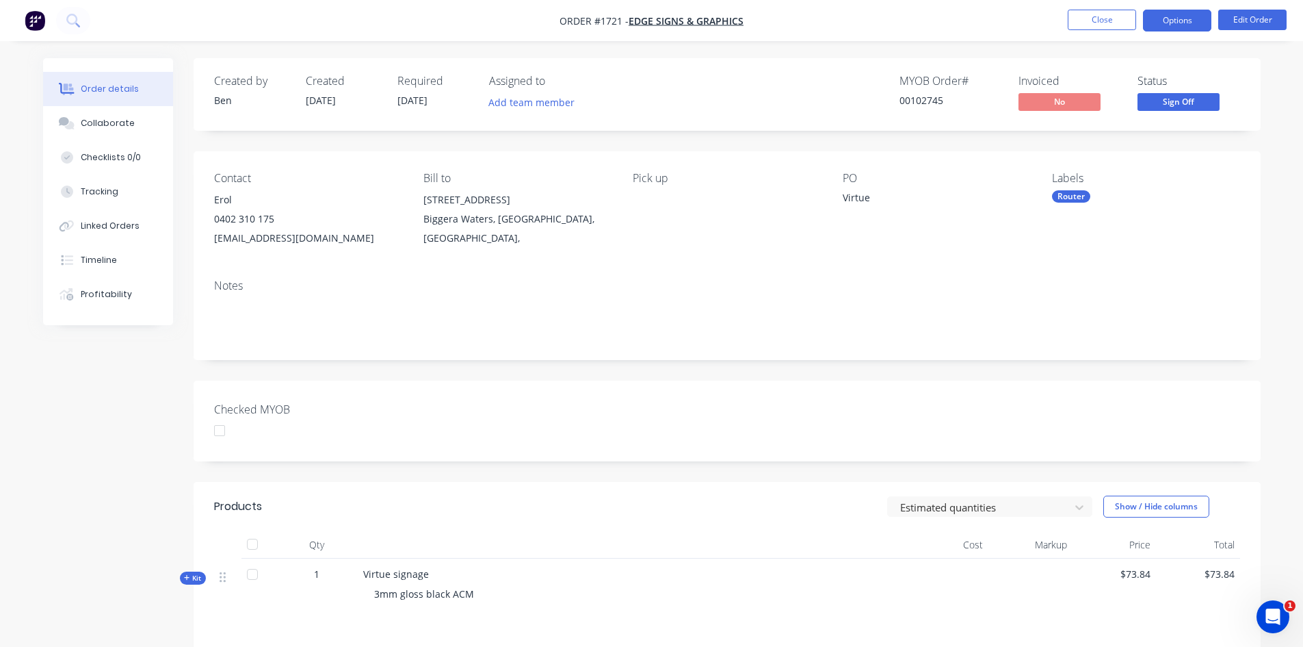
click at [1147, 21] on button "Options" at bounding box center [1177, 21] width 68 height 22
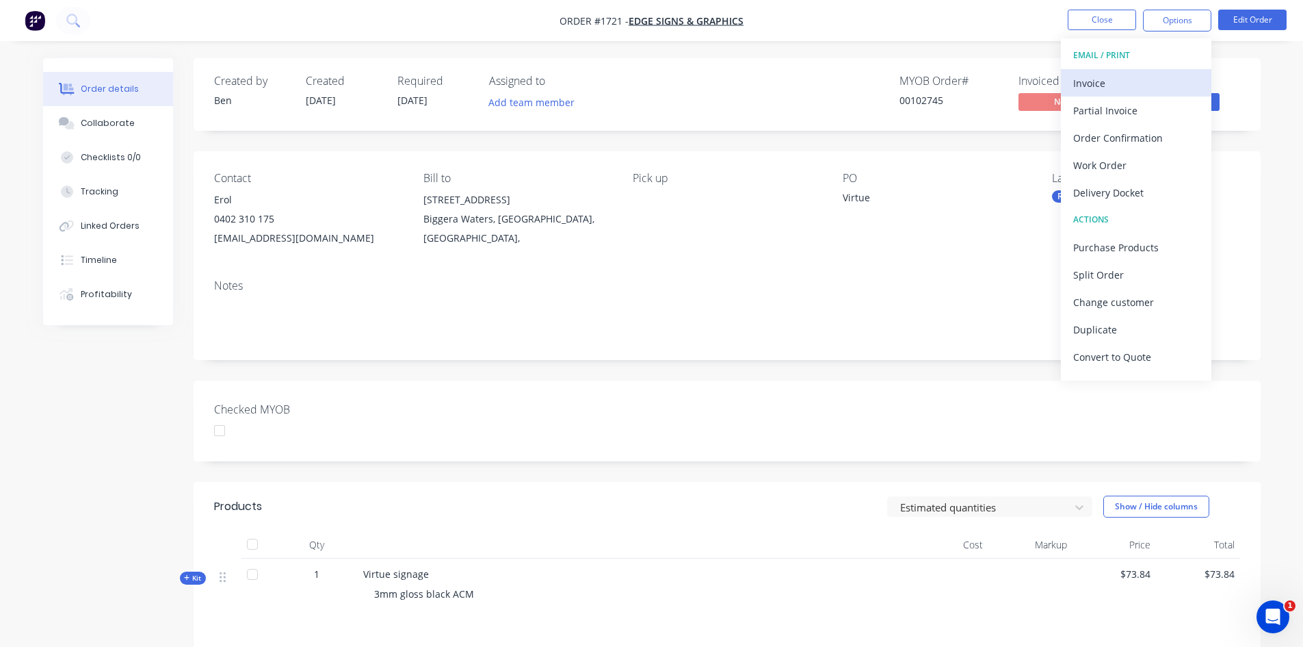
click at [1131, 81] on div "Invoice" at bounding box center [1136, 83] width 126 height 20
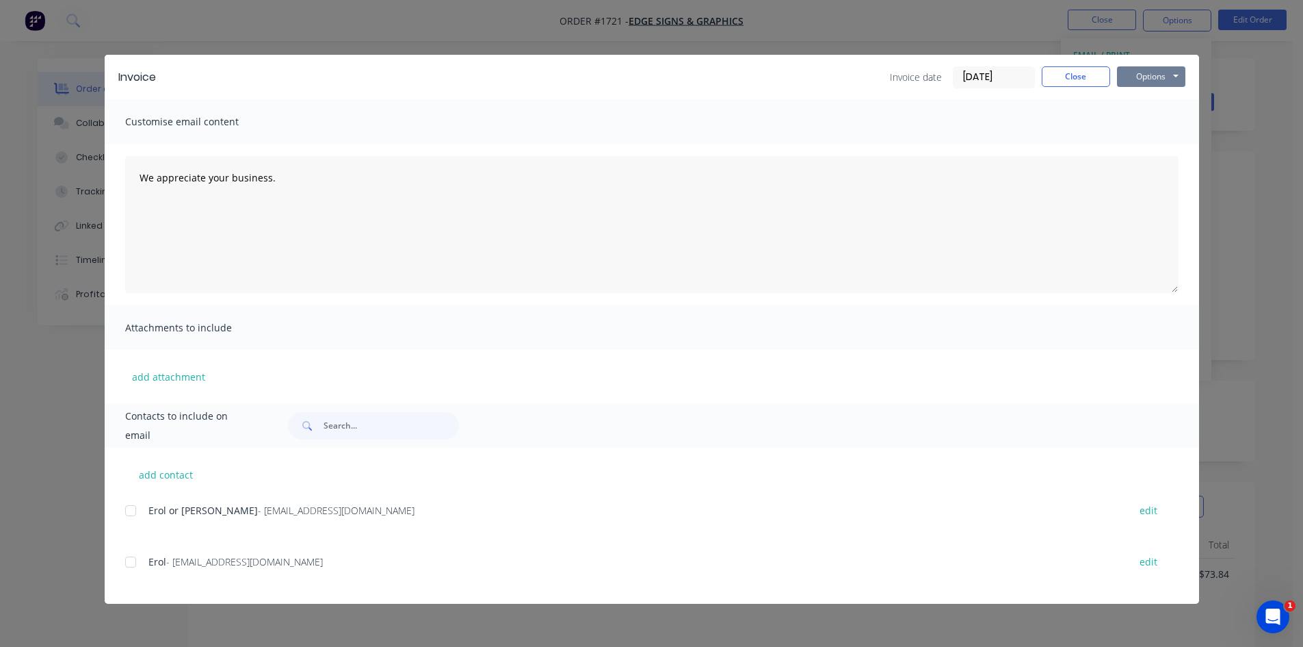
click at [1178, 67] on button "Options" at bounding box center [1151, 76] width 68 height 21
click at [1164, 118] on button "Print" at bounding box center [1161, 123] width 88 height 23
click at [1084, 79] on button "Close" at bounding box center [1076, 76] width 68 height 21
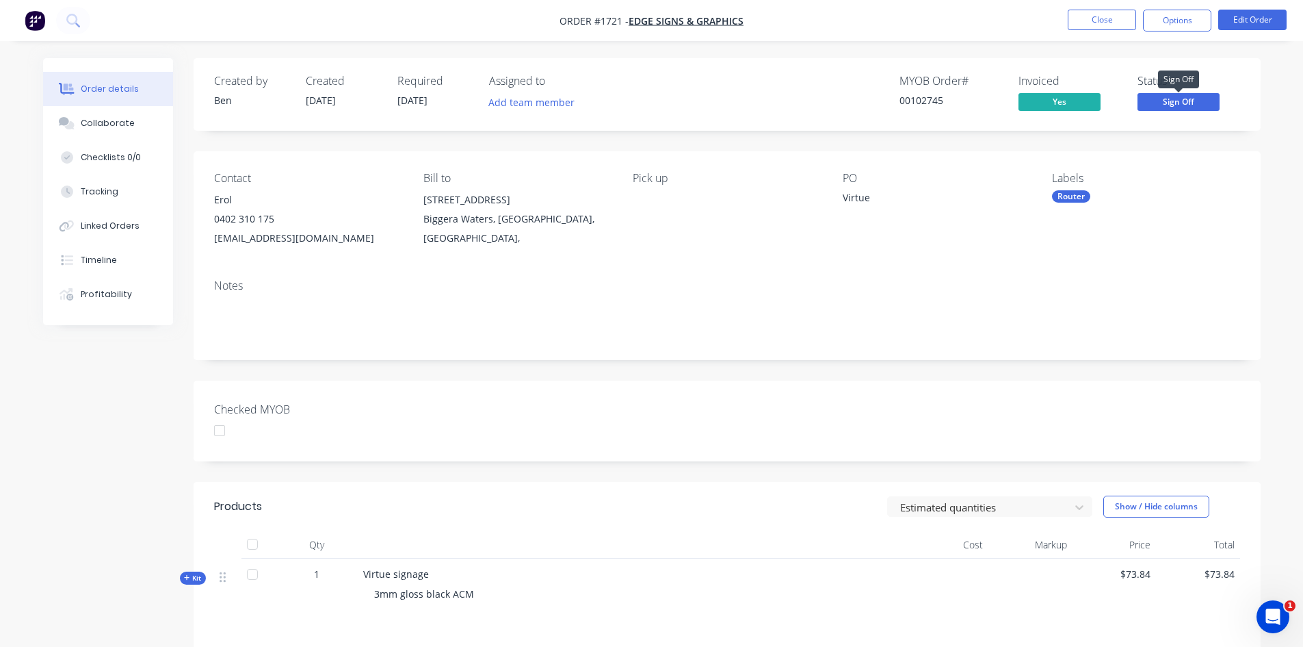
click at [1192, 95] on span "Sign Off" at bounding box center [1179, 101] width 82 height 17
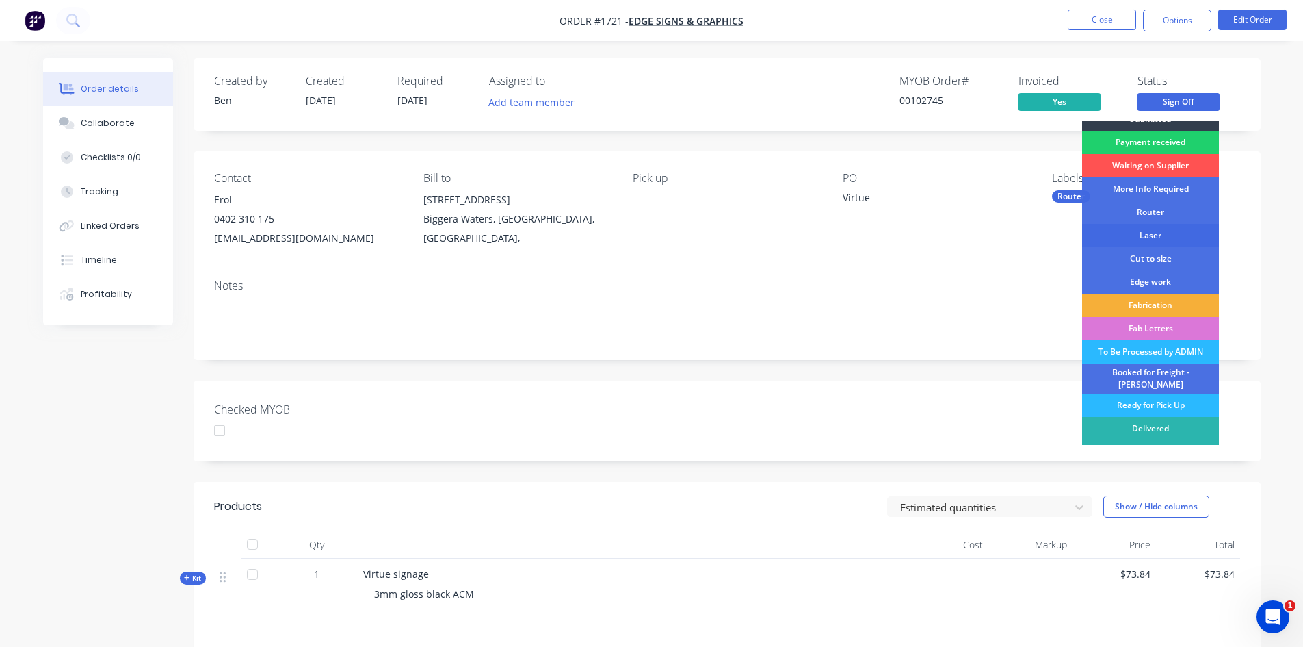
scroll to position [25, 0]
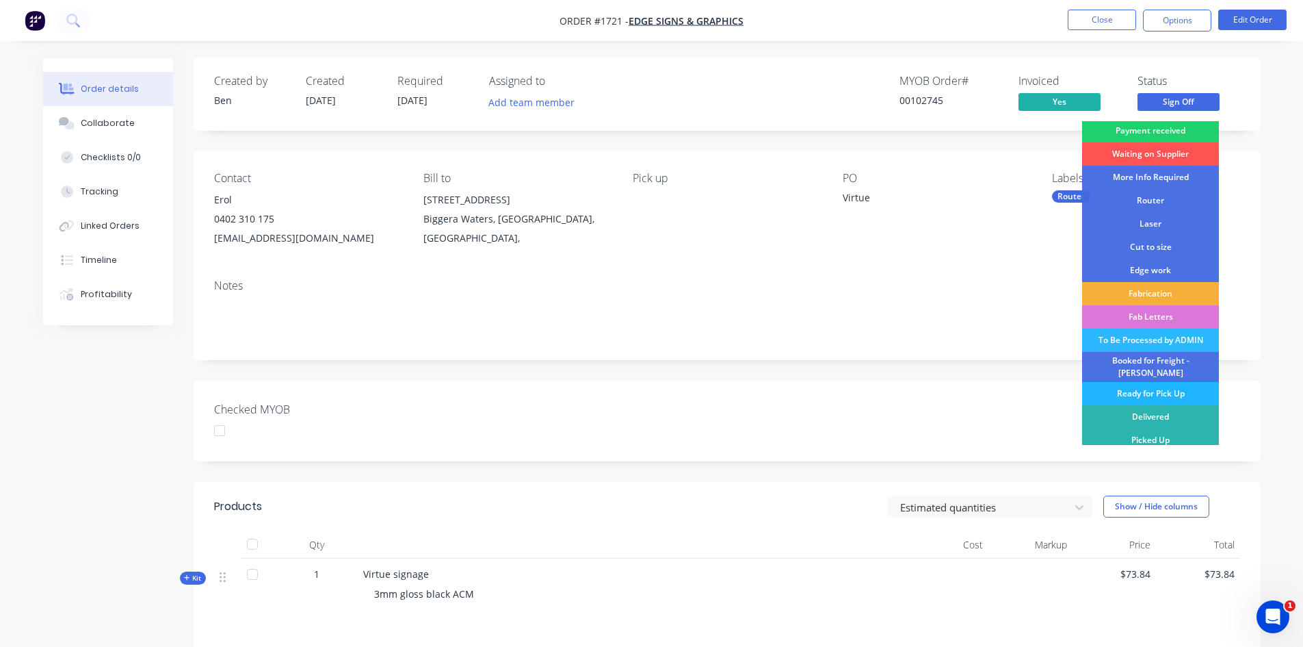
click at [1175, 384] on div "Ready for Pick Up" at bounding box center [1150, 393] width 137 height 23
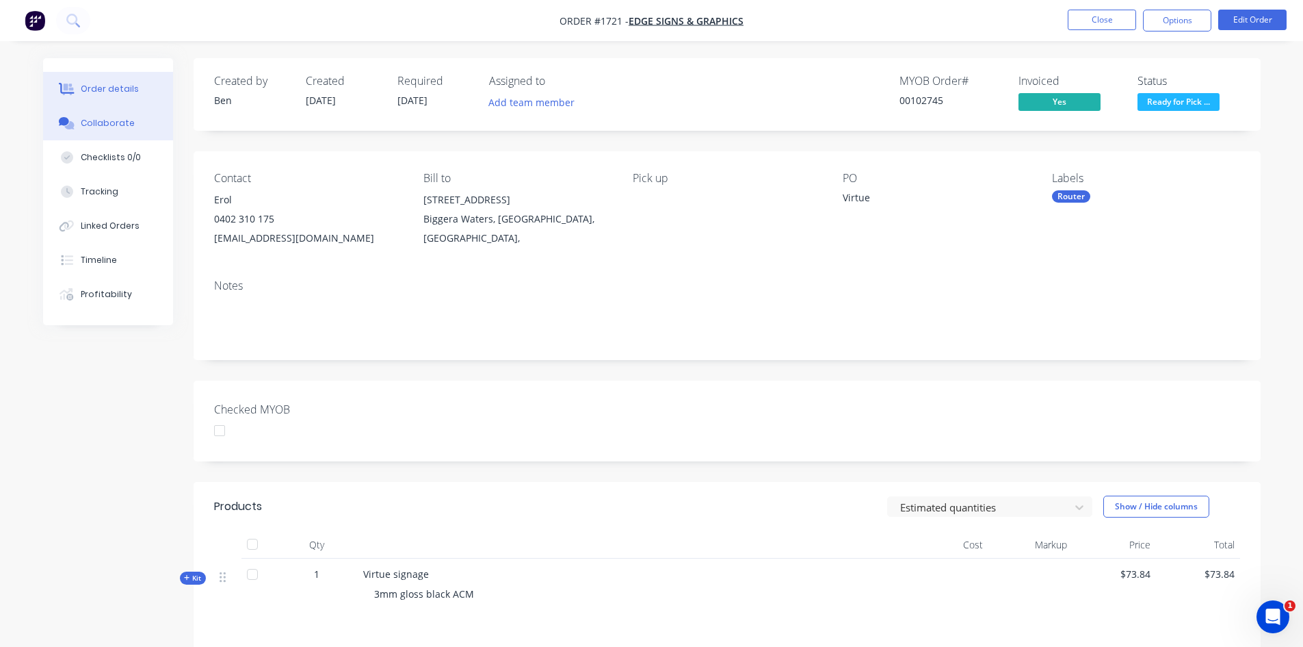
click at [103, 131] on button "Collaborate" at bounding box center [108, 123] width 130 height 34
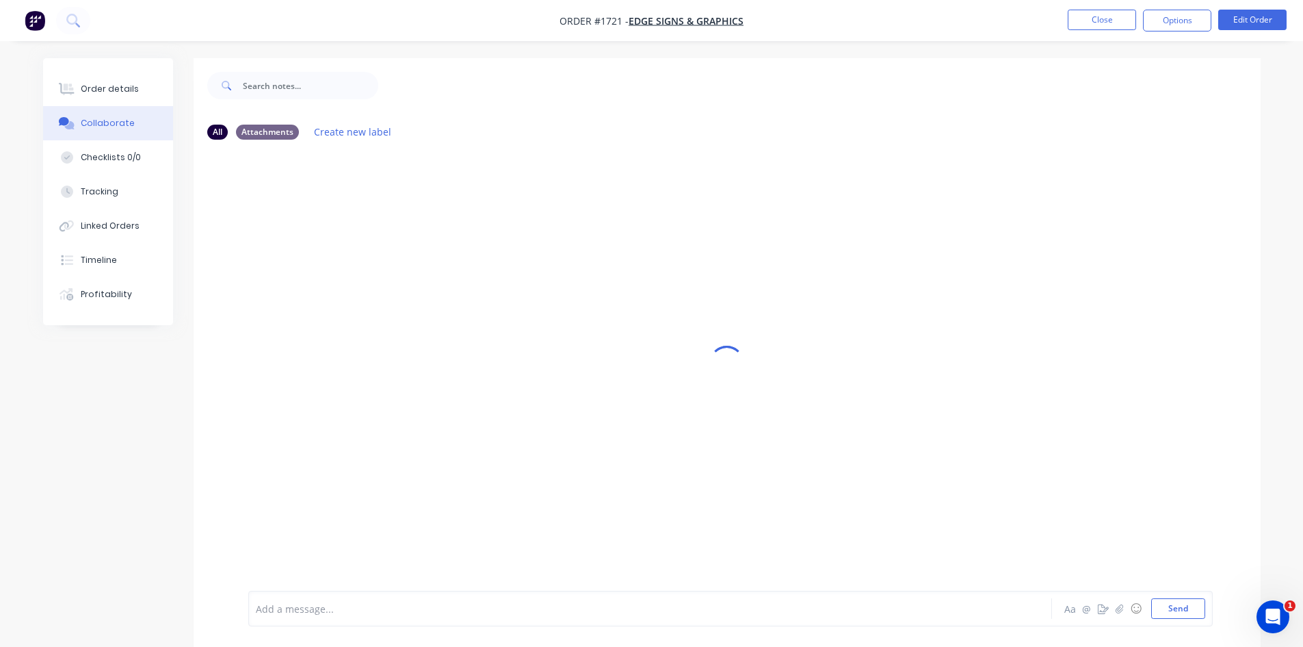
click at [342, 615] on div at bounding box center [613, 608] width 712 height 14
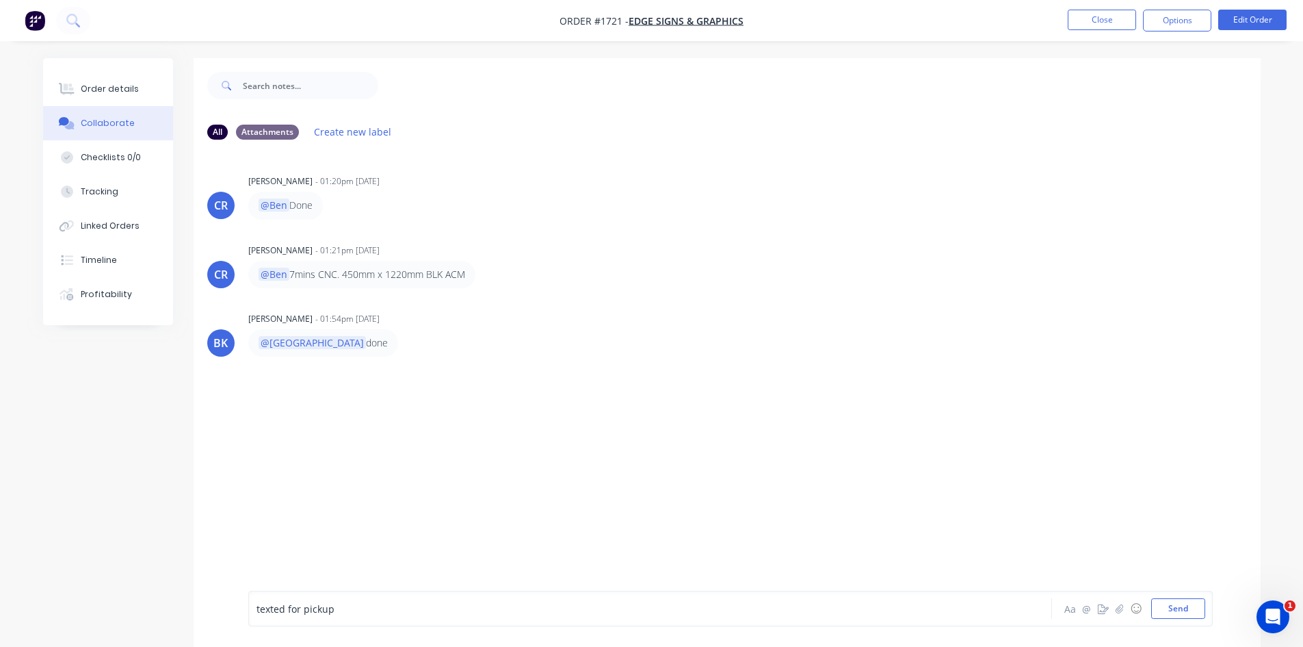
click at [426, 612] on div "texted for pickup" at bounding box center [613, 608] width 712 height 14
click at [257, 610] on span "texted for pickup" at bounding box center [296, 608] width 78 height 13
click at [1190, 610] on button "Send" at bounding box center [1178, 608] width 54 height 21
click at [1126, 21] on button "Close" at bounding box center [1102, 20] width 68 height 21
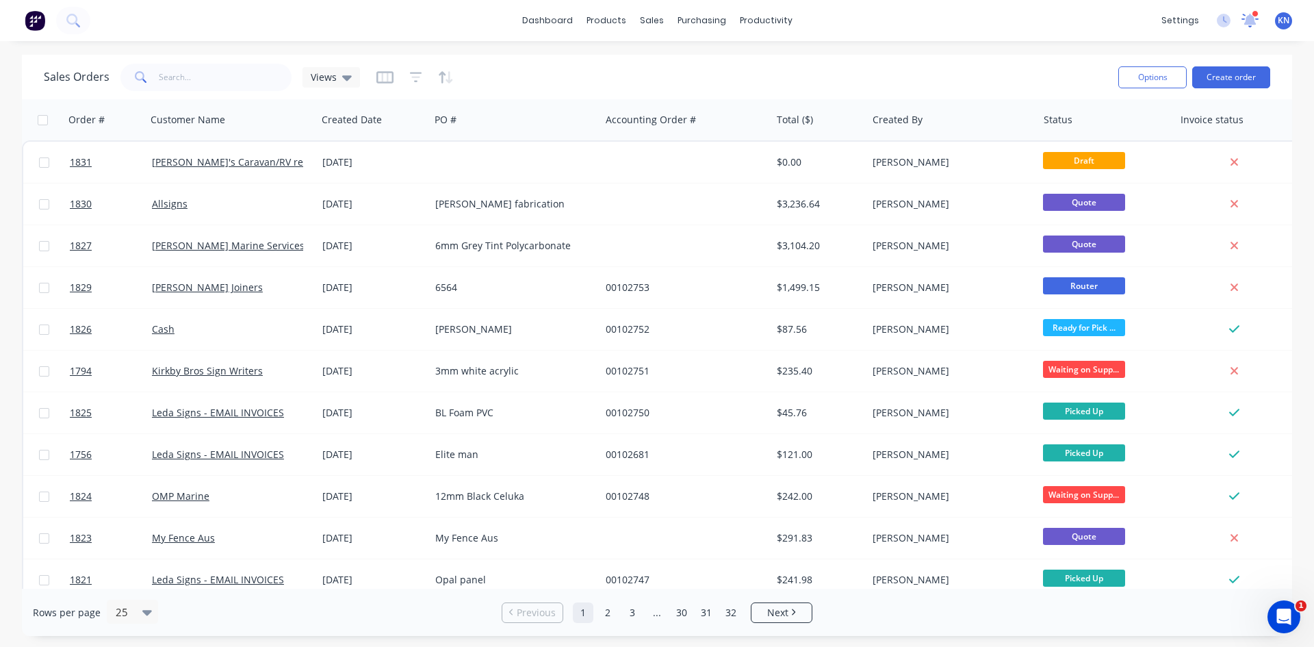
click at [1249, 27] on div at bounding box center [1249, 20] width 17 height 21
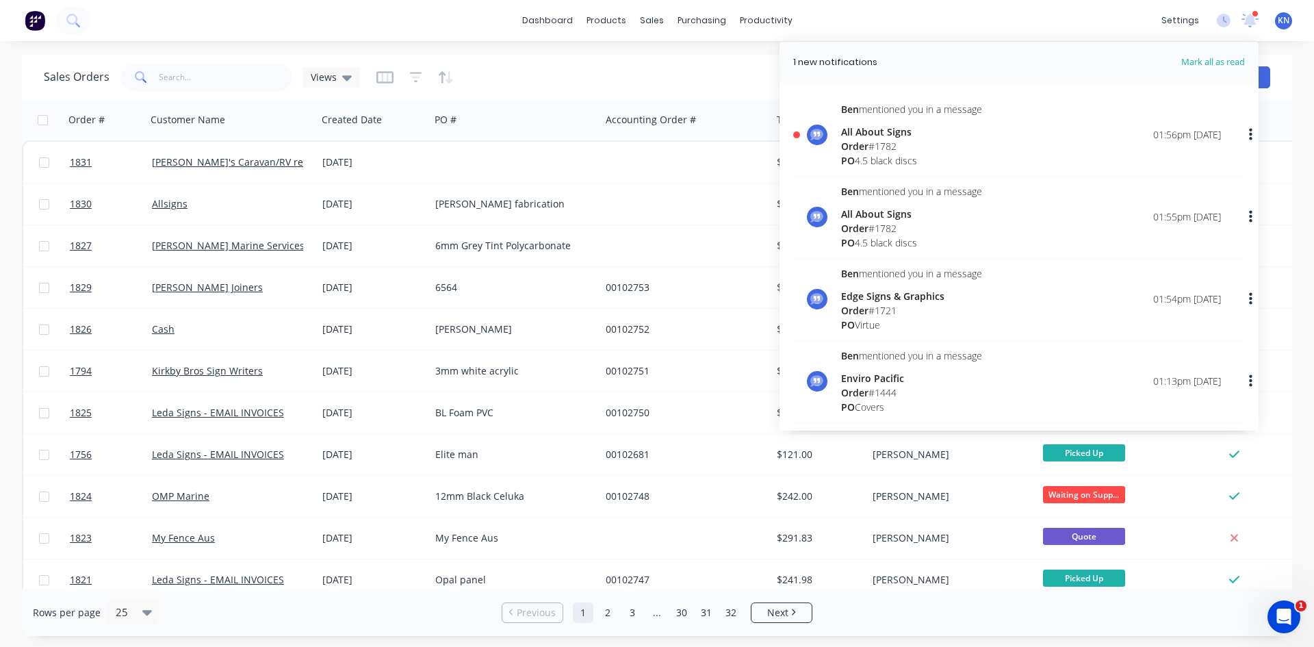
click at [956, 149] on div "Order # 1782" at bounding box center [911, 146] width 141 height 14
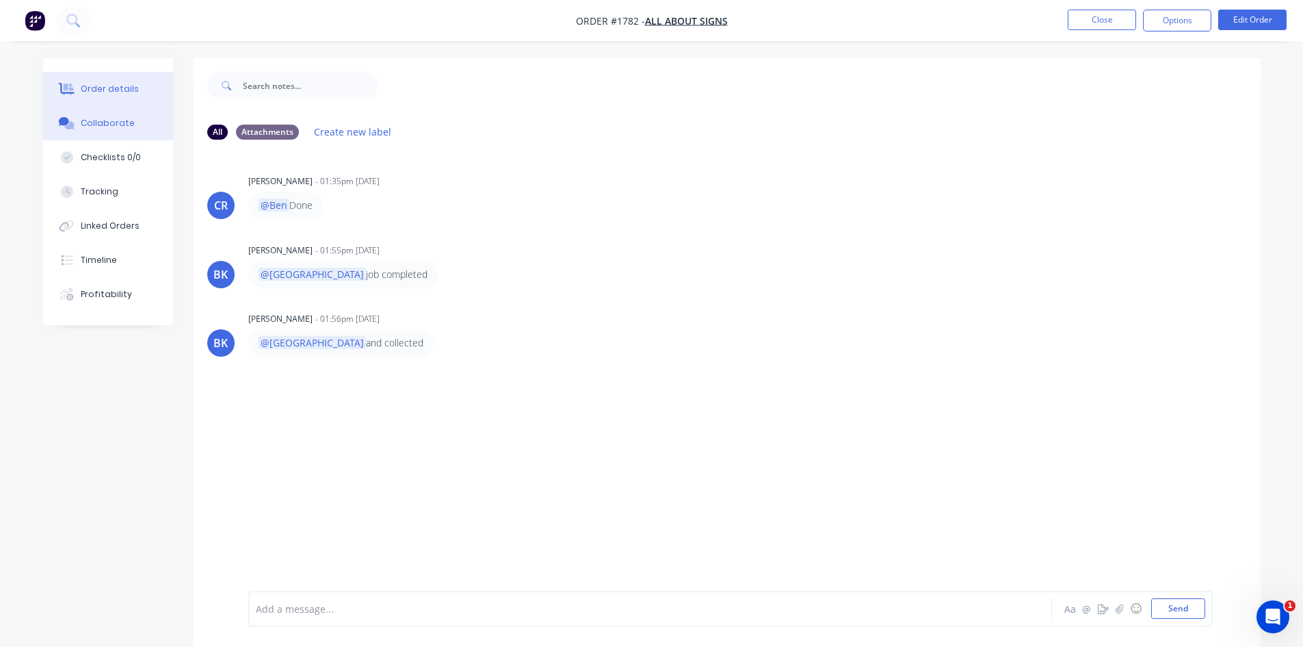
click at [153, 95] on button "Order details" at bounding box center [108, 89] width 130 height 34
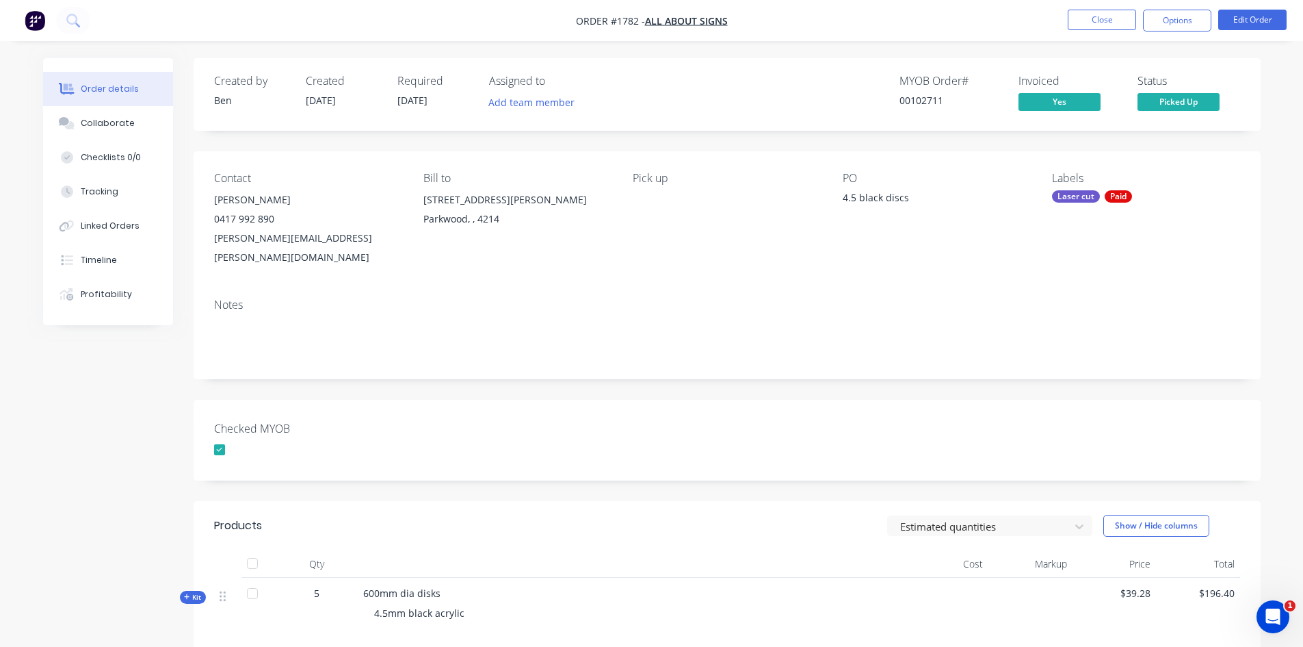
click at [38, 22] on img "button" at bounding box center [35, 20] width 21 height 21
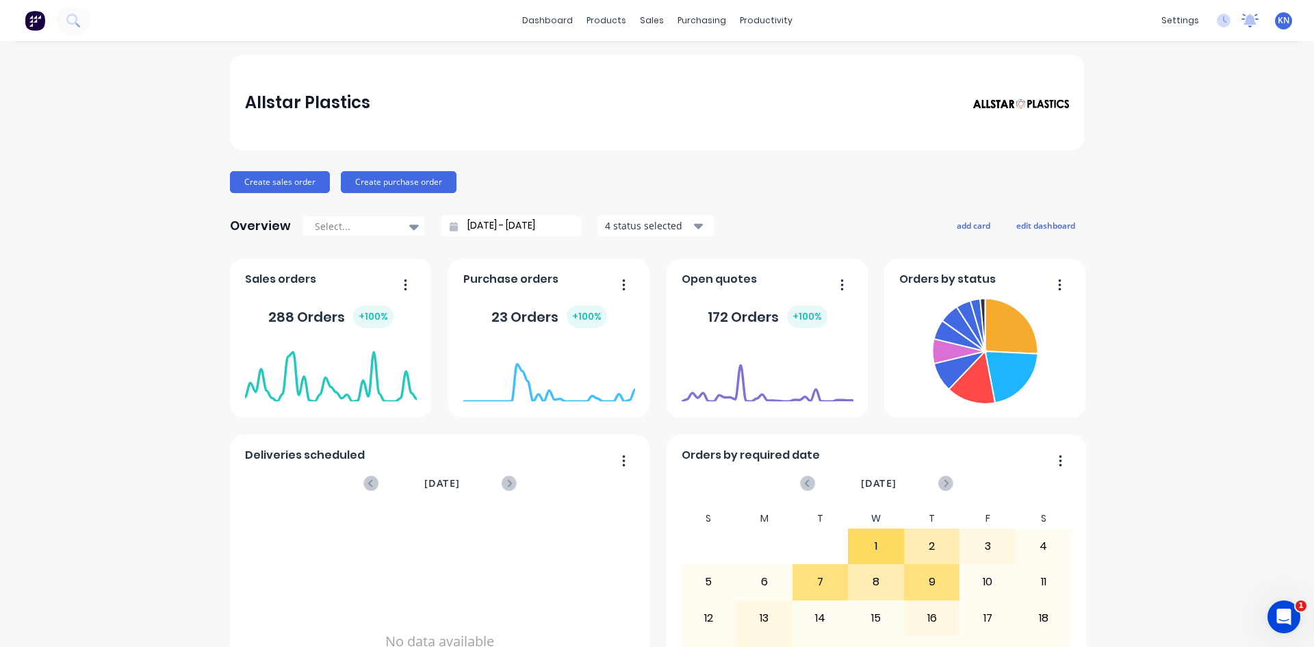
click at [1241, 26] on icon at bounding box center [1249, 21] width 17 height 14
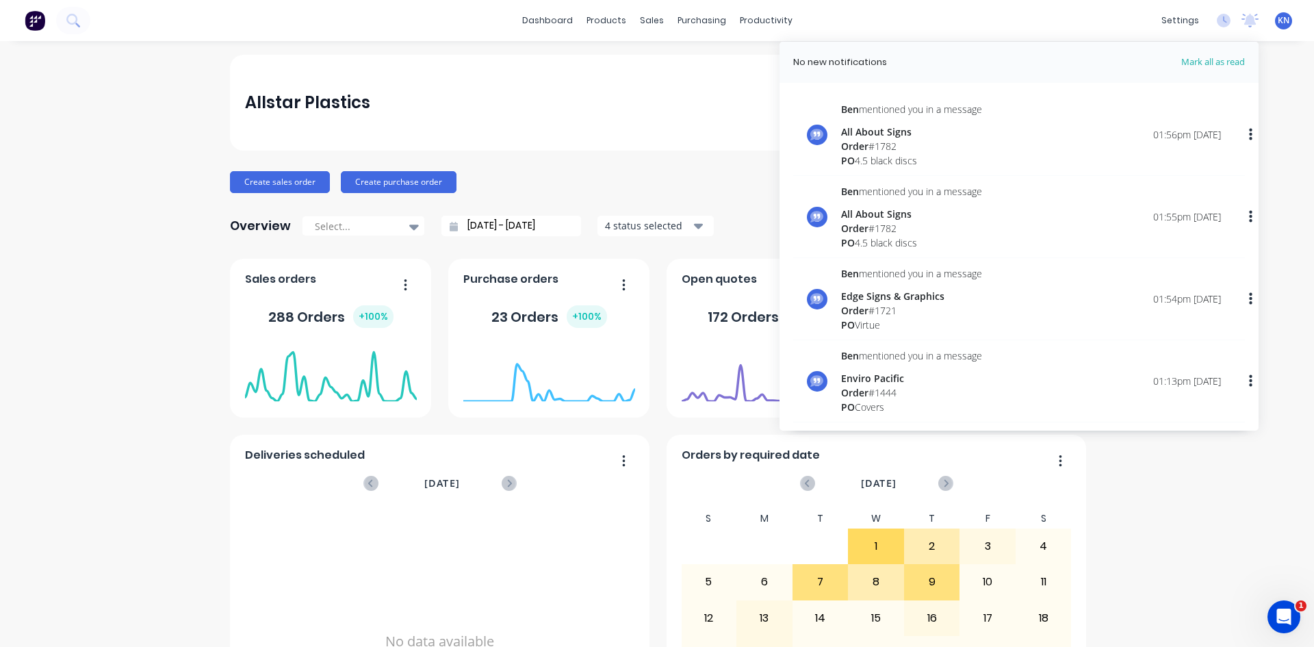
click at [646, 187] on div "Create sales order Create purchase order" at bounding box center [657, 182] width 854 height 22
